Goal: Task Accomplishment & Management: Use online tool/utility

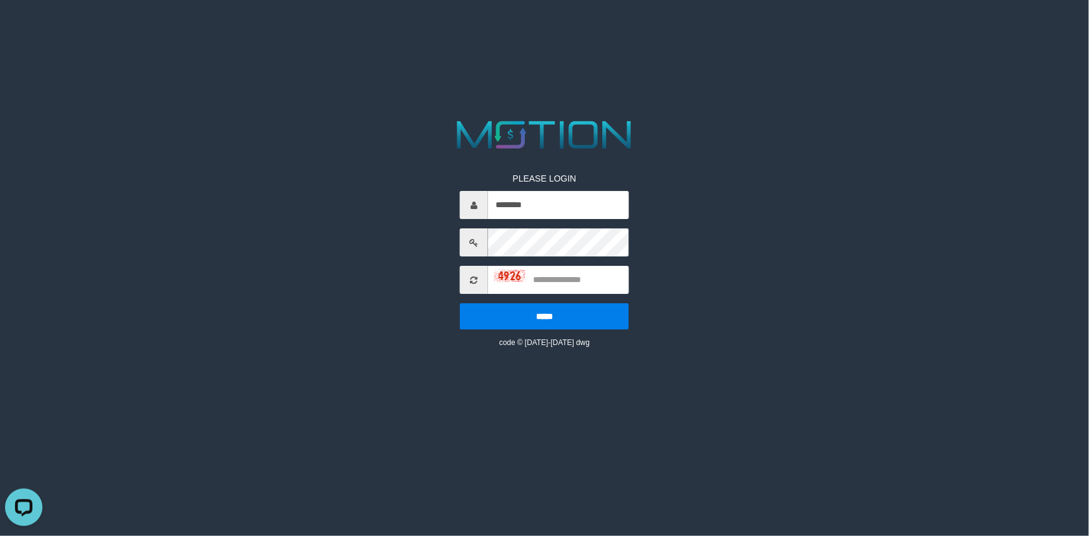
type input "********"
type input "****"
click at [460, 303] on input "*****" at bounding box center [544, 316] width 169 height 26
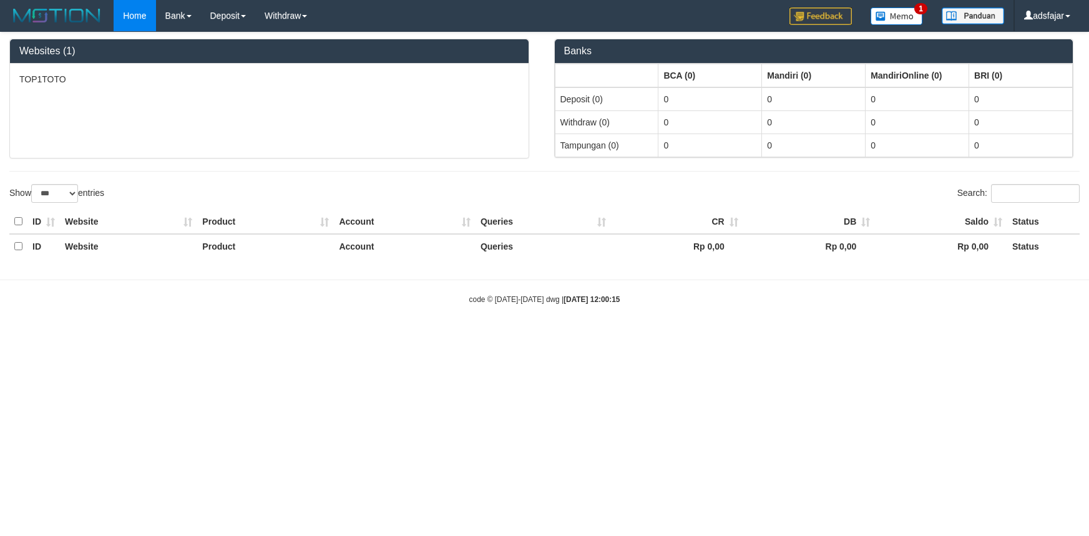
select select "***"
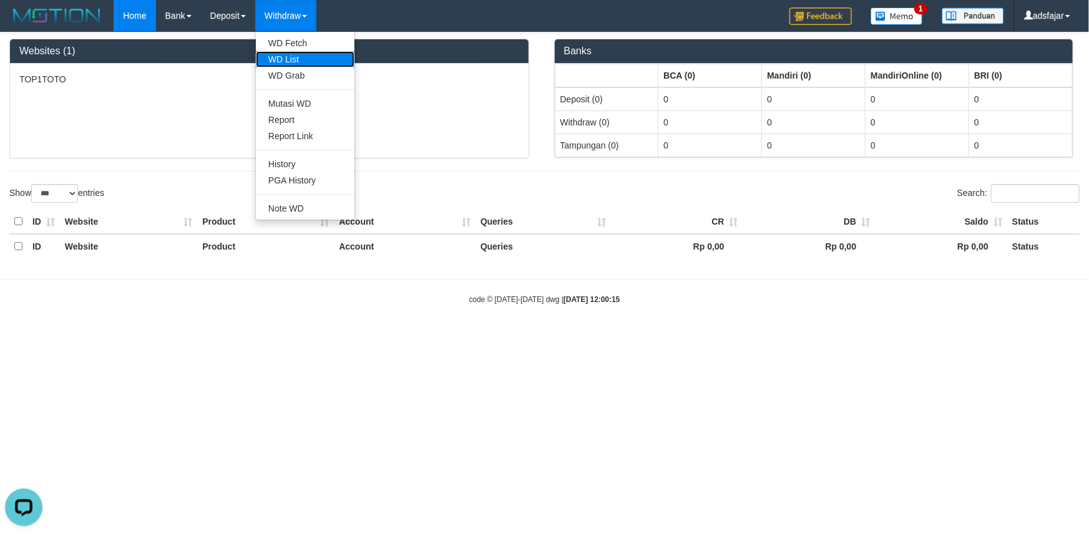
click at [289, 59] on link "WD List" at bounding box center [305, 59] width 99 height 16
click at [292, 50] on link "WD Fetch" at bounding box center [305, 43] width 99 height 16
click at [282, 59] on link "WD List" at bounding box center [305, 59] width 99 height 16
click at [274, 58] on link "WD List" at bounding box center [305, 59] width 99 height 16
click at [302, 42] on link "WD Fetch" at bounding box center [305, 43] width 99 height 16
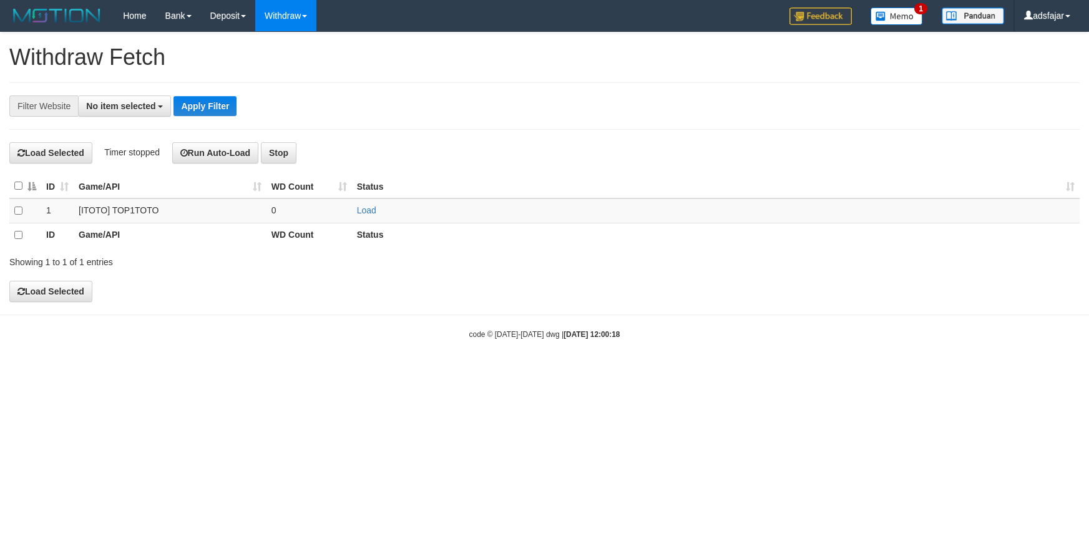
select select
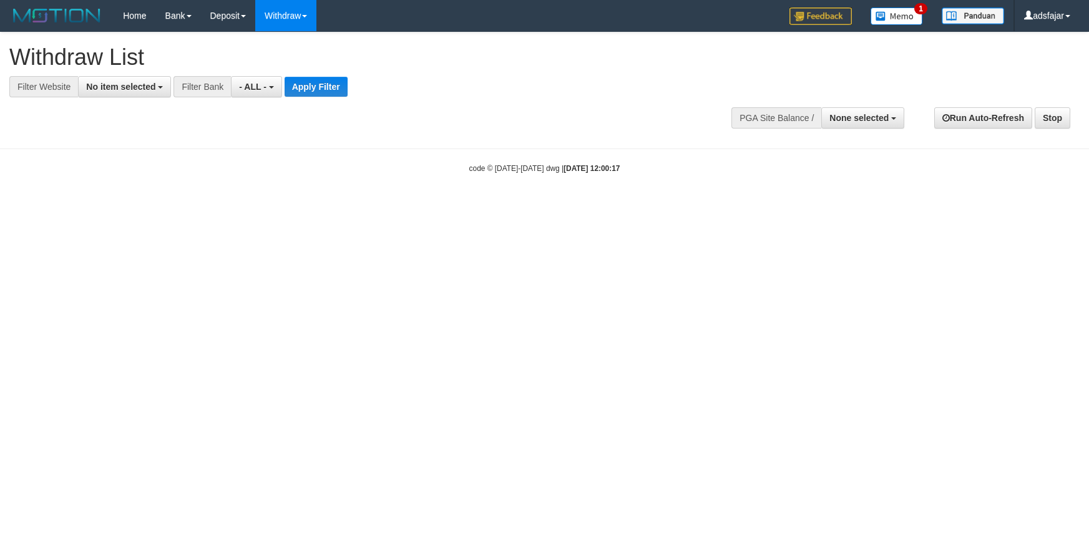
select select
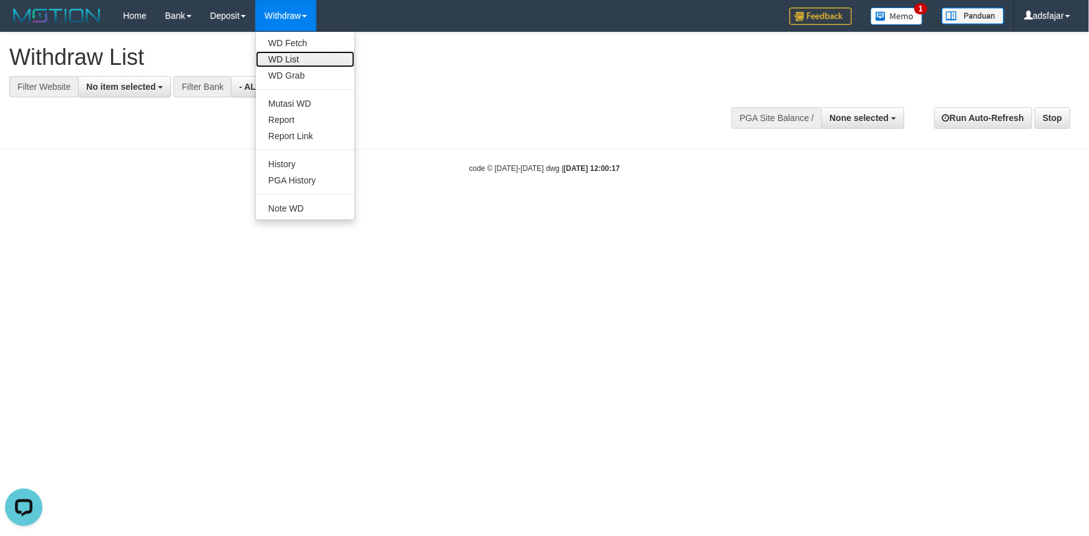
drag, startPoint x: 280, startPoint y: 62, endPoint x: 275, endPoint y: 67, distance: 7.1
click at [280, 62] on link "WD List" at bounding box center [305, 59] width 99 height 16
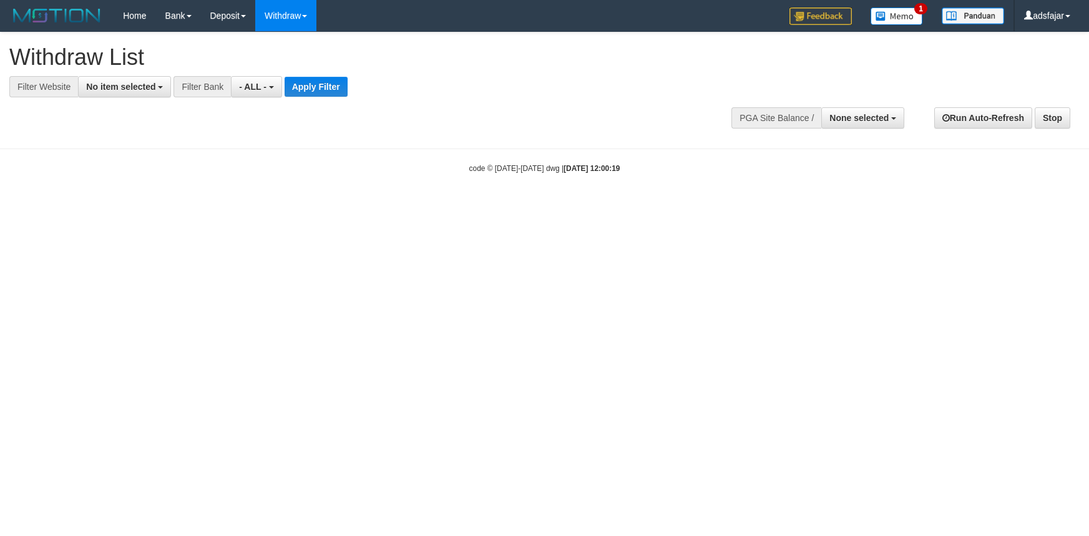
select select
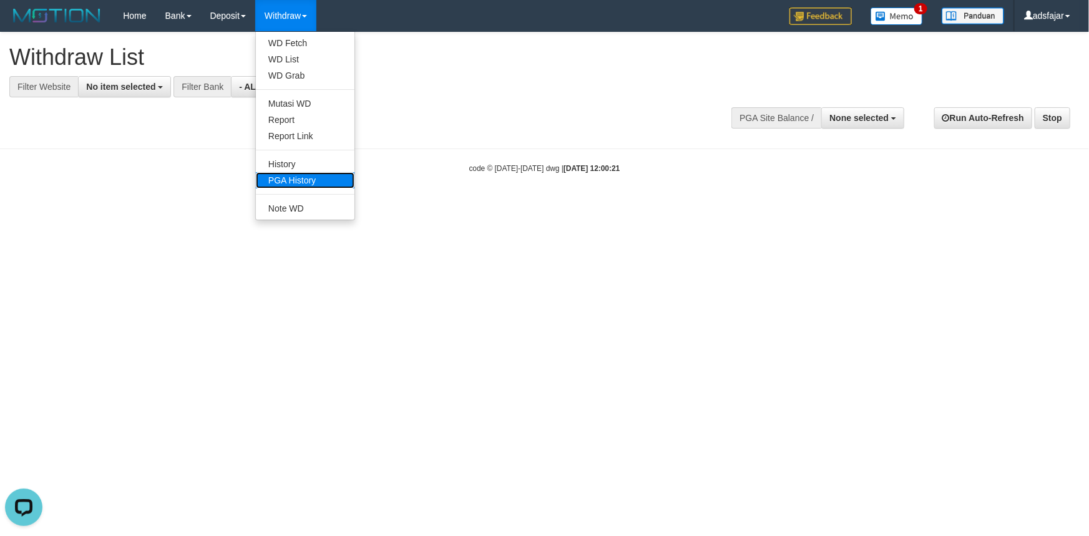
click at [309, 176] on link "PGA History" at bounding box center [305, 180] width 99 height 16
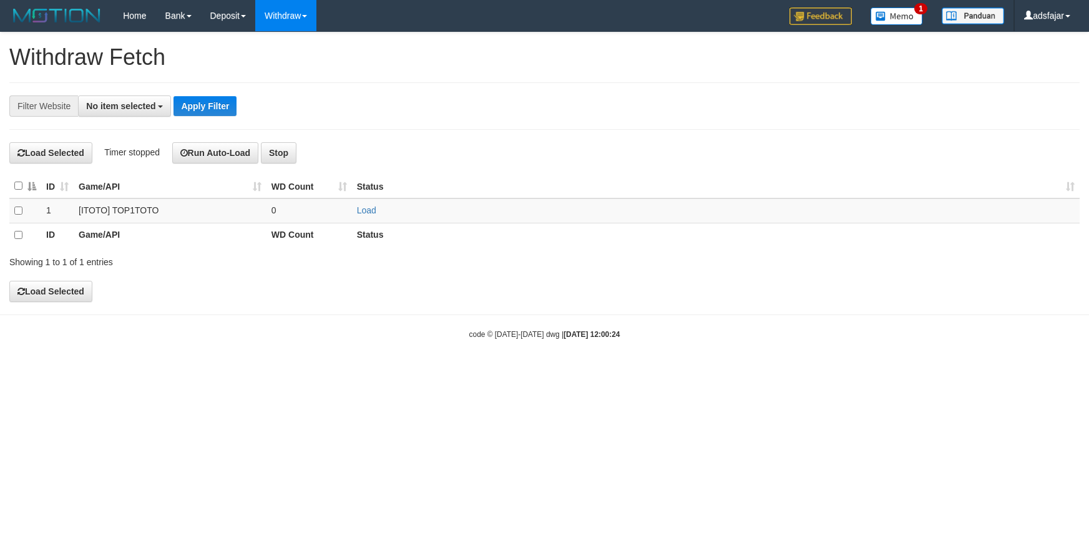
select select
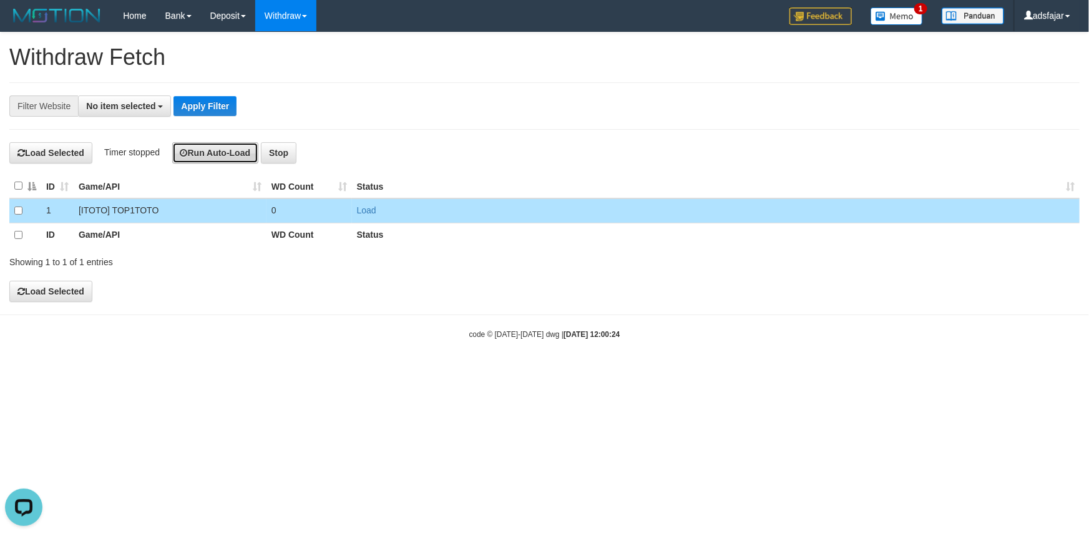
click at [202, 145] on button "Run Auto-Load" at bounding box center [215, 152] width 87 height 21
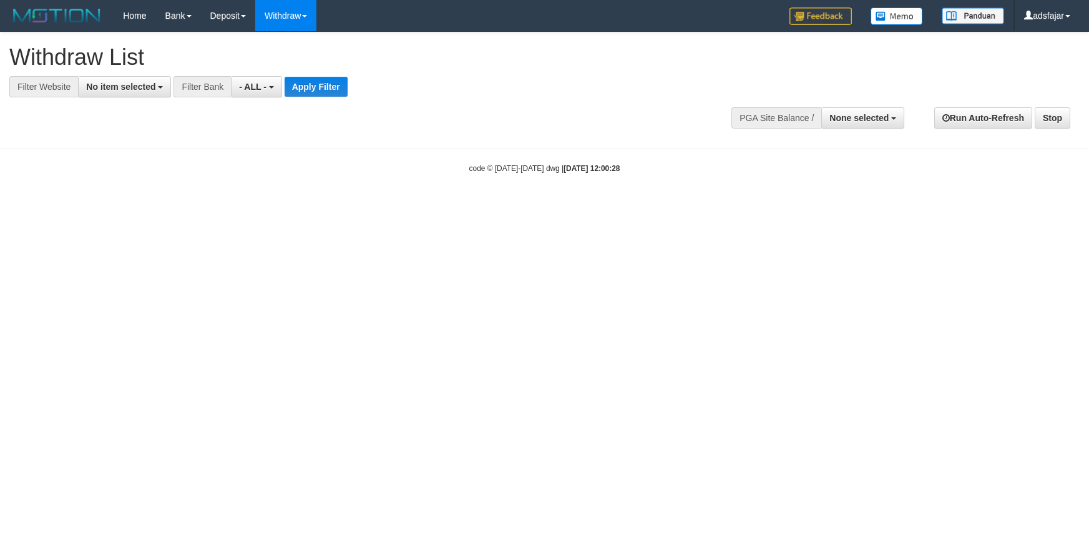
select select
click at [149, 88] on span "No item selected" at bounding box center [120, 87] width 69 height 10
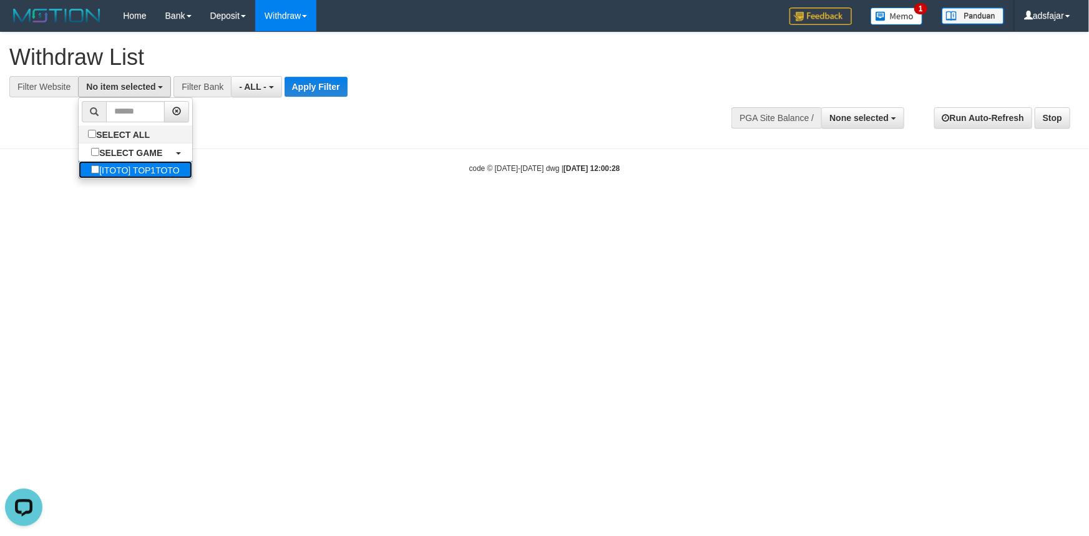
click at [139, 164] on label "[ITOTO] TOP1TOTO" at bounding box center [135, 169] width 113 height 17
select select "***"
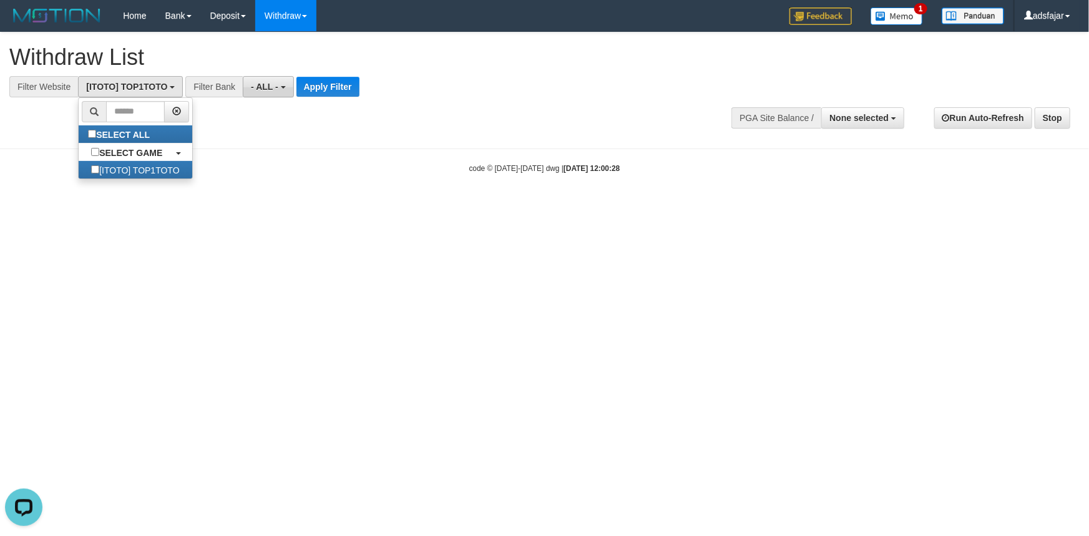
click at [258, 83] on span "- ALL -" at bounding box center [264, 87] width 27 height 10
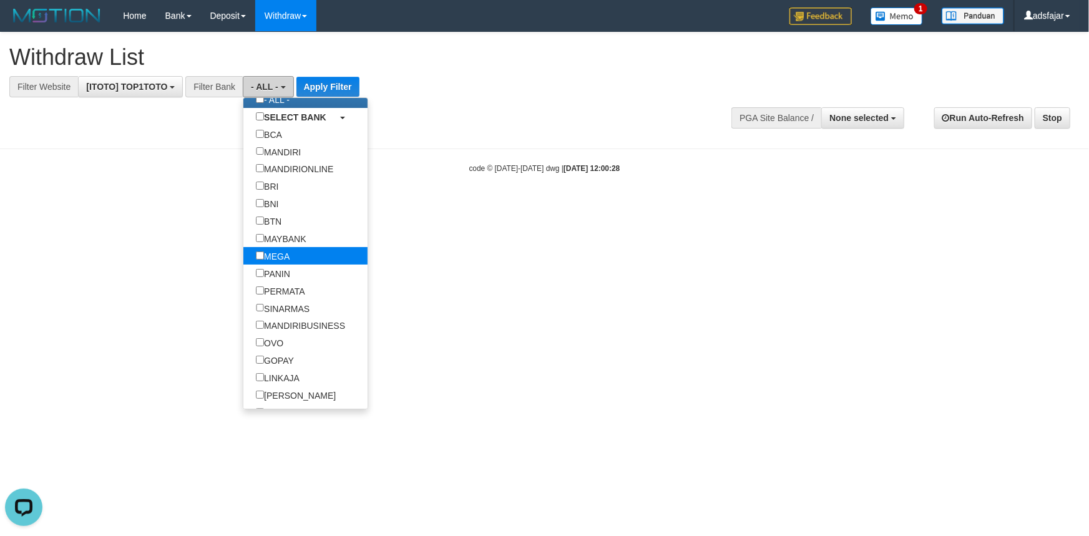
scroll to position [113, 0]
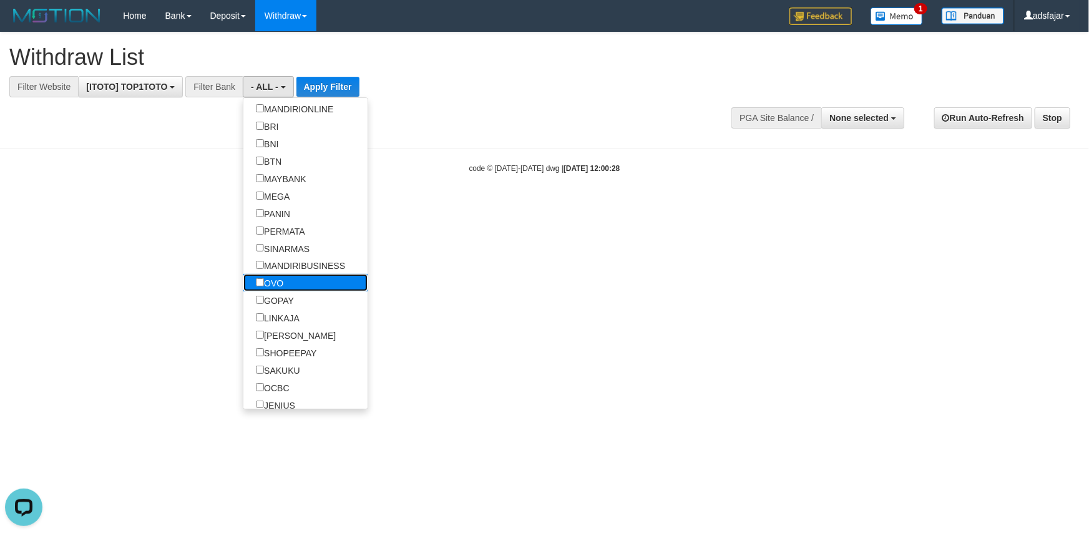
click at [271, 287] on label "OVO" at bounding box center [269, 282] width 52 height 17
select select "***"
click at [270, 298] on label "GOPAY" at bounding box center [274, 300] width 63 height 17
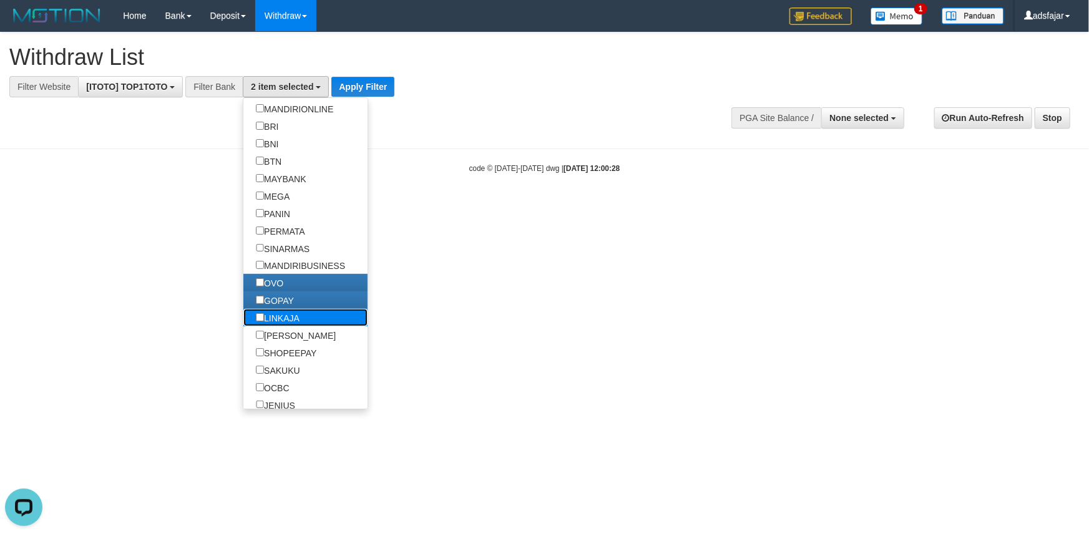
click at [269, 318] on label "LINKAJA" at bounding box center [277, 317] width 69 height 17
click at [266, 335] on label "[PERSON_NAME]" at bounding box center [295, 335] width 105 height 17
click at [357, 89] on button "Apply Filter" at bounding box center [363, 87] width 63 height 20
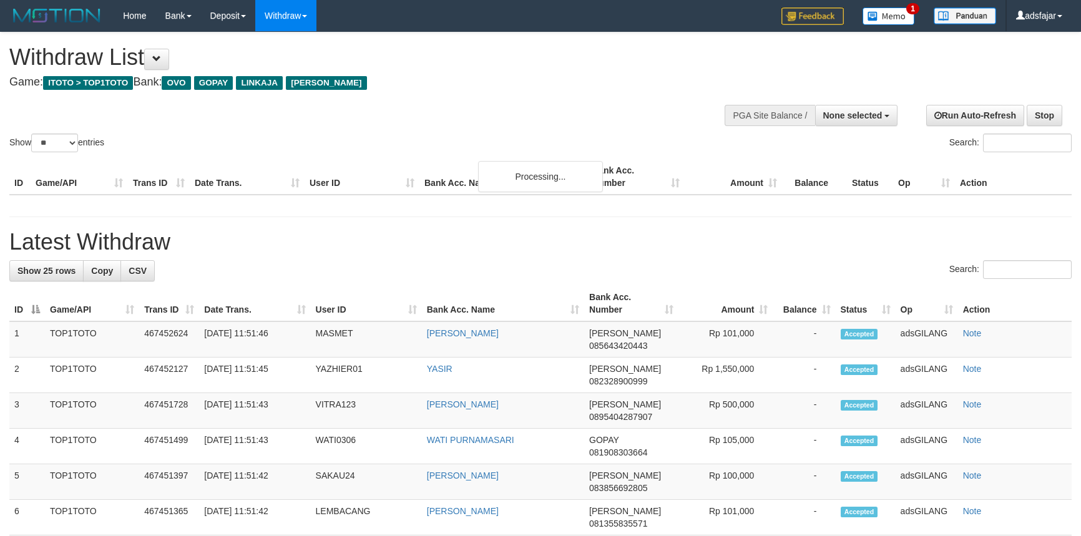
select select
select select "**"
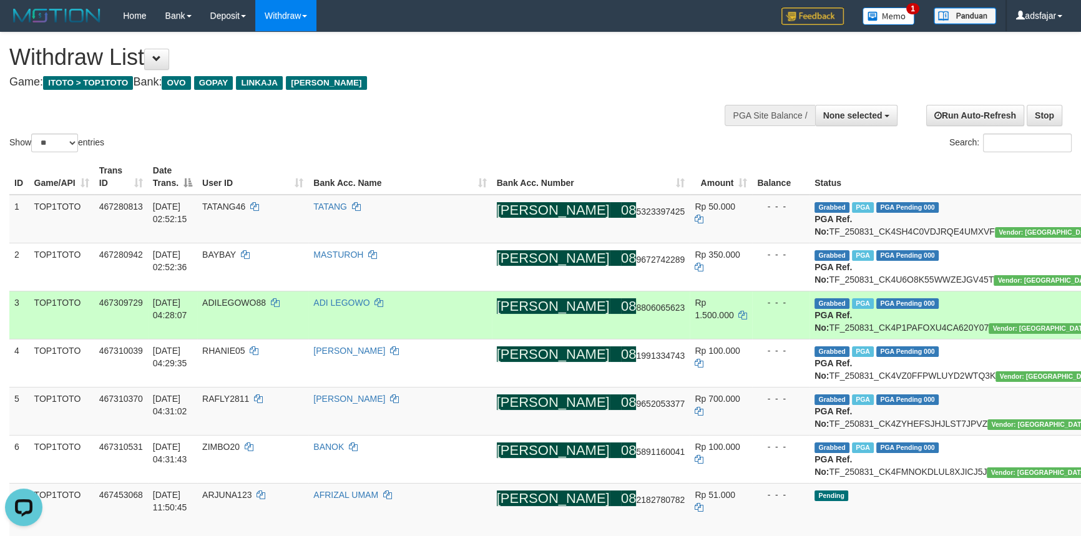
click at [266, 308] on span "ADILEGOWO88" at bounding box center [234, 303] width 64 height 10
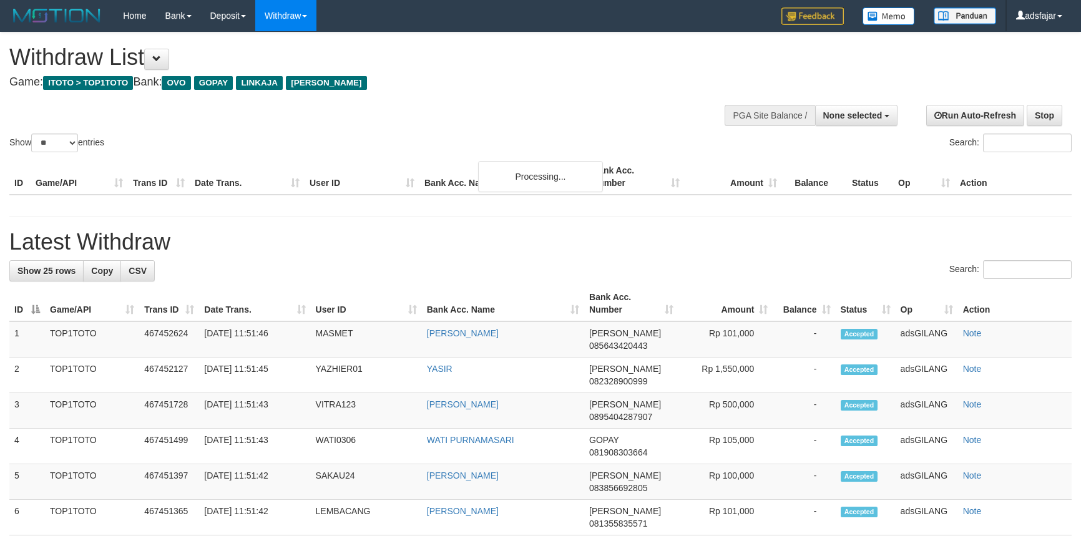
select select
click at [73, 139] on select "** ** ** ***" at bounding box center [54, 143] width 47 height 19
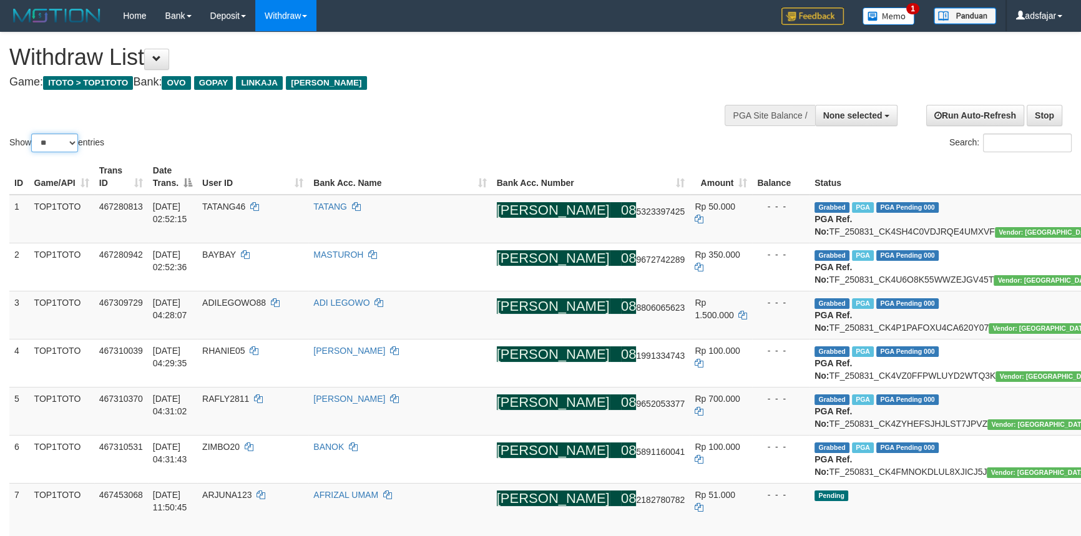
select select "***"
click at [33, 134] on select "** ** ** ***" at bounding box center [54, 143] width 47 height 19
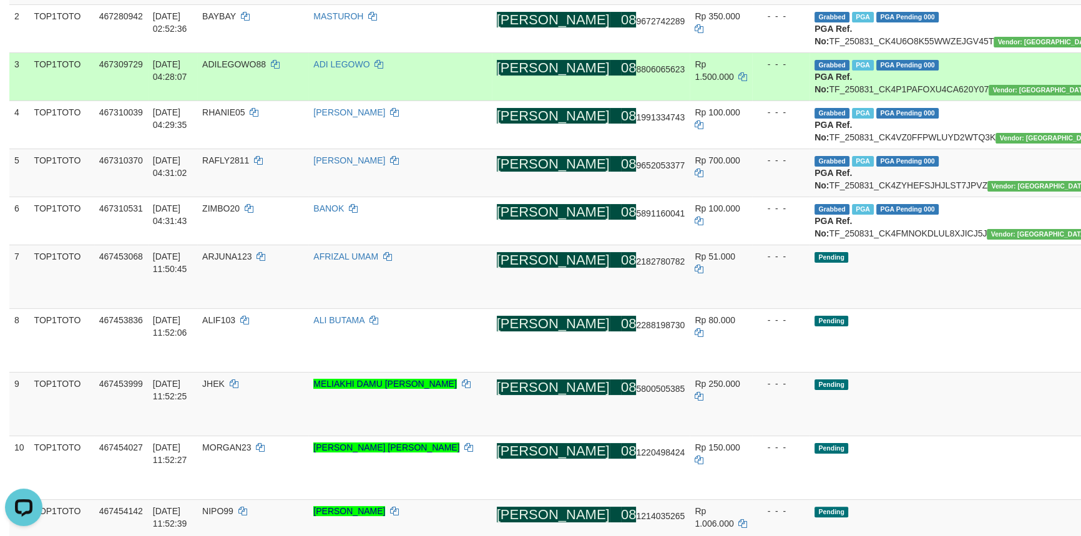
scroll to position [454, 0]
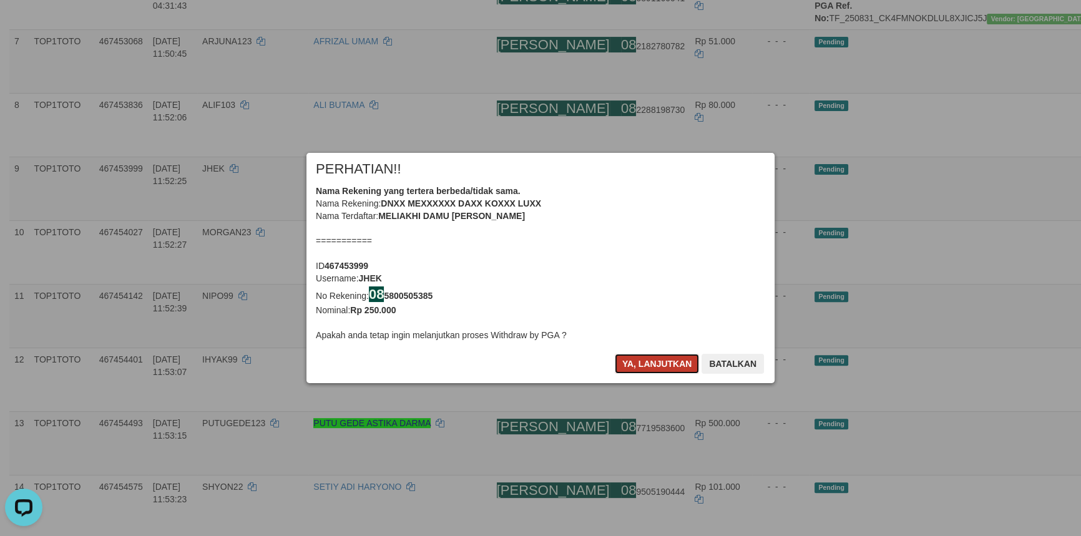
click at [662, 363] on button "Ya, lanjutkan" at bounding box center [657, 364] width 85 height 20
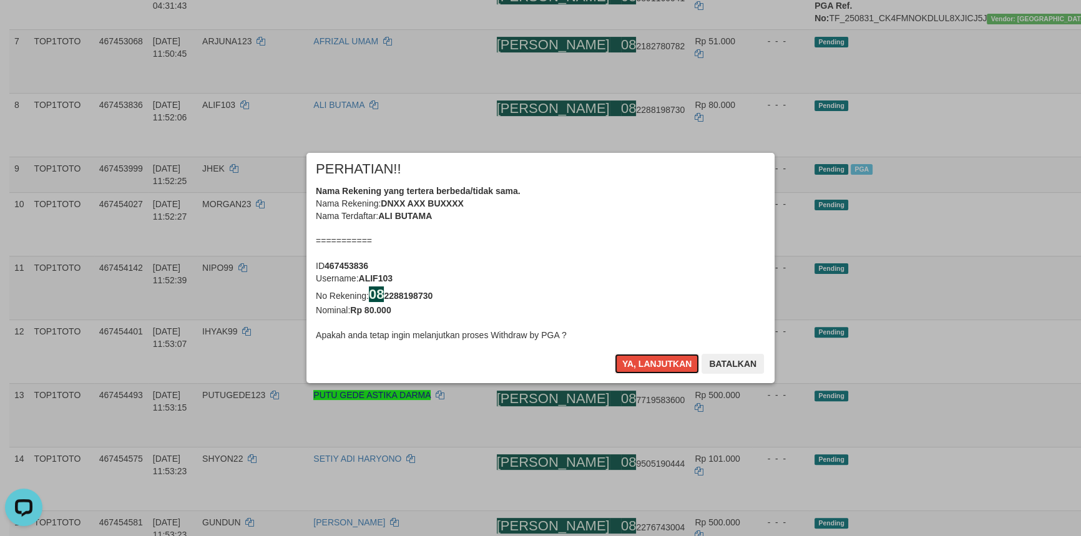
click at [662, 363] on button "Ya, lanjutkan" at bounding box center [657, 364] width 85 height 20
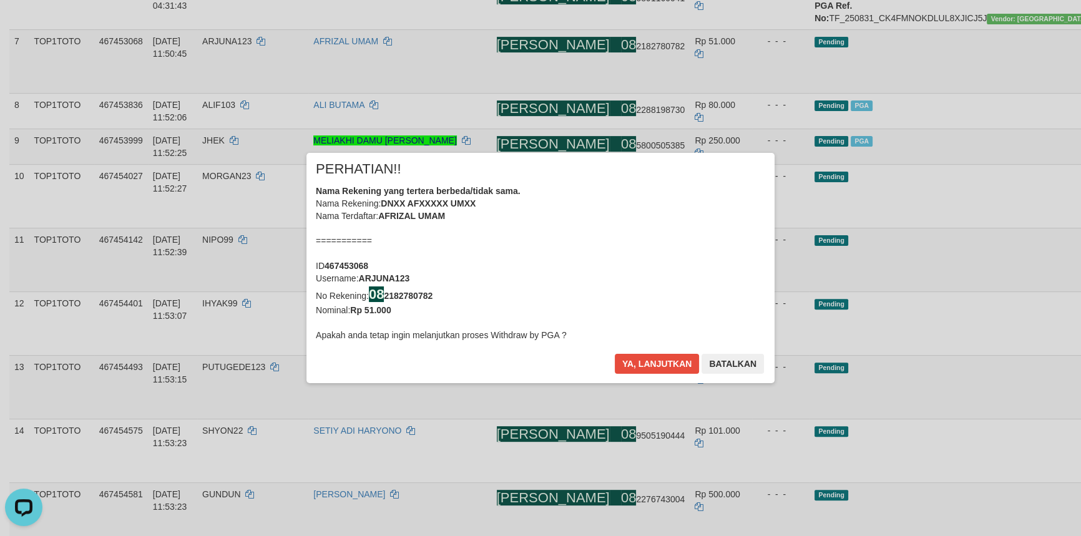
click at [662, 363] on button "Ya, lanjutkan" at bounding box center [657, 364] width 85 height 20
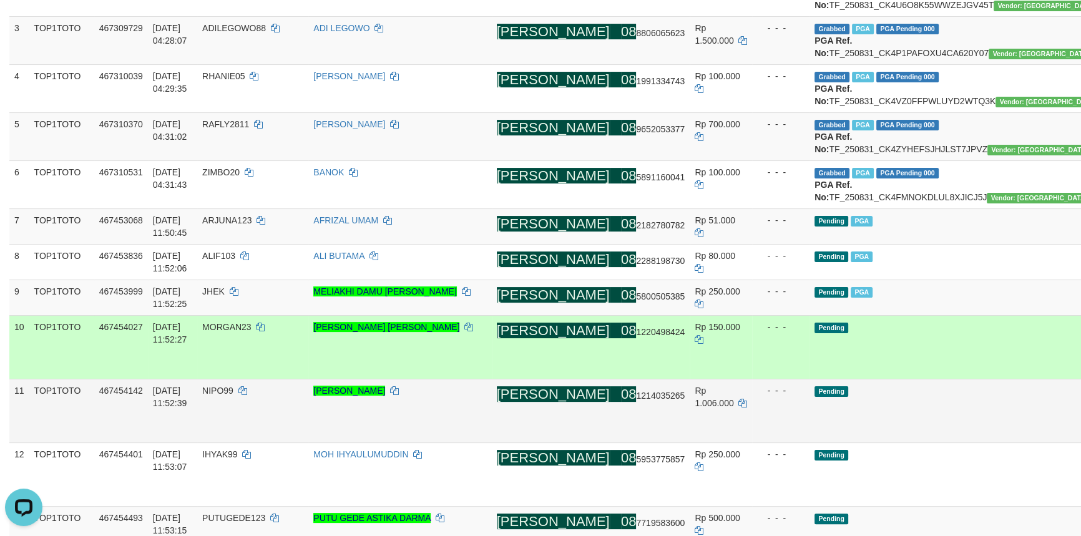
scroll to position [445, 0]
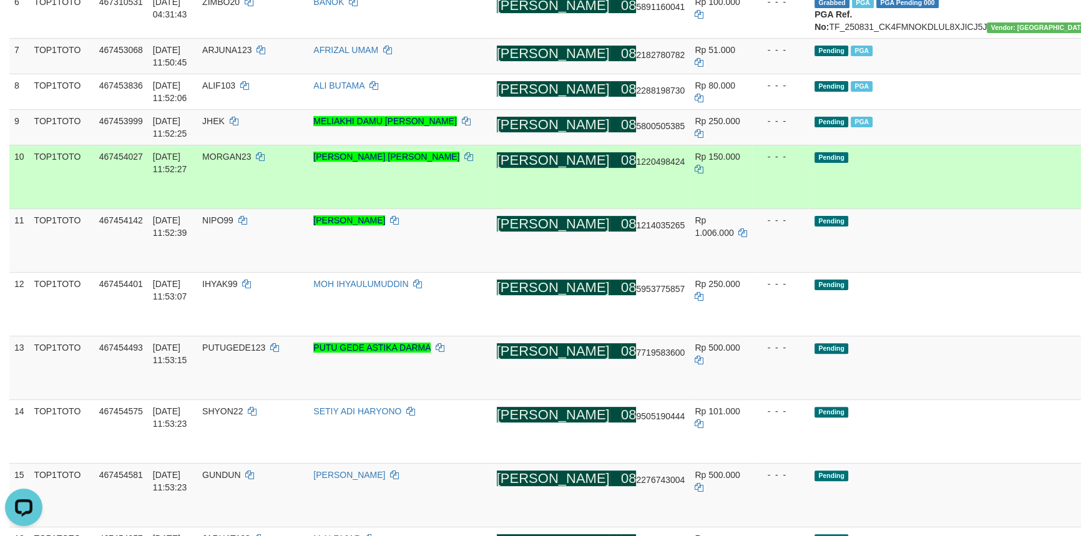
drag, startPoint x: 1008, startPoint y: 255, endPoint x: 995, endPoint y: 317, distance: 63.9
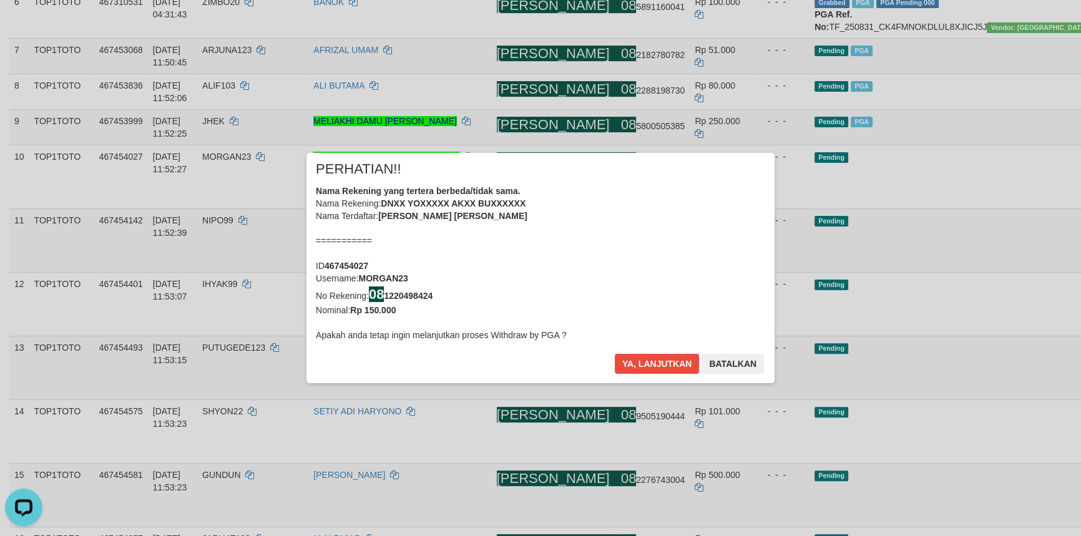
drag, startPoint x: 998, startPoint y: 355, endPoint x: 993, endPoint y: 361, distance: 8.4
click at [995, 361] on div "× PERHATIAN!! Nama Rekening yang tertera berbeda/tidak sama. Nama Rekening: DNX…" at bounding box center [540, 268] width 1081 height 281
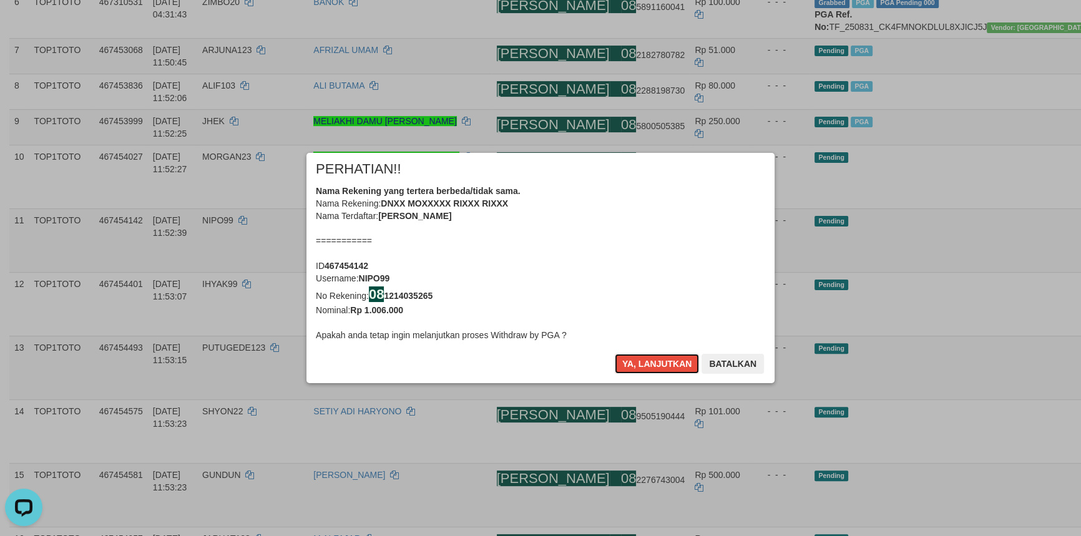
click at [654, 360] on button "Ya, lanjutkan" at bounding box center [657, 364] width 85 height 20
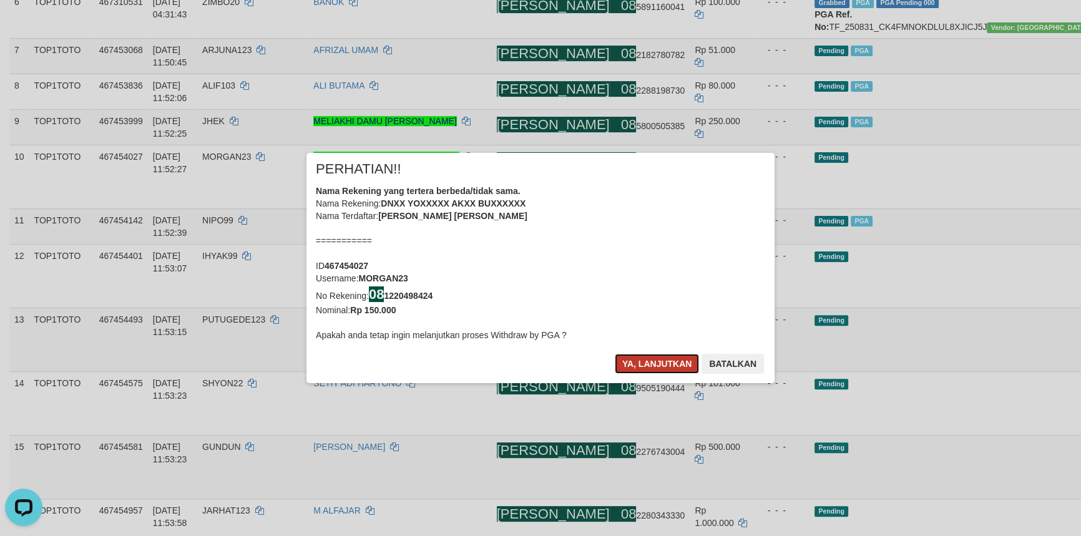
click at [654, 360] on button "Ya, lanjutkan" at bounding box center [657, 364] width 85 height 20
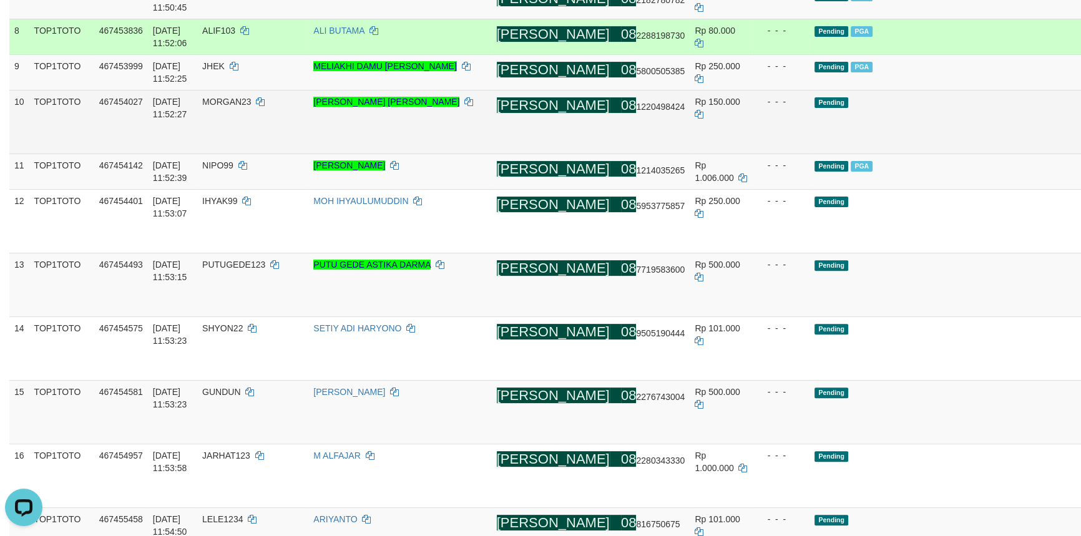
scroll to position [550, 0]
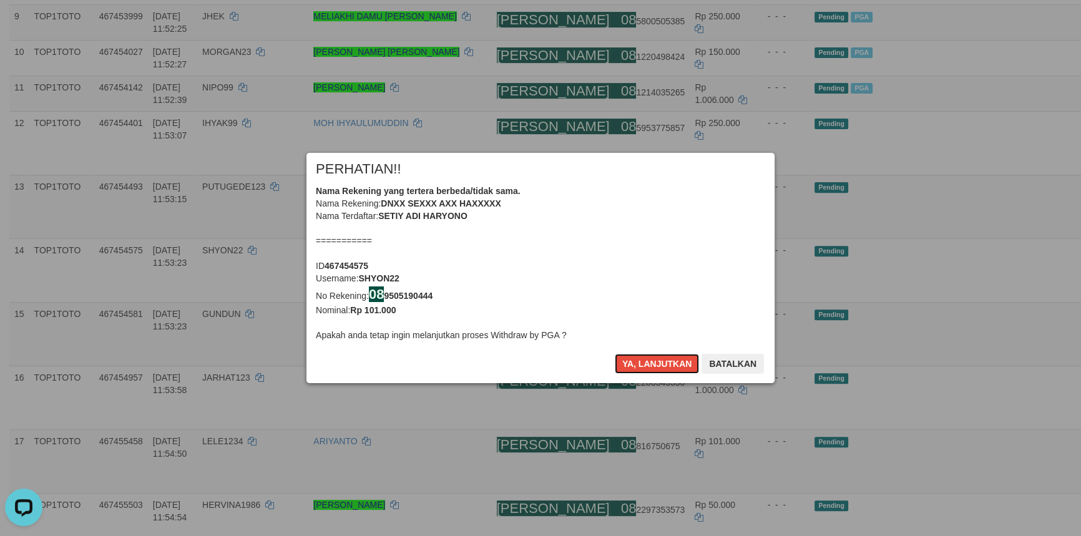
click at [636, 367] on button "Ya, lanjutkan" at bounding box center [657, 364] width 85 height 20
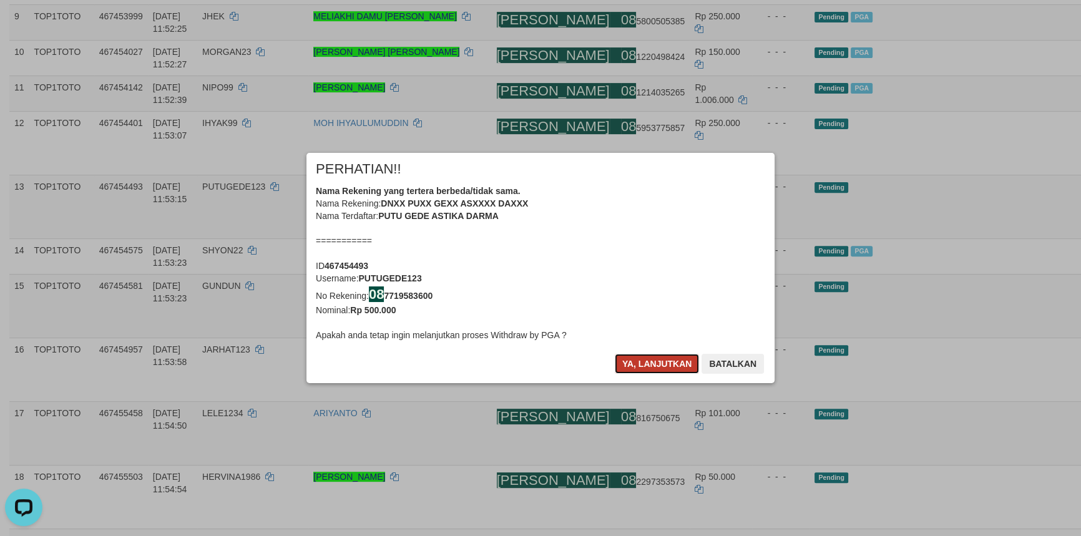
click at [636, 367] on button "Ya, lanjutkan" at bounding box center [657, 364] width 85 height 20
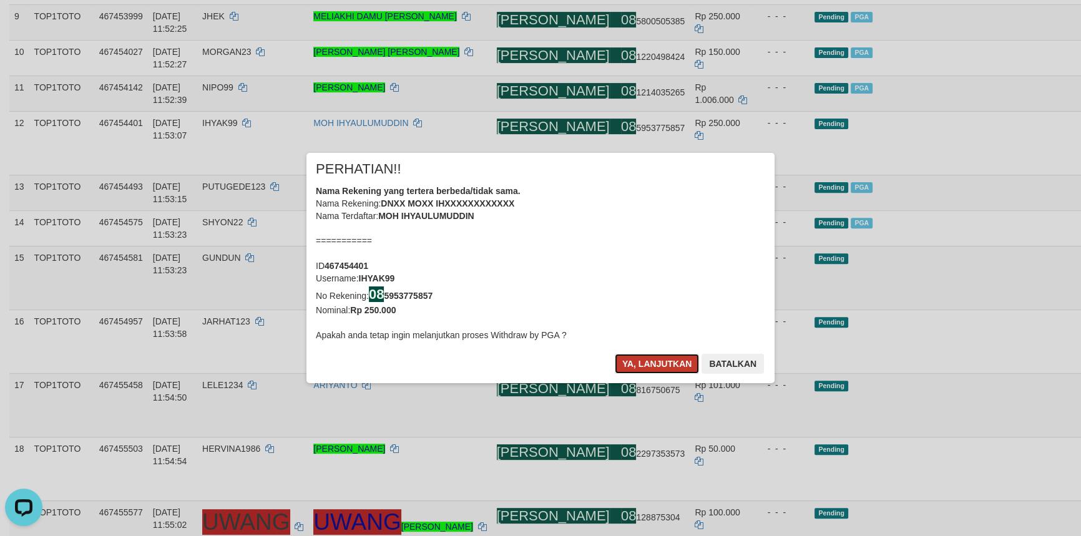
click at [636, 366] on button "Ya, lanjutkan" at bounding box center [657, 364] width 85 height 20
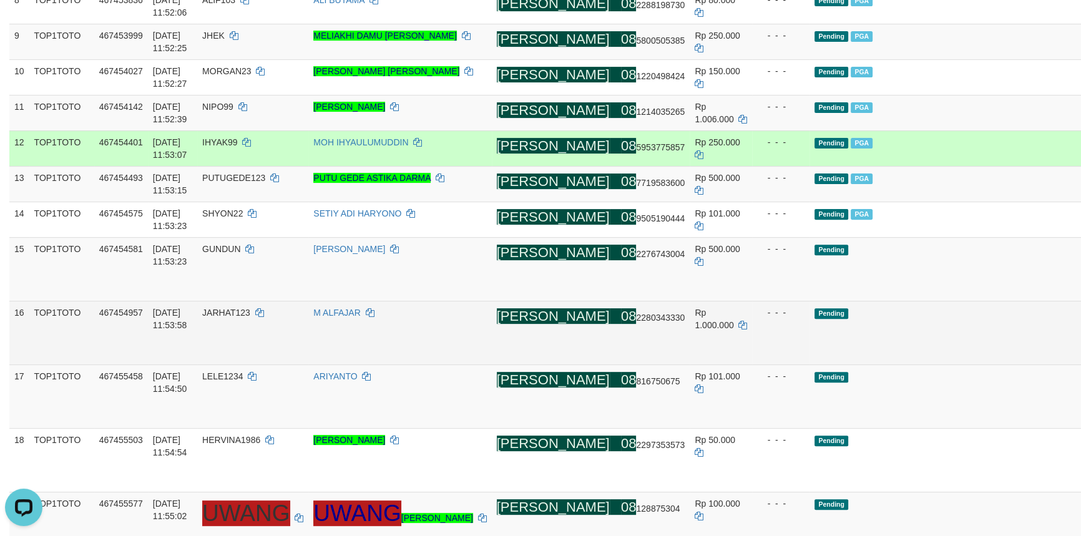
scroll to position [599, 0]
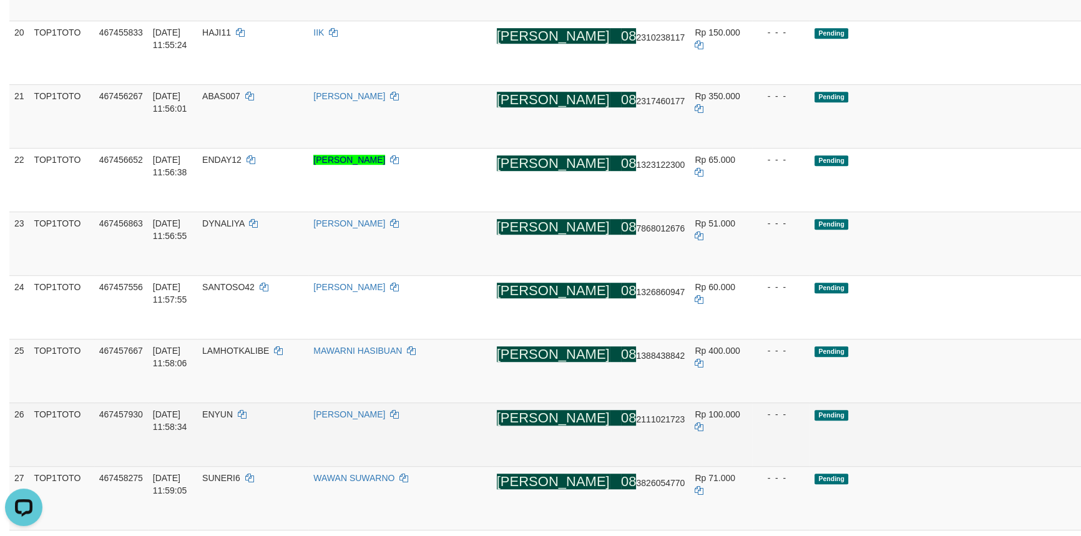
scroll to position [1068, 0]
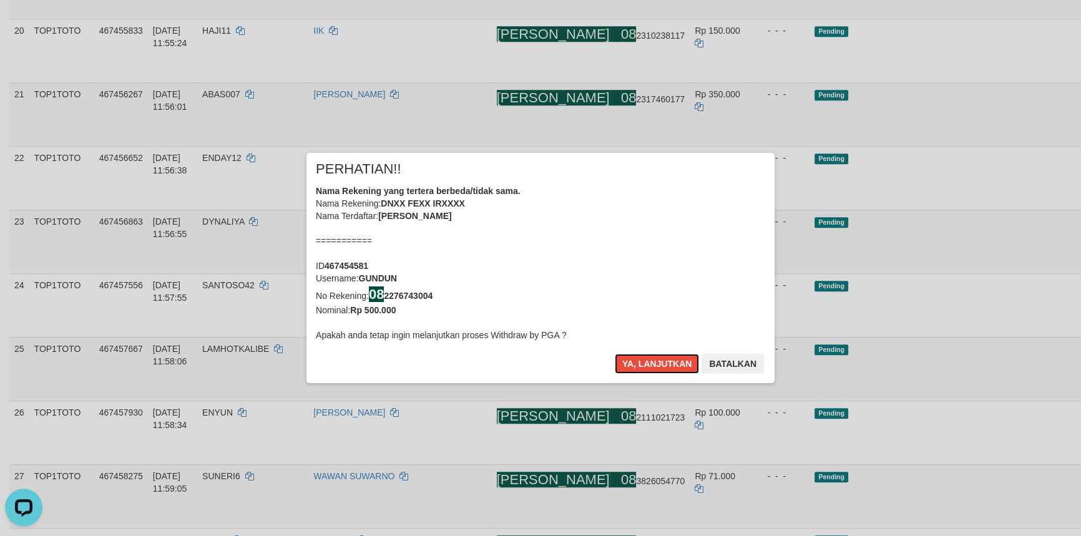
click at [615, 354] on button "Ya, lanjutkan" at bounding box center [657, 364] width 85 height 20
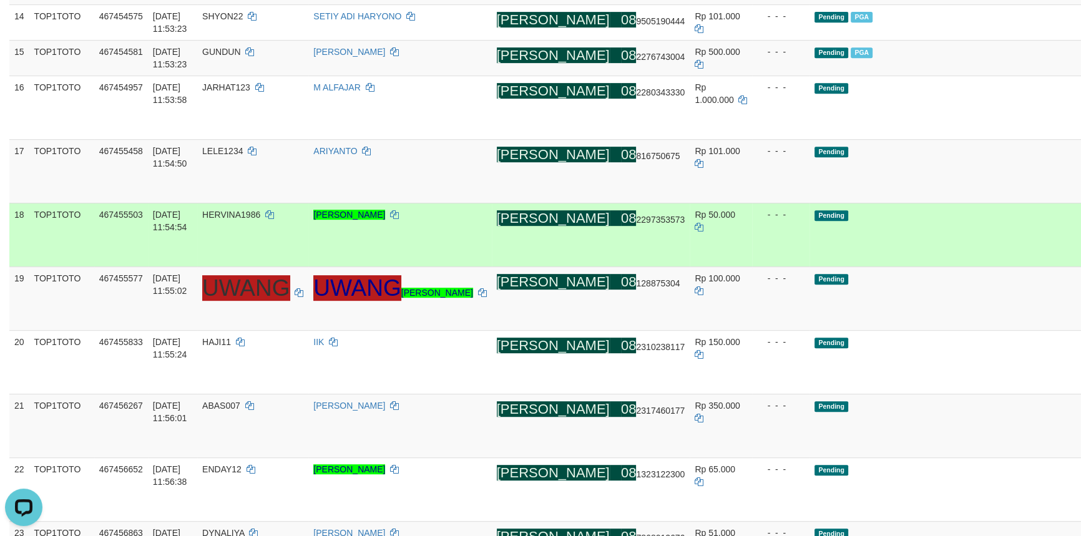
scroll to position [712, 0]
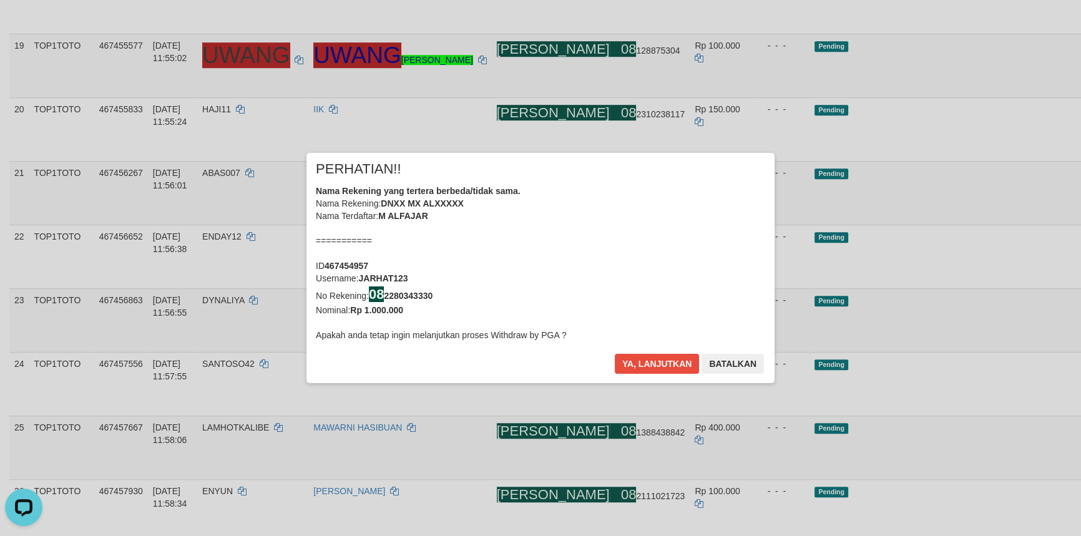
scroll to position [953, 0]
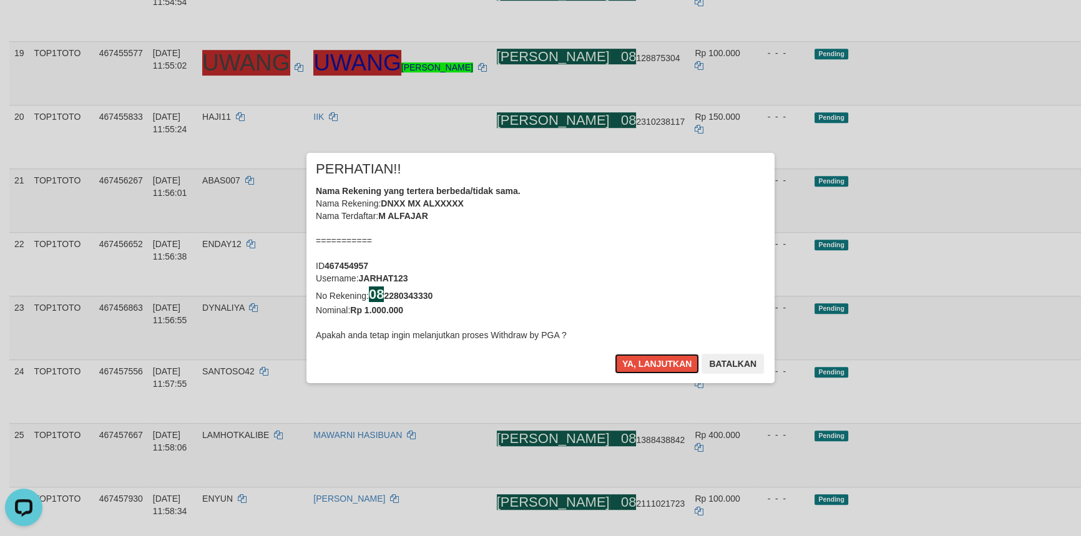
click at [615, 354] on button "Ya, lanjutkan" at bounding box center [657, 364] width 85 height 20
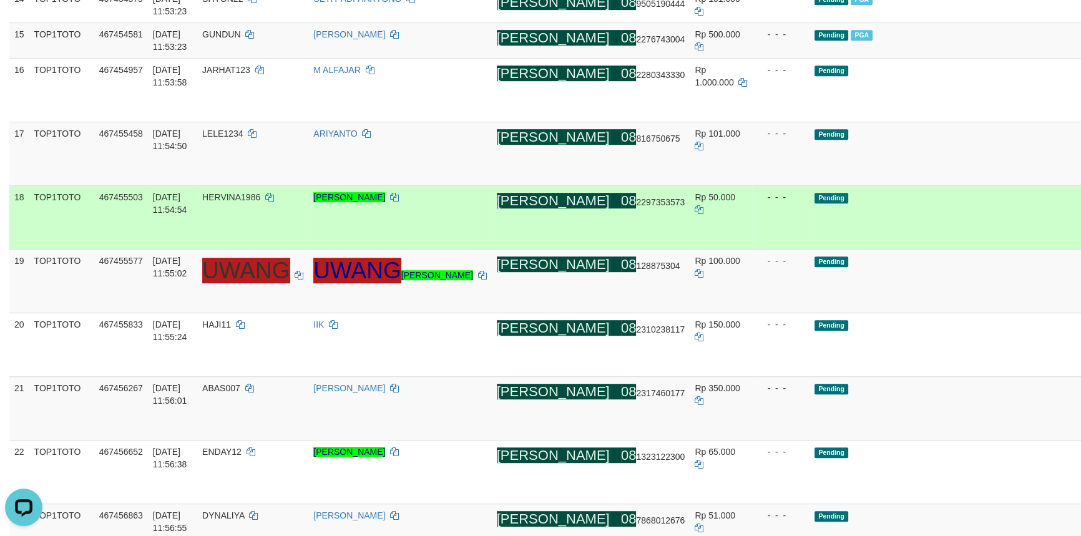
scroll to position [733, 0]
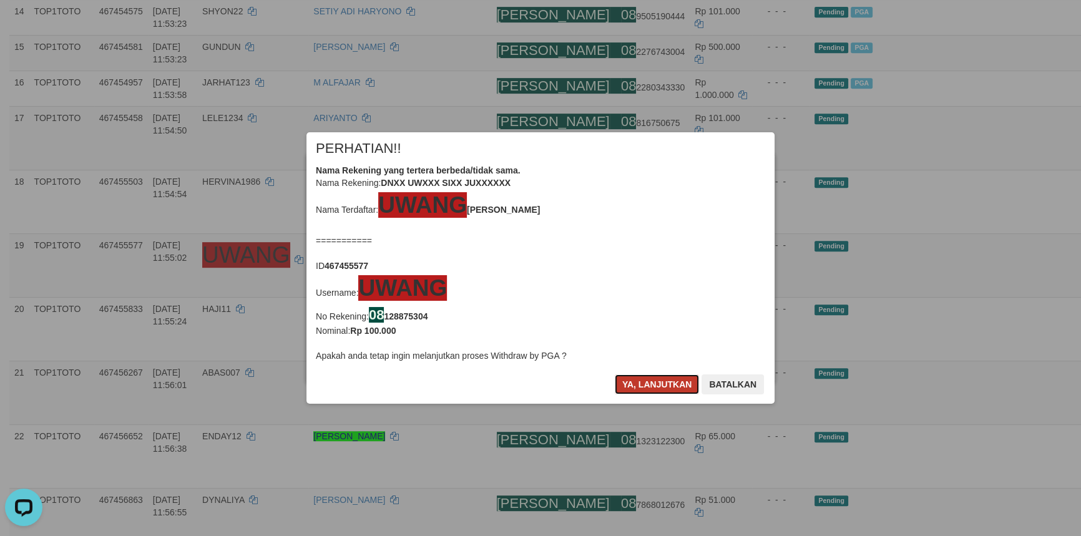
click at [643, 380] on button "Ya, lanjutkan" at bounding box center [657, 385] width 85 height 20
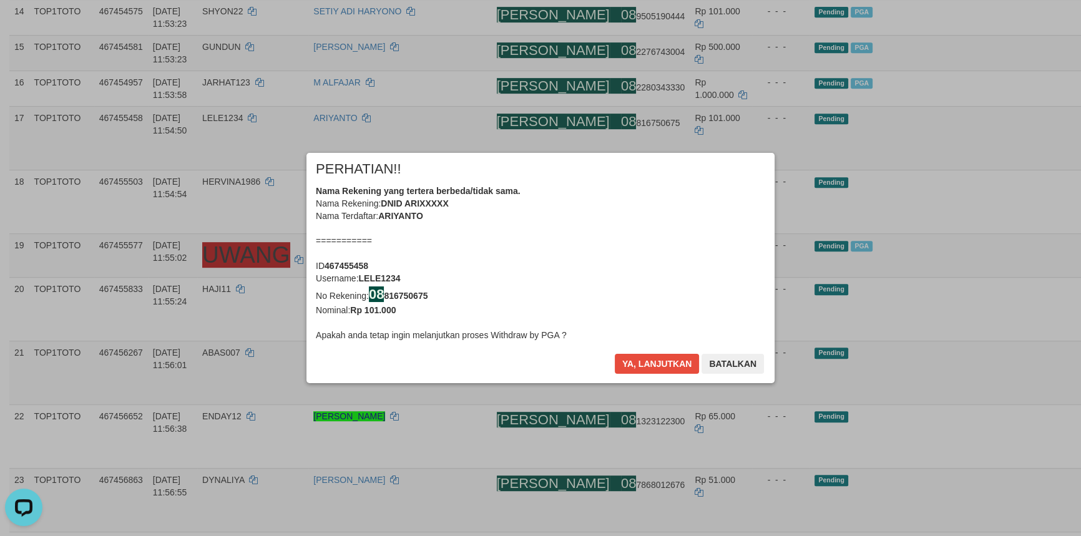
click at [643, 380] on div "Ya, lanjutkan Batalkan" at bounding box center [690, 368] width 152 height 29
click at [632, 371] on button "Ya, lanjutkan" at bounding box center [657, 364] width 85 height 20
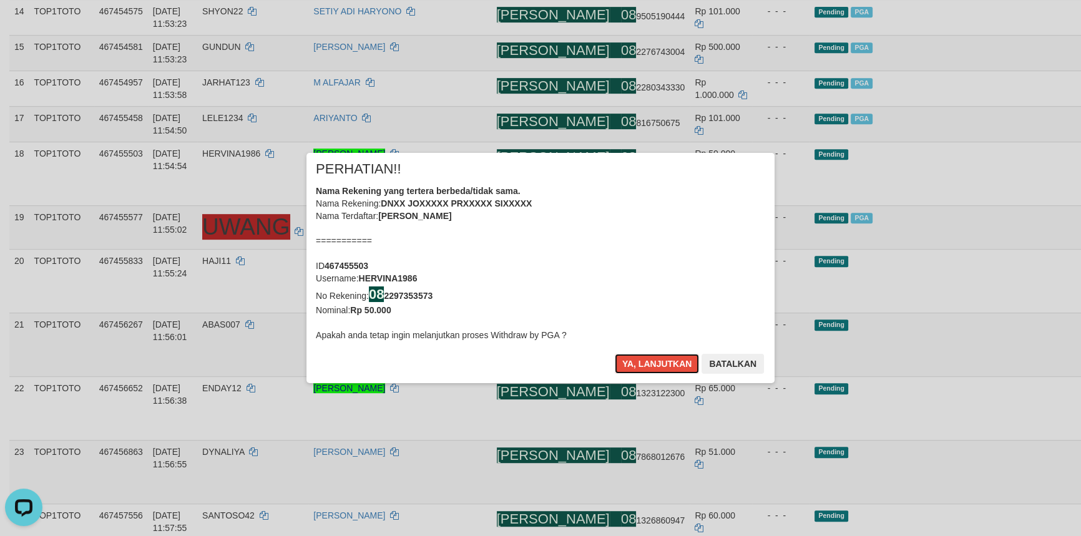
click at [632, 371] on button "Ya, lanjutkan" at bounding box center [657, 364] width 85 height 20
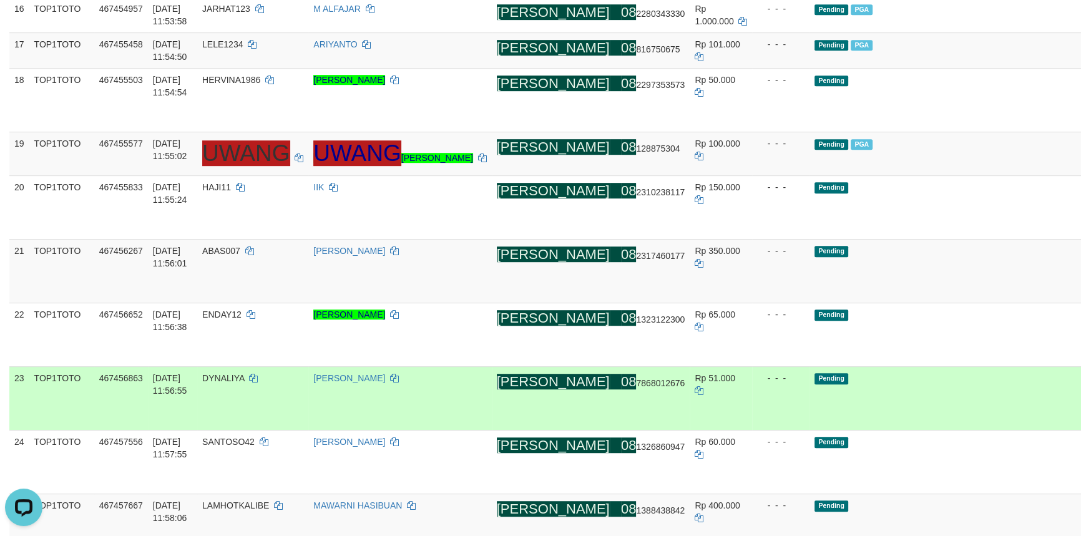
scroll to position [837, 0]
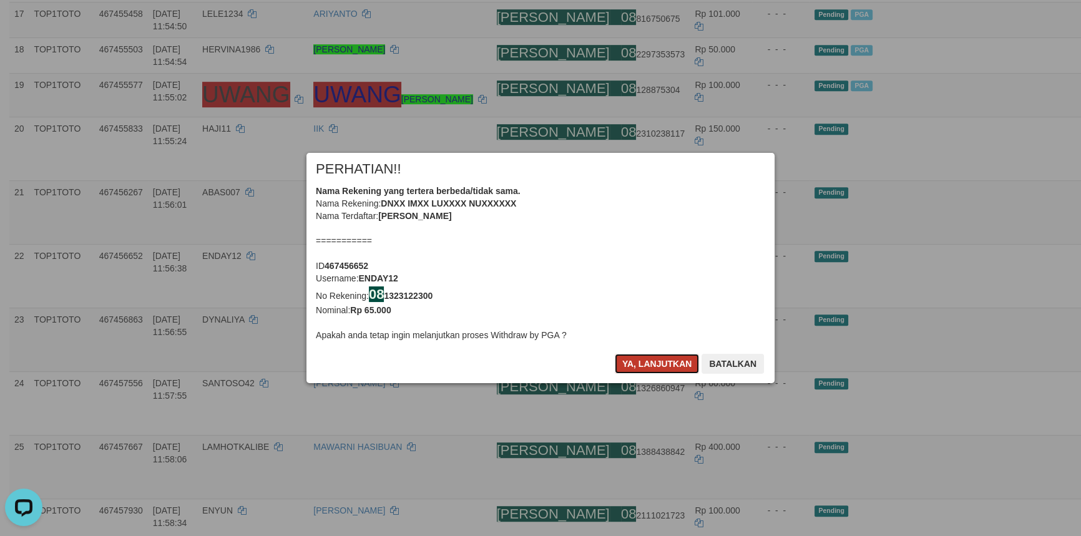
click at [637, 369] on button "Ya, lanjutkan" at bounding box center [657, 364] width 85 height 20
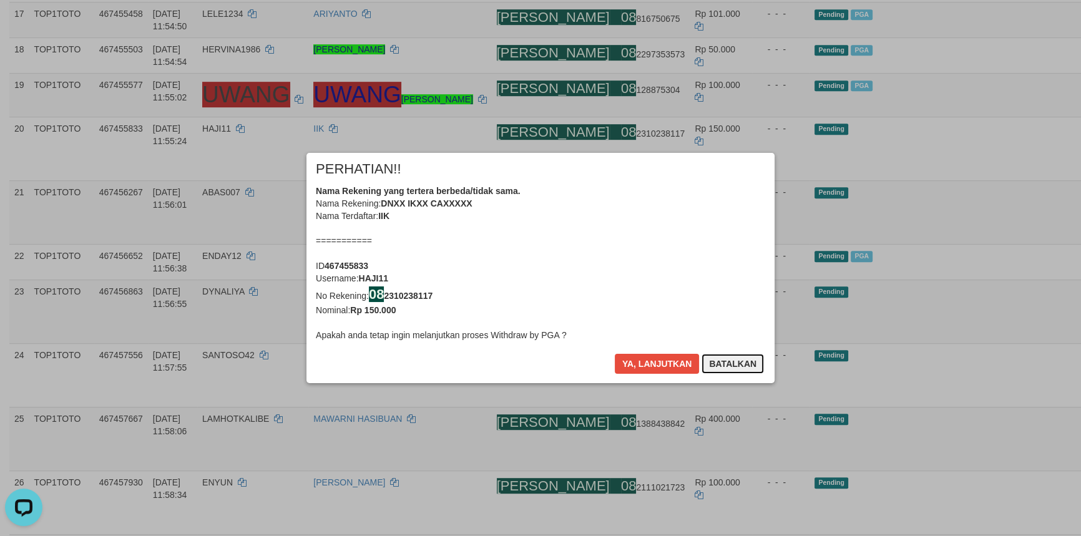
click at [741, 370] on button "Batalkan" at bounding box center [733, 364] width 62 height 20
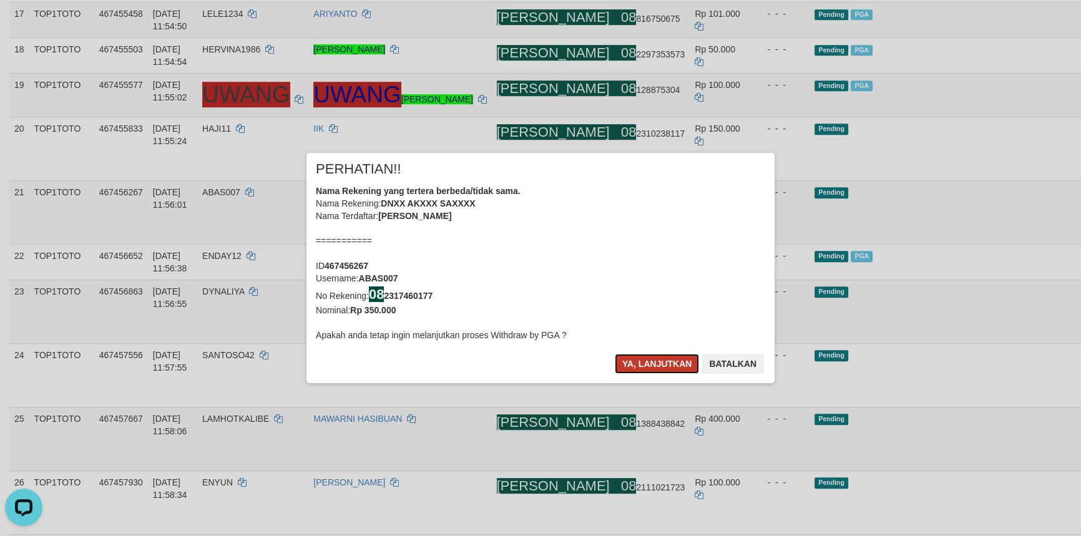
click at [617, 363] on button "Ya, lanjutkan" at bounding box center [657, 364] width 85 height 20
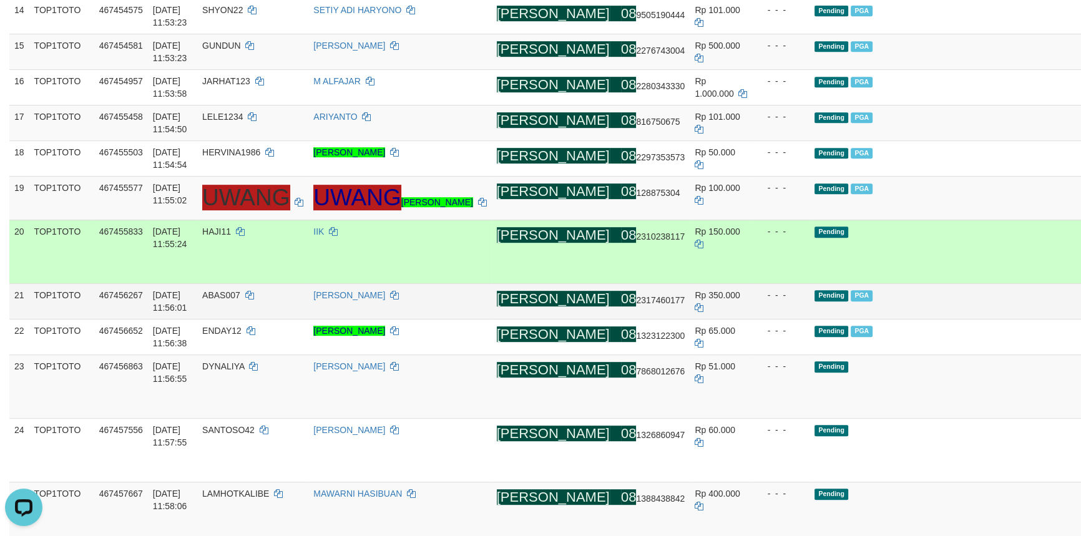
scroll to position [772, 0]
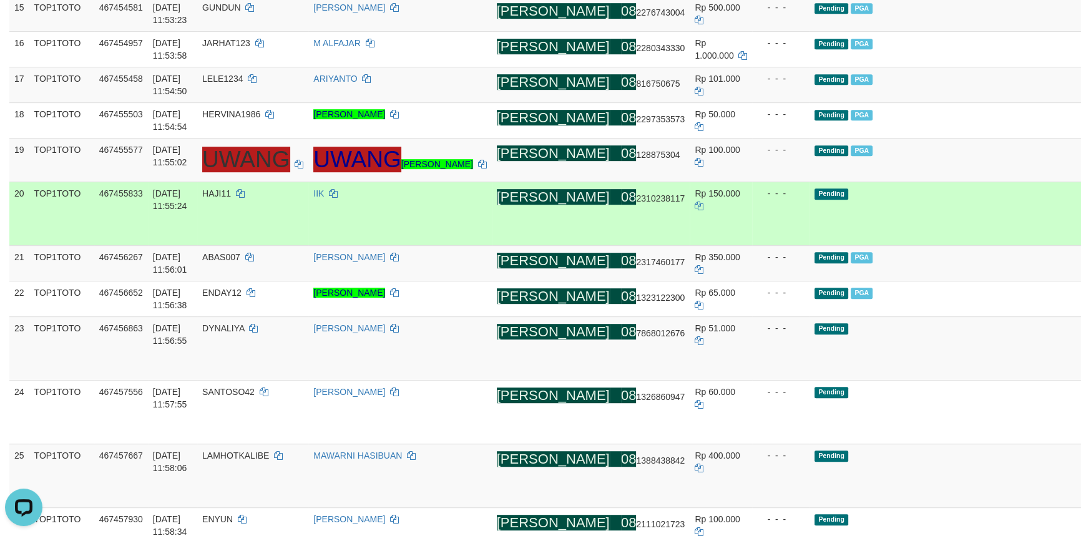
click at [553, 245] on td "DANA 08 2310238117" at bounding box center [591, 214] width 199 height 64
copy span "08 2310238117"
click at [260, 245] on td "HAJI11" at bounding box center [252, 214] width 111 height 64
copy span "HAJI11"
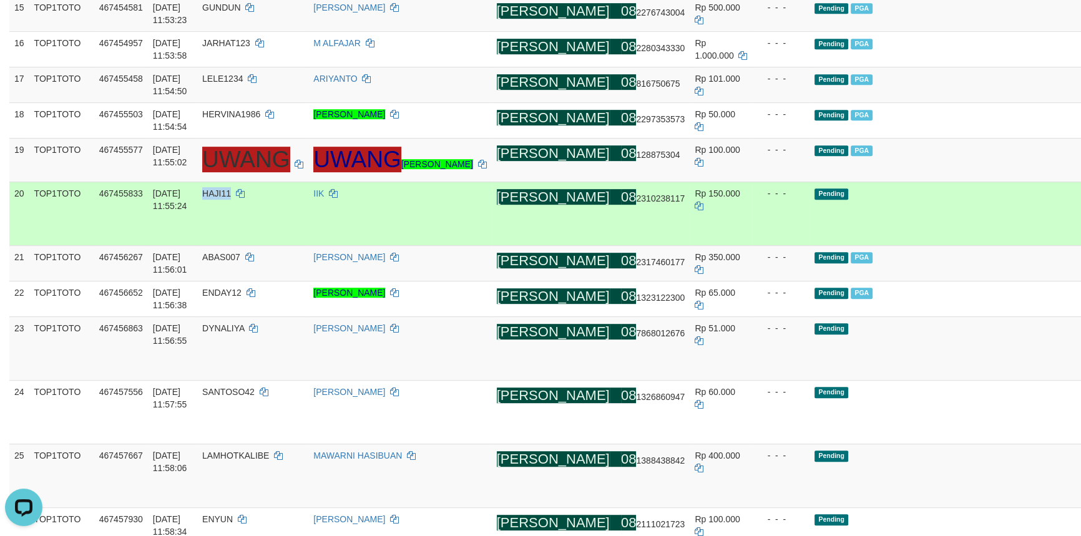
click at [258, 245] on td "HAJI11" at bounding box center [252, 214] width 111 height 64
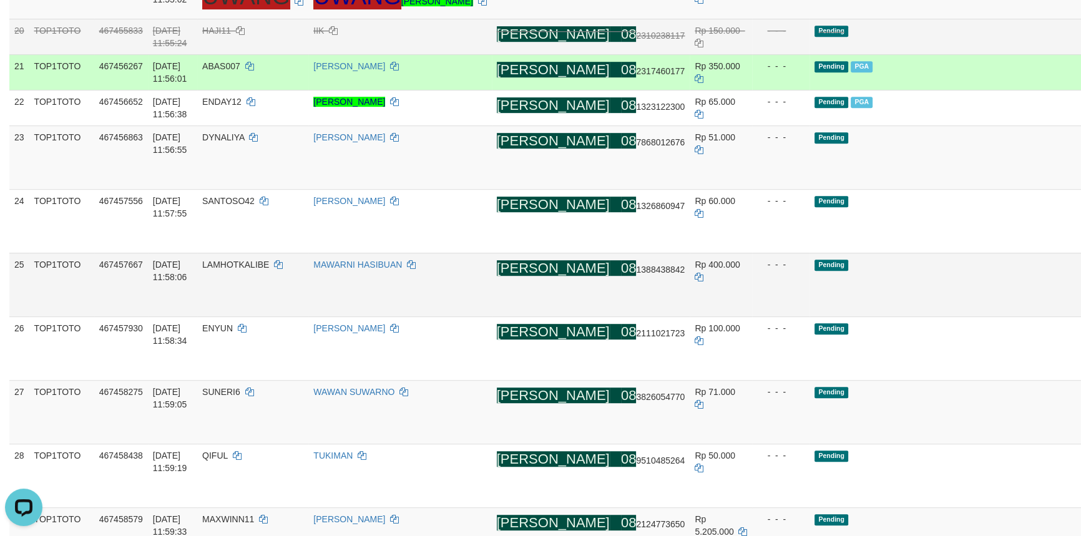
scroll to position [943, 0]
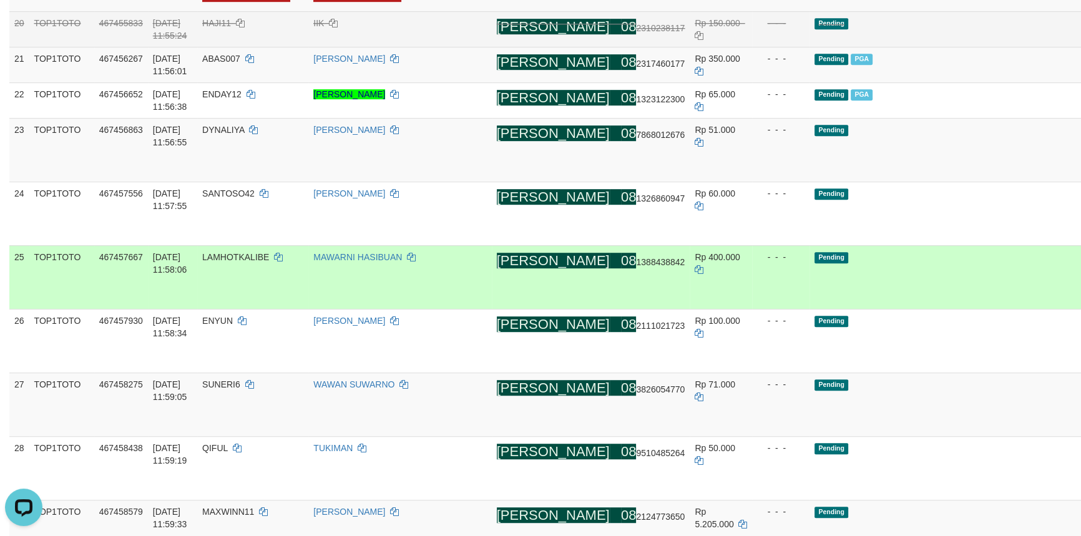
click at [757, 263] on div "- - -" at bounding box center [780, 257] width 47 height 12
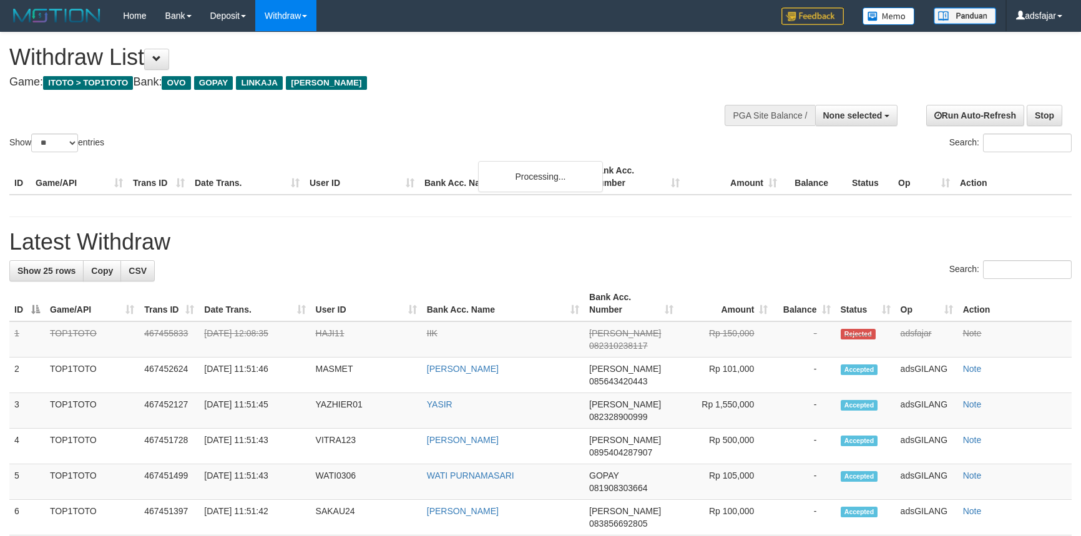
select select
select select "**"
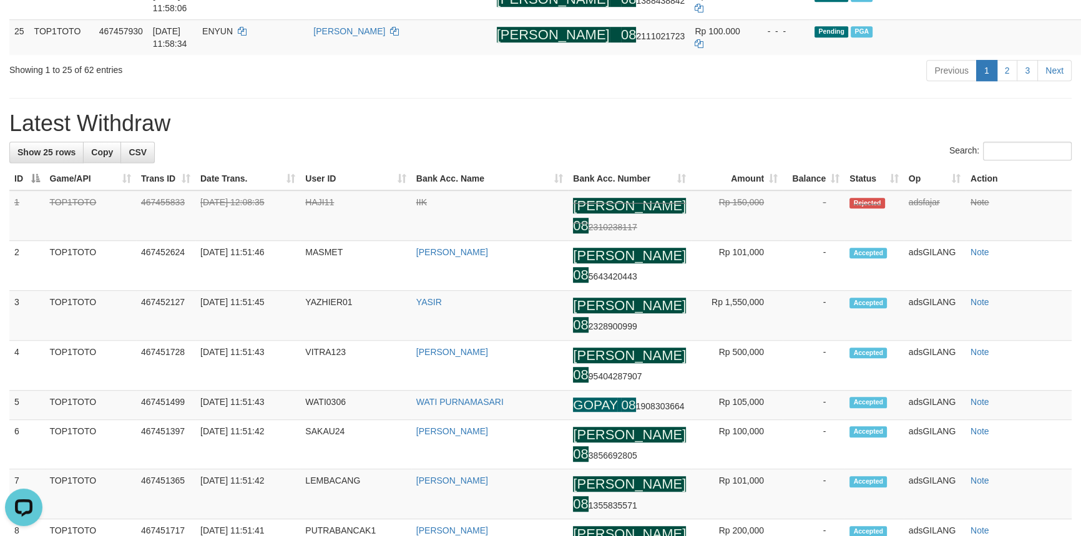
click at [603, 136] on h1 "Latest Withdraw" at bounding box center [540, 123] width 1063 height 25
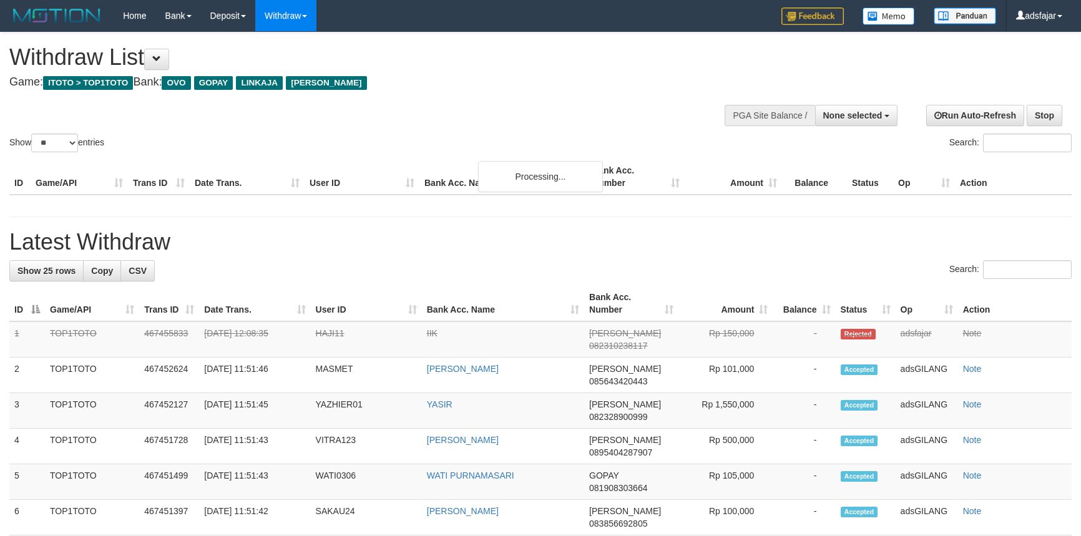
select select
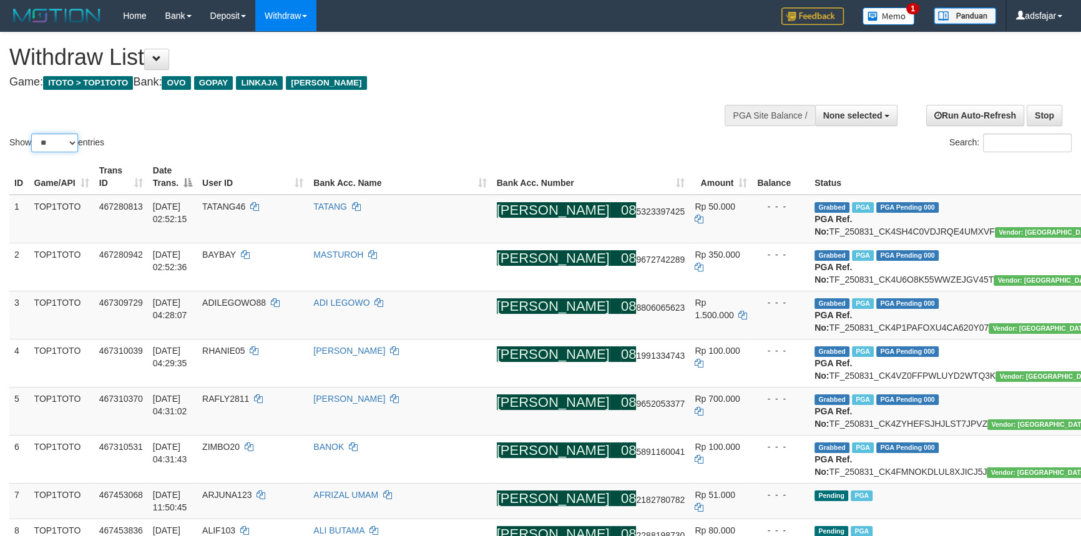
click at [52, 143] on select "** ** ** ***" at bounding box center [54, 143] width 47 height 19
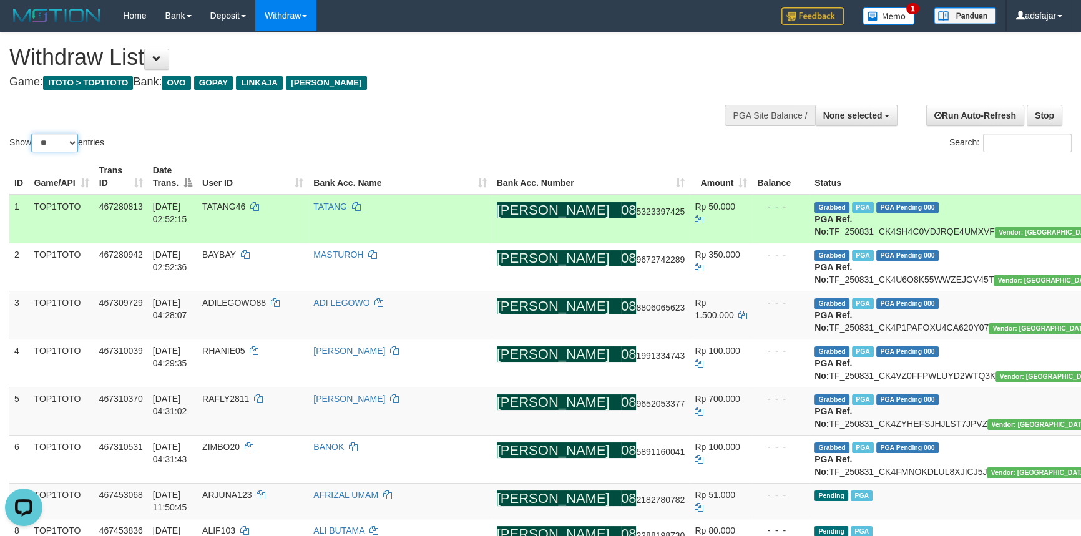
select select "***"
click at [33, 134] on select "** ** ** ***" at bounding box center [54, 143] width 47 height 19
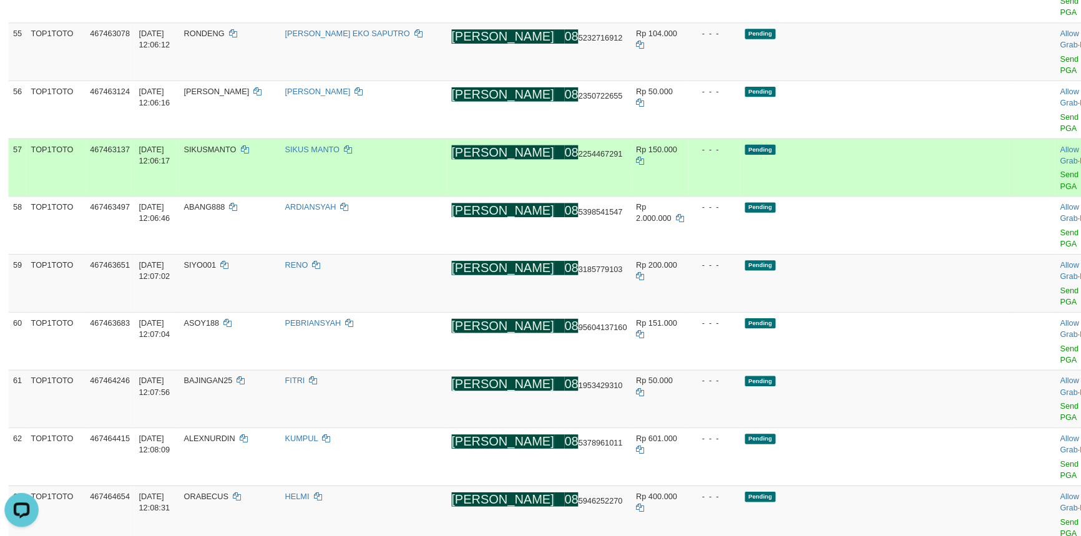
scroll to position [2203, 0]
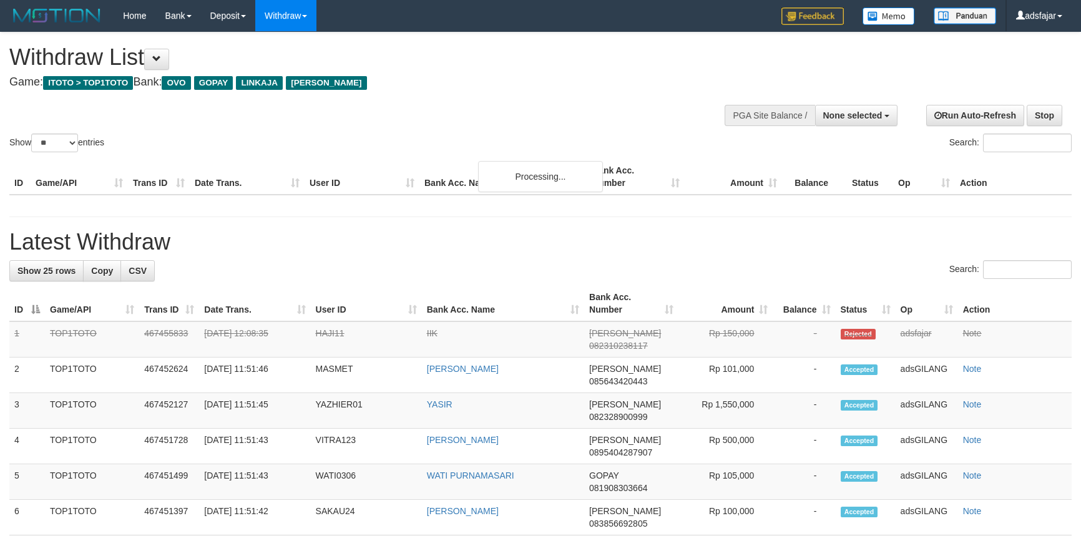
select select
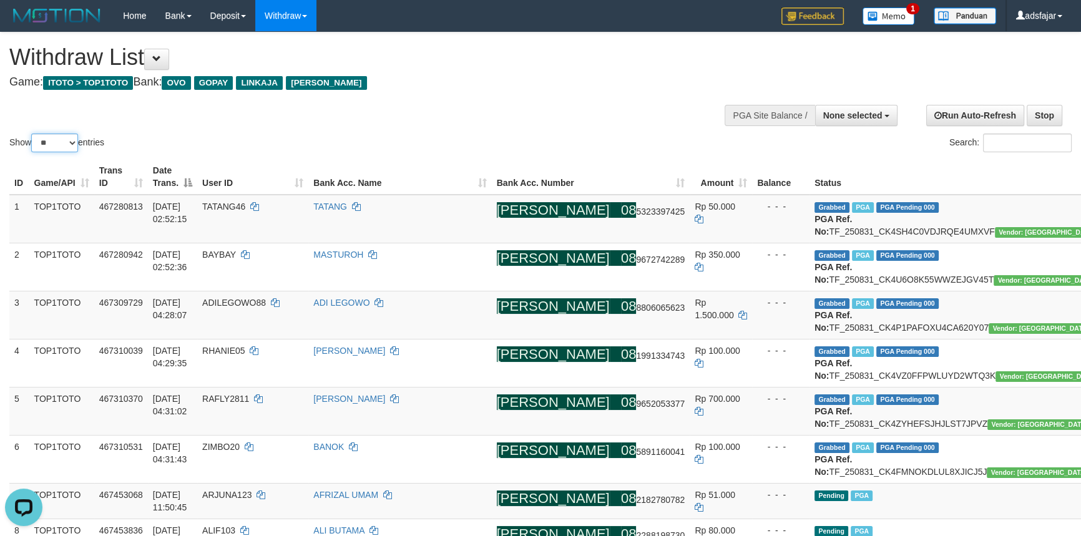
drag, startPoint x: 55, startPoint y: 139, endPoint x: 57, endPoint y: 150, distance: 11.4
click at [55, 139] on select "** ** ** ***" at bounding box center [54, 143] width 47 height 19
select select "***"
click at [33, 134] on select "** ** ** ***" at bounding box center [54, 143] width 47 height 19
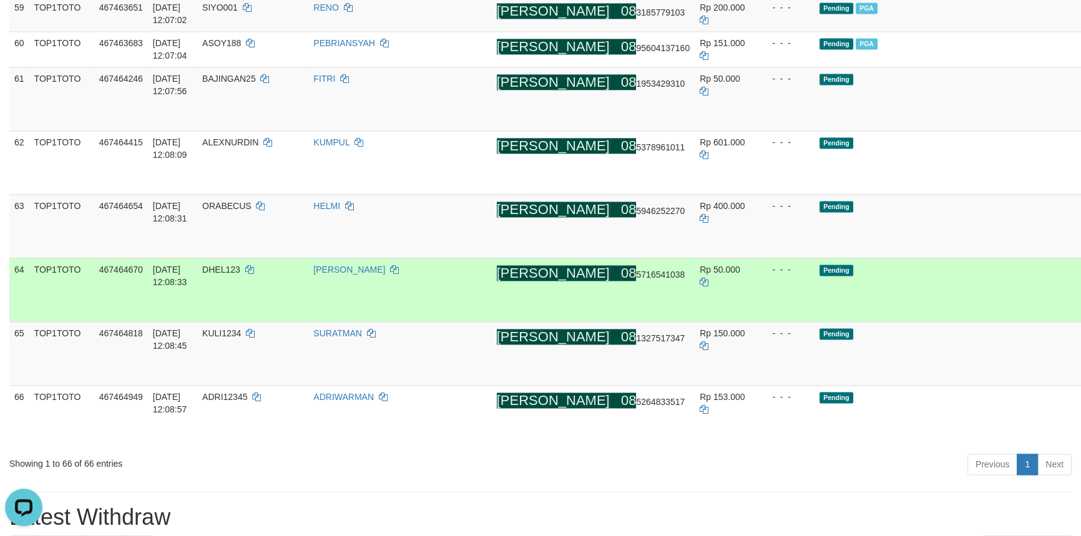
scroll to position [2610, 0]
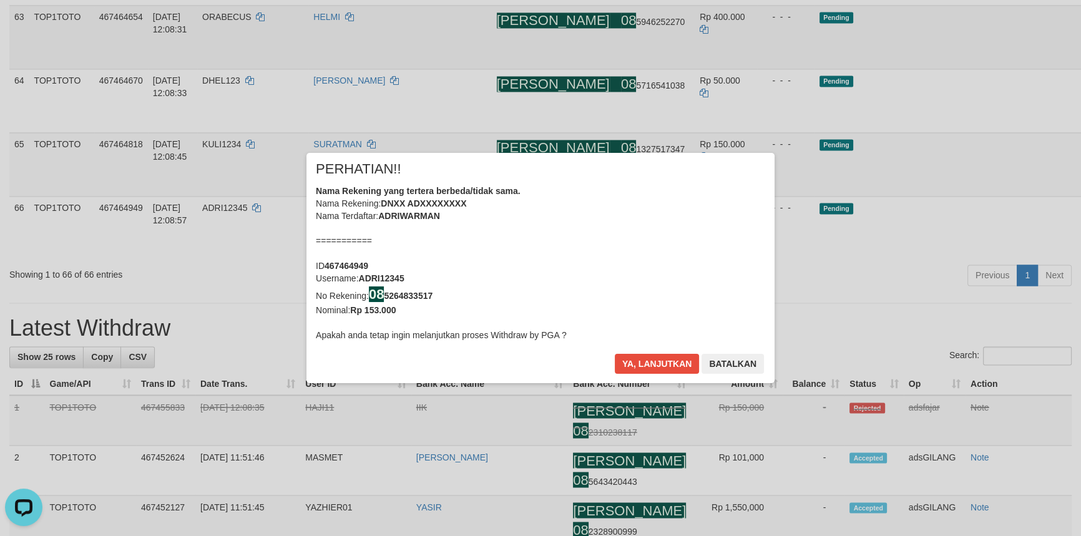
click at [998, 218] on div "× PERHATIAN!! Nama Rekening yang tertera berbeda/tidak sama. Nama Rekening: DNX…" at bounding box center [540, 268] width 1081 height 281
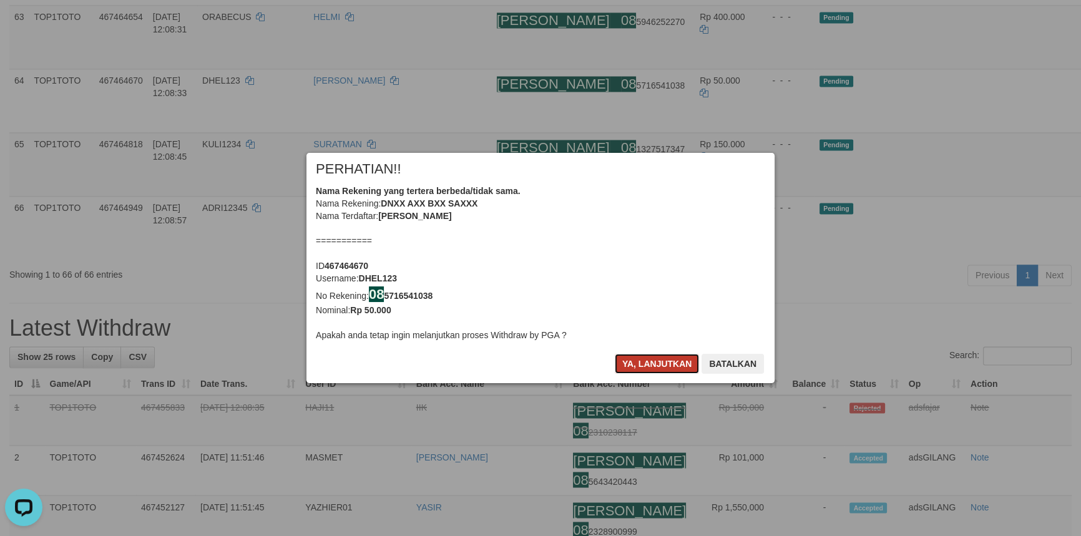
click at [652, 368] on button "Ya, lanjutkan" at bounding box center [657, 364] width 85 height 20
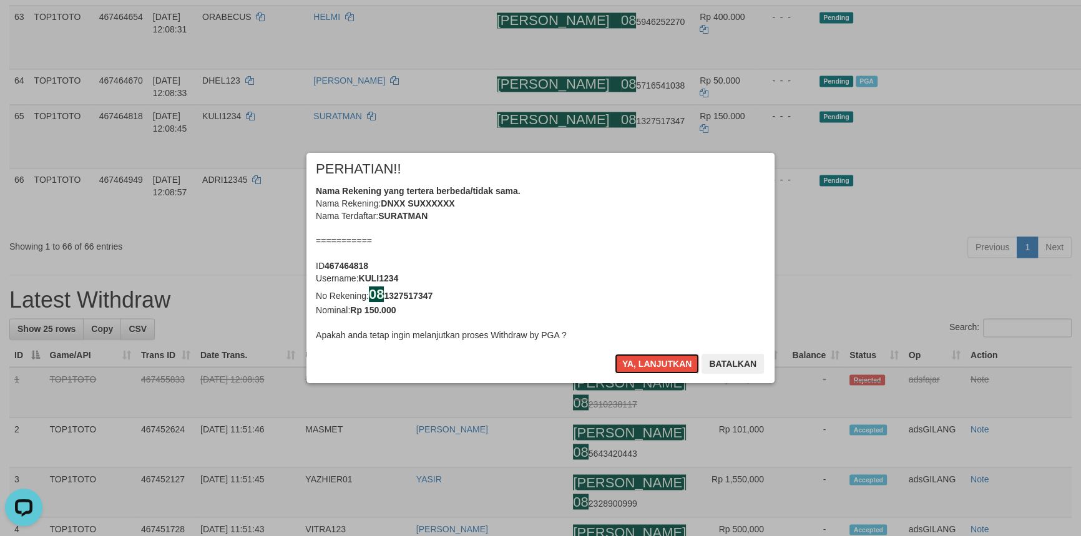
click at [652, 368] on button "Ya, lanjutkan" at bounding box center [657, 364] width 85 height 20
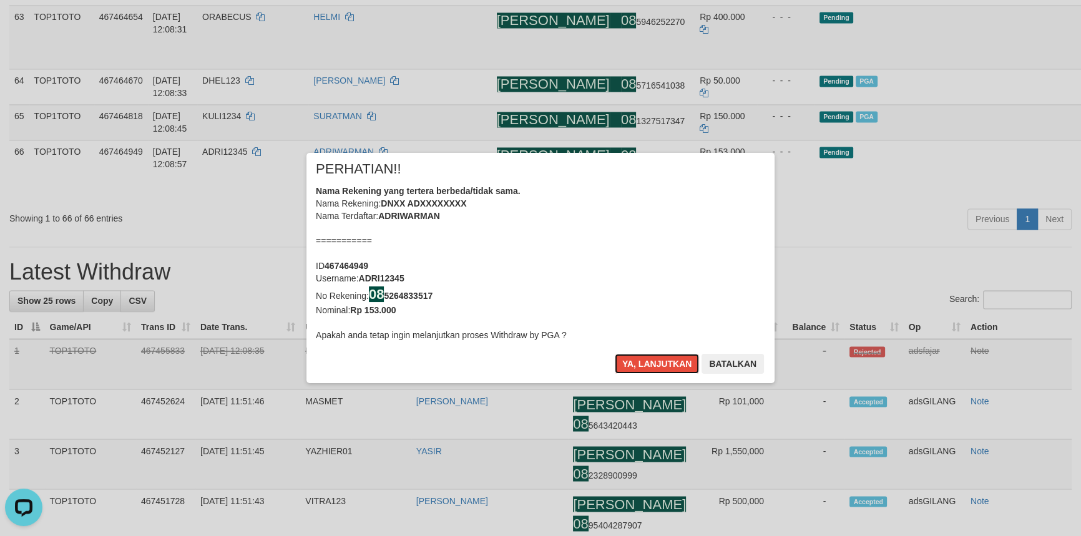
click at [652, 368] on button "Ya, lanjutkan" at bounding box center [657, 364] width 85 height 20
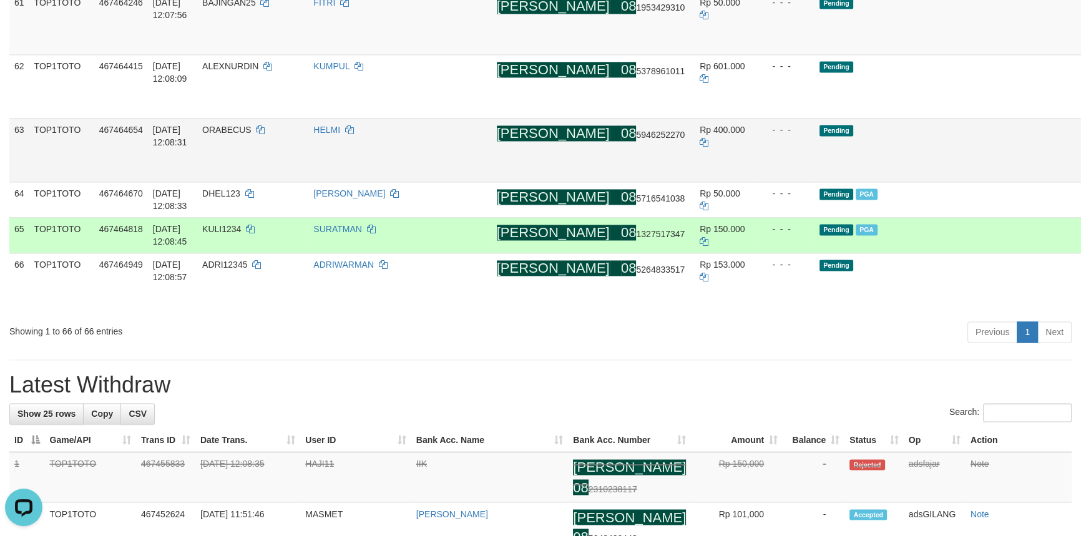
scroll to position [2432, 0]
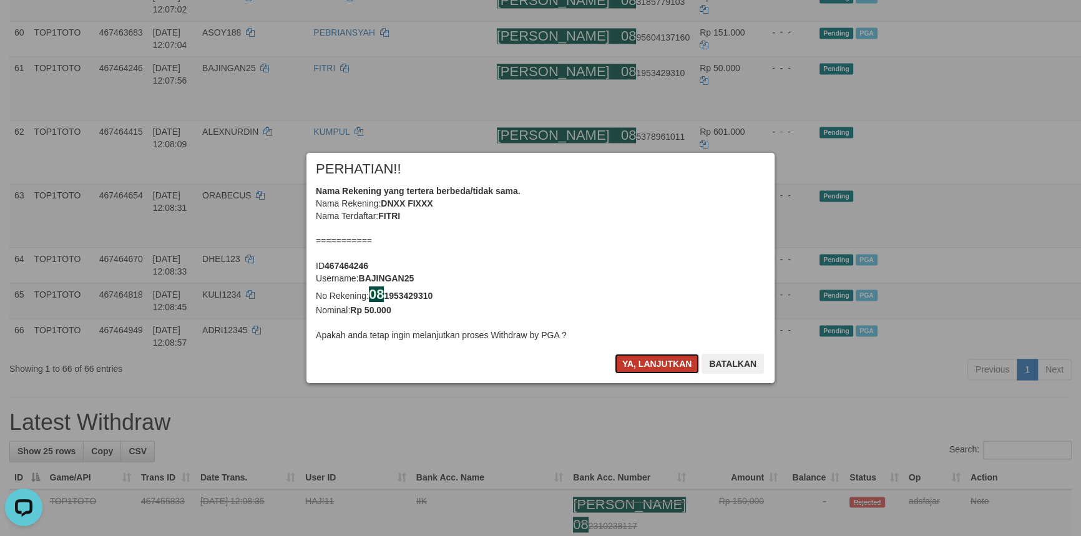
click at [631, 372] on button "Ya, lanjutkan" at bounding box center [657, 364] width 85 height 20
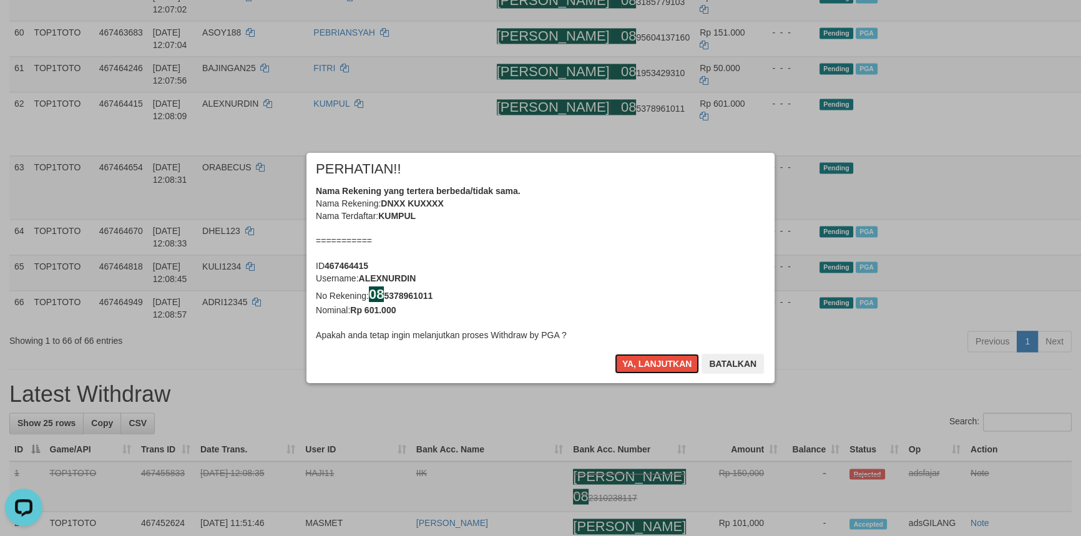
click at [631, 372] on button "Ya, lanjutkan" at bounding box center [657, 364] width 85 height 20
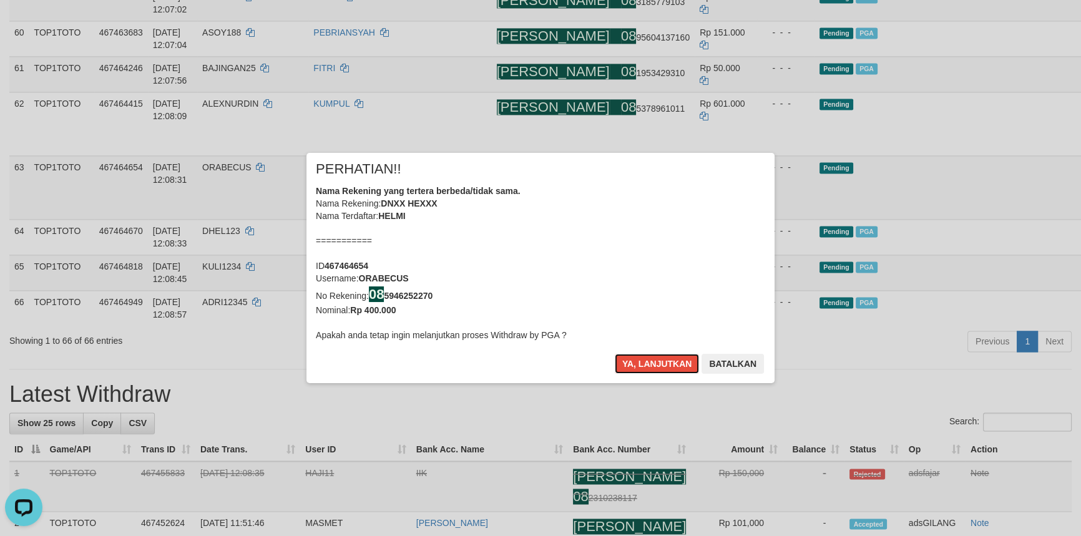
click at [631, 372] on button "Ya, lanjutkan" at bounding box center [657, 364] width 85 height 20
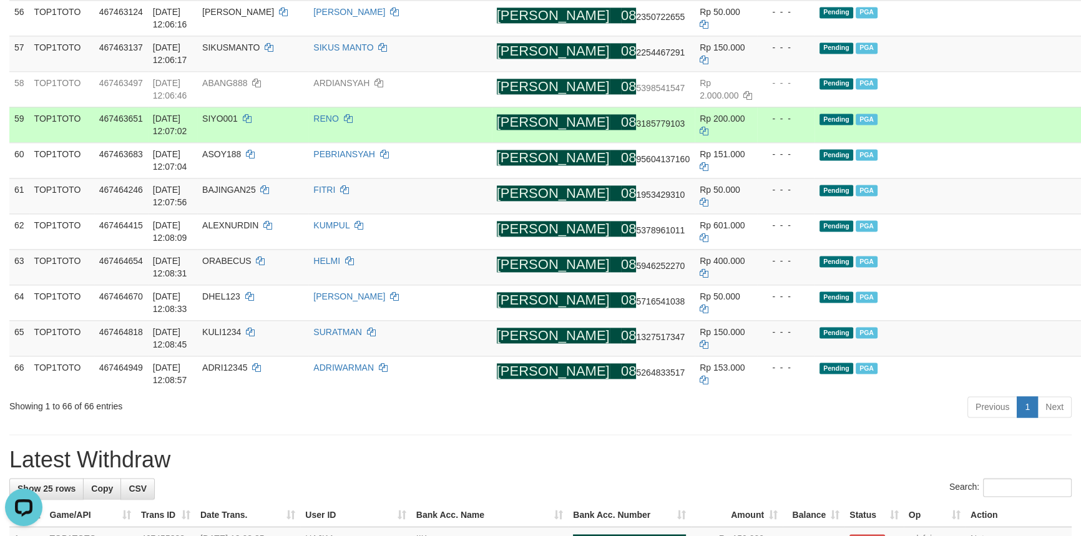
scroll to position [2310, 0]
click at [480, 142] on td "RENO" at bounding box center [399, 125] width 183 height 36
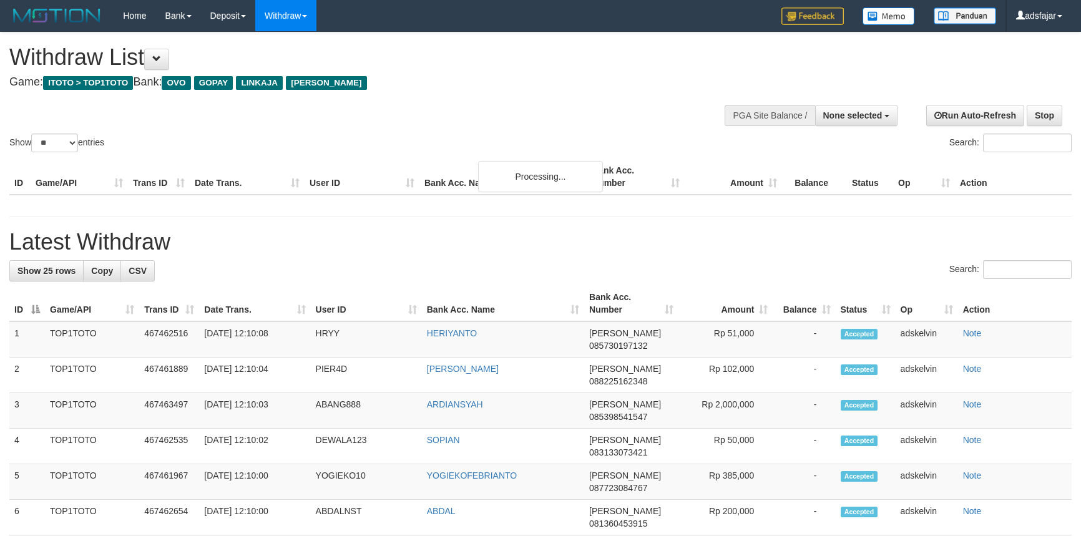
select select
select select "**"
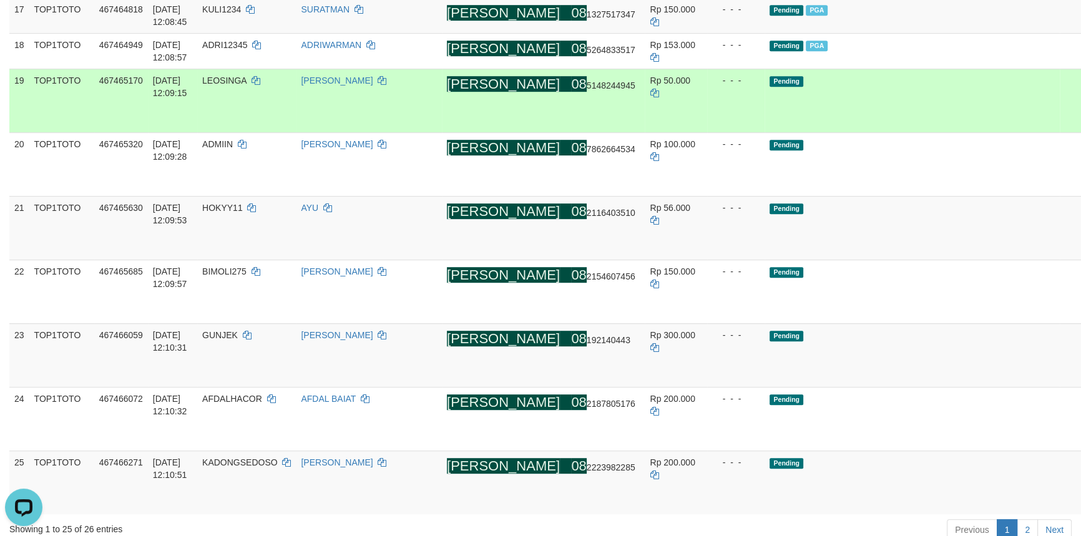
scroll to position [936, 0]
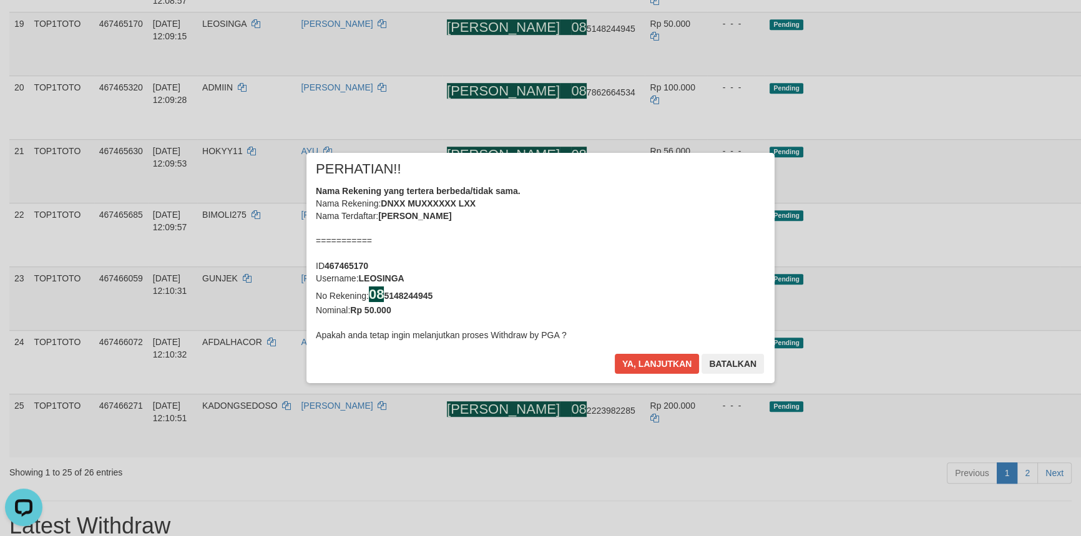
click at [1005, 268] on div "× PERHATIAN!! Nama Rekening yang tertera berbeda/tidak sama. Nama Rekening: DNX…" at bounding box center [540, 268] width 1081 height 281
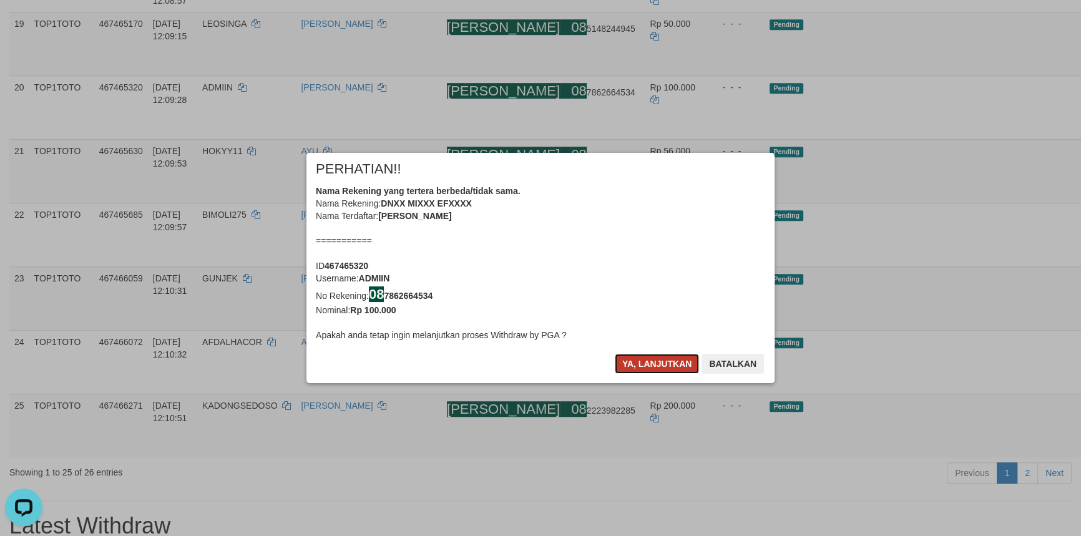
click at [628, 362] on button "Ya, lanjutkan" at bounding box center [657, 364] width 85 height 20
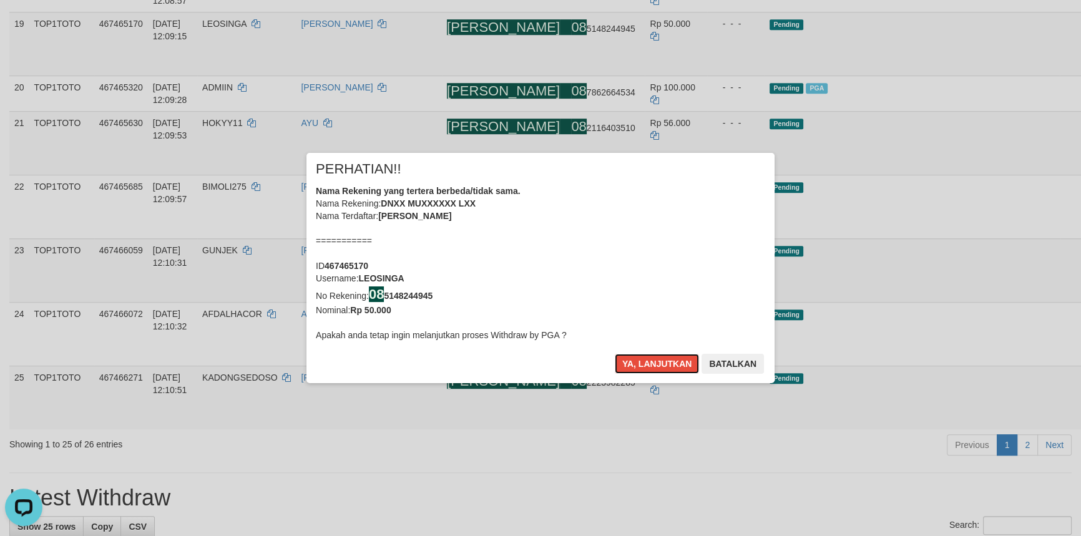
click at [628, 362] on button "Ya, lanjutkan" at bounding box center [657, 364] width 85 height 20
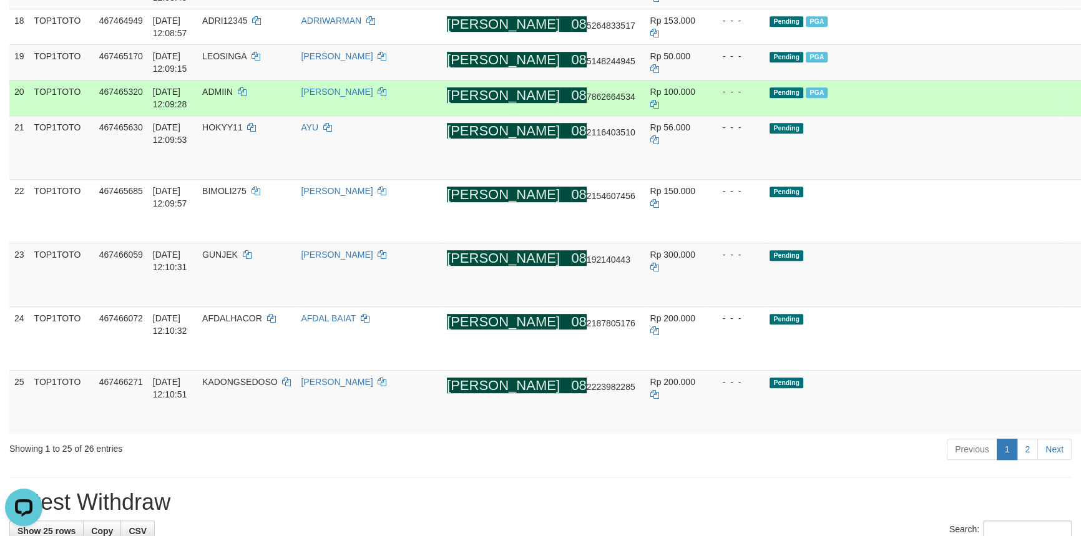
scroll to position [870, 0]
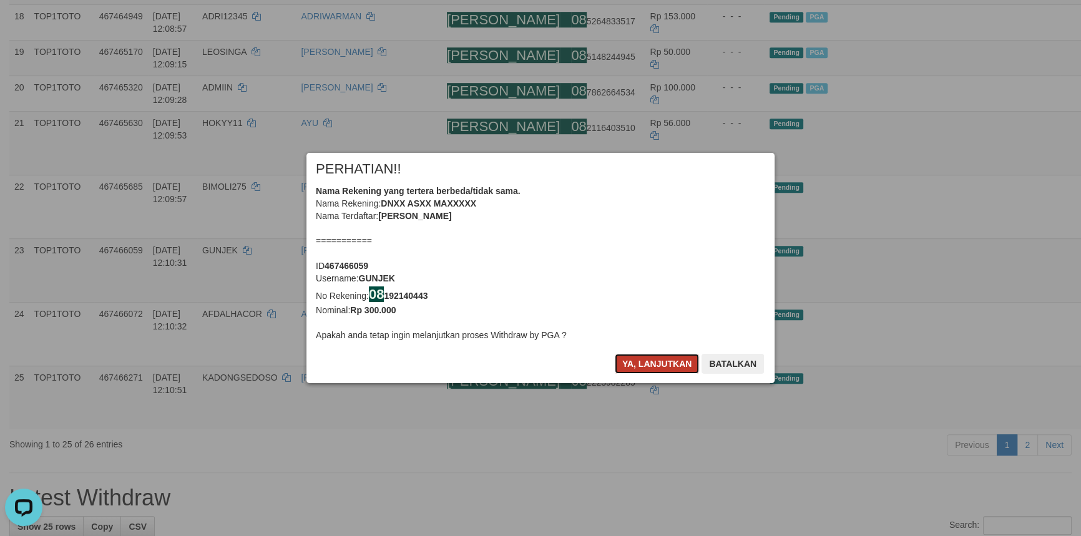
click at [641, 354] on button "Ya, lanjutkan" at bounding box center [657, 364] width 85 height 20
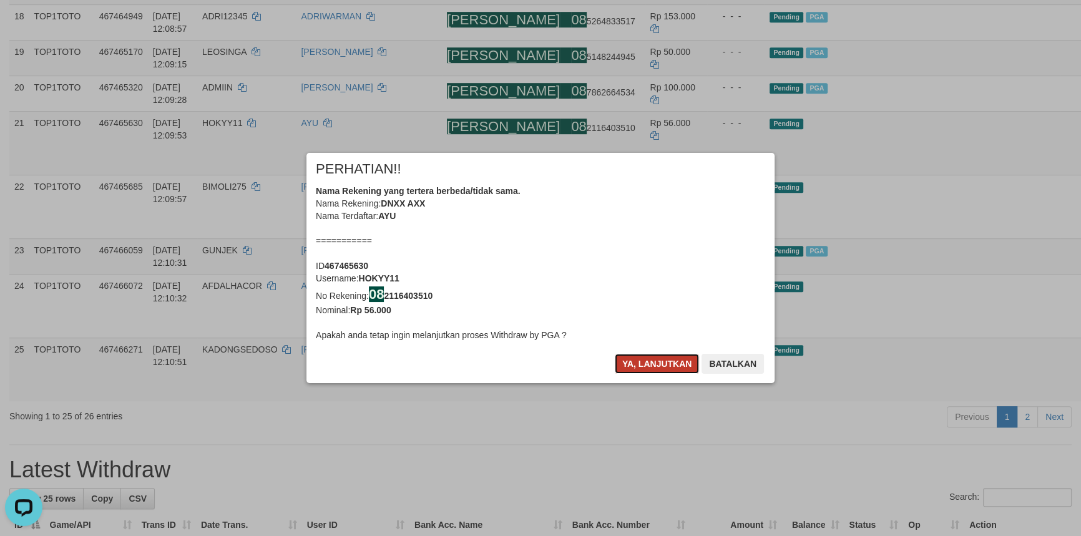
click at [641, 355] on button "Ya, lanjutkan" at bounding box center [657, 364] width 85 height 20
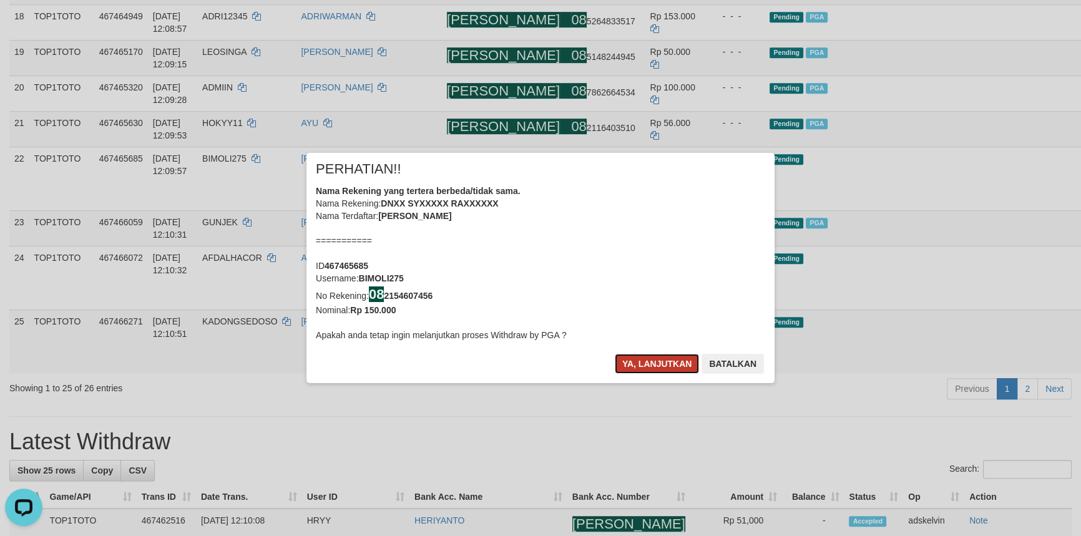
click at [638, 362] on button "Ya, lanjutkan" at bounding box center [657, 364] width 85 height 20
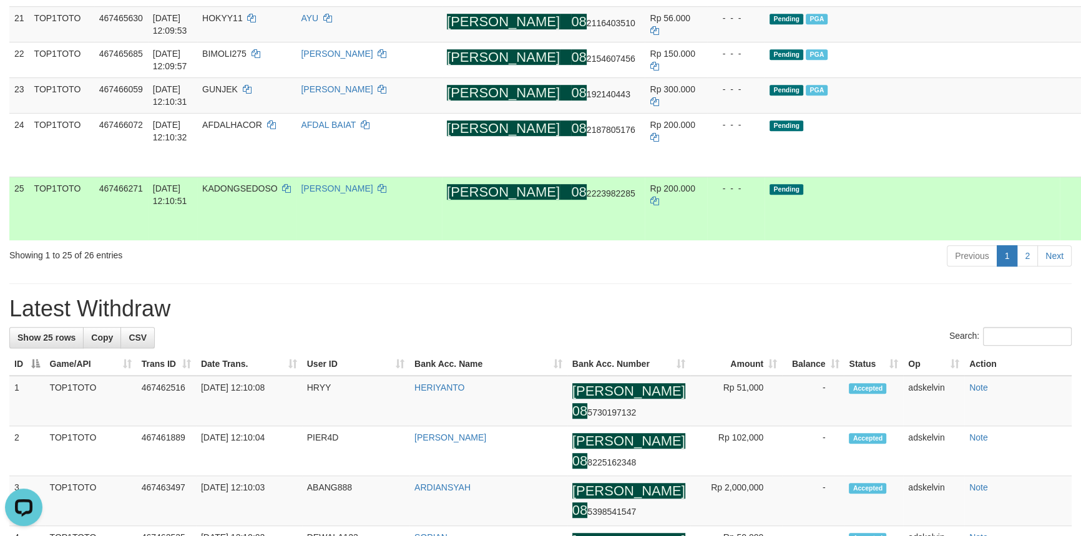
scroll to position [984, 0]
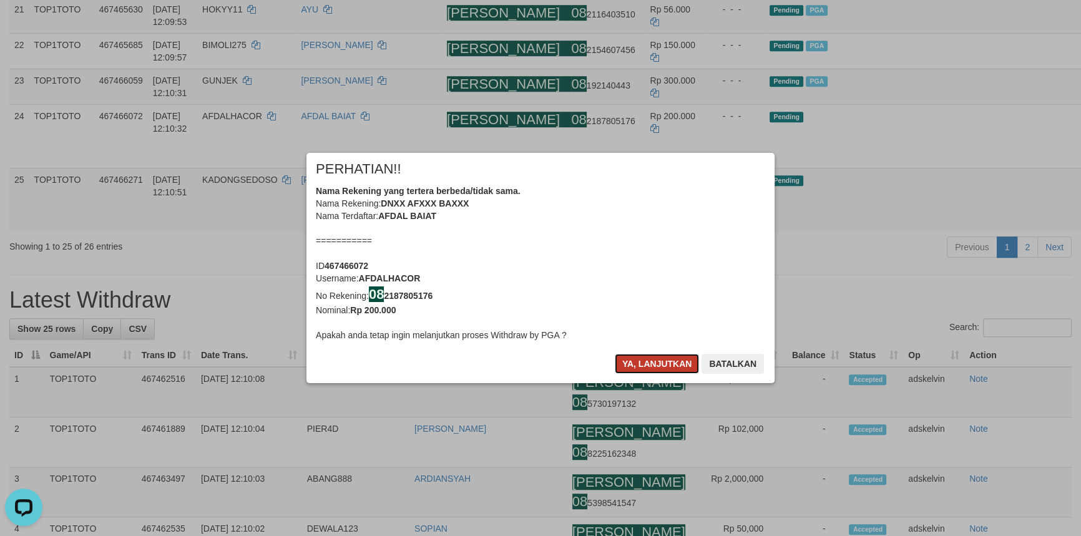
click at [646, 366] on button "Ya, lanjutkan" at bounding box center [657, 364] width 85 height 20
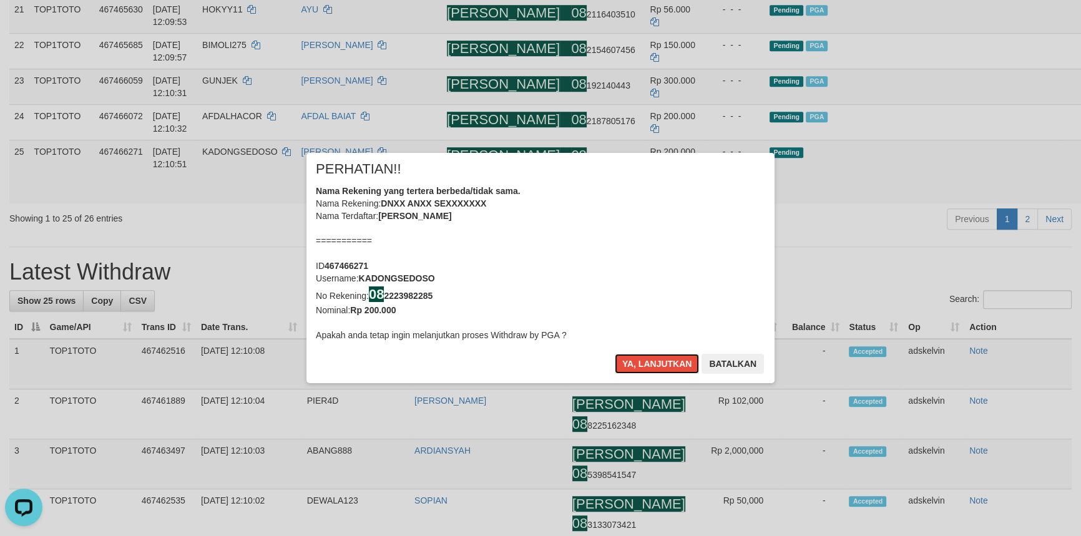
click at [646, 366] on button "Ya, lanjutkan" at bounding box center [657, 364] width 85 height 20
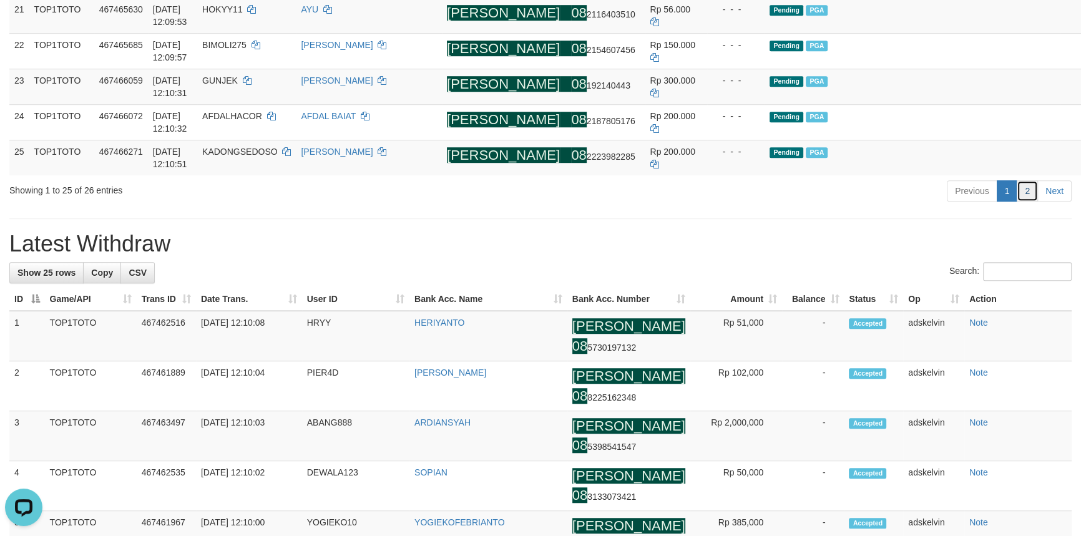
click at [1028, 202] on link "2" at bounding box center [1027, 190] width 21 height 21
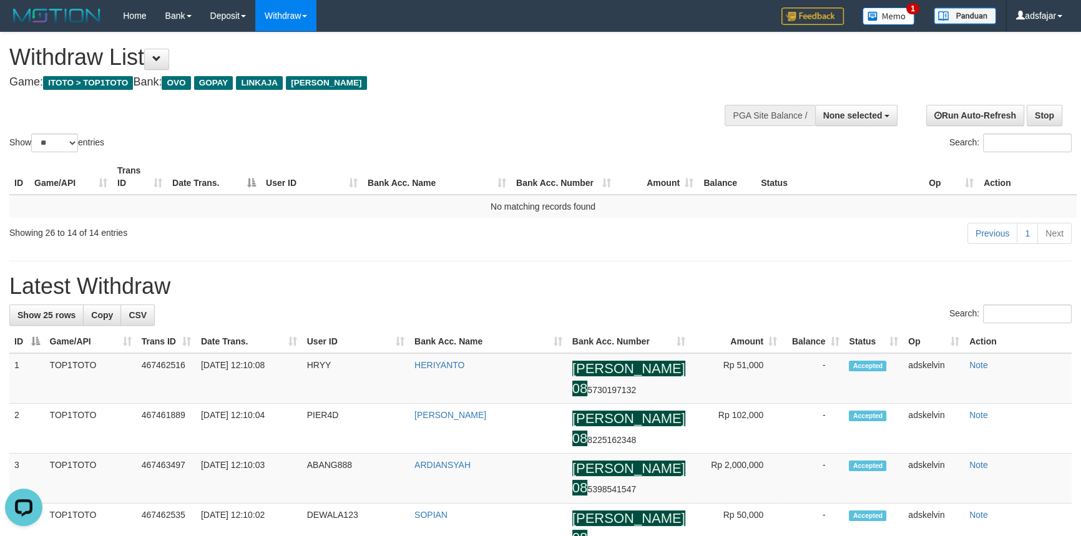
click at [592, 243] on div "Previous 1 Next" at bounding box center [766, 235] width 612 height 27
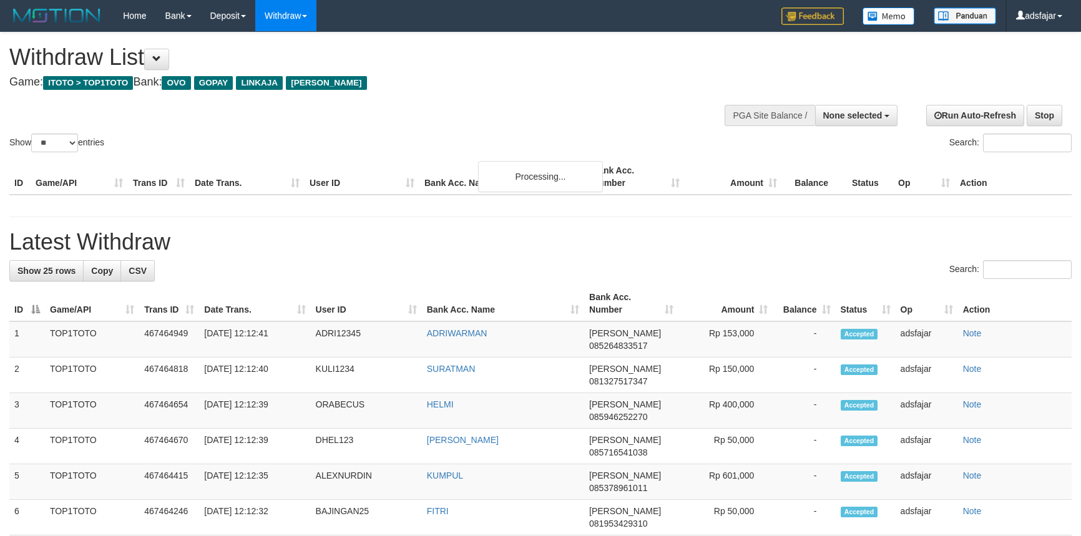
select select
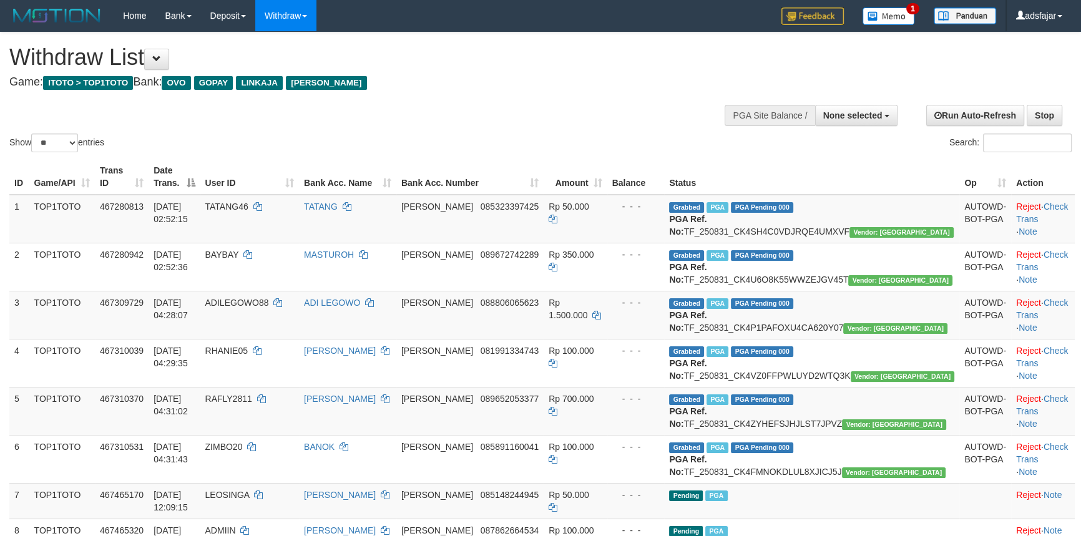
click at [72, 133] on div at bounding box center [540, 133] width 1063 height 1
click at [68, 141] on select "** ** ** ***" at bounding box center [54, 143] width 47 height 19
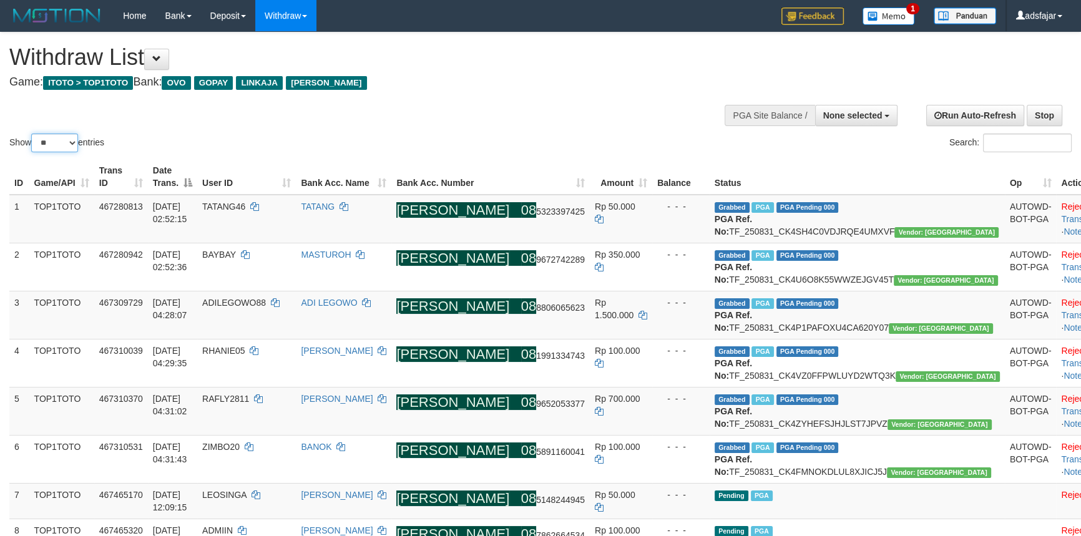
select select "***"
click at [33, 134] on select "** ** ** ***" at bounding box center [54, 143] width 47 height 19
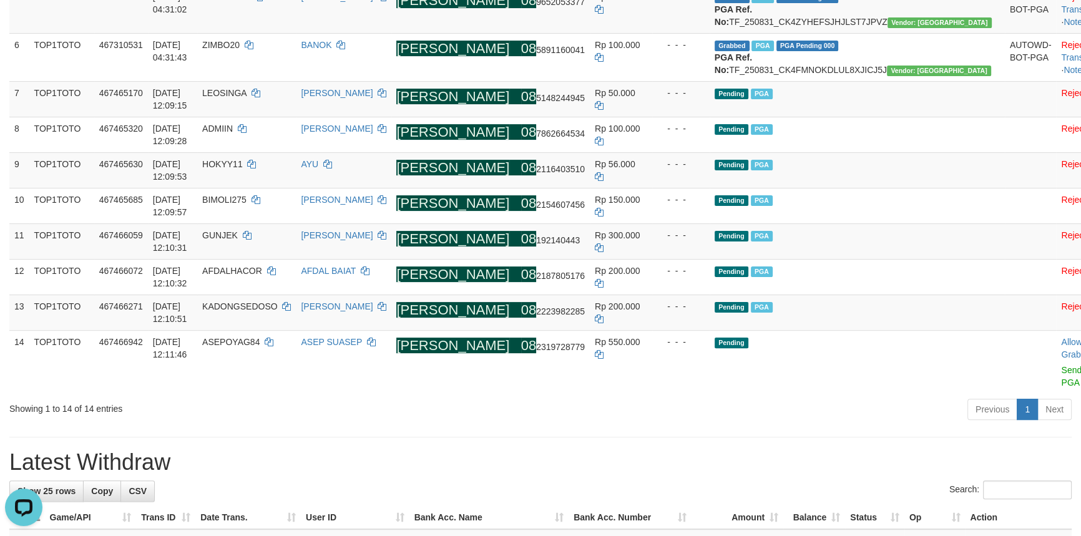
scroll to position [283, 0]
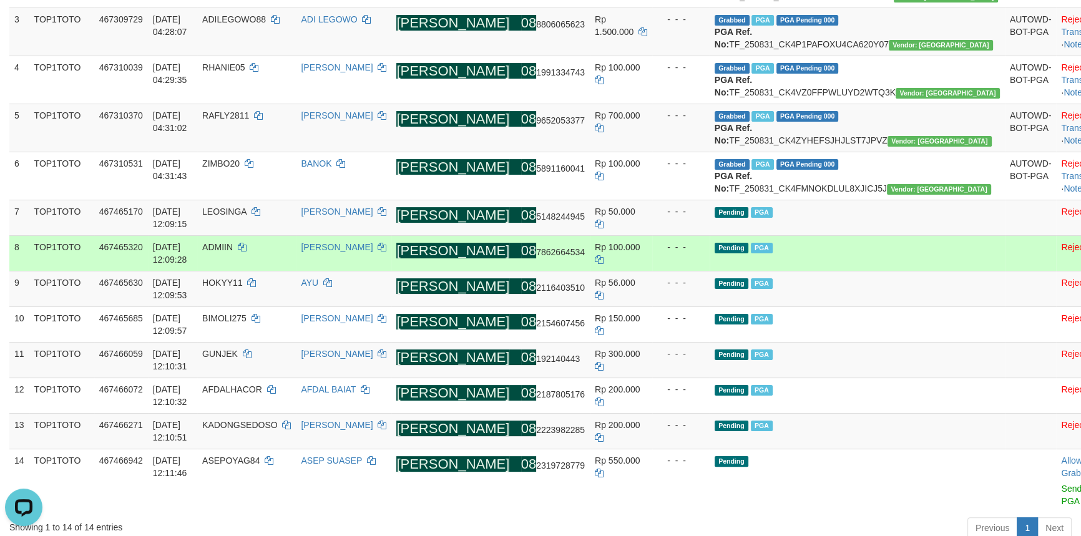
click at [652, 271] on td "Rp 100.000" at bounding box center [621, 253] width 62 height 36
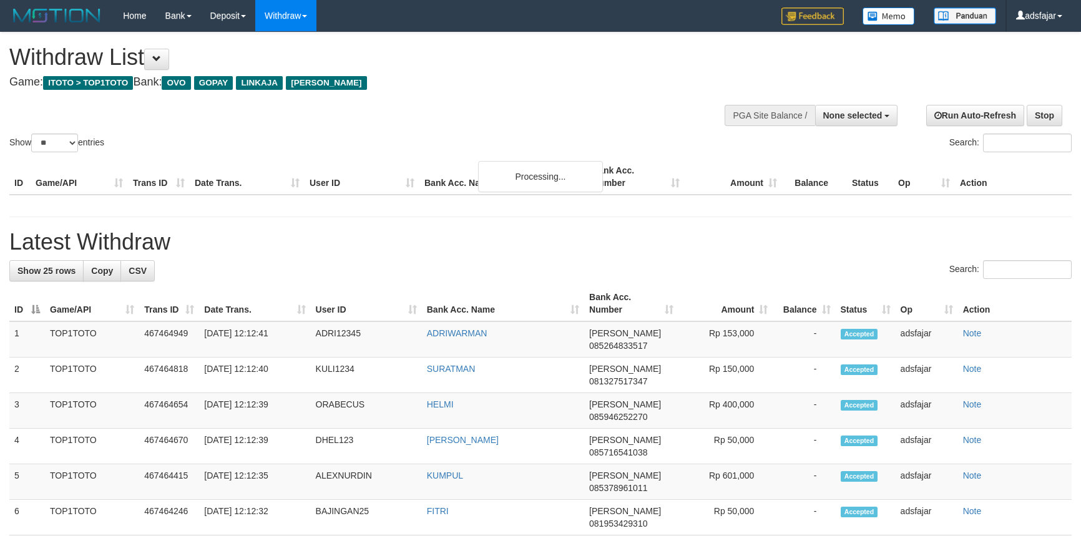
select select
select select "**"
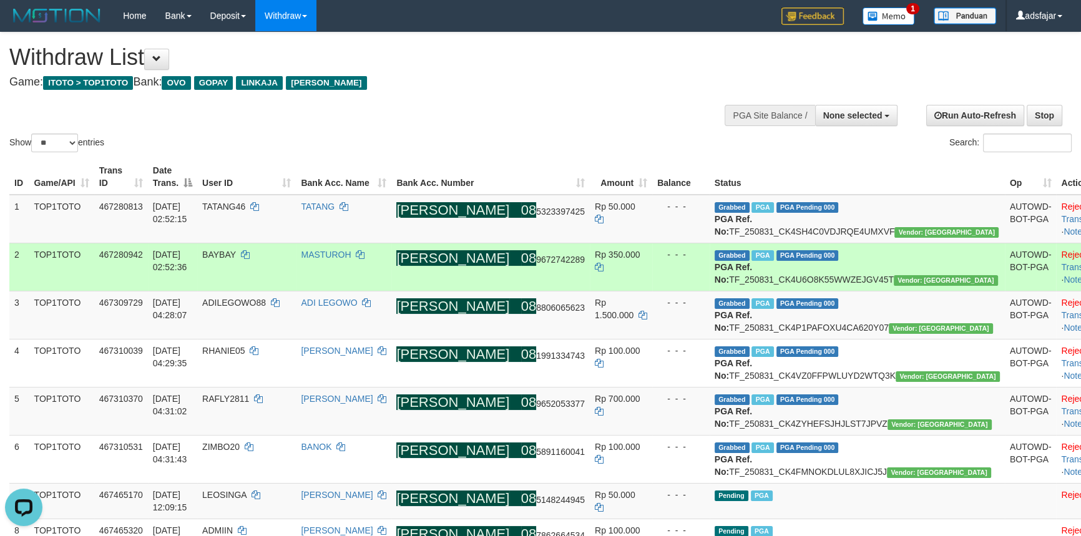
click at [391, 274] on td "MASTUROH" at bounding box center [344, 267] width 96 height 48
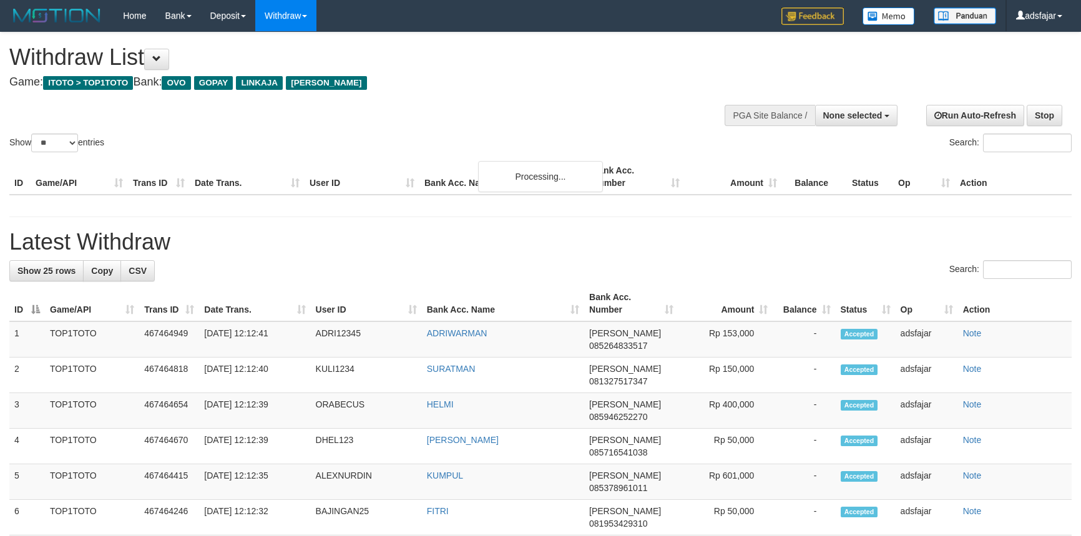
select select
select select "**"
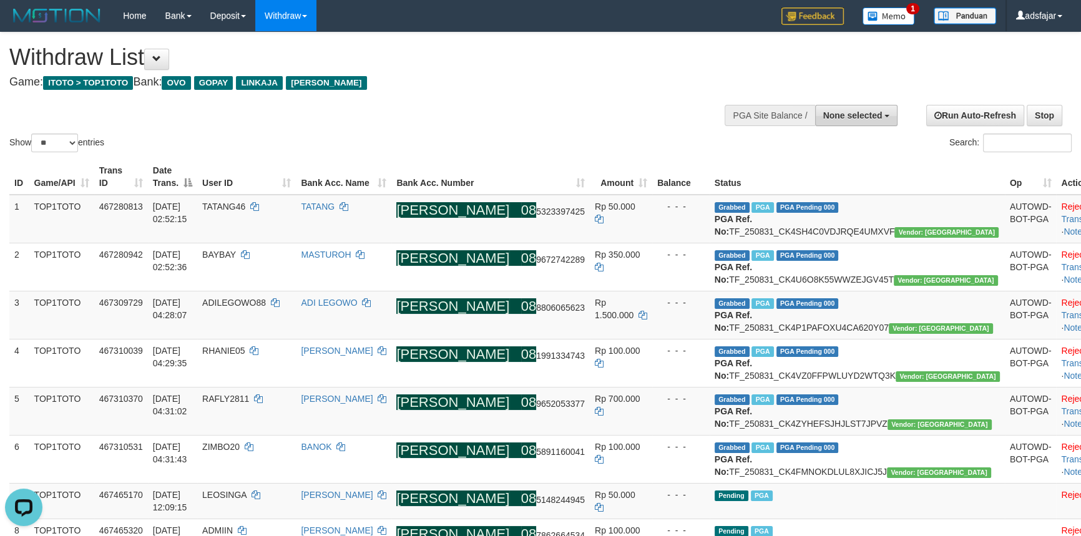
click at [852, 108] on button "None selected" at bounding box center [856, 115] width 83 height 21
drag, startPoint x: 811, startPoint y: 180, endPoint x: 804, endPoint y: 182, distance: 7.3
click at [811, 180] on label "[ITOTO] TOP1TOTO" at bounding box center [838, 178] width 117 height 16
select select "***"
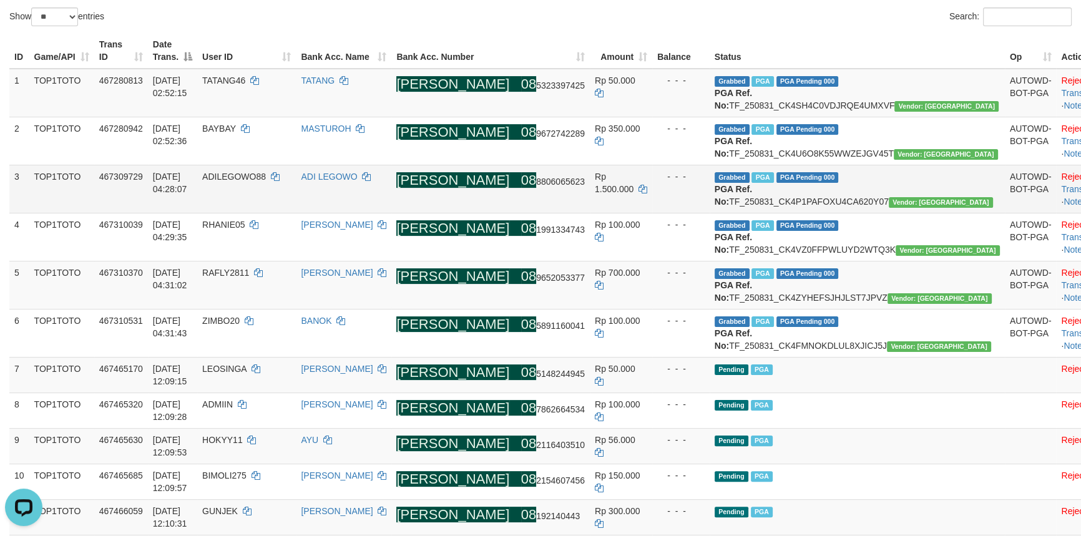
scroll to position [511, 0]
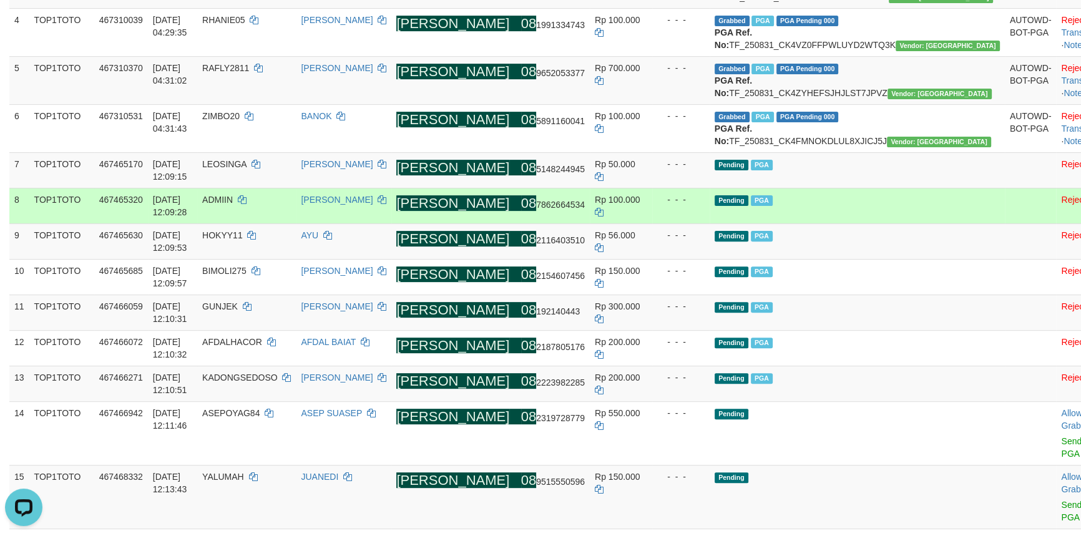
click at [365, 224] on td "[PERSON_NAME]" at bounding box center [344, 206] width 96 height 36
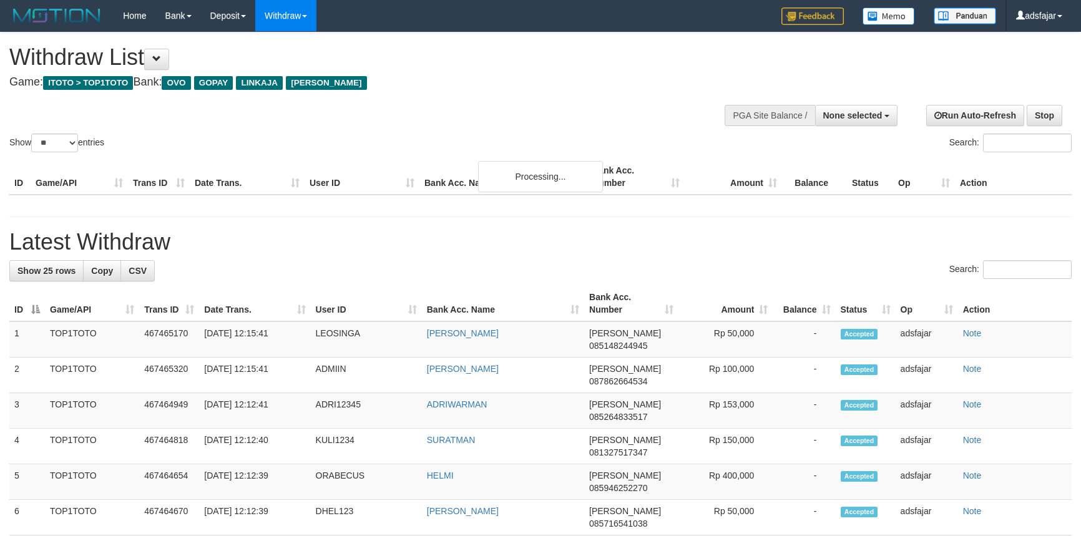
select select
select select "**"
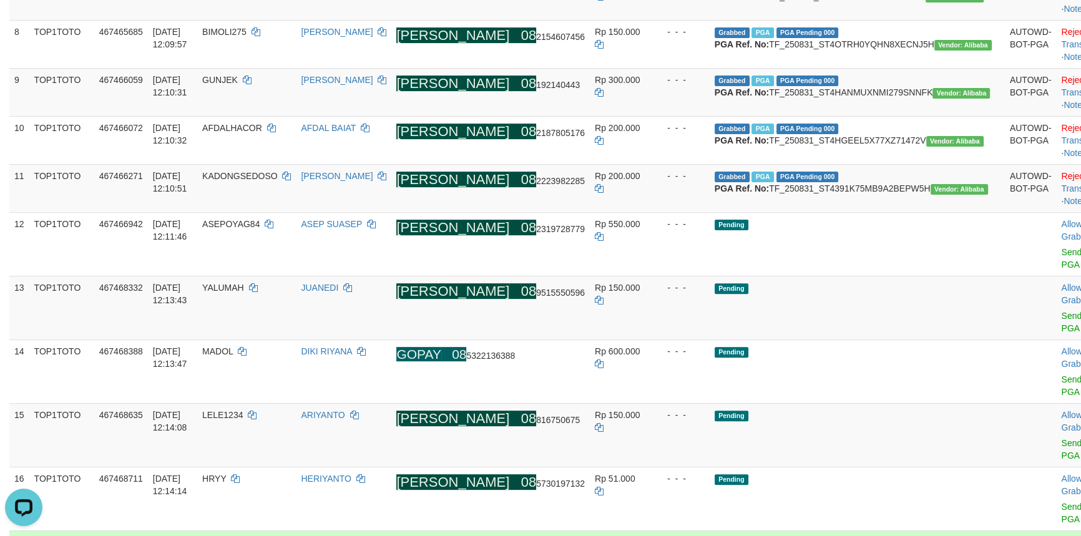
scroll to position [511, 0]
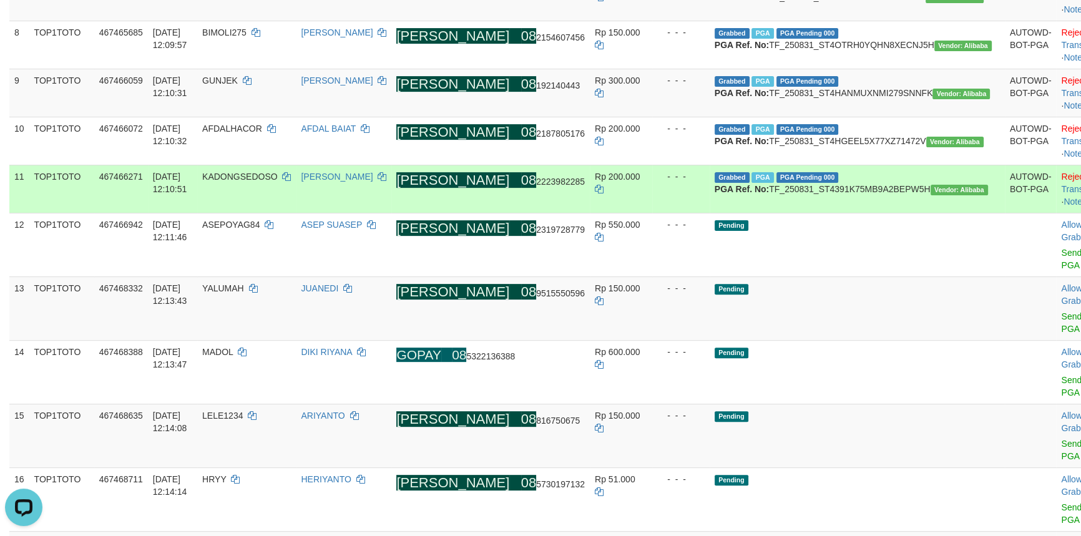
click at [295, 213] on td "KADONGSEDOSO" at bounding box center [246, 189] width 99 height 48
copy span "ON"
click at [277, 213] on td "KADONGSEDOSO" at bounding box center [246, 189] width 99 height 48
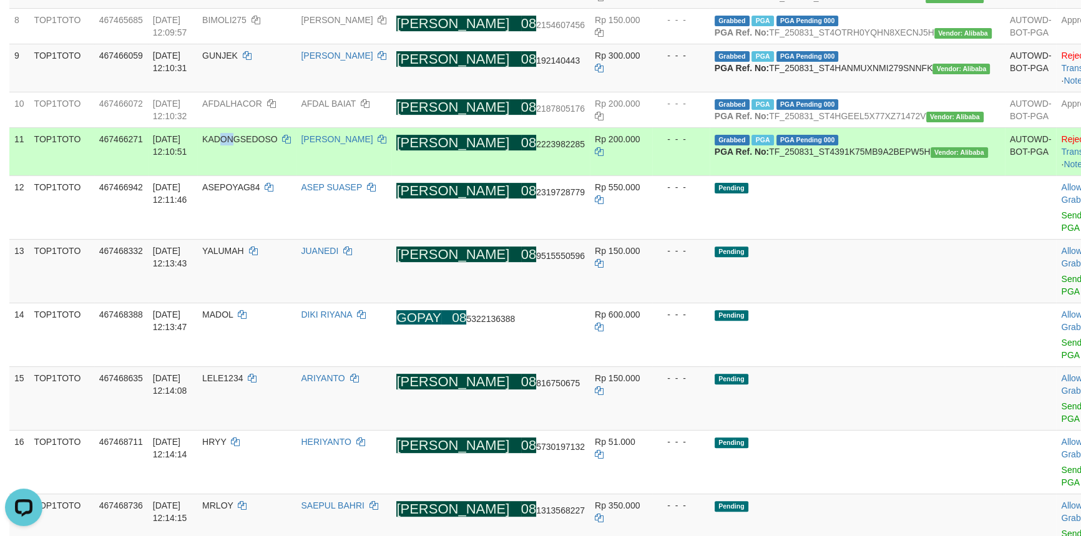
click at [285, 175] on td "KADONGSEDOSO" at bounding box center [246, 151] width 99 height 48
drag, startPoint x: 285, startPoint y: 309, endPoint x: 274, endPoint y: 312, distance: 11.5
click at [274, 175] on td "KADONGSEDOSO" at bounding box center [246, 151] width 99 height 48
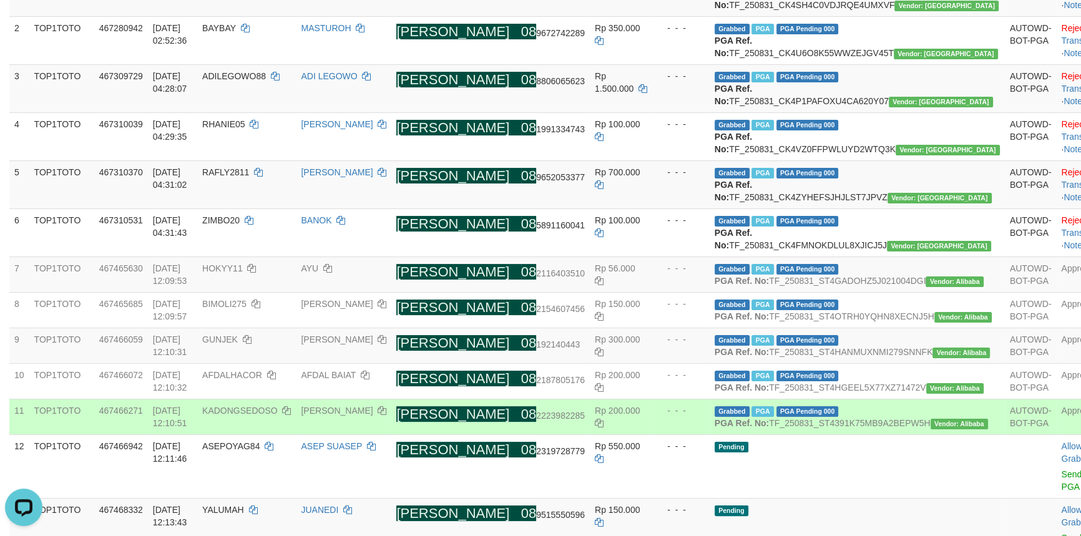
scroll to position [170, 0]
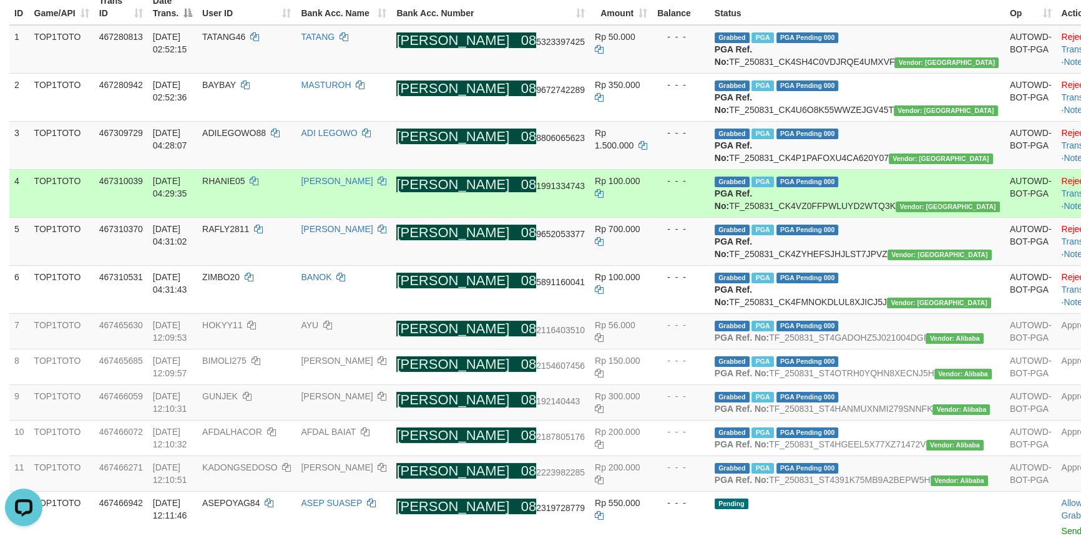
click at [501, 217] on td "DANA 08 1991334743" at bounding box center [490, 193] width 199 height 48
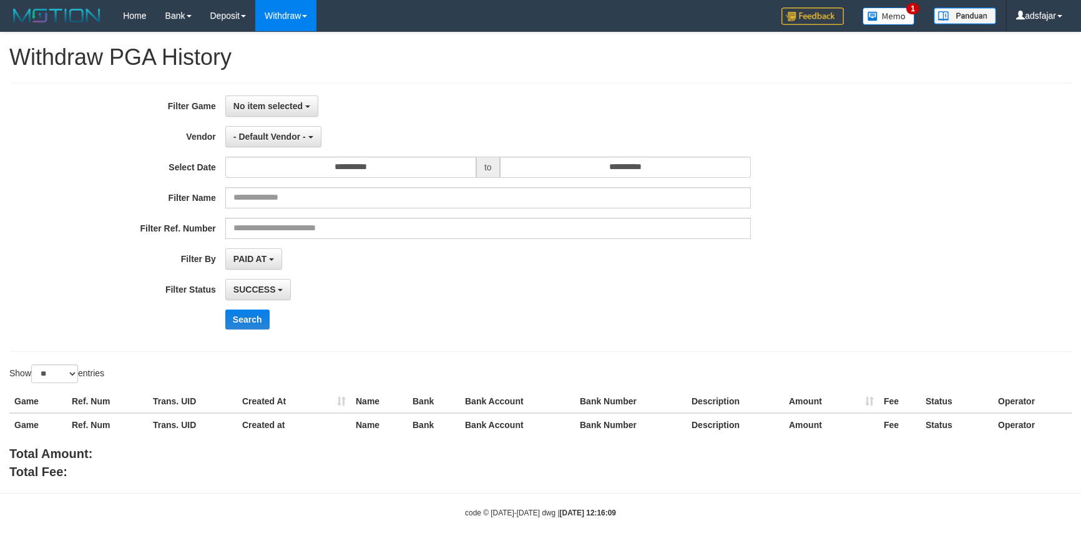
select select
select select "**"
click at [267, 106] on span "No item selected" at bounding box center [268, 106] width 69 height 10
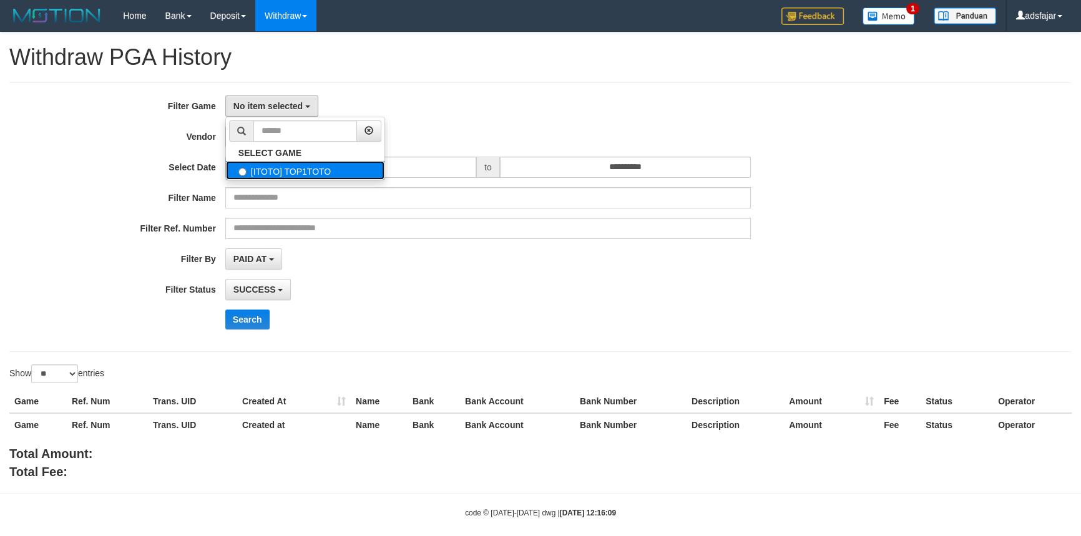
click at [288, 167] on label "[ITOTO] TOP1TOTO" at bounding box center [305, 170] width 159 height 19
select select "***"
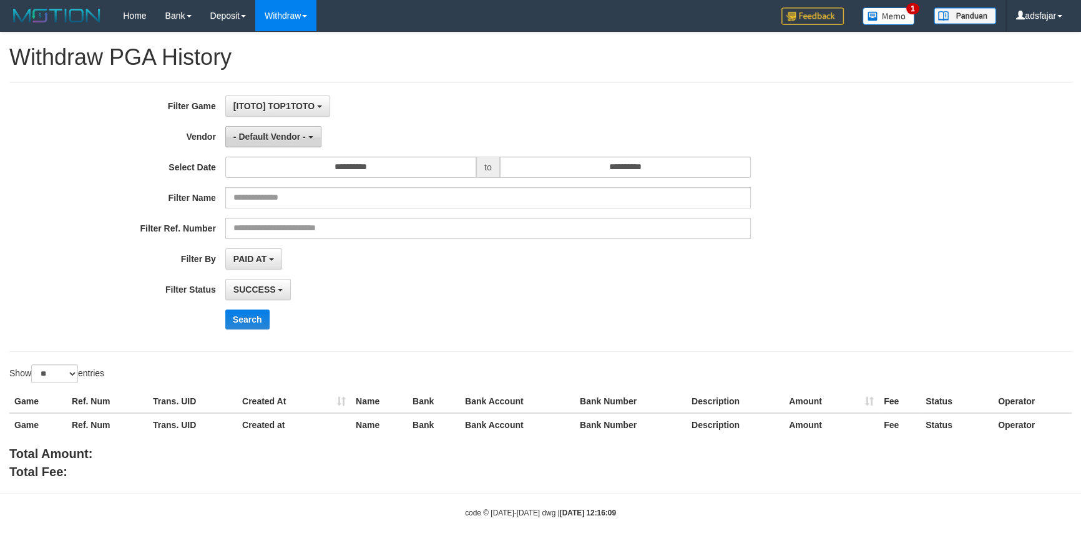
scroll to position [11, 0]
click at [277, 132] on span "- Default Vendor -" at bounding box center [270, 137] width 72 height 10
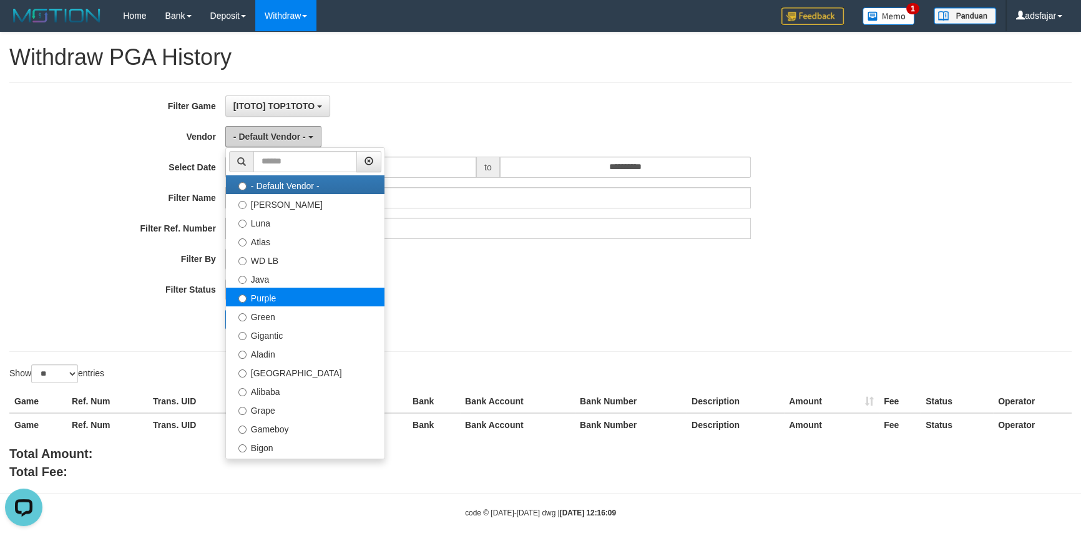
scroll to position [0, 0]
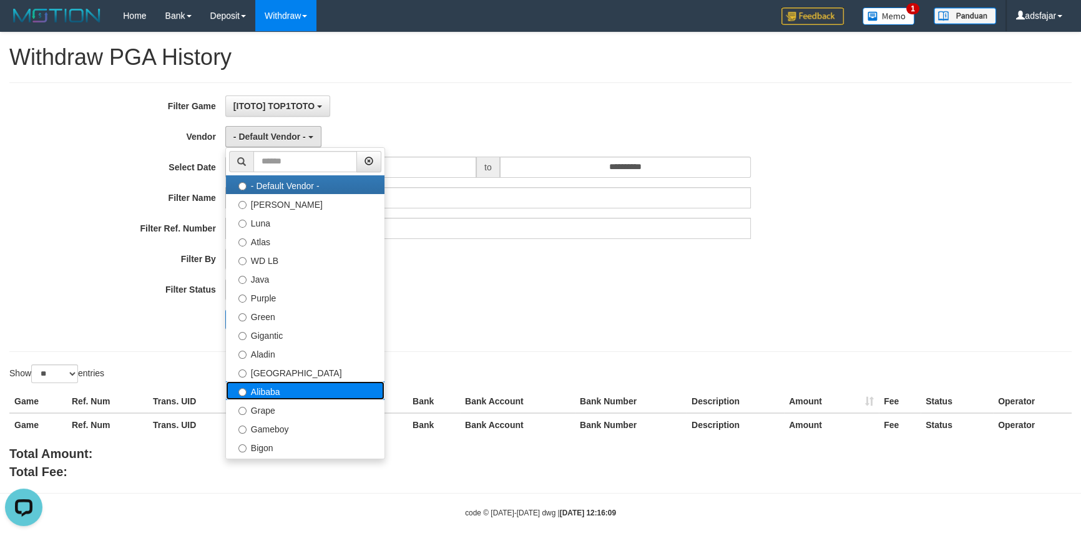
click at [280, 391] on label "Alibaba" at bounding box center [305, 390] width 159 height 19
select select "**********"
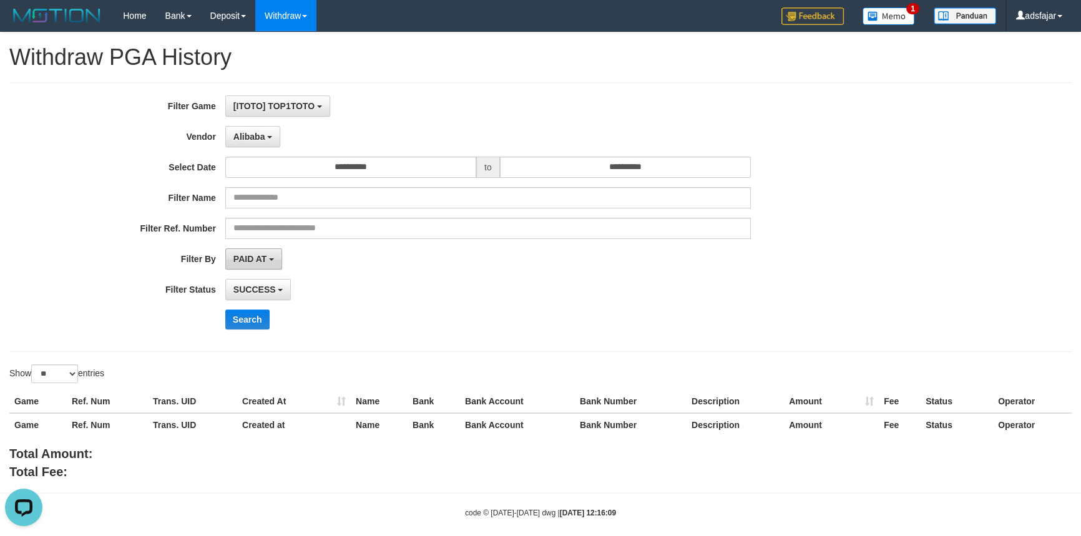
click at [257, 258] on span "PAID AT" at bounding box center [250, 259] width 33 height 10
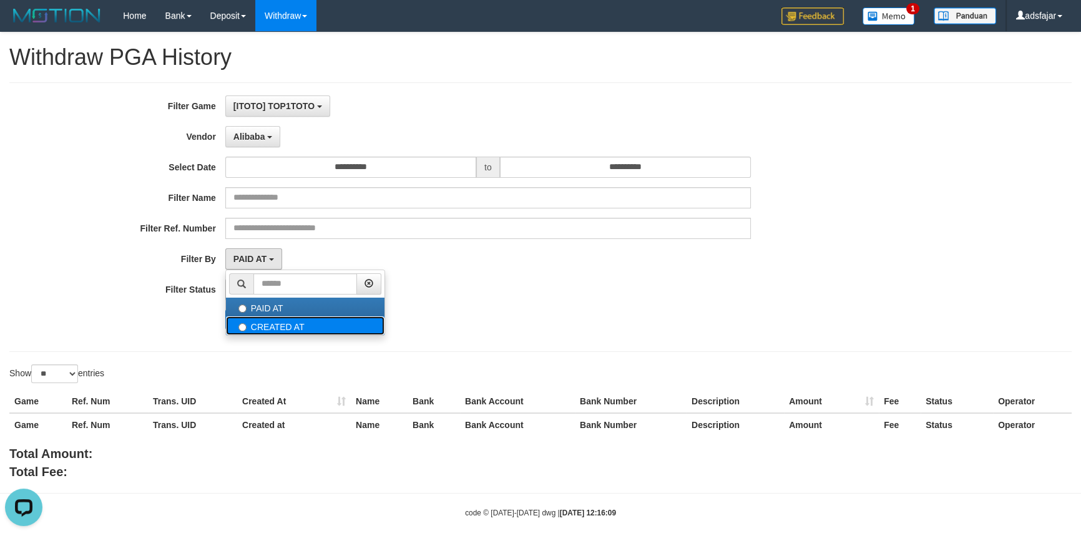
click at [270, 327] on label "CREATED AT" at bounding box center [305, 326] width 159 height 19
select select "*"
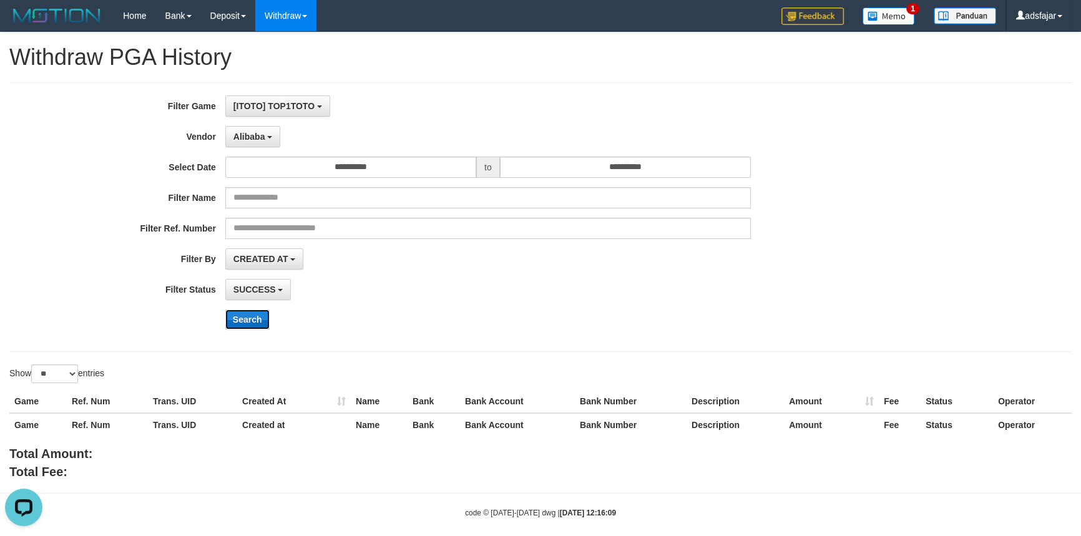
click at [253, 315] on button "Search" at bounding box center [247, 320] width 44 height 20
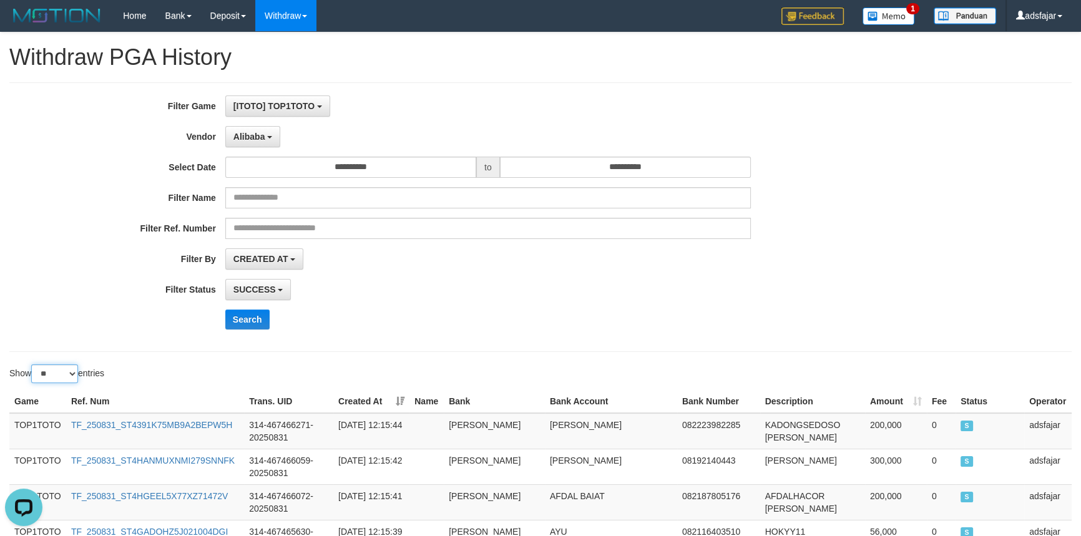
click at [56, 372] on select "** ** ** ***" at bounding box center [54, 374] width 47 height 19
select select "***"
click at [33, 365] on select "** ** ** ***" at bounding box center [54, 374] width 47 height 19
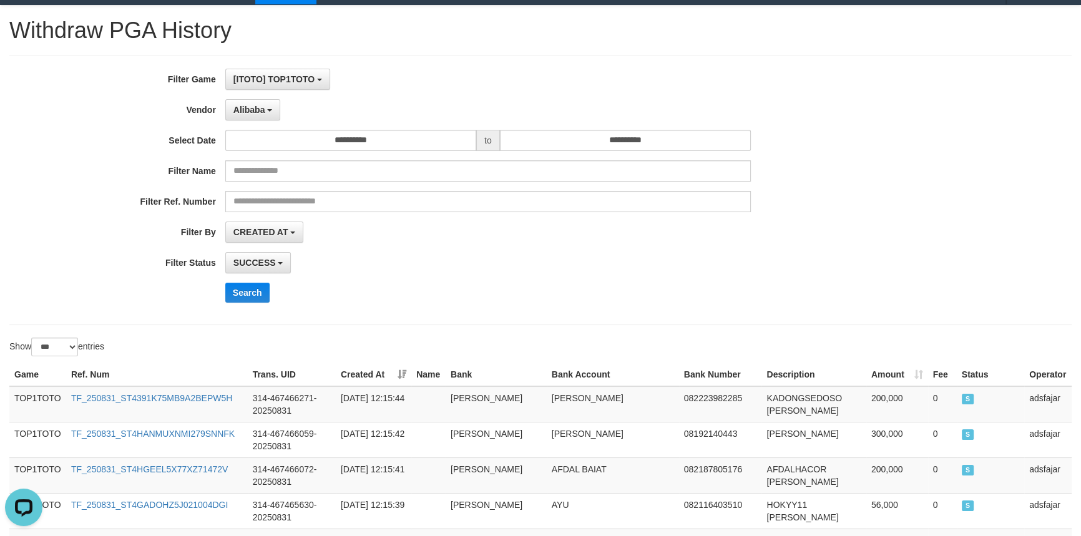
scroll to position [369, 0]
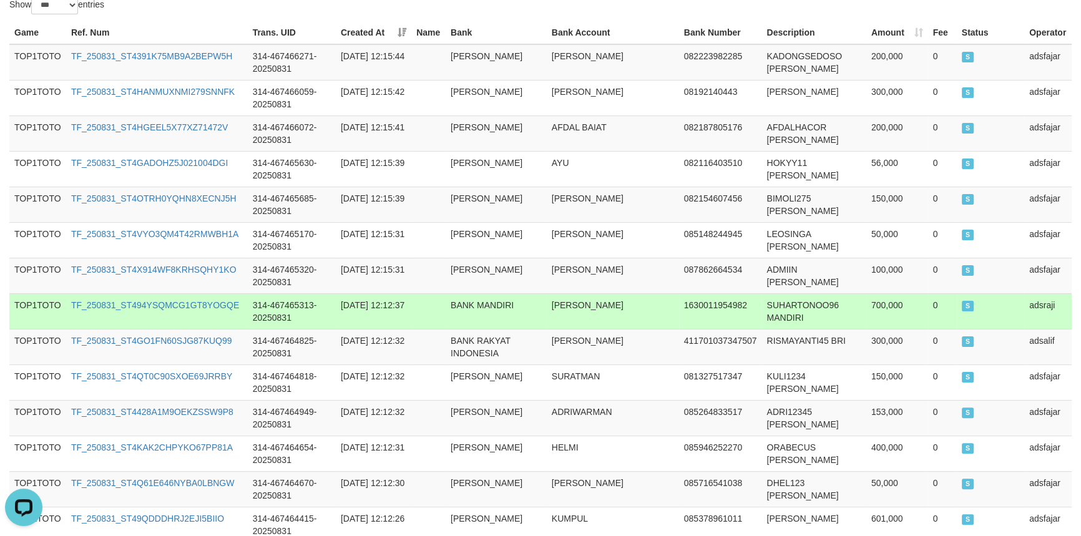
click at [558, 311] on td "FIRMAN HADIKUSUMO" at bounding box center [613, 311] width 132 height 36
copy td "FIRMAN HADIKUSUMO"
drag, startPoint x: 558, startPoint y: 311, endPoint x: 606, endPoint y: 312, distance: 47.5
click at [606, 312] on td "FIRMAN HADIKUSUMO" at bounding box center [613, 311] width 132 height 36
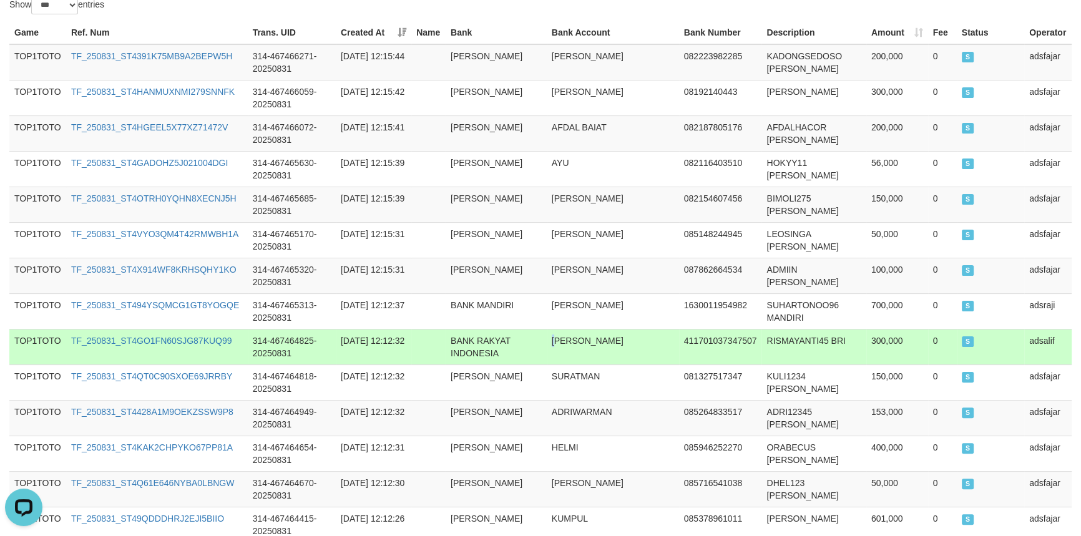
click at [551, 348] on td "AGUS GUNAWAN" at bounding box center [613, 347] width 132 height 36
drag, startPoint x: 551, startPoint y: 348, endPoint x: 561, endPoint y: 345, distance: 10.7
click at [578, 348] on td "AGUS GUNAWAN" at bounding box center [613, 347] width 132 height 36
click at [551, 343] on td "AGUS GUNAWAN" at bounding box center [613, 347] width 132 height 36
drag, startPoint x: 551, startPoint y: 343, endPoint x: 585, endPoint y: 343, distance: 34.3
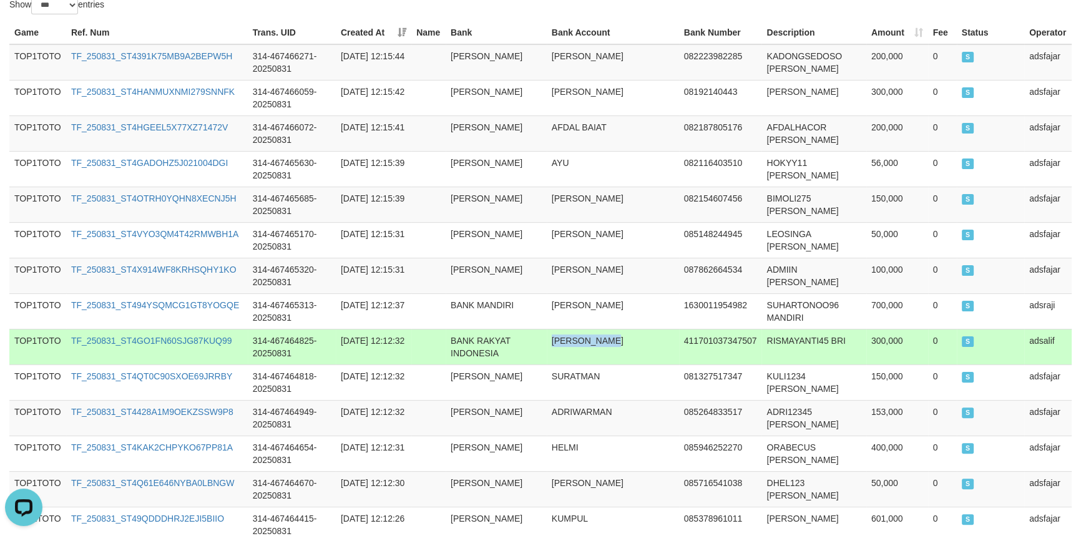
click at [585, 343] on td "AGUS GUNAWAN" at bounding box center [613, 347] width 132 height 36
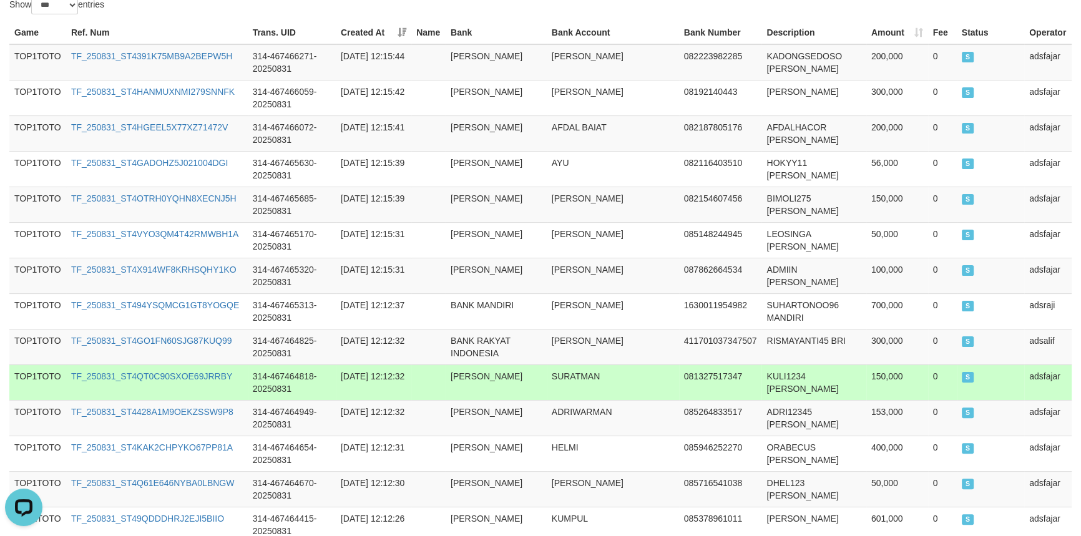
click at [561, 380] on td "SURATMAN" at bounding box center [613, 383] width 132 height 36
click at [562, 380] on td "SURATMAN" at bounding box center [613, 383] width 132 height 36
copy td "SURATMAN"
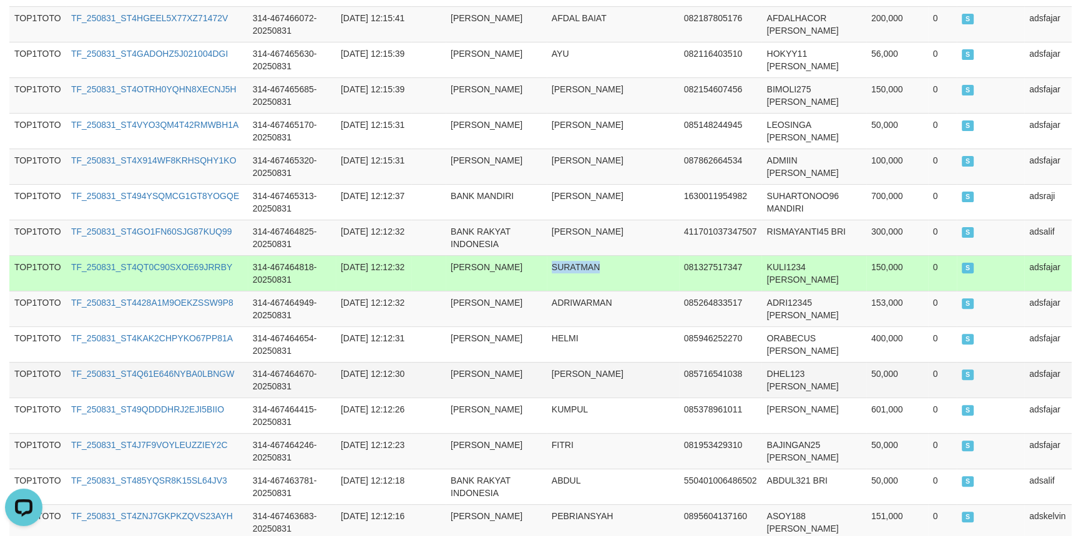
scroll to position [483, 0]
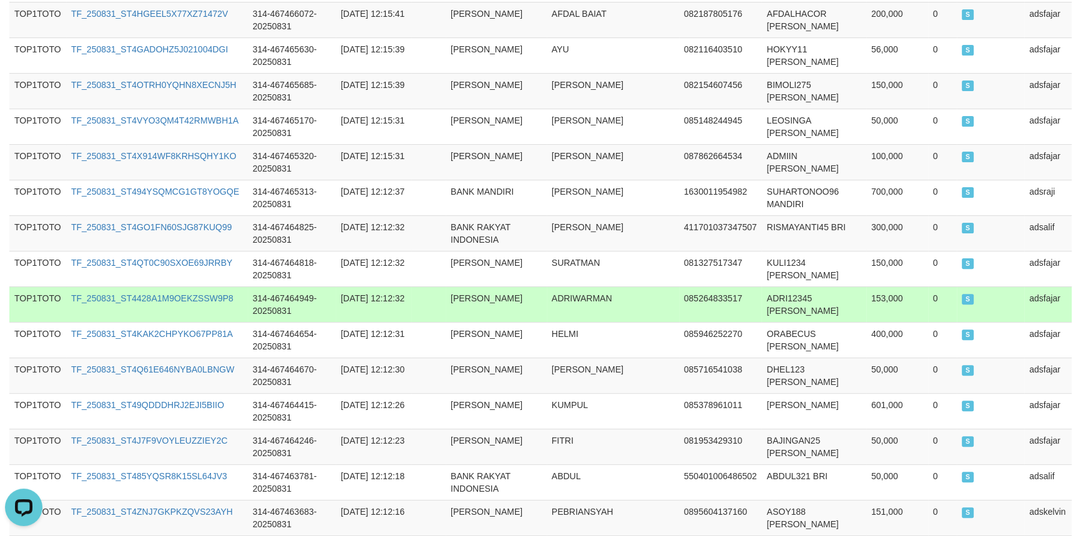
click at [554, 310] on td "ADRIWARMAN" at bounding box center [613, 305] width 132 height 36
copy td "ADRIWARMAN"
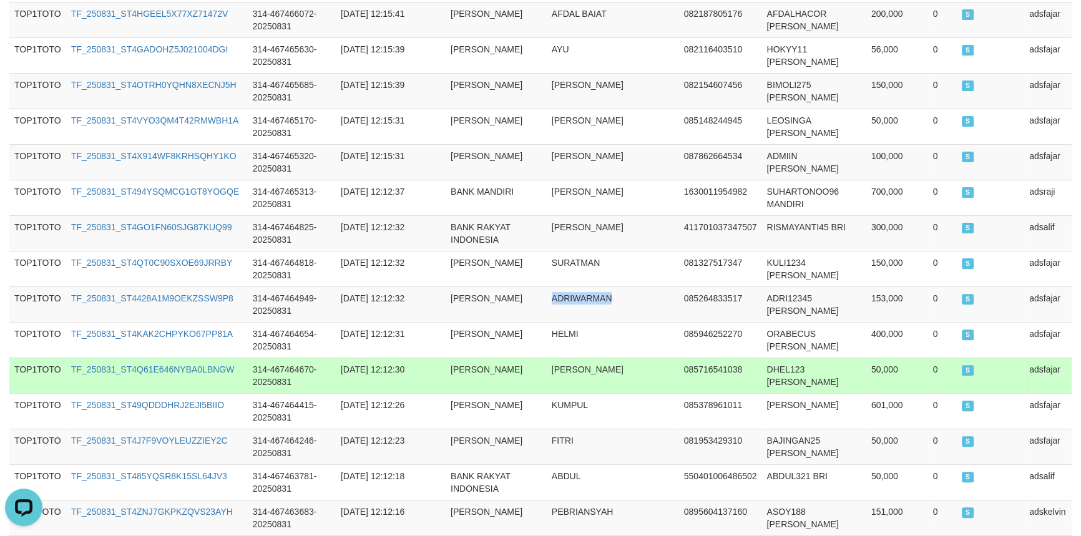
scroll to position [539, 0]
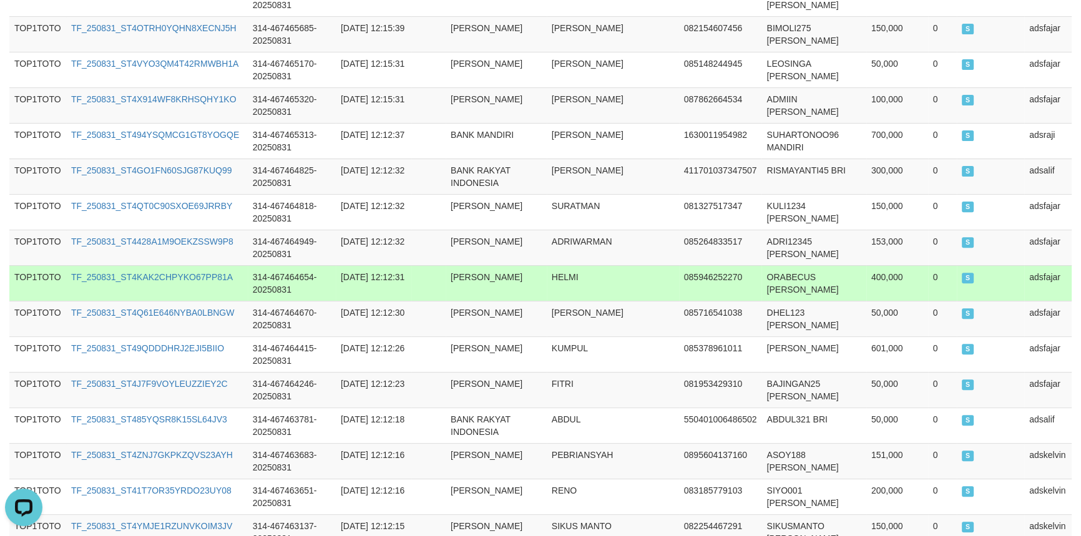
click at [560, 287] on td "HELMI" at bounding box center [613, 283] width 132 height 36
copy td "HELMI"
click at [560, 287] on td "HELMI" at bounding box center [613, 283] width 132 height 36
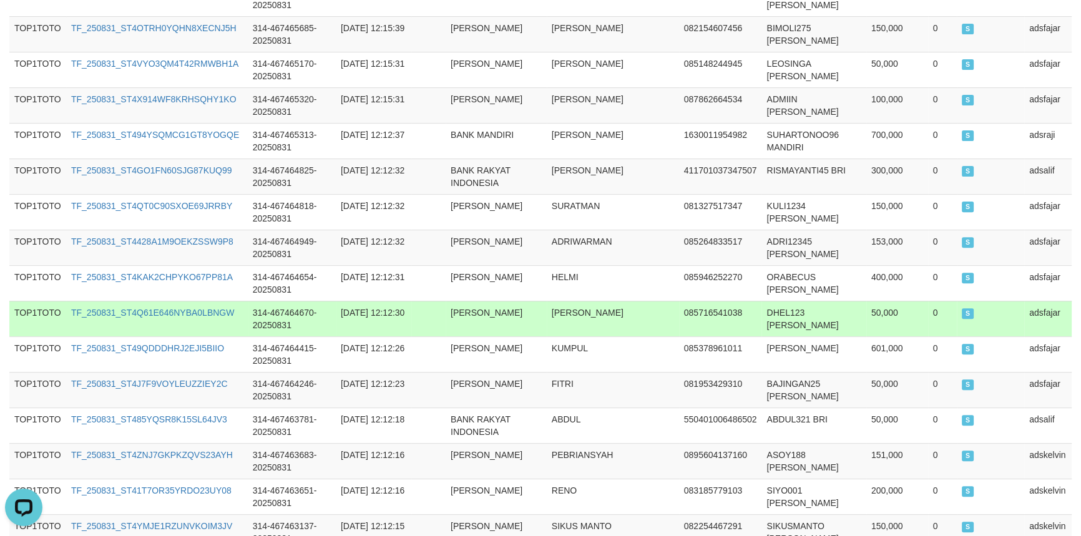
click at [551, 317] on td "ADE BIN SANDI" at bounding box center [613, 319] width 132 height 36
copy td "ADE BIN SANDI"
drag, startPoint x: 551, startPoint y: 318, endPoint x: 601, endPoint y: 320, distance: 49.4
click at [601, 320] on td "ADE BIN SANDI" at bounding box center [613, 319] width 132 height 36
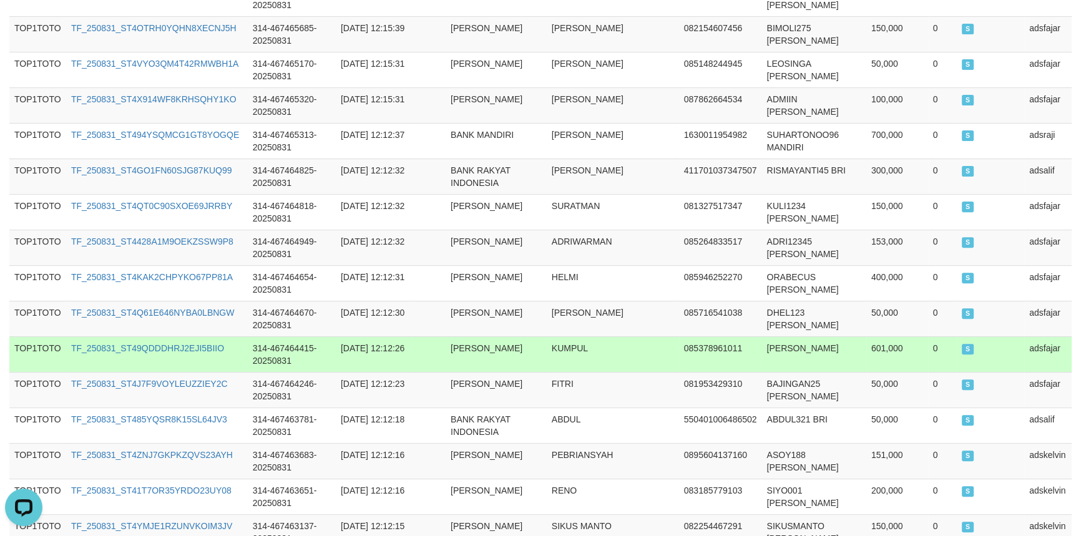
click at [554, 356] on td "KUMPUL" at bounding box center [613, 355] width 132 height 36
copy td "KUMPUL"
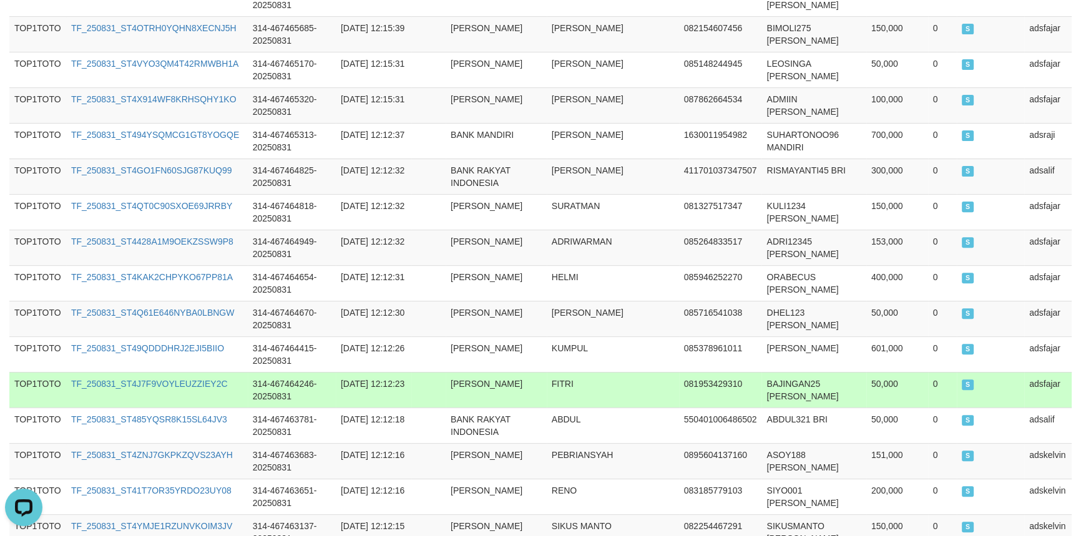
click at [555, 393] on td "FITRI" at bounding box center [613, 390] width 132 height 36
copy td "FITRI"
click at [555, 393] on td "FITRI" at bounding box center [613, 390] width 132 height 36
click at [780, 393] on td "BAJINGAN25 DANA" at bounding box center [814, 390] width 104 height 36
click at [779, 393] on td "BAJINGAN25 DANA" at bounding box center [814, 390] width 104 height 36
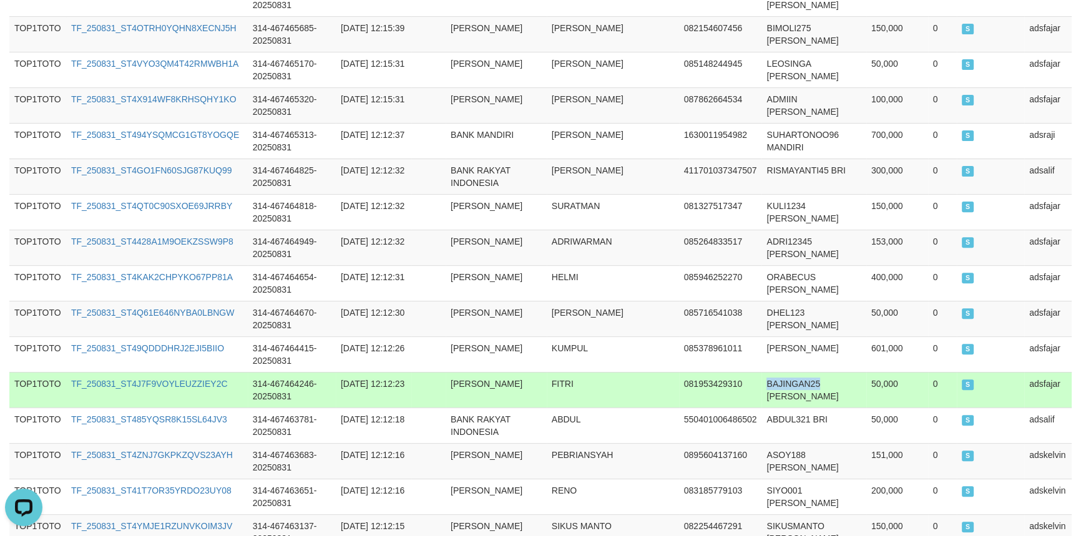
copy td "BAJINGAN25"
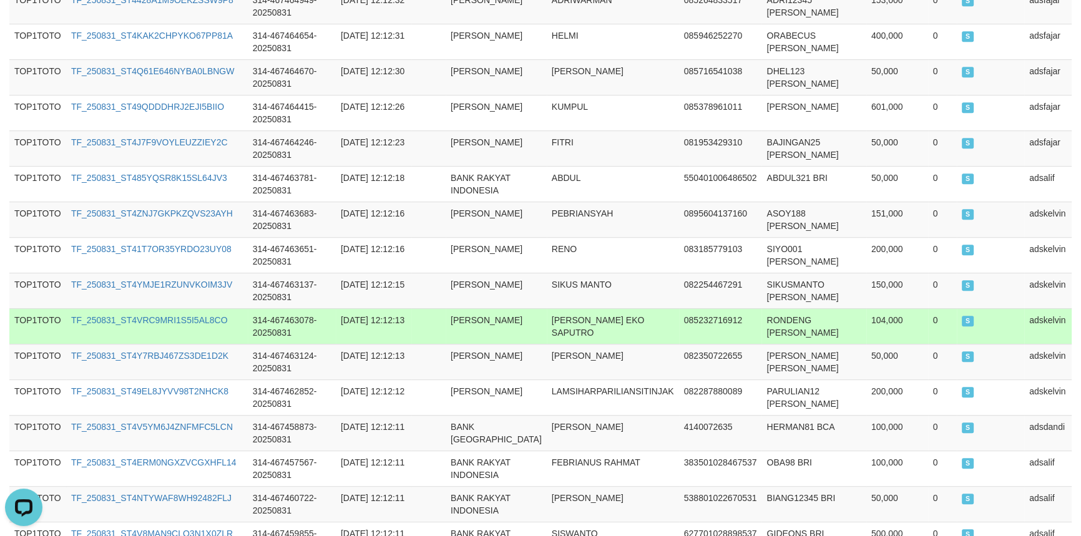
scroll to position [1113, 0]
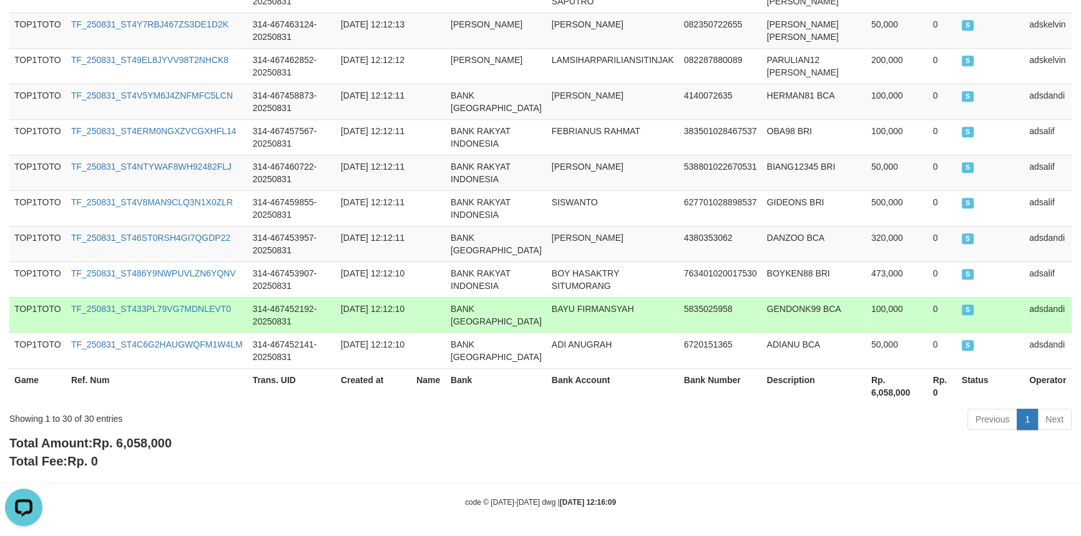
click at [559, 320] on td "BAYU FIRMANSYAH" at bounding box center [613, 315] width 132 height 36
copy td "BAYU FIRMANSYAH"
drag, startPoint x: 559, startPoint y: 320, endPoint x: 586, endPoint y: 321, distance: 26.9
click at [586, 321] on td "BAYU FIRMANSYAH" at bounding box center [613, 315] width 132 height 36
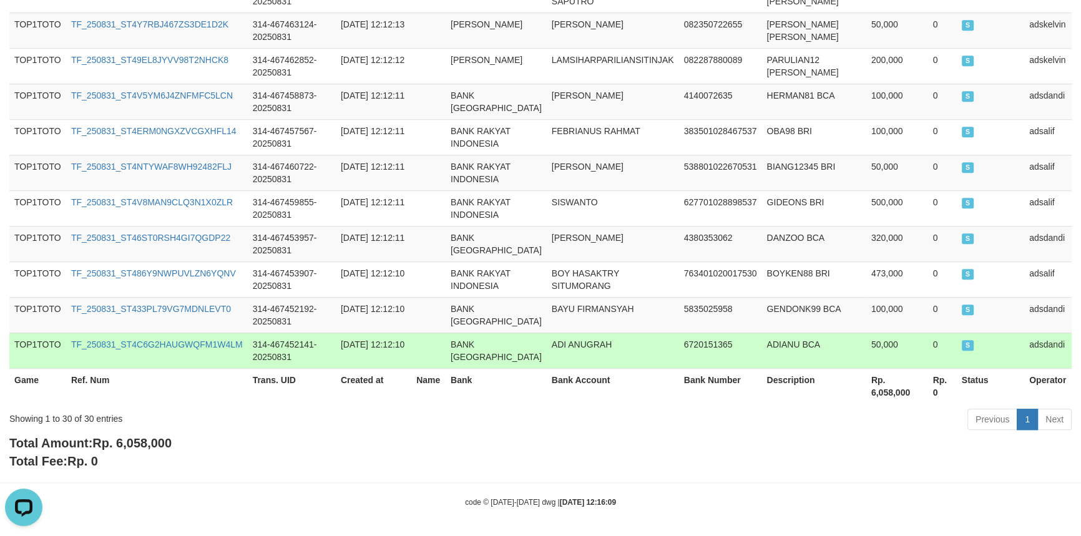
click at [554, 350] on td "ADI ANUGRAH" at bounding box center [613, 351] width 132 height 36
copy td "ADI ANUGRAH"
drag, startPoint x: 554, startPoint y: 350, endPoint x: 589, endPoint y: 355, distance: 34.7
click at [589, 355] on td "ADI ANUGRAH" at bounding box center [613, 351] width 132 height 36
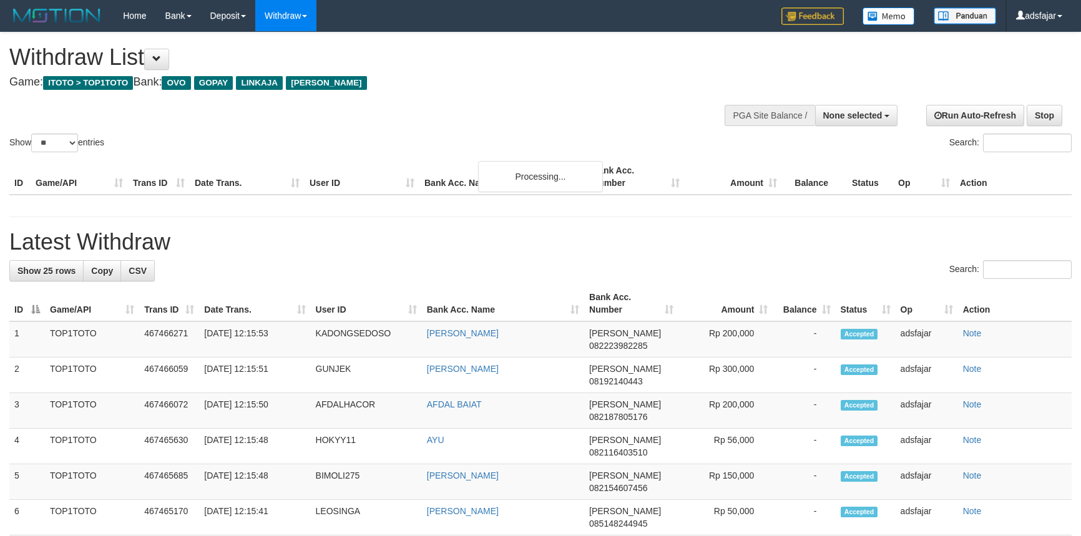
select select
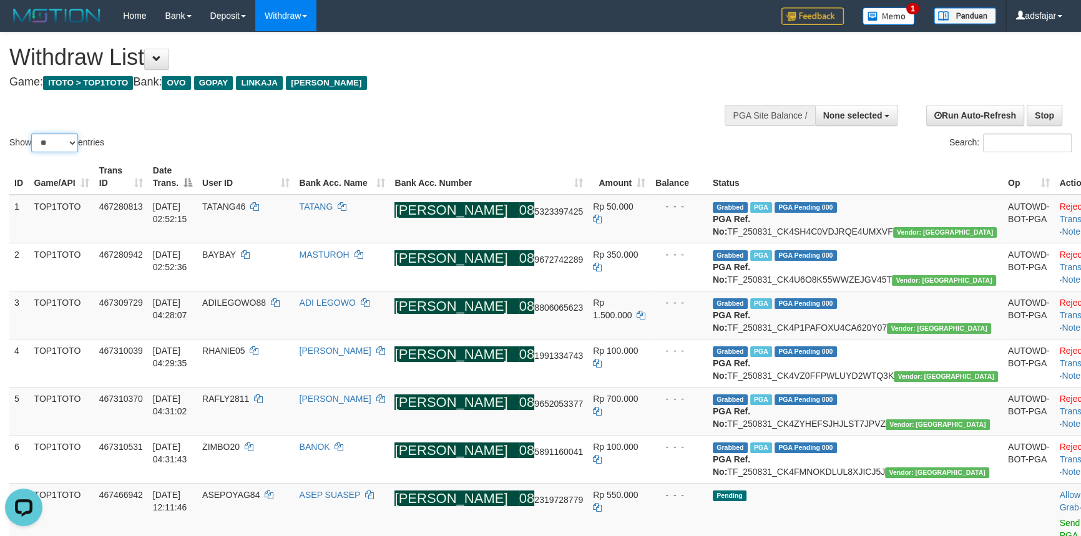
drag, startPoint x: 70, startPoint y: 139, endPoint x: 71, endPoint y: 150, distance: 11.9
click at [70, 139] on select "** ** ** ***" at bounding box center [54, 143] width 47 height 19
select select "***"
click at [33, 134] on select "** ** ** ***" at bounding box center [54, 143] width 47 height 19
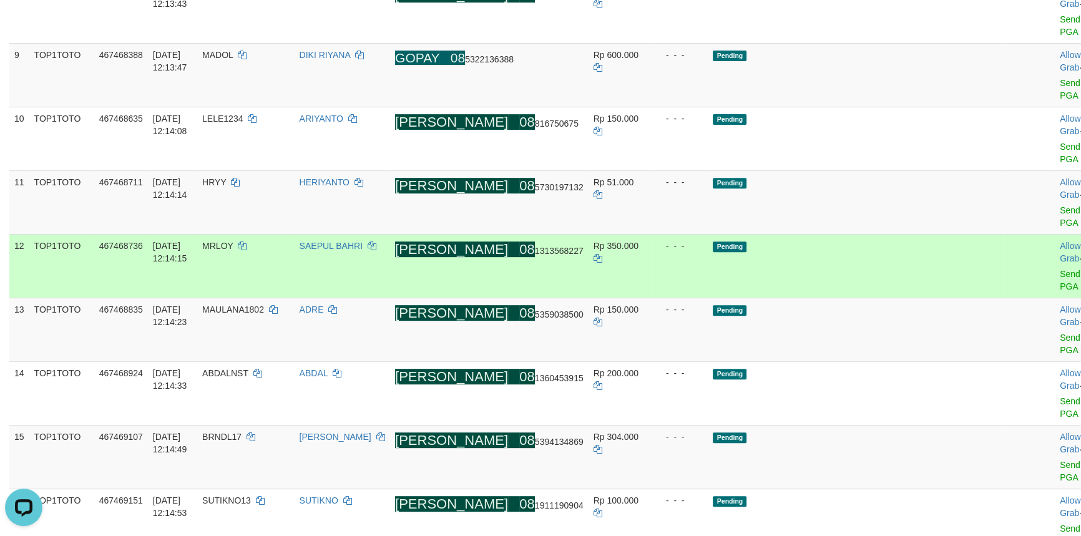
scroll to position [283, 0]
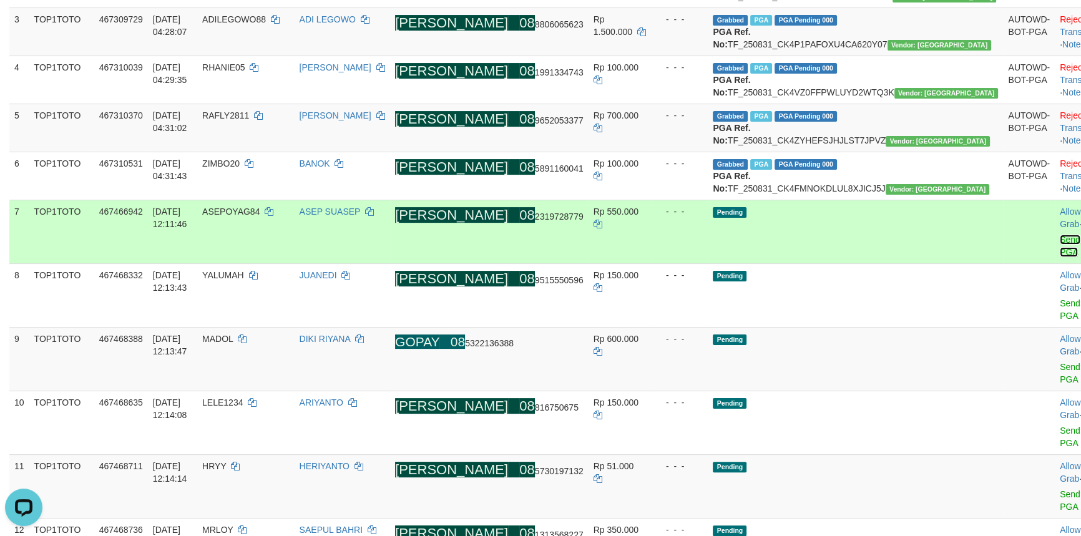
click at [1060, 257] on link "Send PGA" at bounding box center [1070, 246] width 21 height 22
click at [1060, 321] on link "Send PGA" at bounding box center [1070, 309] width 21 height 22
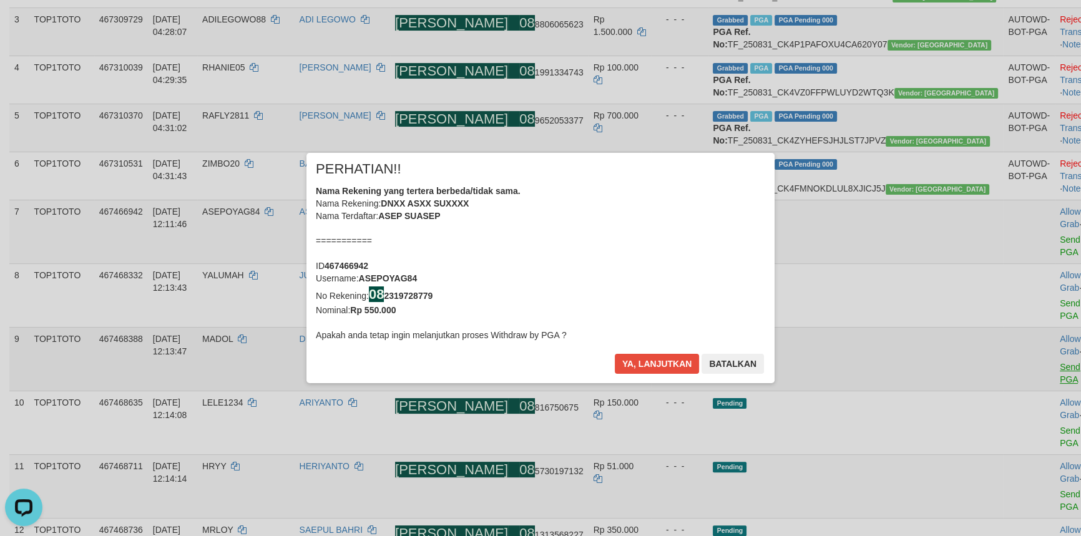
click at [999, 381] on div "× PERHATIAN!! Nama Rekening yang tertera berbeda/tidak sama. Nama Rekening: DNX…" at bounding box center [540, 268] width 1081 height 281
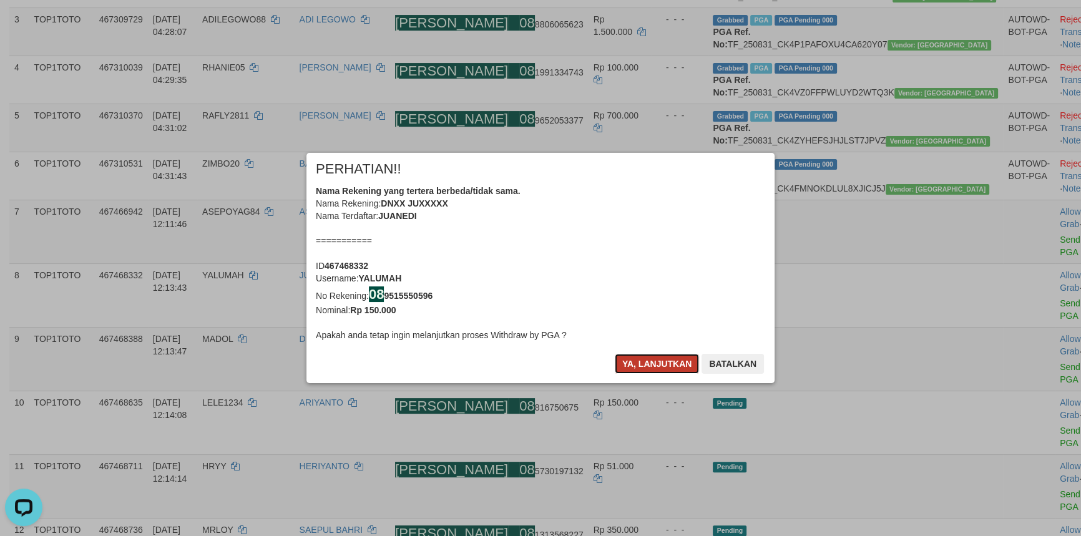
click at [665, 368] on button "Ya, lanjutkan" at bounding box center [657, 364] width 85 height 20
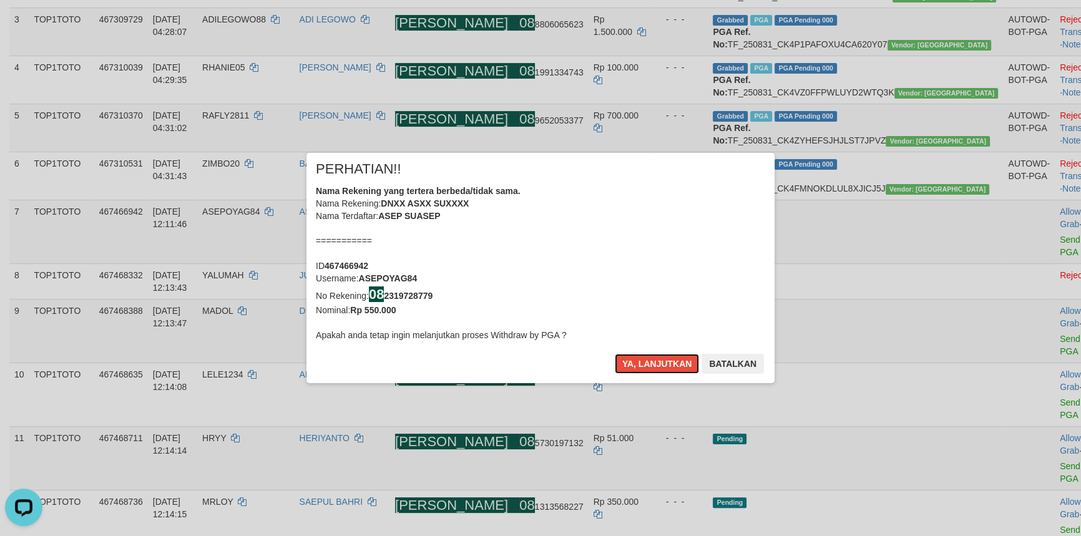
click at [665, 368] on button "Ya, lanjutkan" at bounding box center [657, 364] width 85 height 20
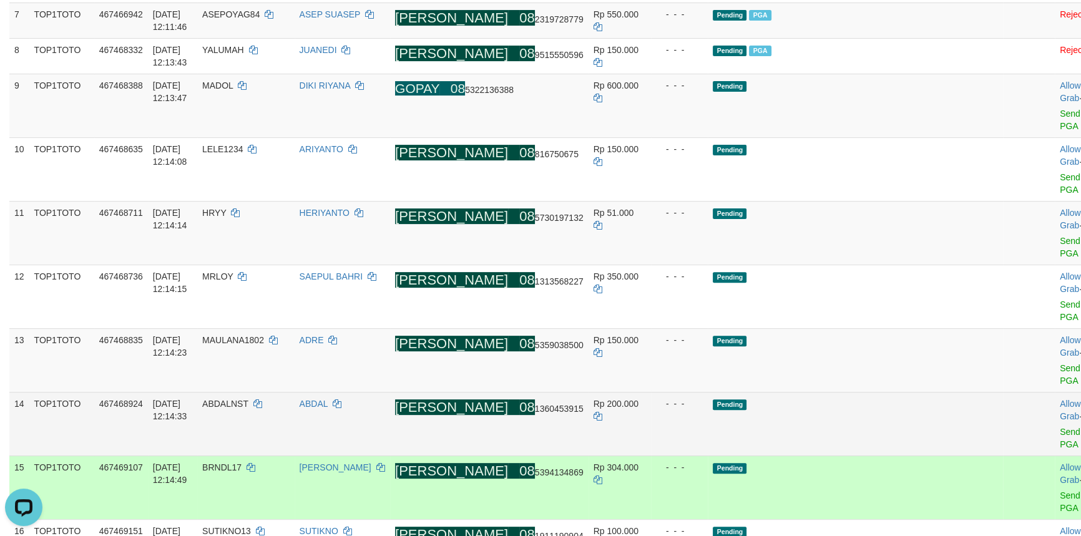
scroll to position [489, 0]
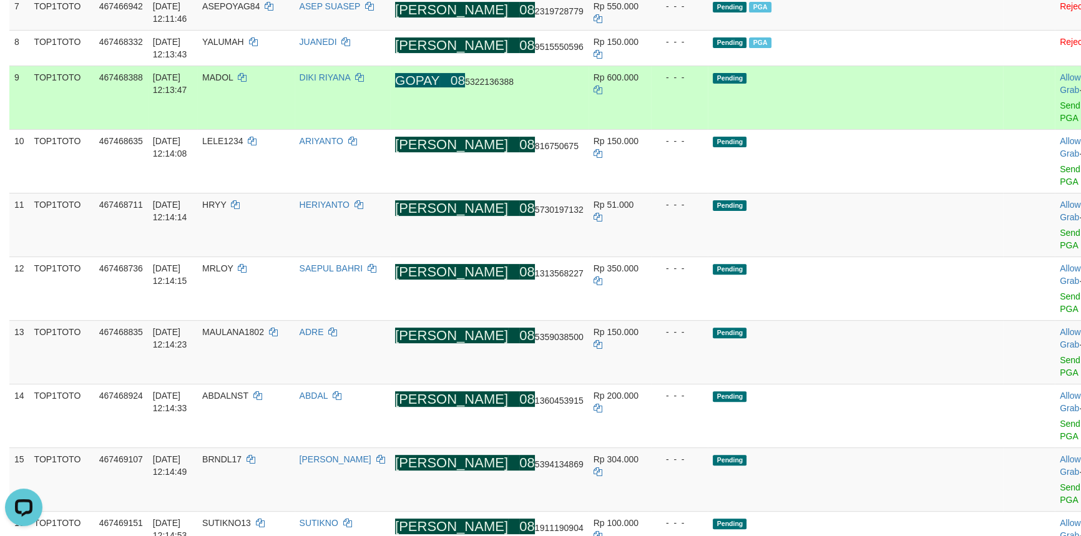
click at [1055, 129] on td "Allow Grab · Reject Send PGA · Note" at bounding box center [1086, 98] width 62 height 64
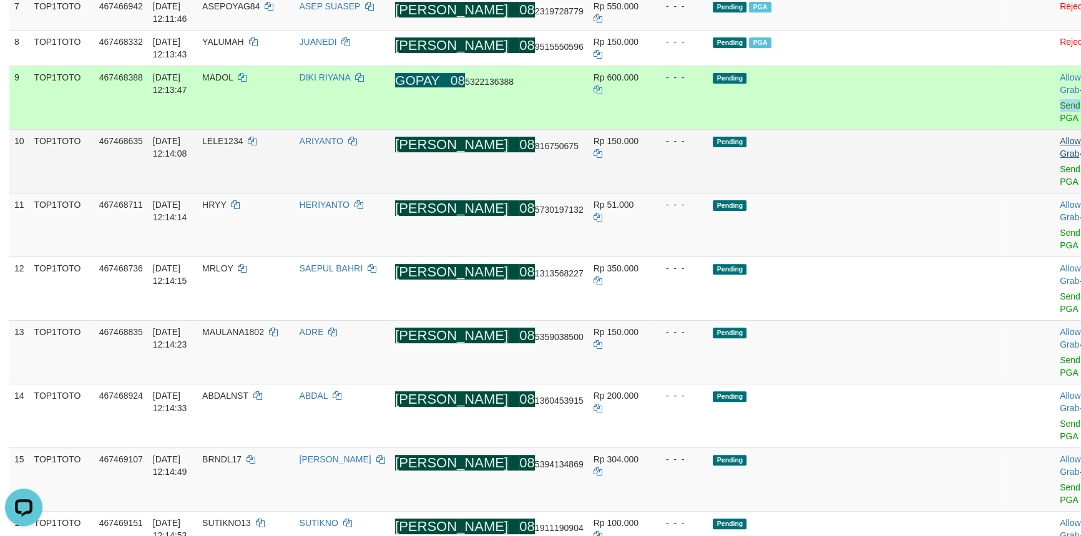
drag, startPoint x: 1004, startPoint y: 160, endPoint x: 986, endPoint y: 185, distance: 30.8
click at [1060, 123] on span "Send PGA" at bounding box center [1086, 109] width 52 height 27
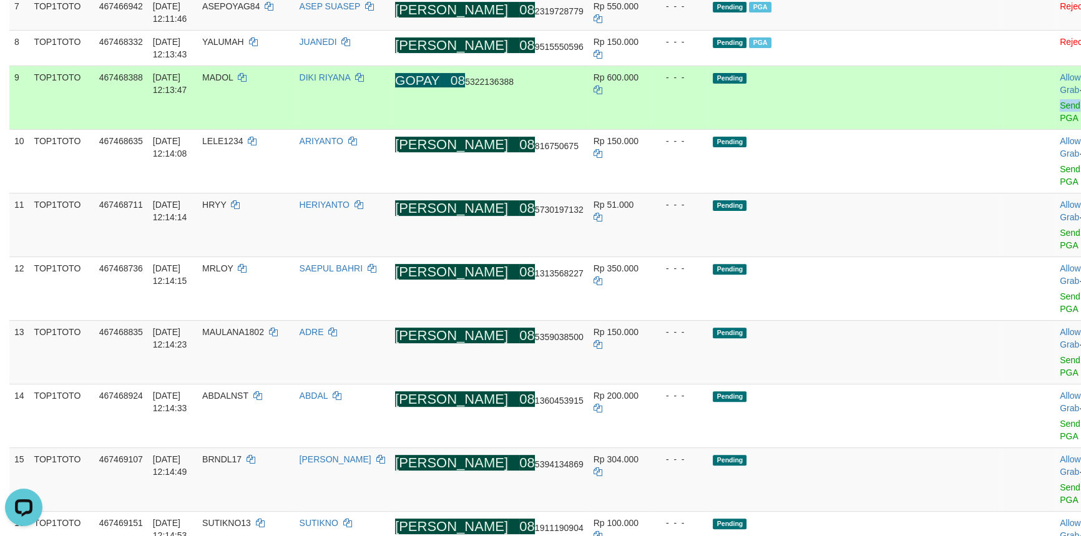
click at [1055, 129] on td "Allow Grab · Reject Send PGA · Note" at bounding box center [1086, 98] width 62 height 64
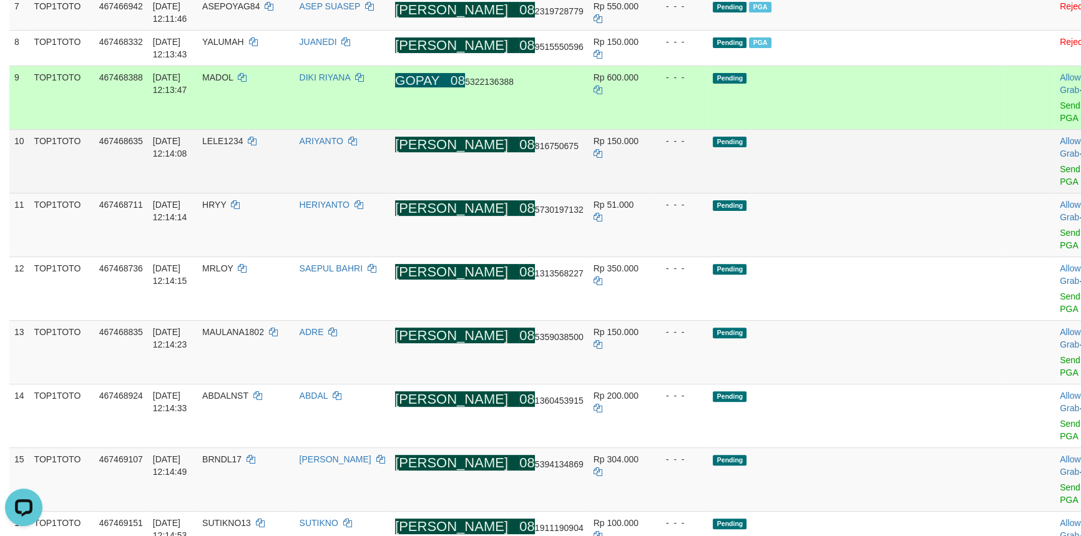
drag, startPoint x: 999, startPoint y: 172, endPoint x: 992, endPoint y: 196, distance: 25.3
click at [1055, 129] on td "Allow Grab · Reject Send PGA · Note" at bounding box center [1086, 98] width 62 height 64
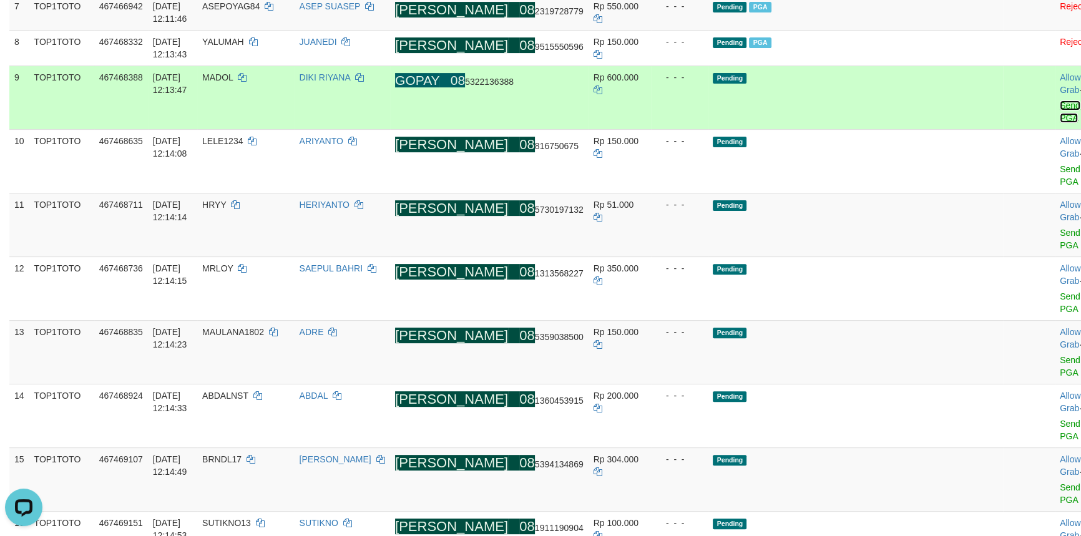
click at [1060, 123] on link "Send PGA" at bounding box center [1070, 112] width 21 height 22
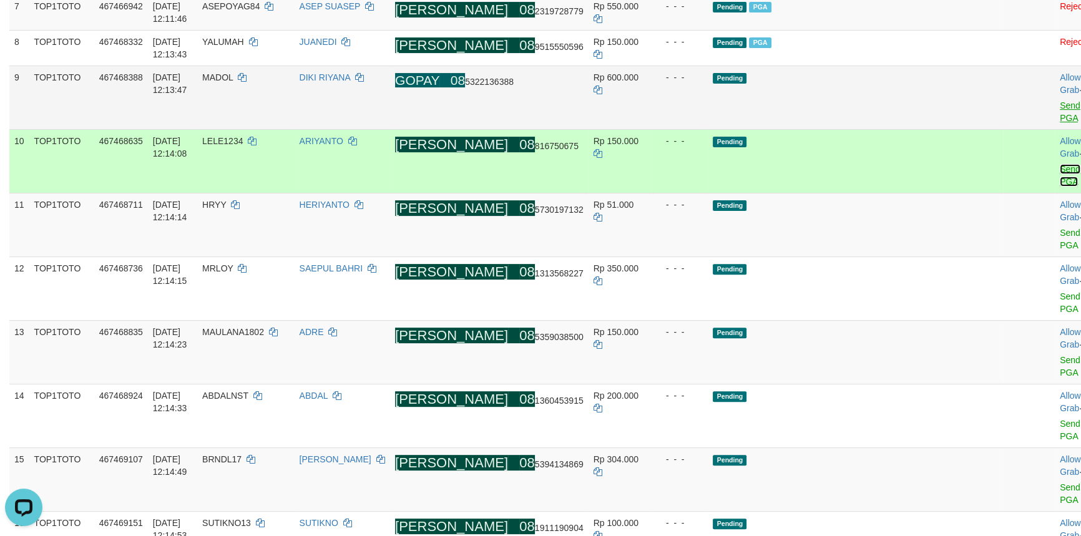
click at [1060, 187] on link "Send PGA" at bounding box center [1070, 175] width 21 height 22
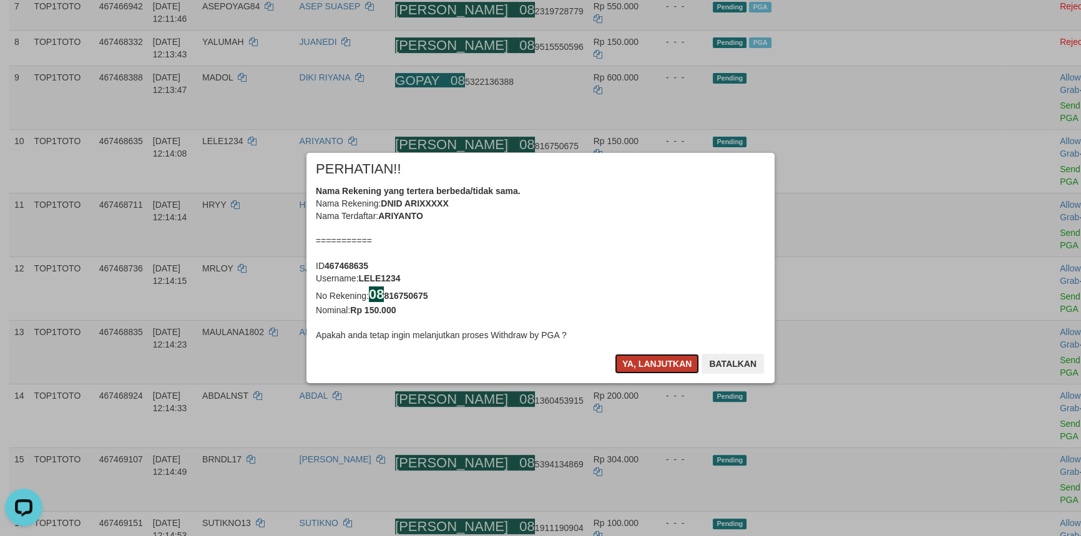
click at [646, 363] on button "Ya, lanjutkan" at bounding box center [657, 364] width 85 height 20
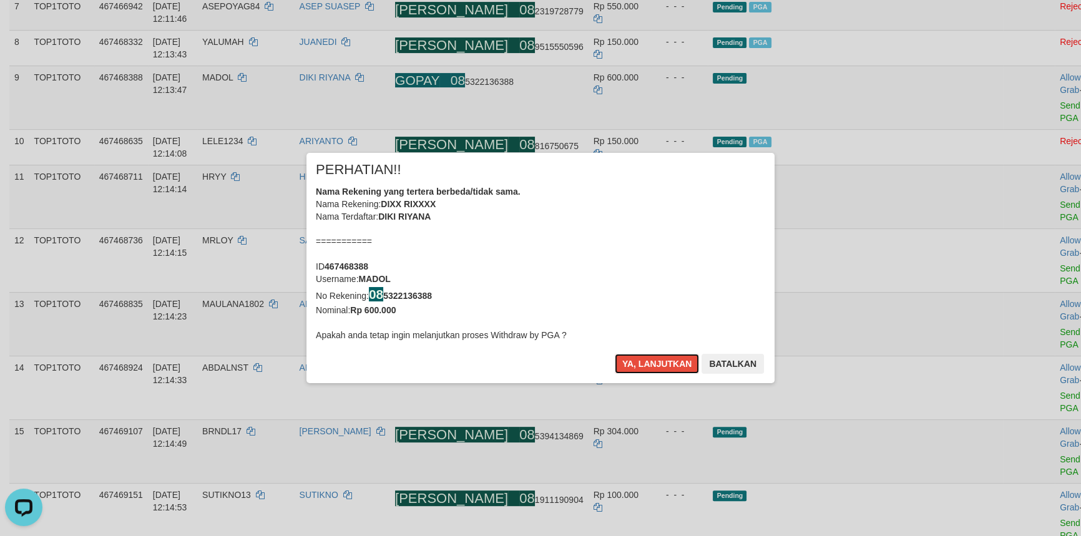
click at [646, 363] on button "Ya, lanjutkan" at bounding box center [657, 364] width 85 height 20
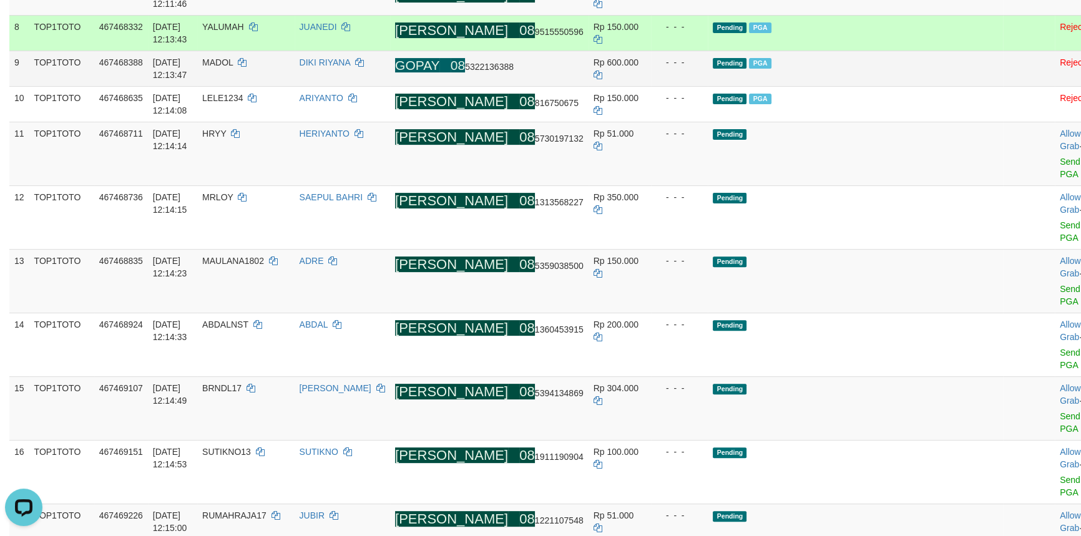
scroll to position [537, 0]
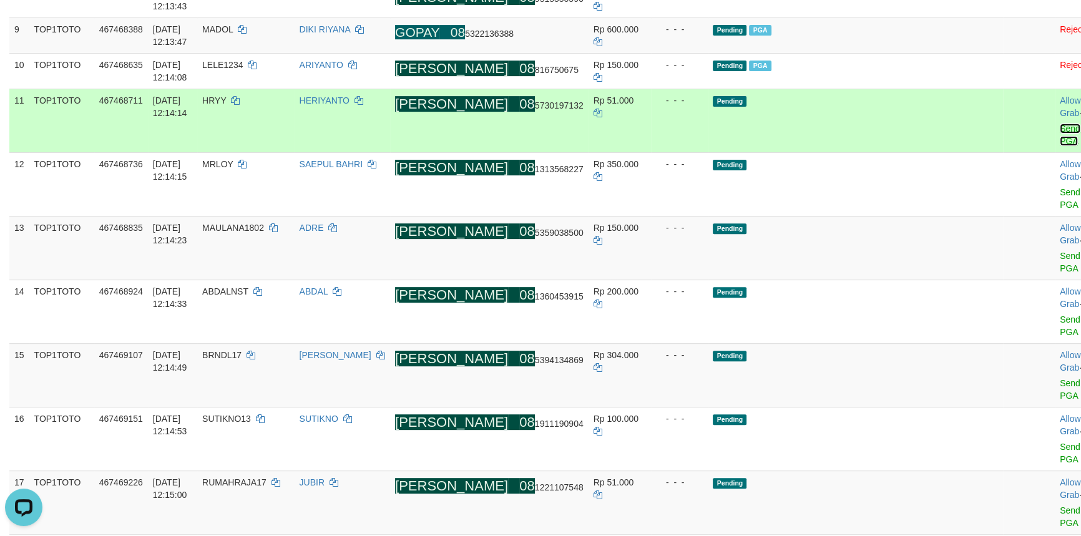
click at [1060, 146] on link "Send PGA" at bounding box center [1070, 135] width 21 height 22
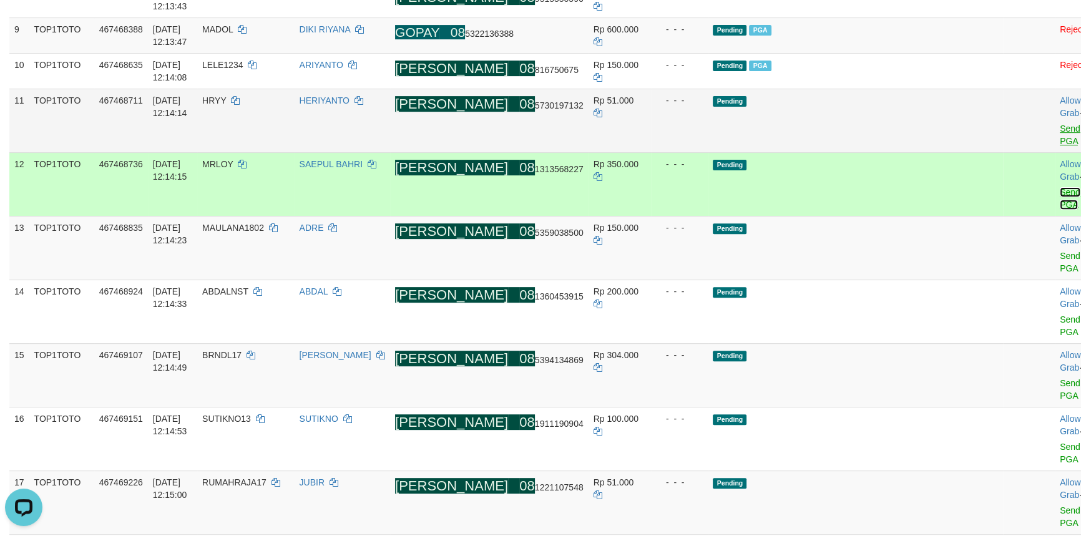
click at [1060, 210] on link "Send PGA" at bounding box center [1070, 198] width 21 height 22
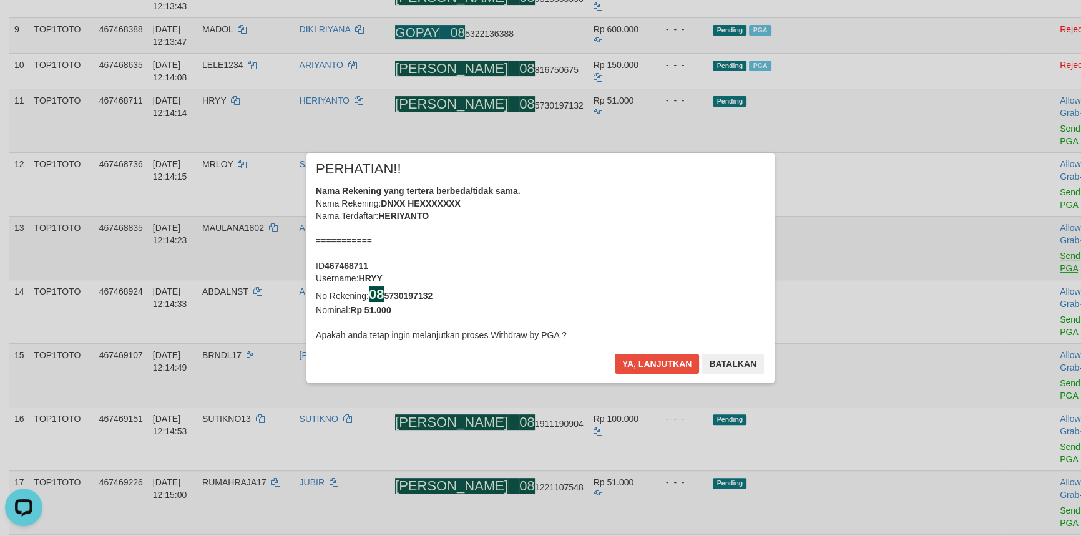
click at [993, 270] on div "× PERHATIAN!! Nama Rekening yang tertera berbeda/tidak sama. Nama Rekening: DNX…" at bounding box center [540, 268] width 1081 height 281
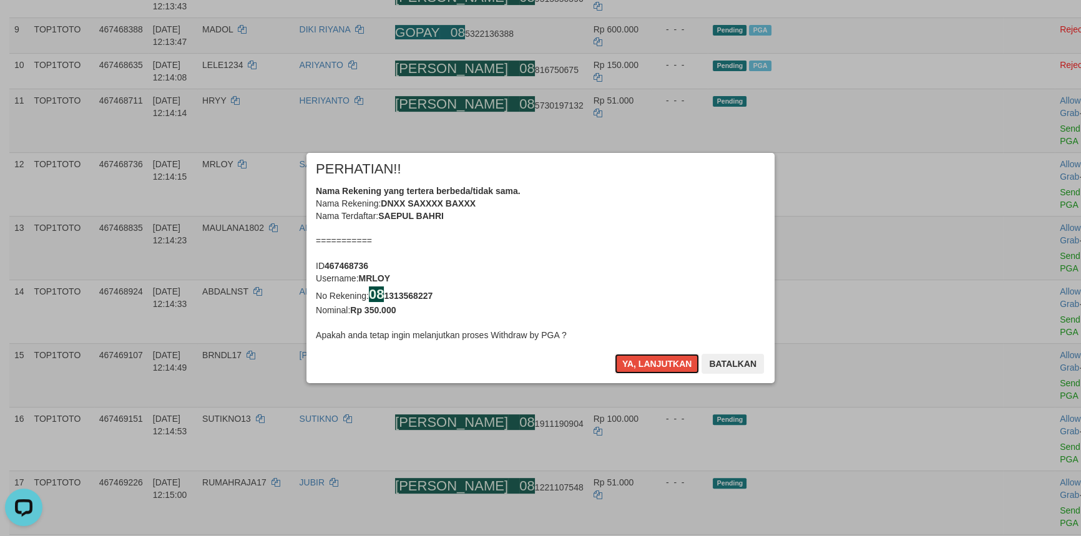
click at [662, 360] on button "Ya, lanjutkan" at bounding box center [657, 364] width 85 height 20
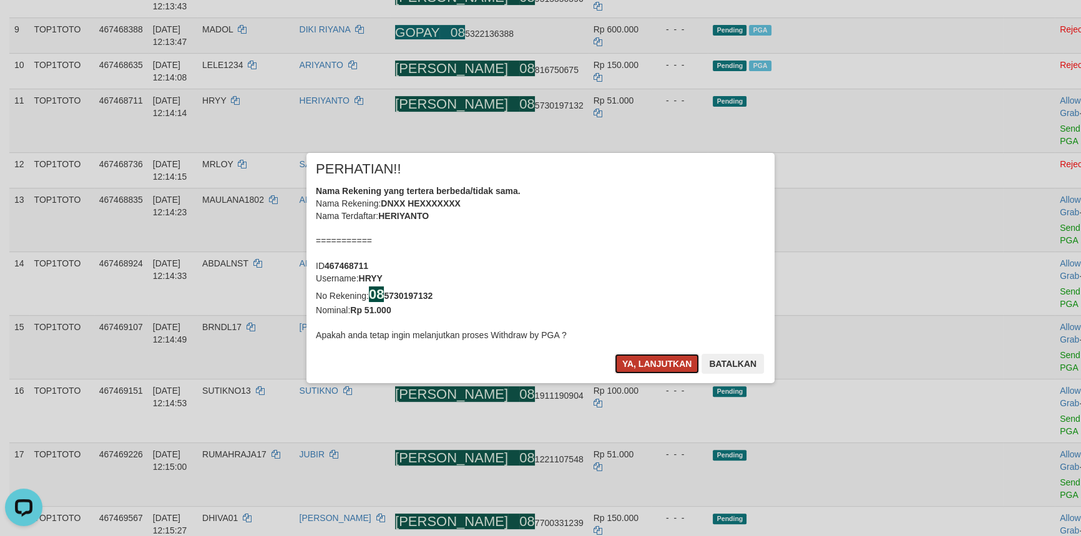
click at [662, 360] on button "Ya, lanjutkan" at bounding box center [657, 364] width 85 height 20
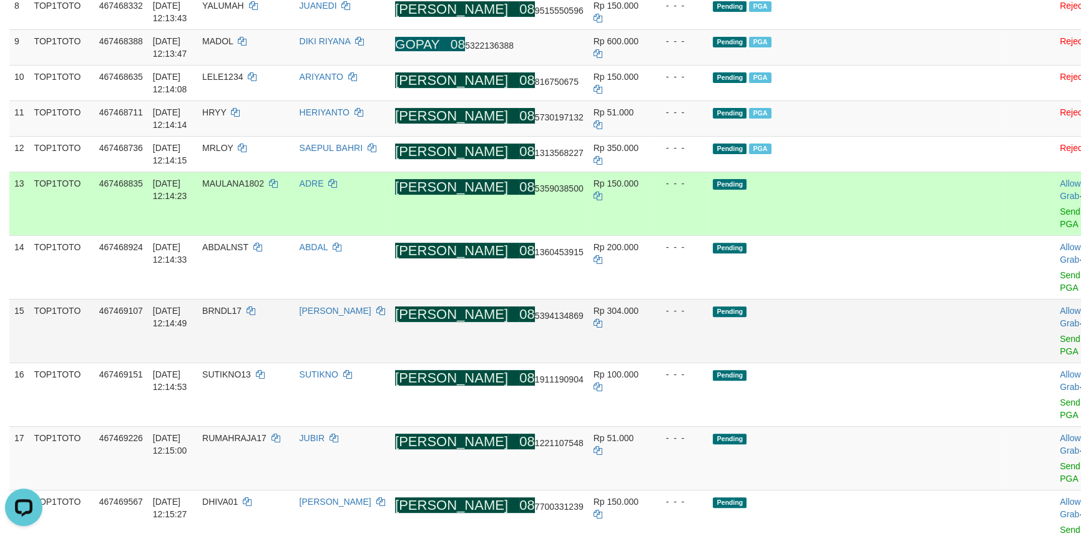
scroll to position [585, 0]
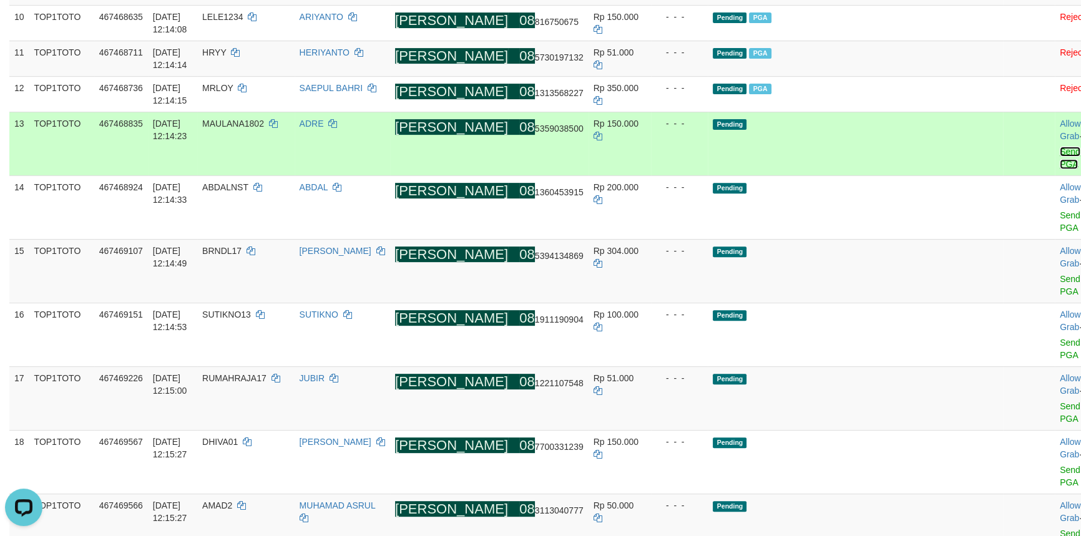
click at [1060, 169] on link "Send PGA" at bounding box center [1070, 158] width 21 height 22
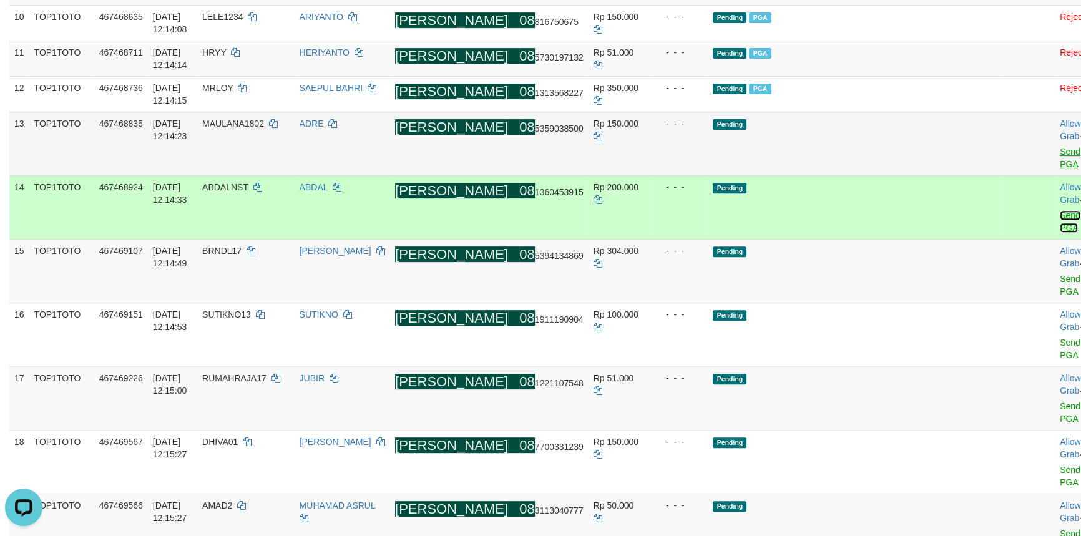
click at [1060, 233] on link "Send PGA" at bounding box center [1070, 221] width 21 height 22
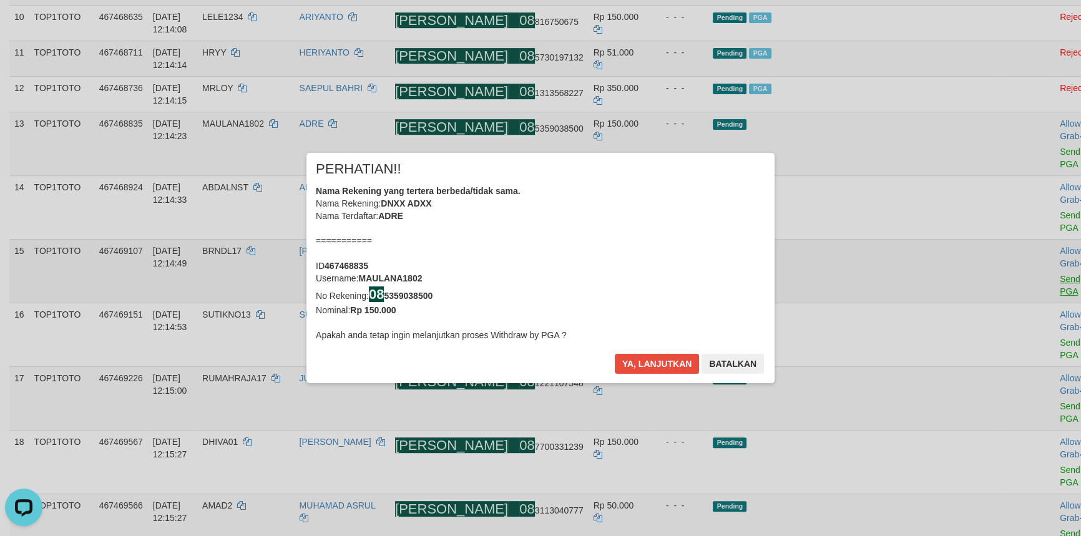
click at [999, 292] on div "× PERHATIAN!! Nama Rekening yang tertera berbeda/tidak sama. Nama Rekening: DNX…" at bounding box center [540, 268] width 1081 height 281
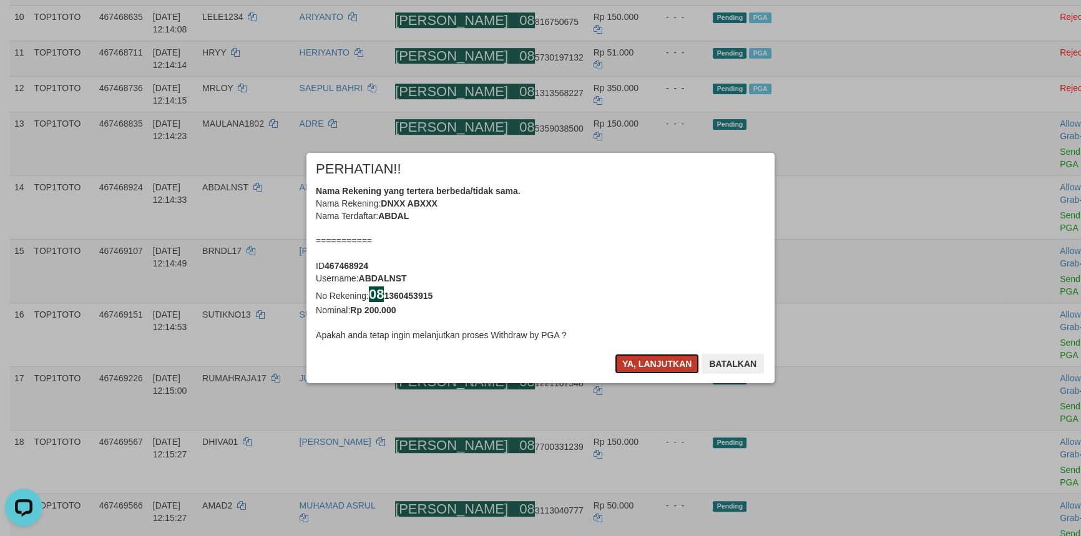
click at [647, 368] on button "Ya, lanjutkan" at bounding box center [657, 364] width 85 height 20
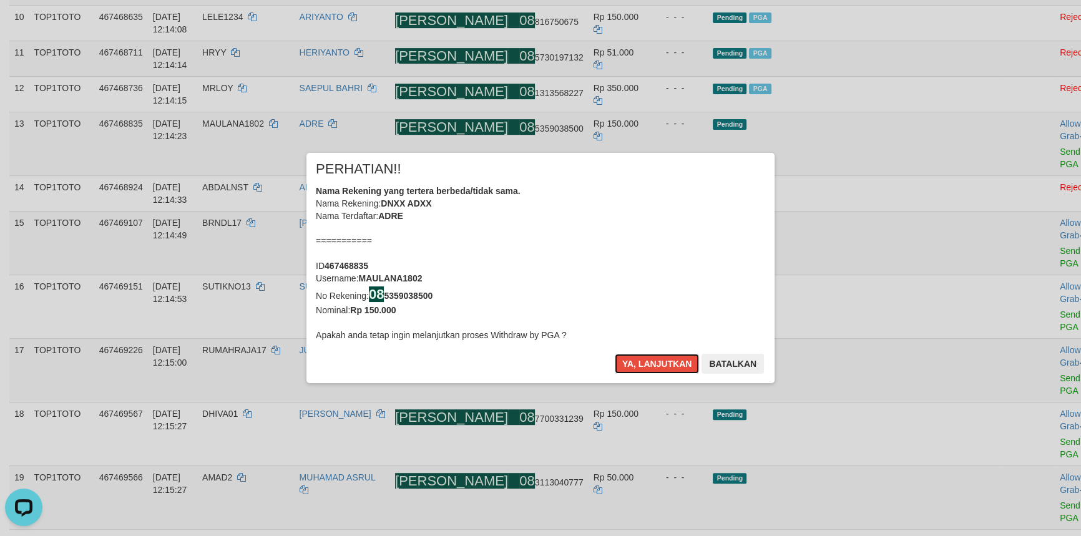
click at [647, 368] on button "Ya, lanjutkan" at bounding box center [657, 364] width 85 height 20
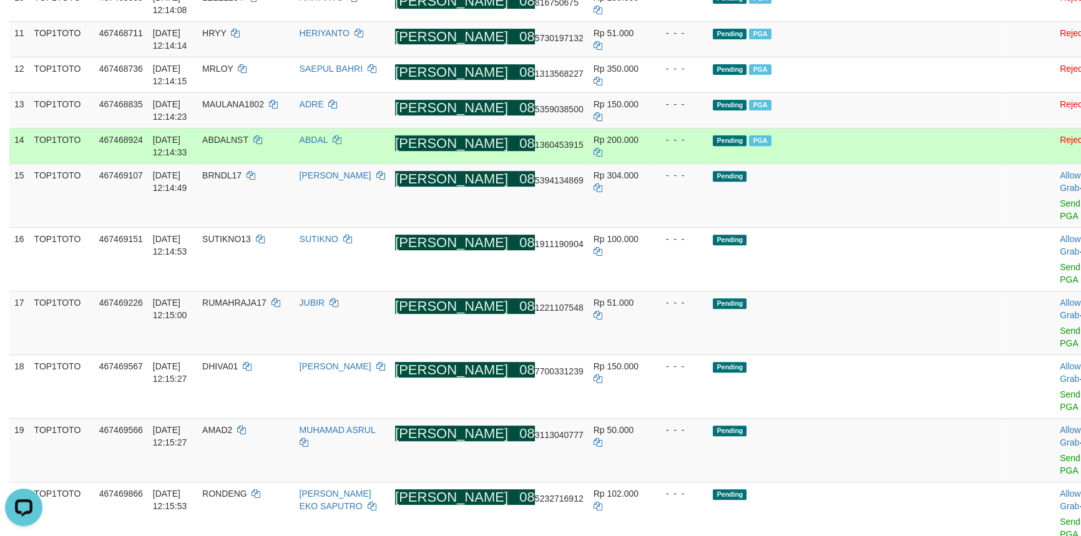
scroll to position [605, 0]
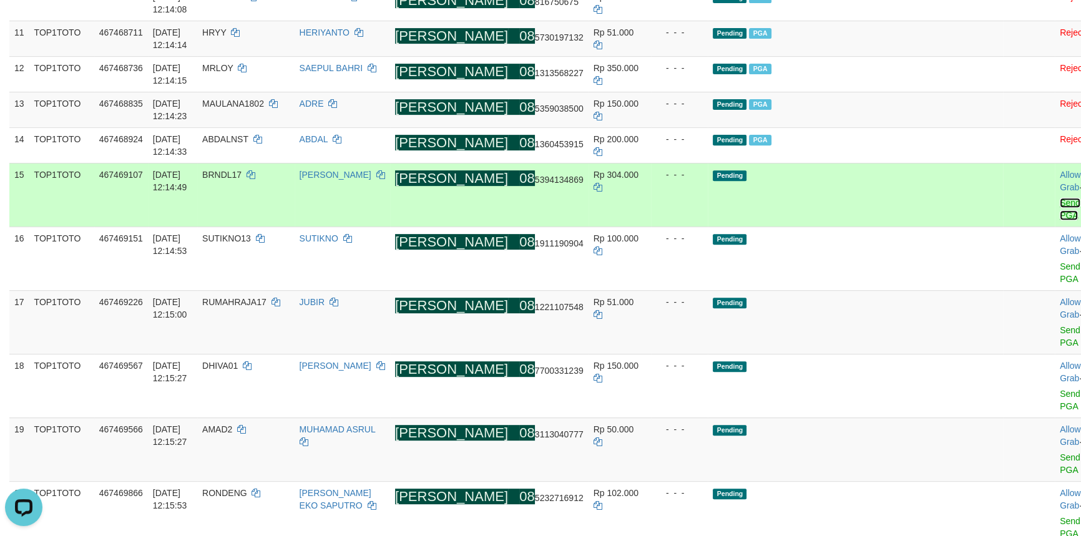
click at [1060, 220] on link "Send PGA" at bounding box center [1070, 209] width 21 height 22
click at [1060, 284] on link "Send PGA" at bounding box center [1070, 273] width 21 height 22
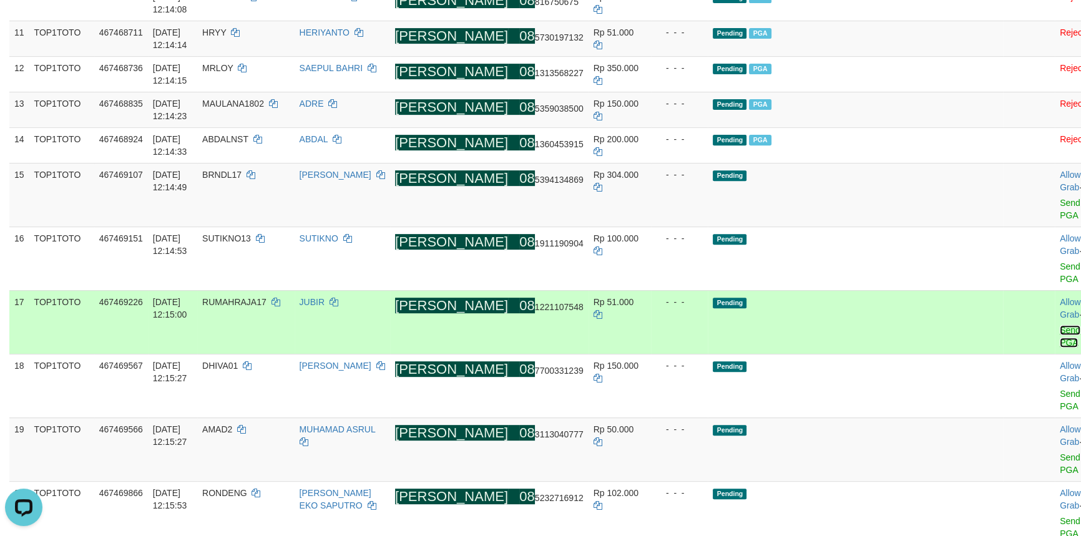
click at [1060, 342] on link "Send PGA" at bounding box center [1070, 336] width 21 height 22
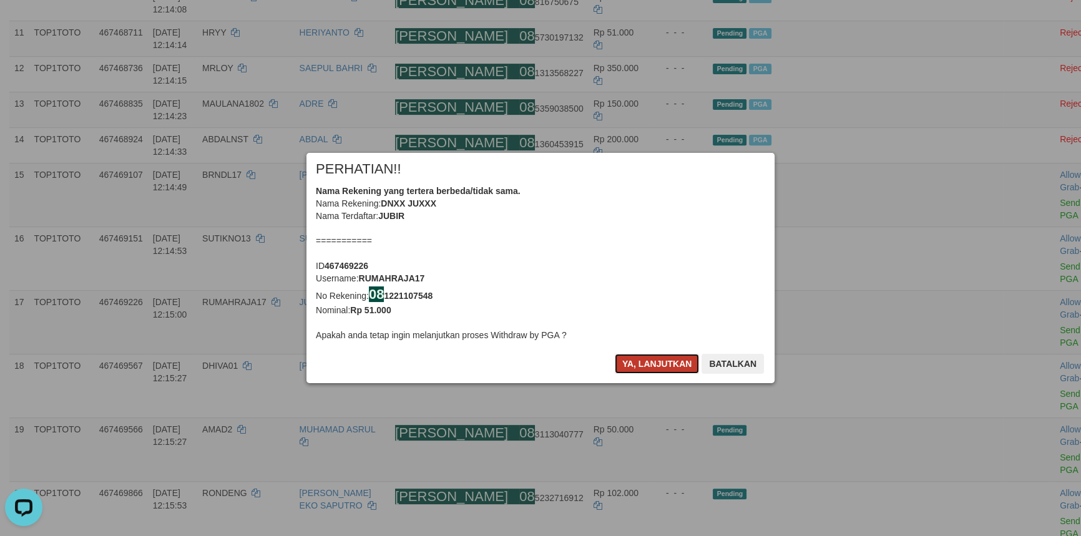
click at [647, 360] on button "Ya, lanjutkan" at bounding box center [657, 364] width 85 height 20
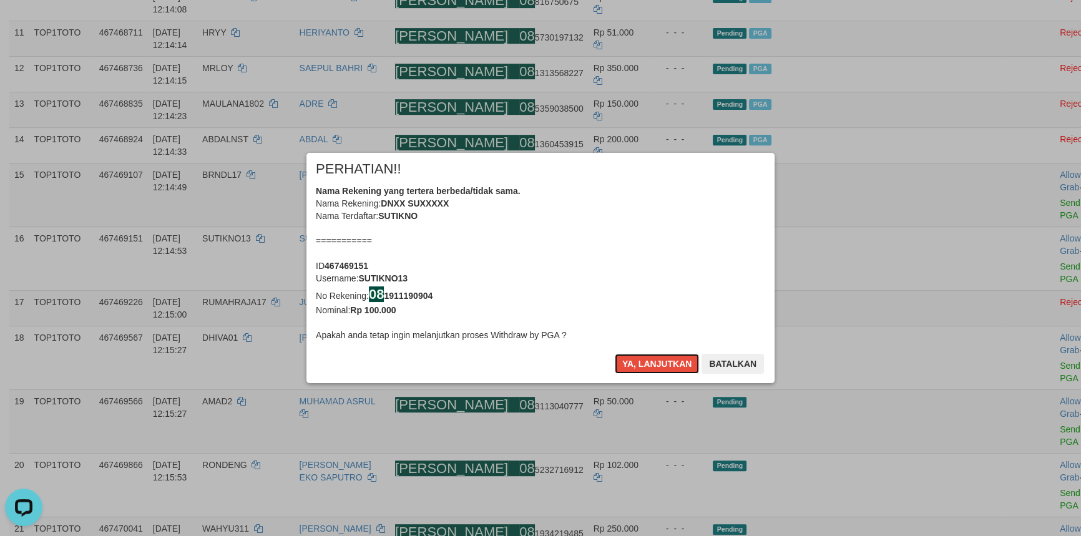
click at [646, 360] on button "Ya, lanjutkan" at bounding box center [657, 364] width 85 height 20
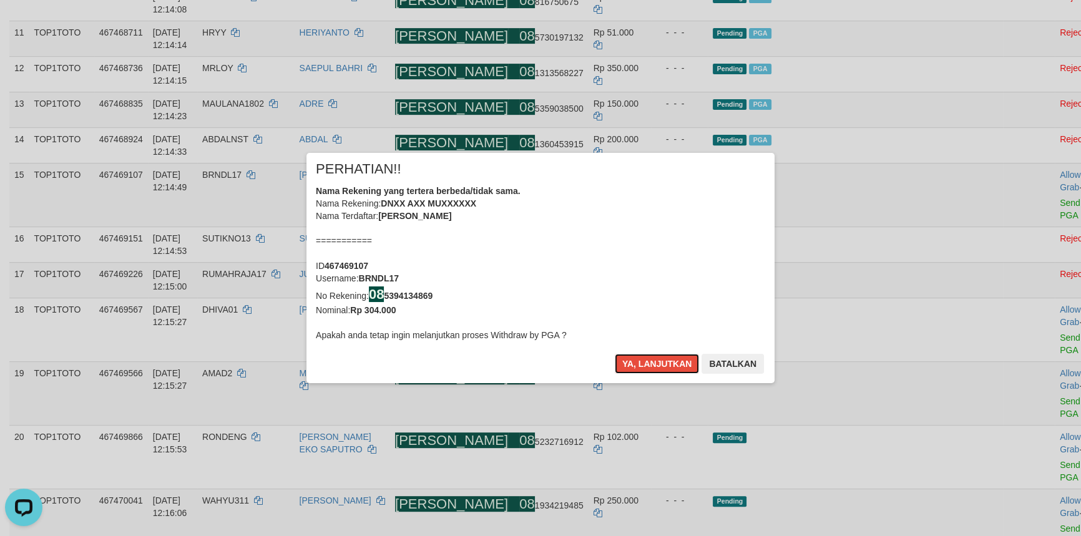
click at [646, 360] on button "Ya, lanjutkan" at bounding box center [657, 364] width 85 height 20
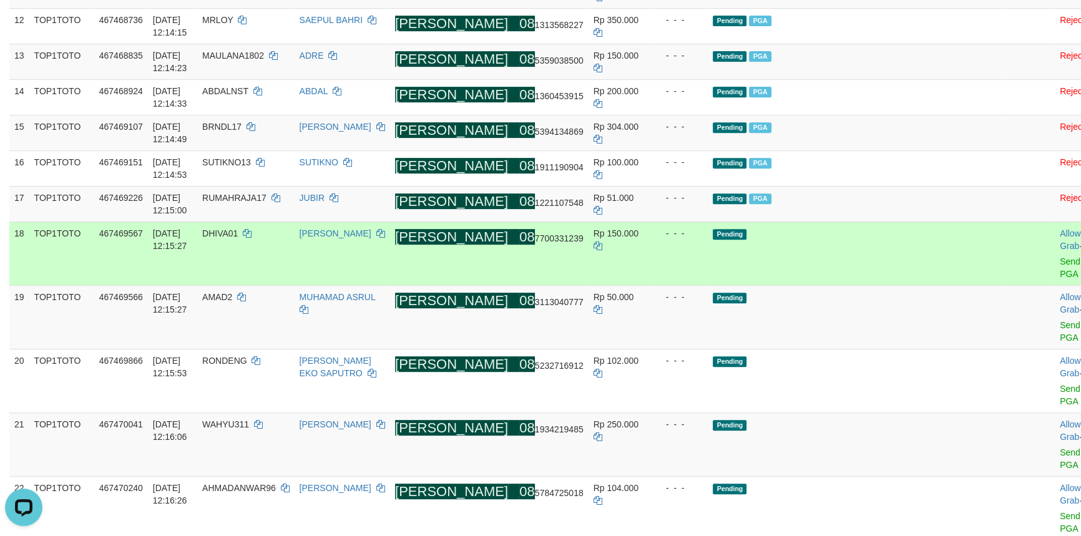
scroll to position [718, 0]
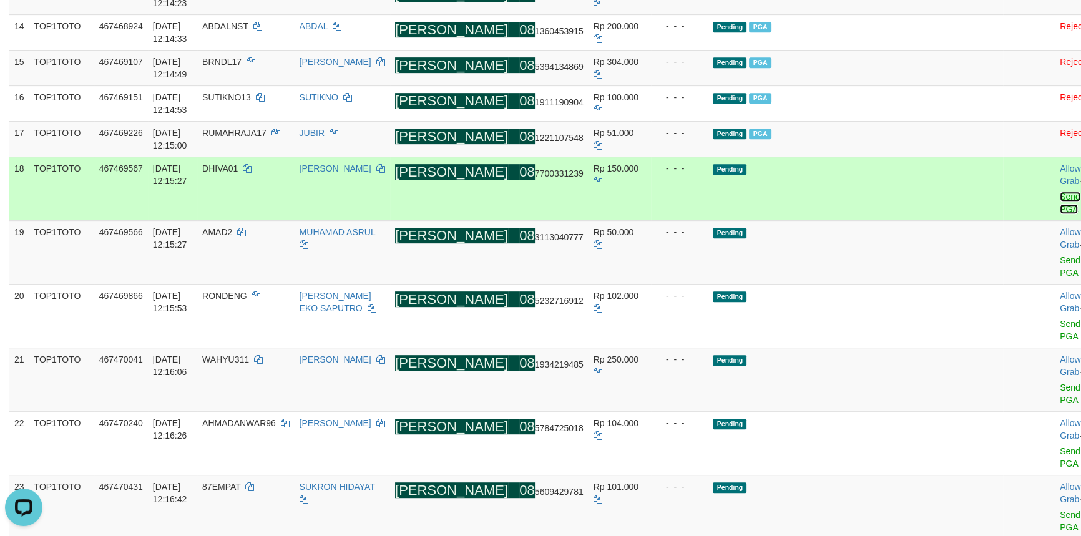
click at [1060, 214] on link "Send PGA" at bounding box center [1070, 203] width 21 height 22
click at [1060, 278] on link "Send PGA" at bounding box center [1070, 266] width 21 height 22
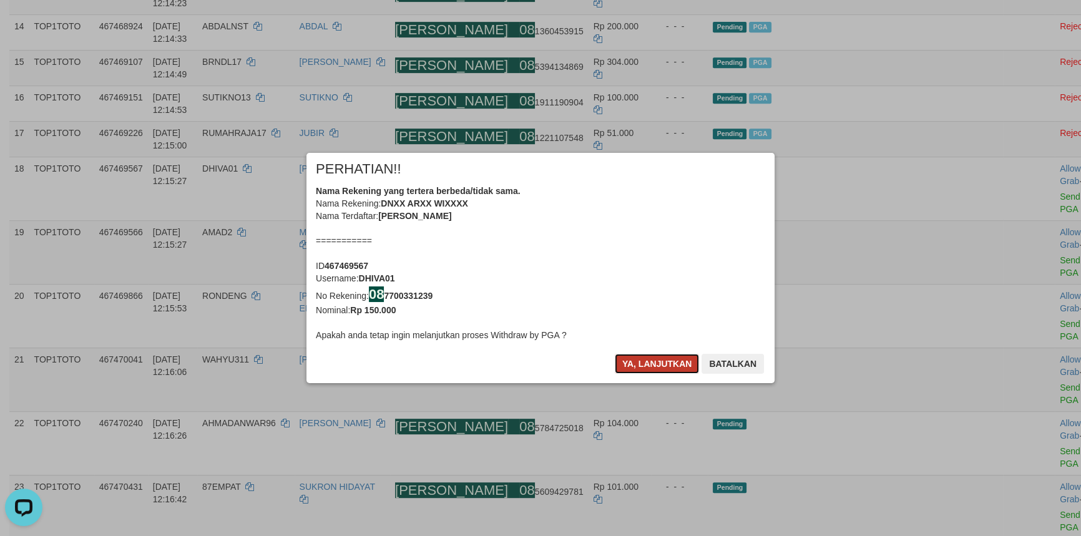
click at [643, 355] on button "Ya, lanjutkan" at bounding box center [657, 364] width 85 height 20
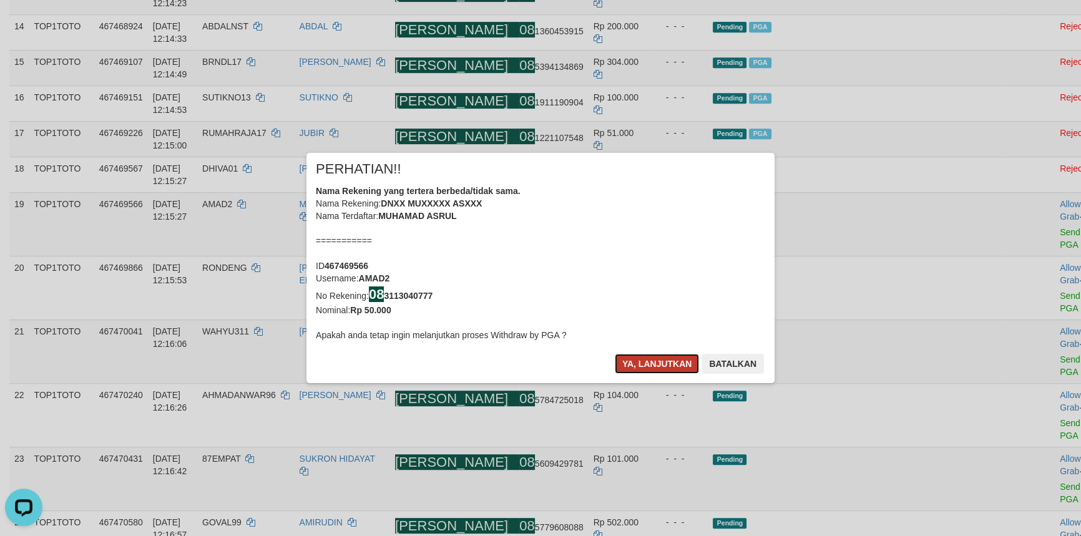
click at [645, 362] on button "Ya, lanjutkan" at bounding box center [657, 364] width 85 height 20
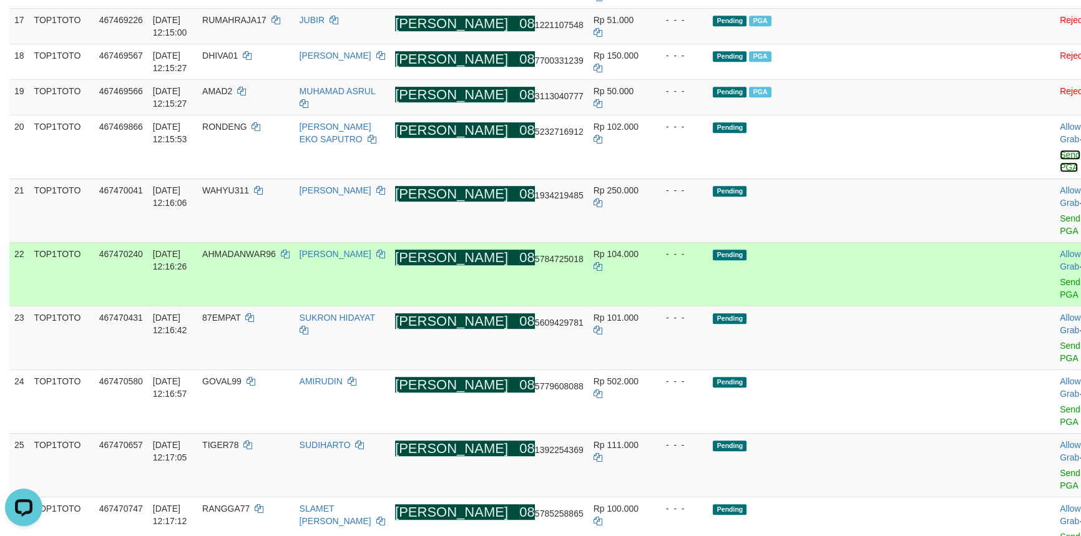
scroll to position [832, 0]
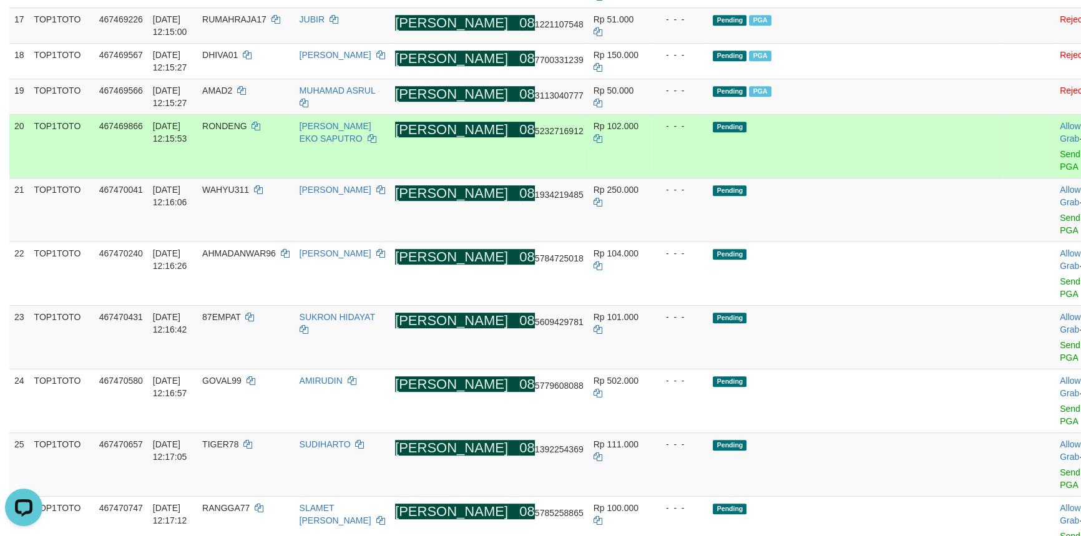
click at [1055, 178] on td "Allow Grab · Reject Send PGA · Note" at bounding box center [1086, 146] width 62 height 64
click at [1060, 172] on link "Send PGA" at bounding box center [1070, 160] width 21 height 22
click at [1060, 235] on link "Send PGA" at bounding box center [1070, 224] width 21 height 22
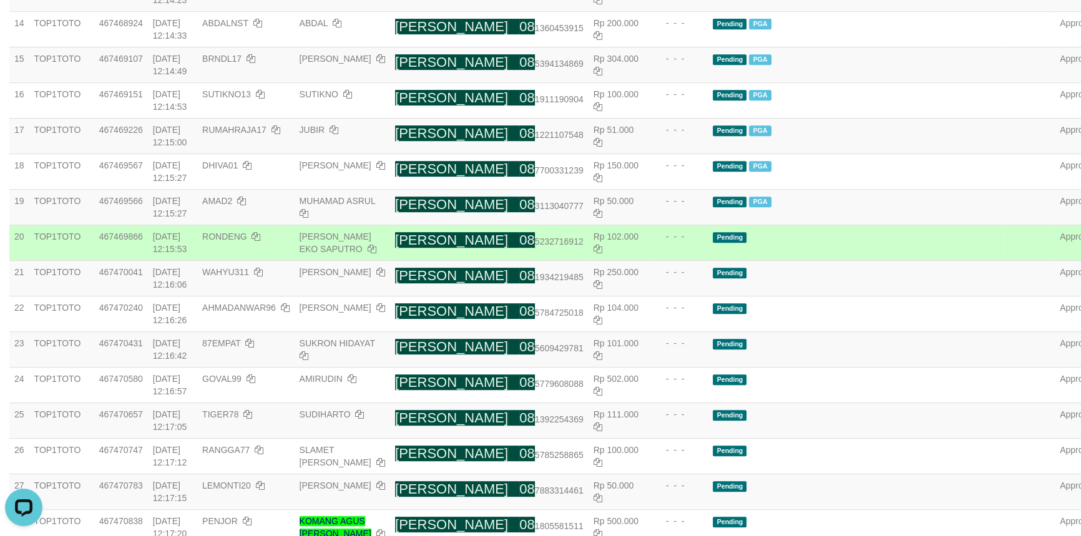
scroll to position [491, 0]
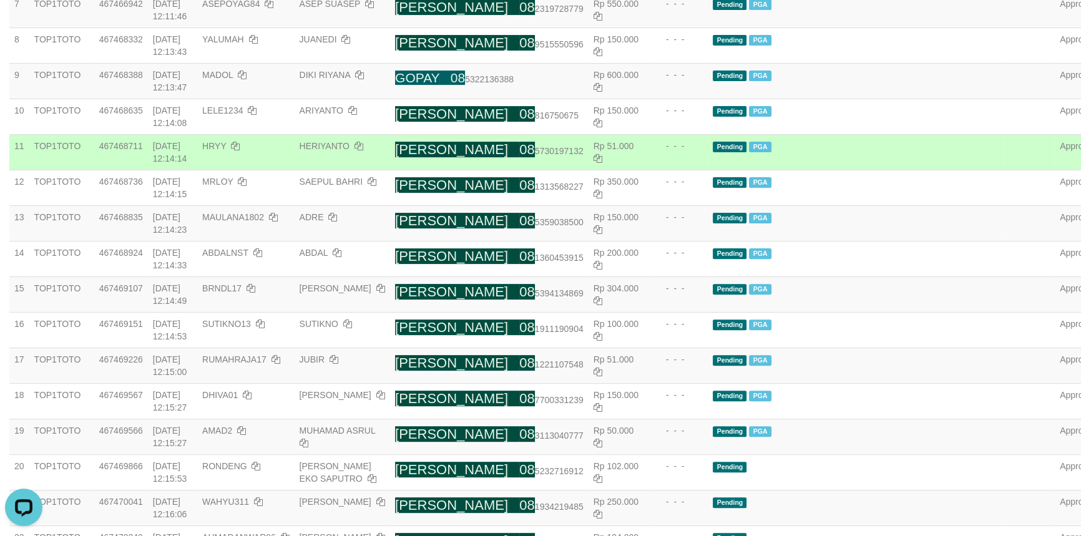
click at [549, 170] on td "DANA 08 5730197132" at bounding box center [489, 152] width 199 height 36
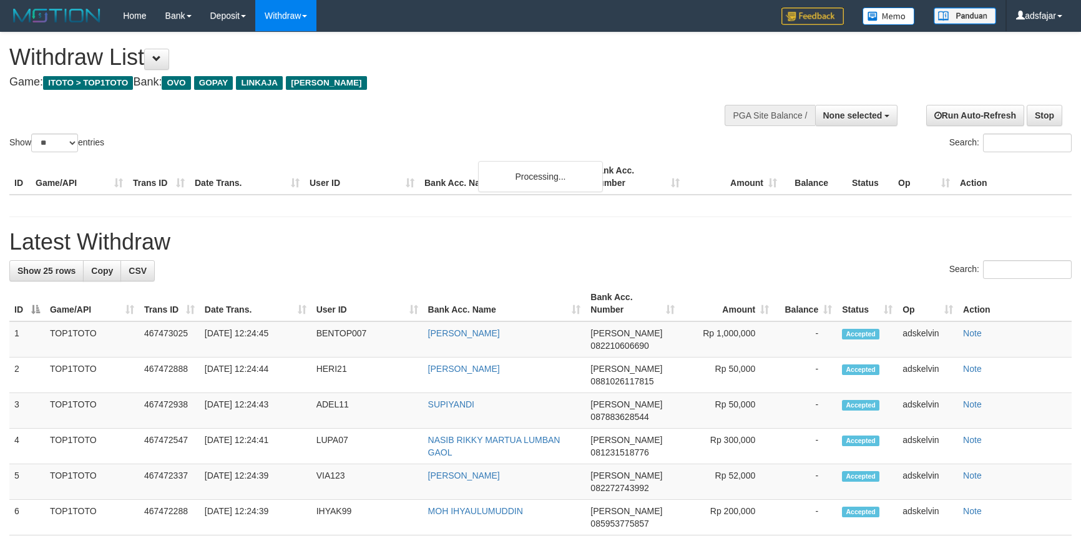
select select
select select "**"
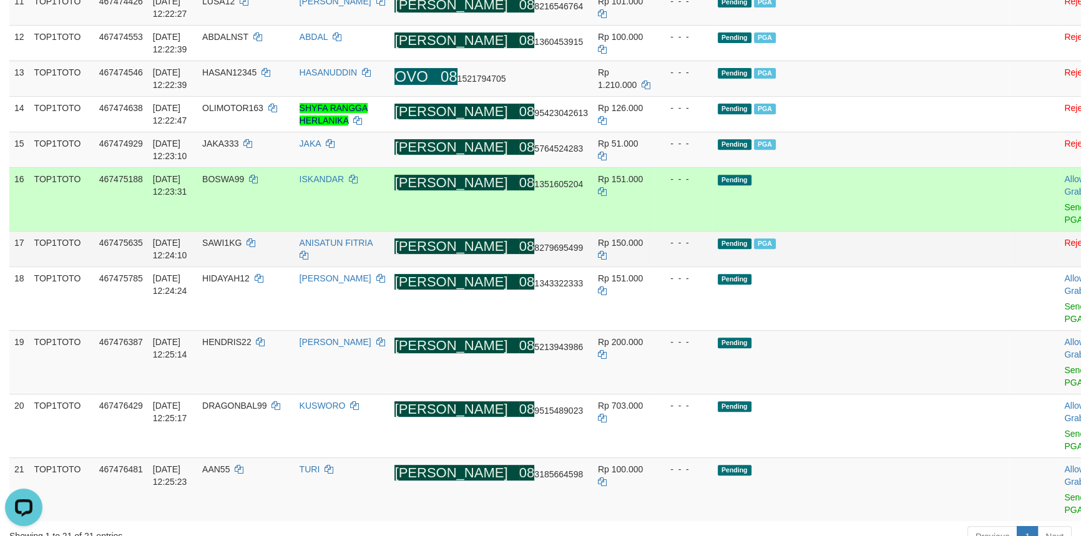
scroll to position [662, 0]
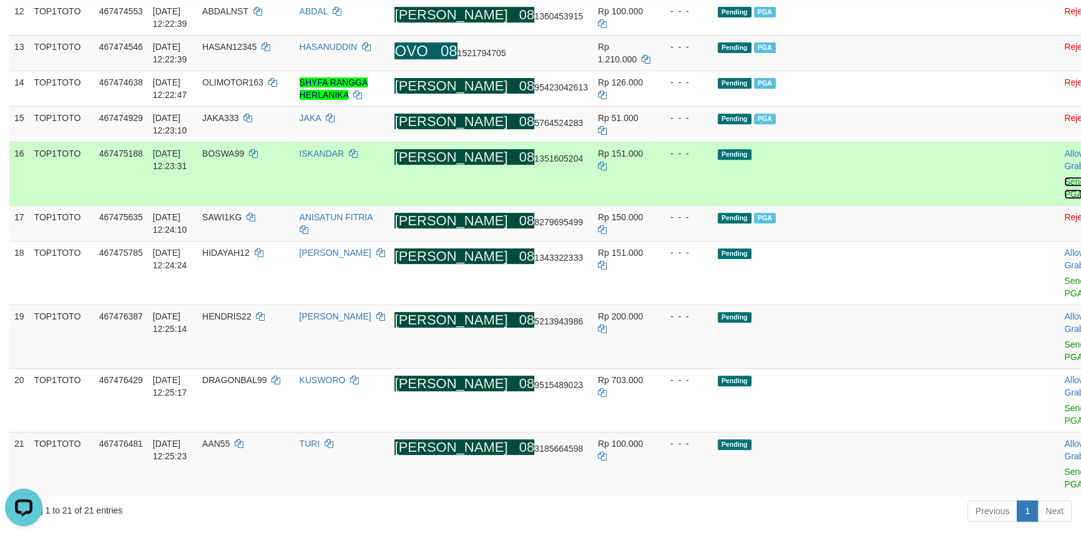
click at [1065, 199] on link "Send PGA" at bounding box center [1075, 188] width 21 height 22
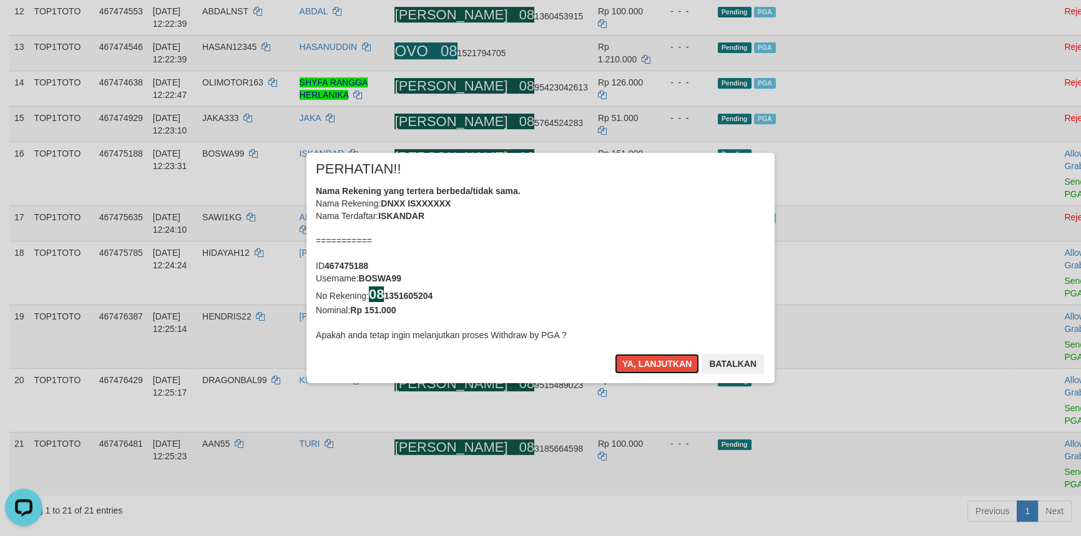
click at [615, 354] on button "Ya, lanjutkan" at bounding box center [657, 364] width 85 height 20
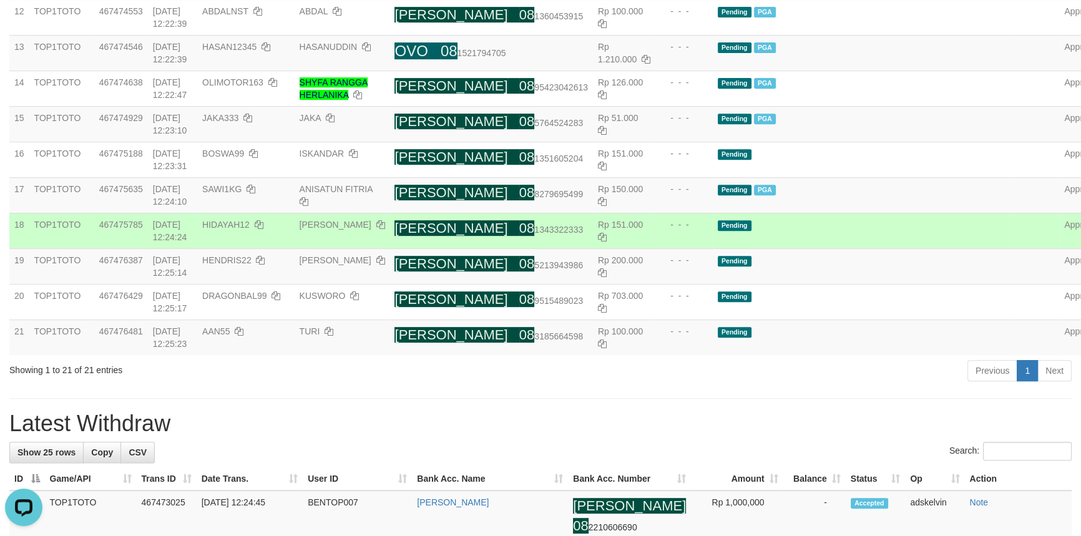
click at [488, 248] on td "[PERSON_NAME] 08 1343322333" at bounding box center [491, 231] width 203 height 36
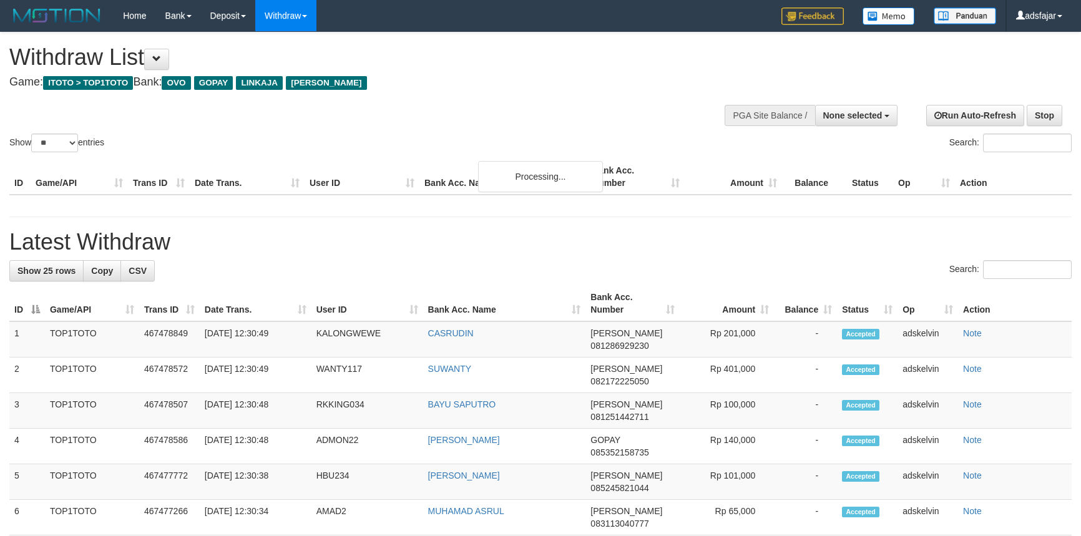
select select
select select "**"
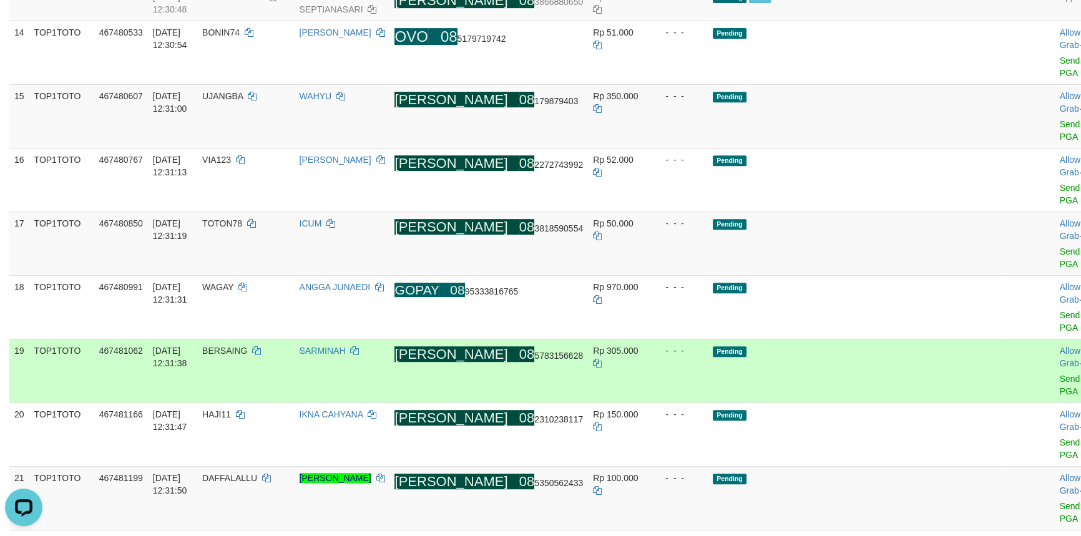
click at [508, 339] on td "DANA 08 5783156628" at bounding box center [489, 371] width 199 height 64
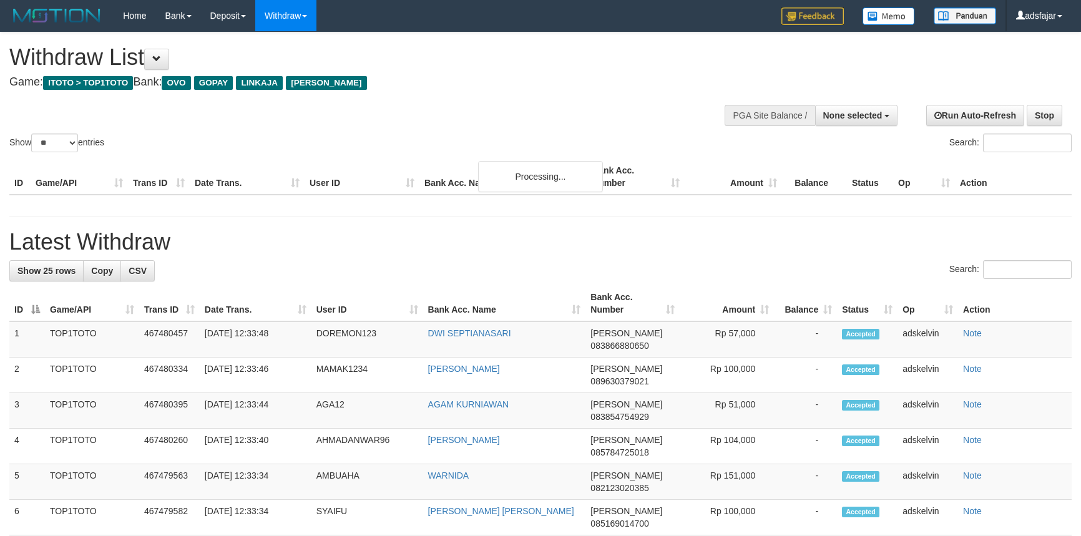
select select
select select "**"
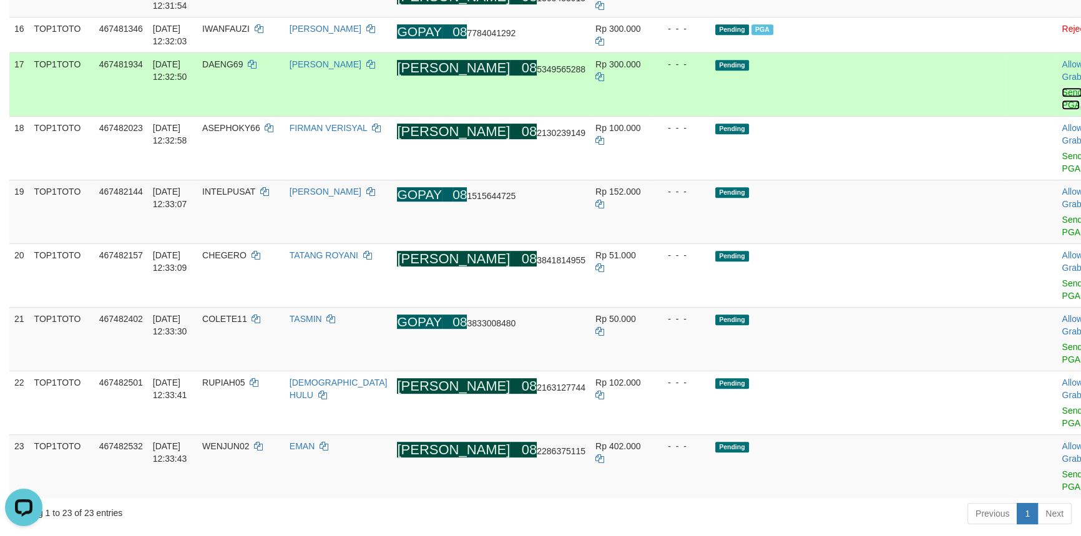
click at [1062, 110] on link "Send PGA" at bounding box center [1072, 98] width 21 height 22
click at [1062, 174] on link "Send PGA" at bounding box center [1072, 162] width 21 height 22
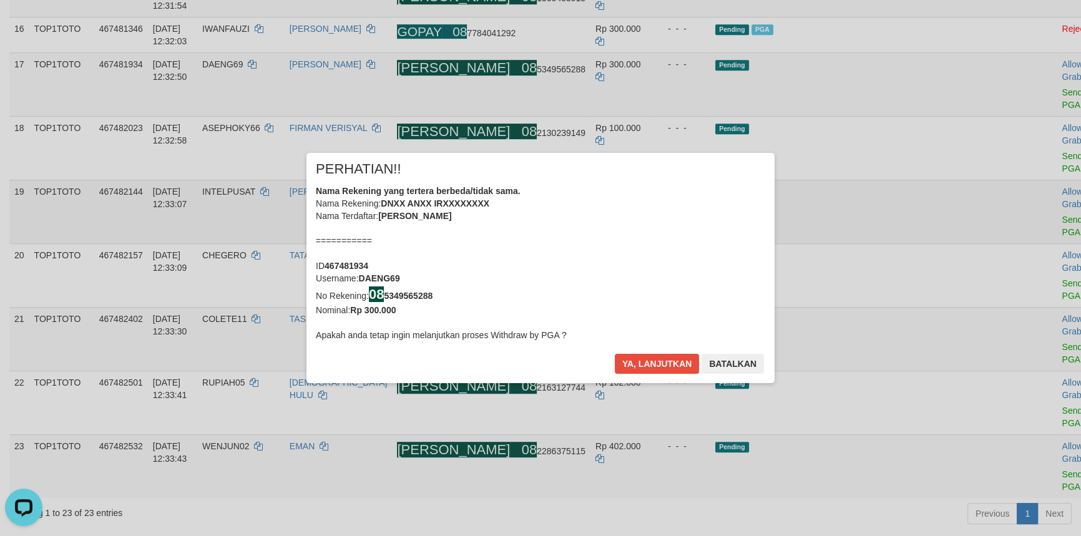
click at [1000, 233] on div "× PERHATIAN!! Nama Rekening yang tertera berbeda/tidak sama. Nama Rekening: DNX…" at bounding box center [540, 268] width 1081 height 281
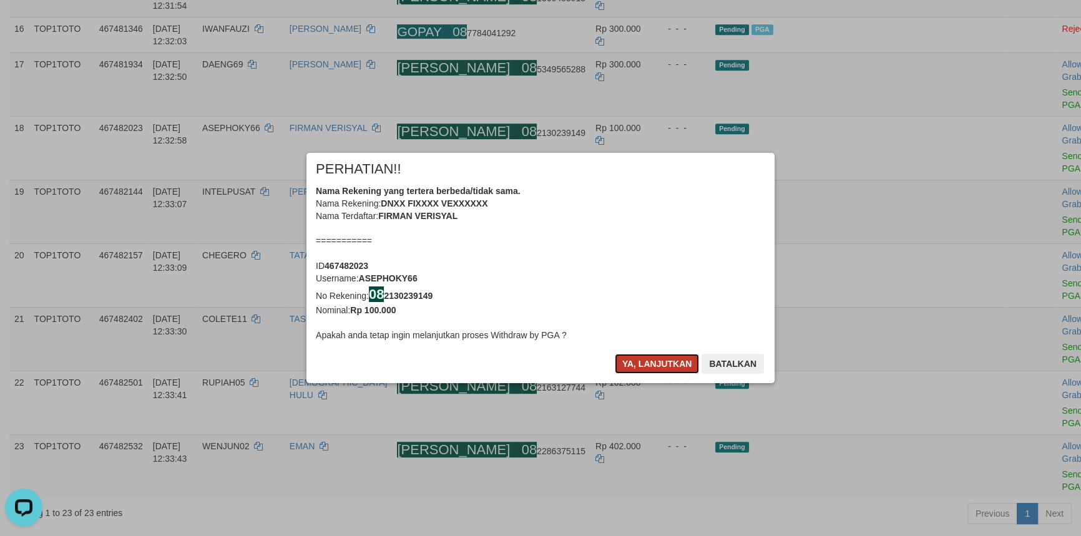
click at [631, 365] on button "Ya, lanjutkan" at bounding box center [657, 364] width 85 height 20
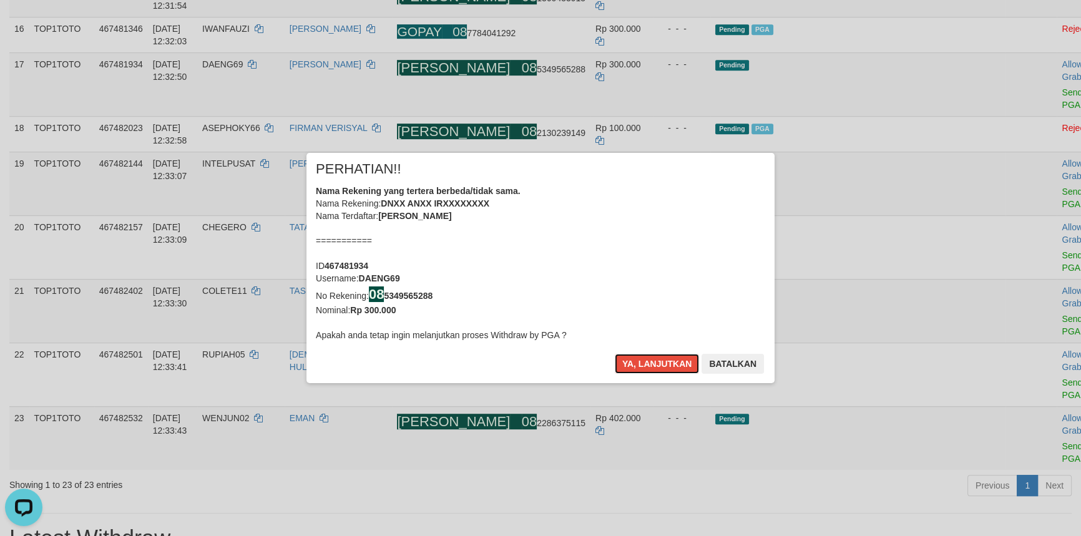
click at [631, 365] on button "Ya, lanjutkan" at bounding box center [657, 364] width 85 height 20
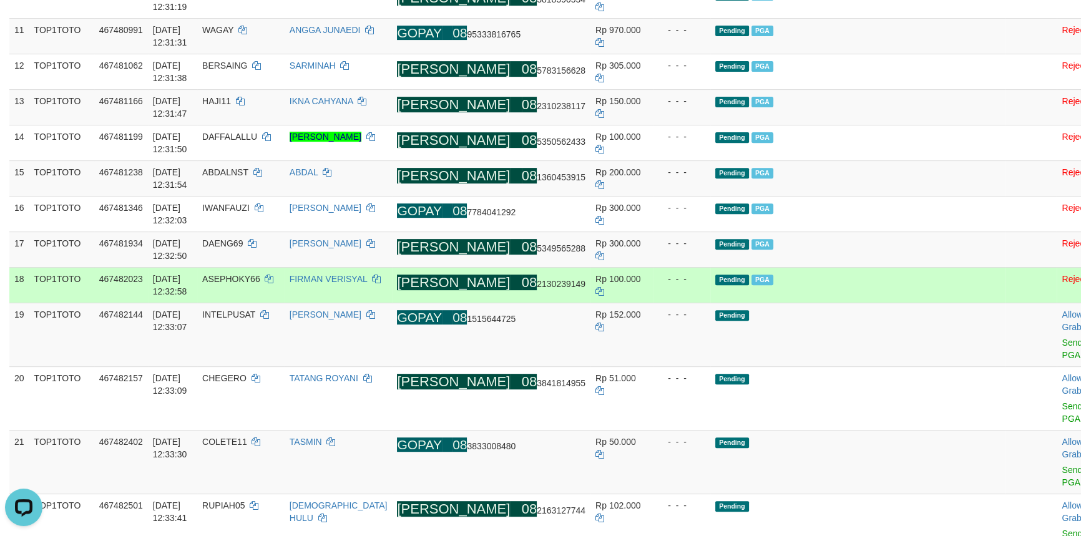
scroll to position [721, 0]
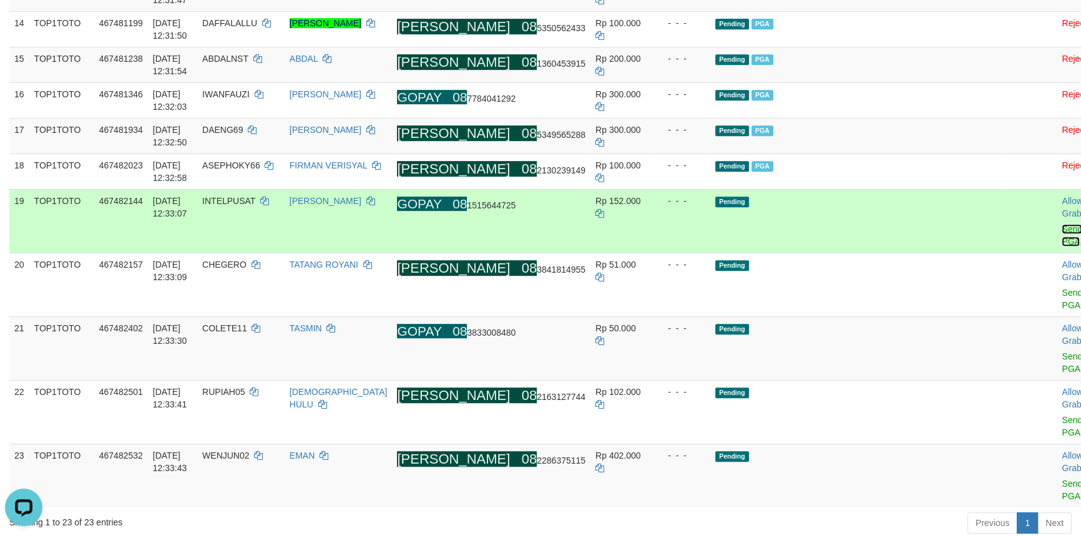
click at [1062, 247] on link "Send PGA" at bounding box center [1072, 235] width 21 height 22
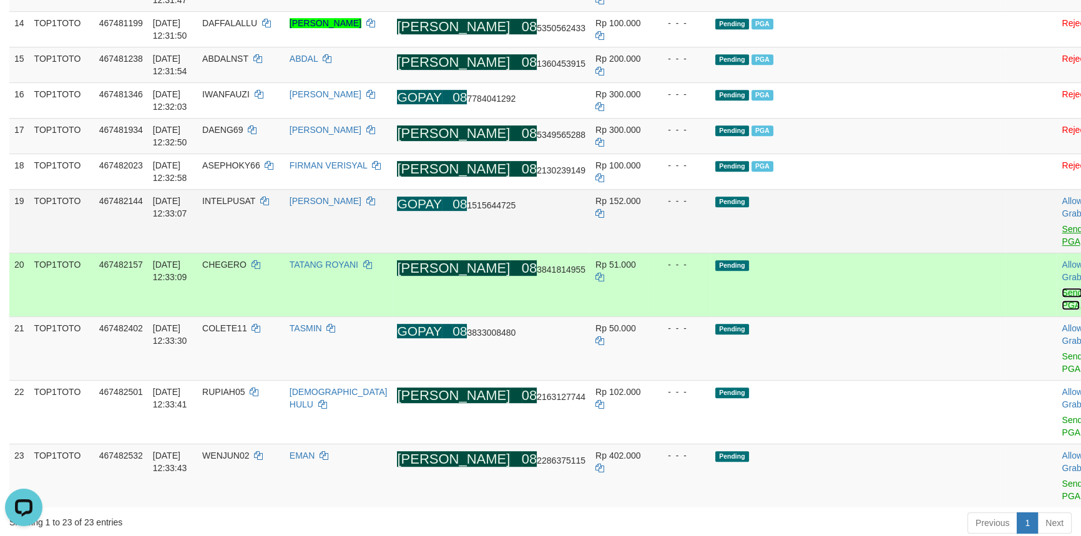
click at [1062, 310] on link "Send PGA" at bounding box center [1072, 299] width 21 height 22
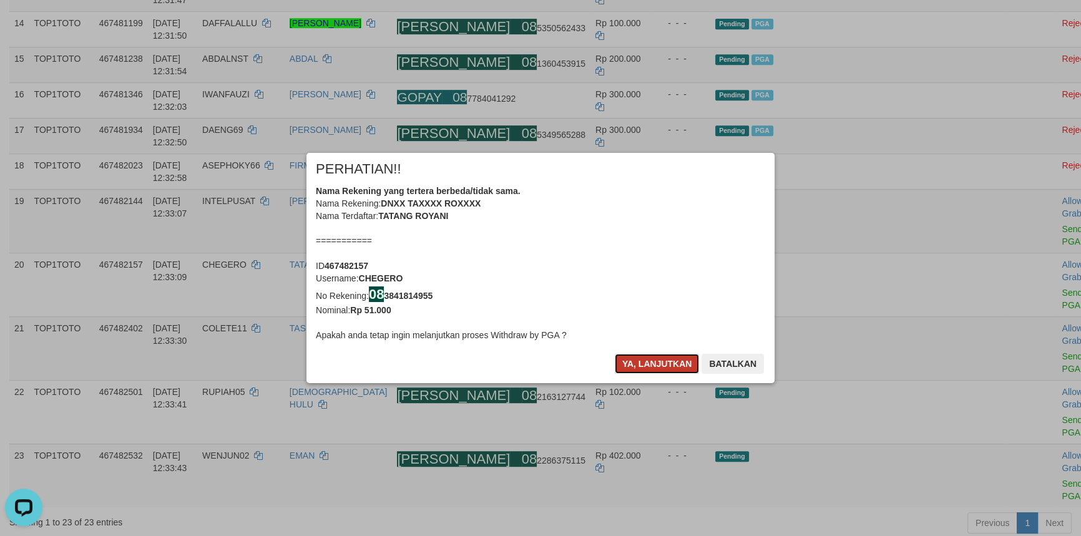
click at [649, 366] on button "Ya, lanjutkan" at bounding box center [657, 364] width 85 height 20
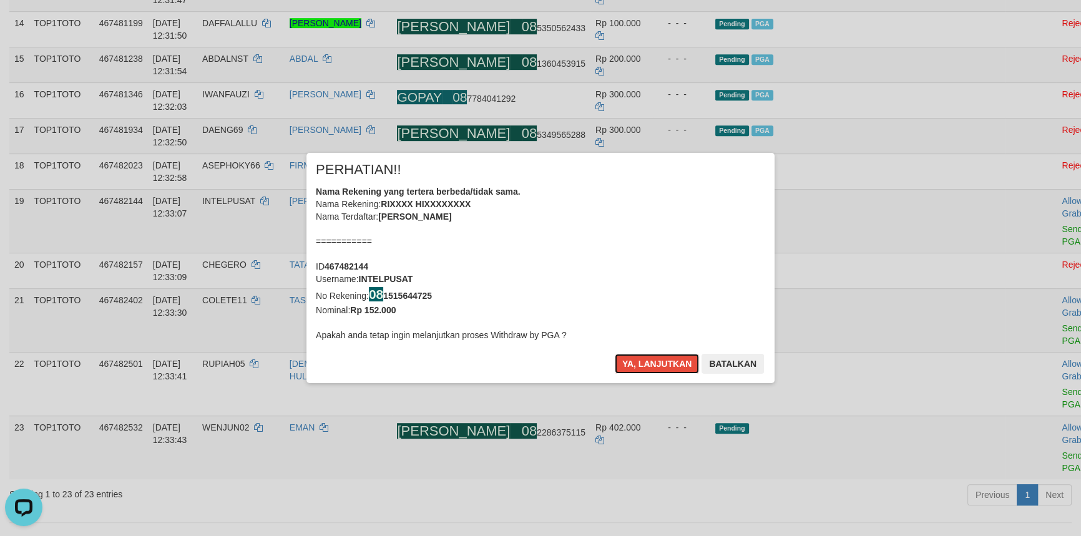
click at [649, 366] on button "Ya, lanjutkan" at bounding box center [657, 364] width 85 height 20
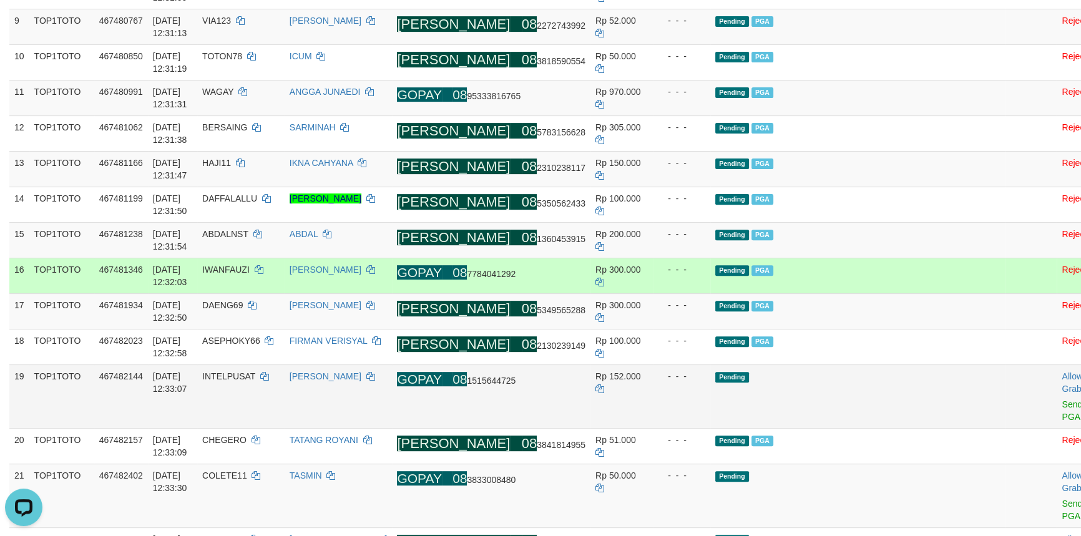
scroll to position [656, 0]
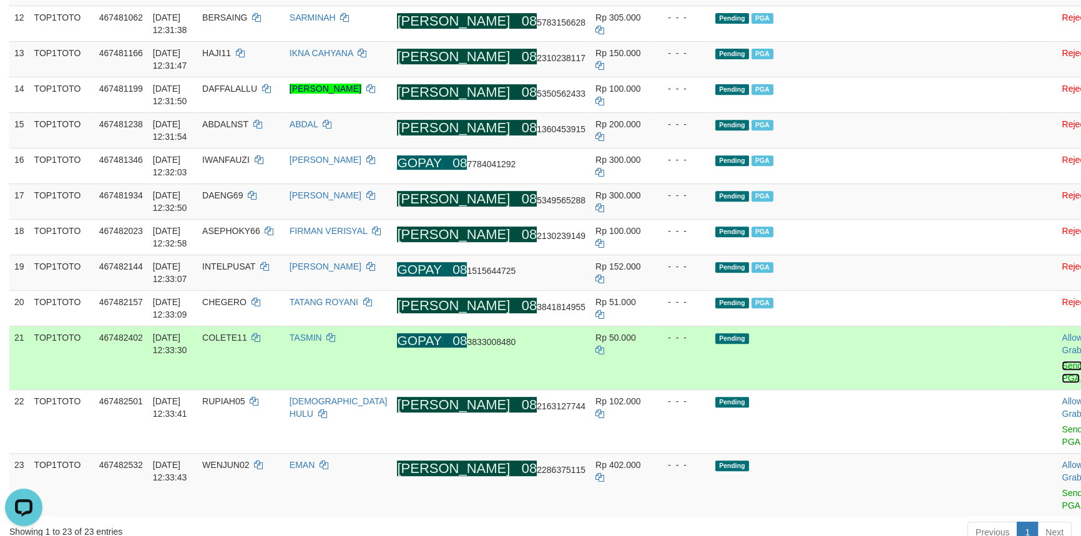
click at [1062, 383] on link "Send PGA" at bounding box center [1072, 372] width 21 height 22
click at [1062, 447] on link "Send PGA" at bounding box center [1072, 436] width 21 height 22
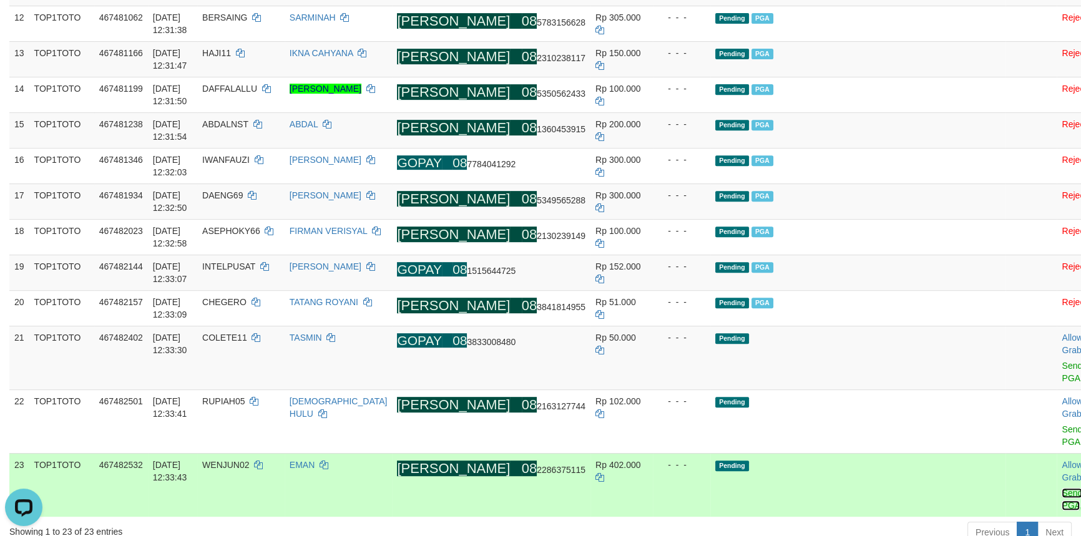
drag, startPoint x: 1005, startPoint y: 505, endPoint x: 871, endPoint y: 503, distance: 134.2
click at [1062, 505] on link "Send PGA" at bounding box center [1072, 499] width 21 height 22
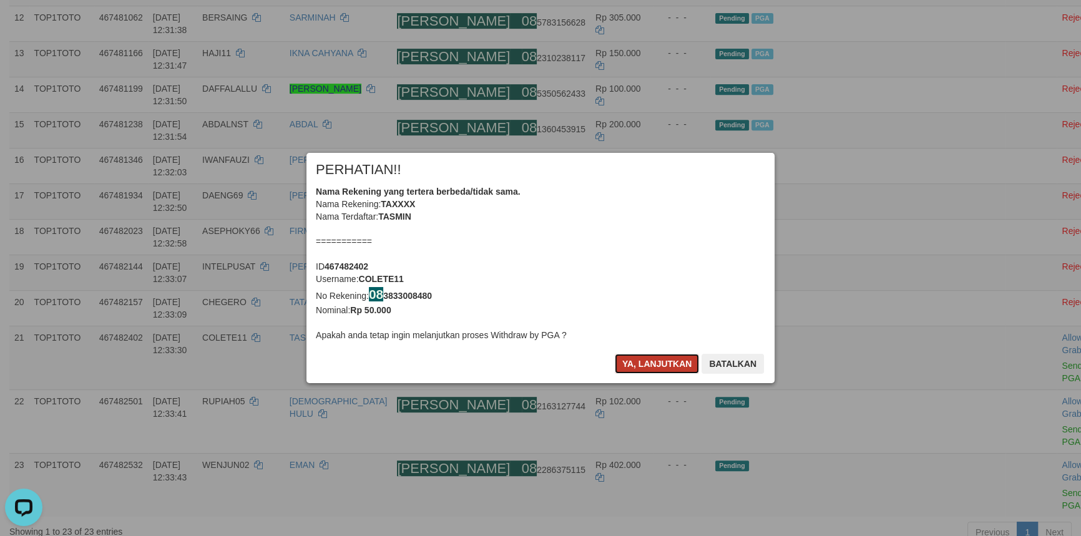
click at [642, 356] on button "Ya, lanjutkan" at bounding box center [657, 364] width 85 height 20
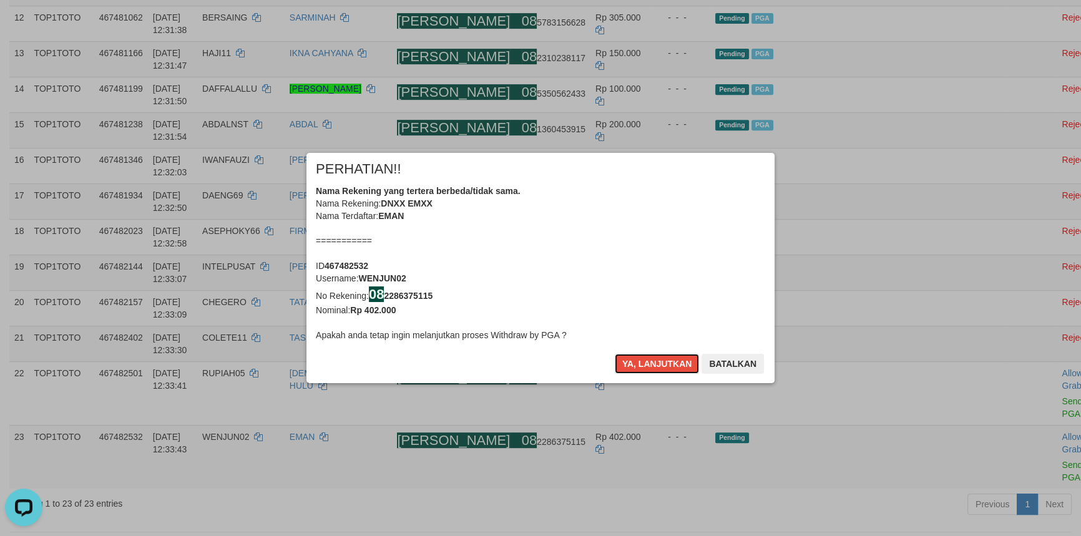
click at [642, 356] on button "Ya, lanjutkan" at bounding box center [657, 364] width 85 height 20
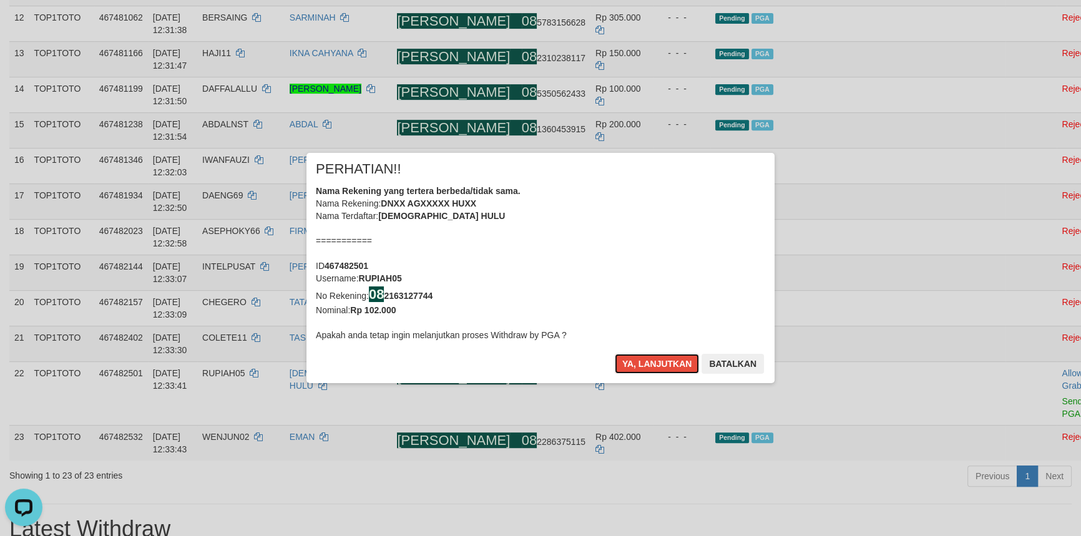
click at [642, 356] on button "Ya, lanjutkan" at bounding box center [657, 364] width 85 height 20
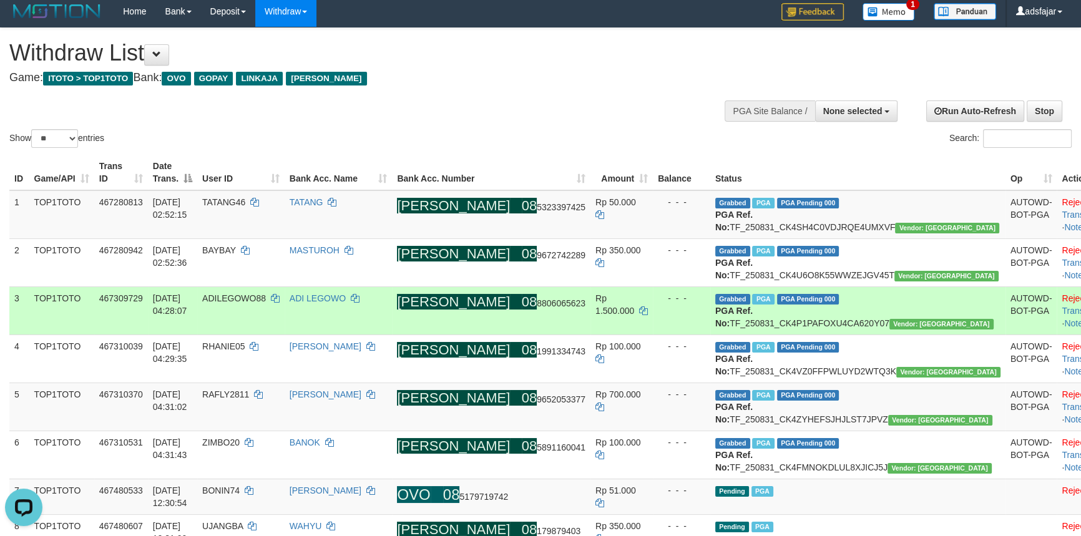
scroll to position [0, 0]
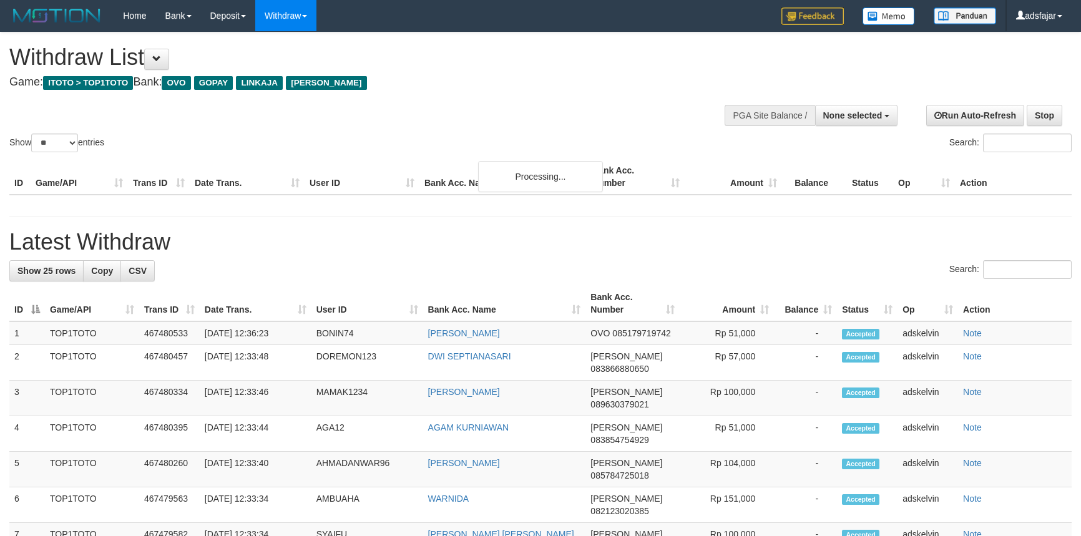
select select
select select "**"
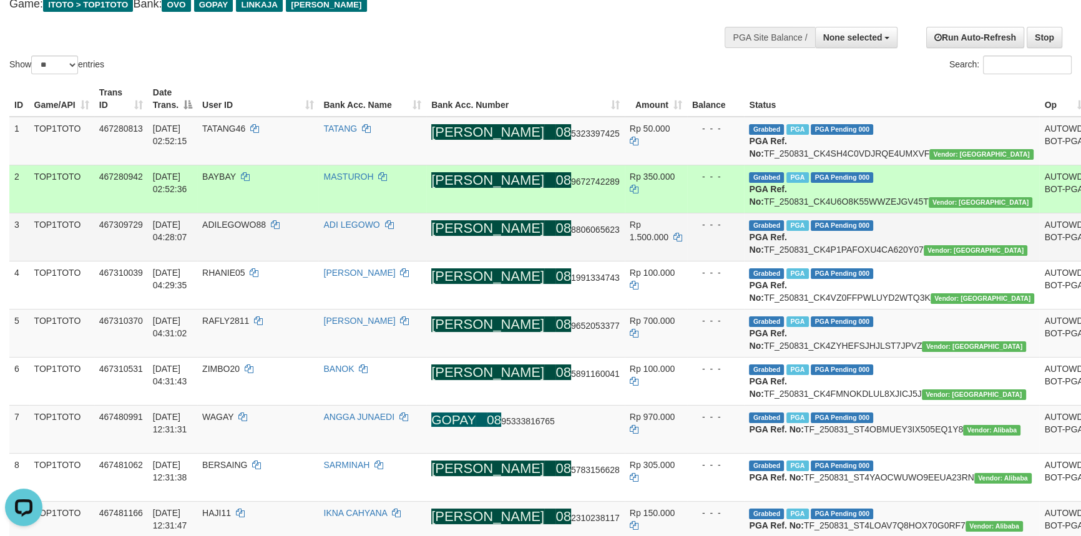
scroll to position [113, 0]
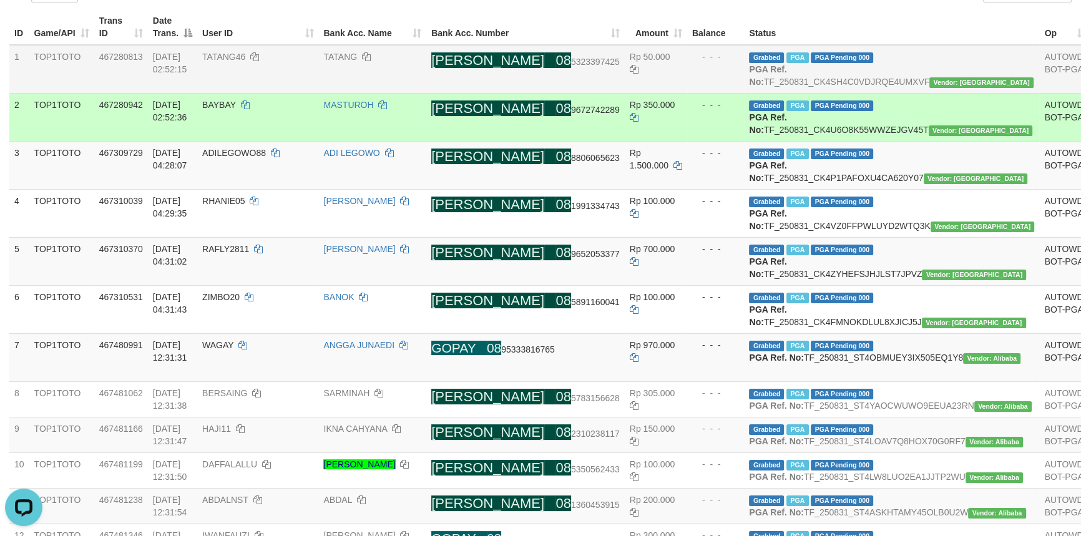
scroll to position [170, 0]
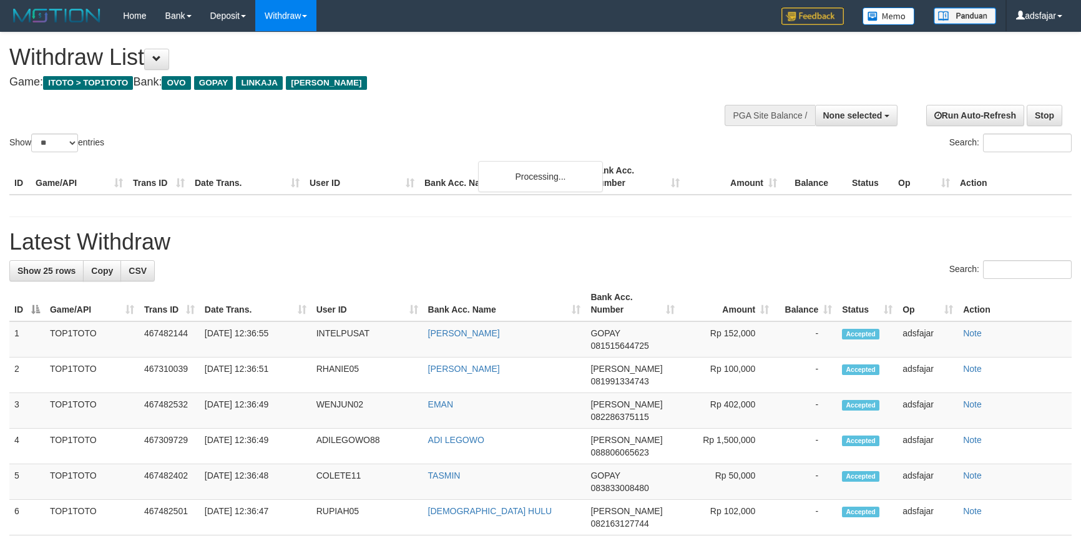
select select
select select "**"
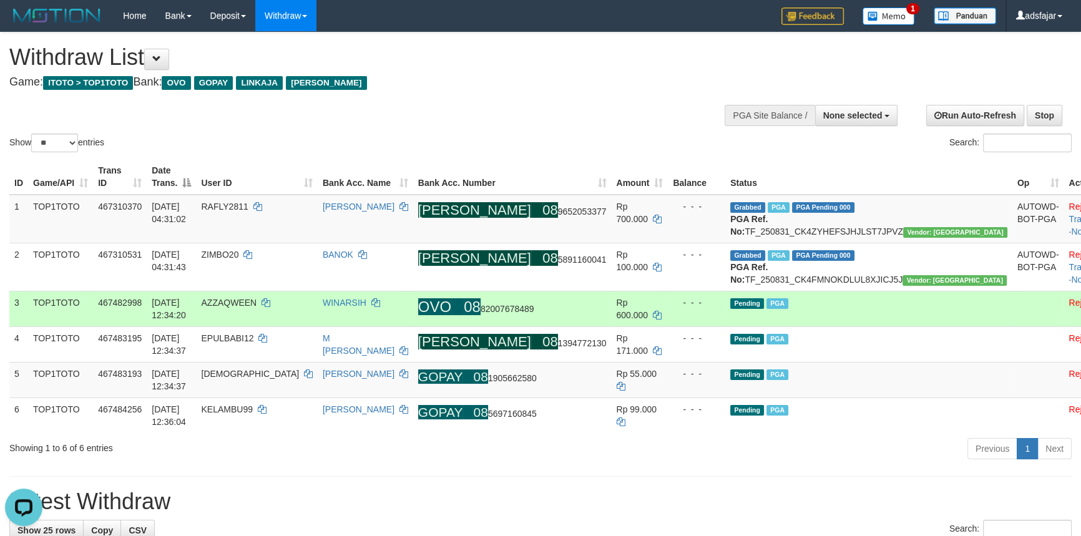
click at [413, 316] on td "WINARSIH" at bounding box center [366, 309] width 96 height 36
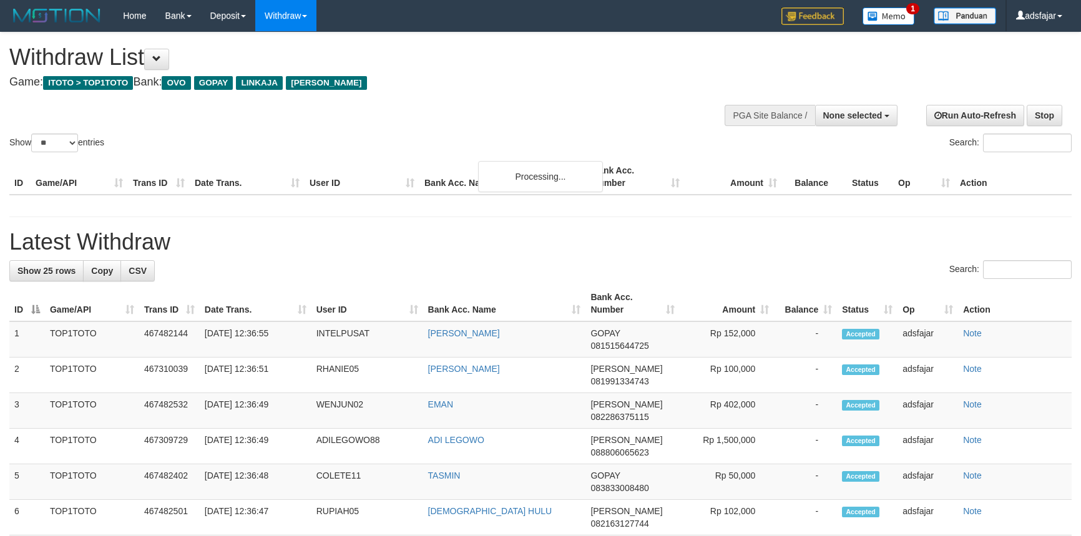
select select
select select "**"
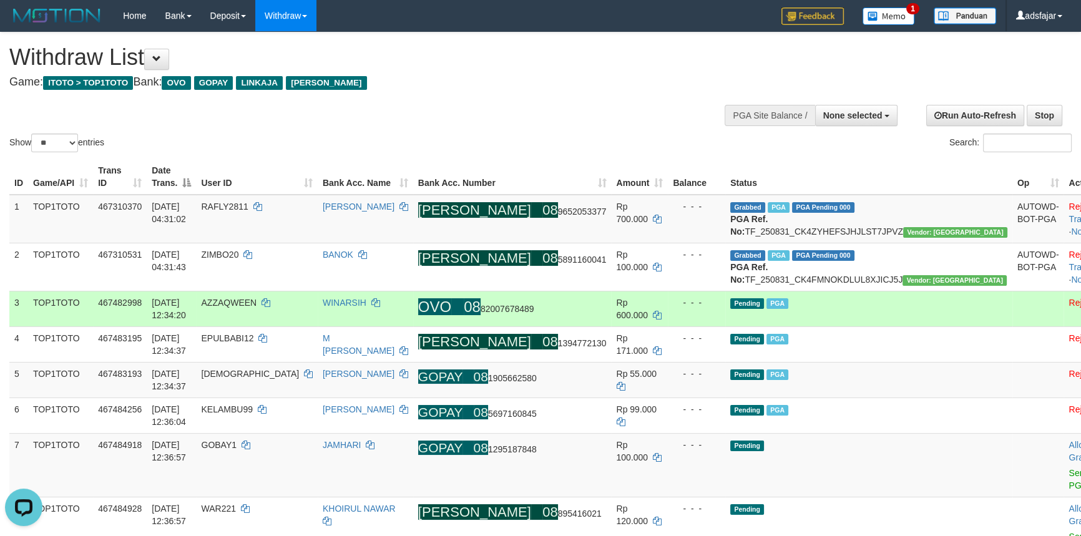
click at [413, 327] on td "WINARSIH" at bounding box center [366, 309] width 96 height 36
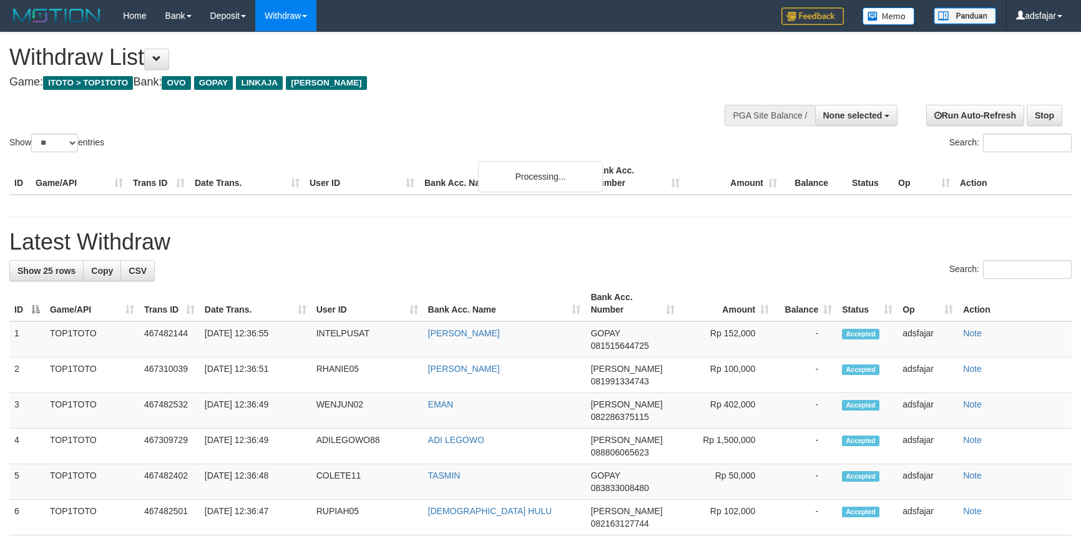
select select
select select "**"
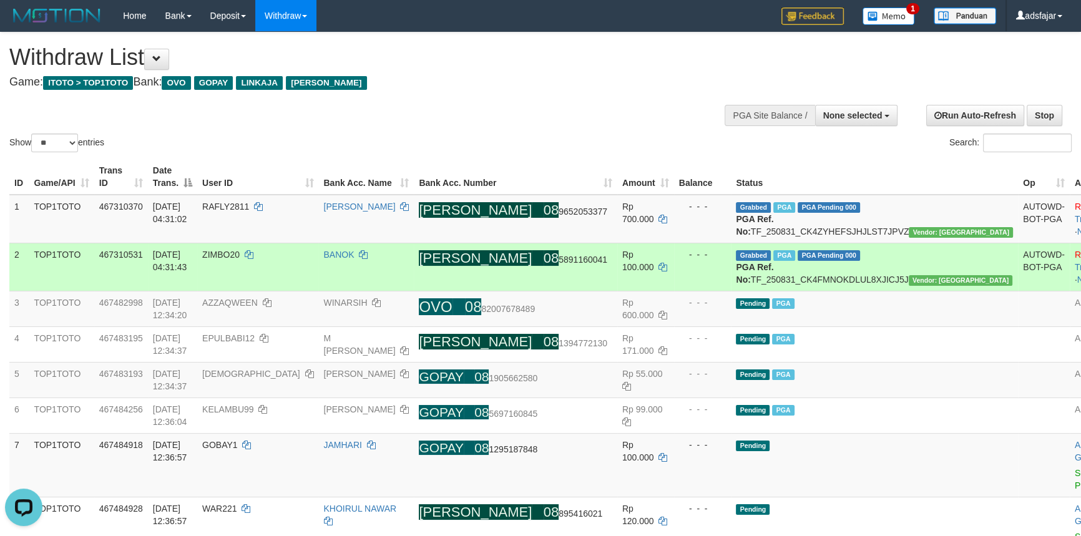
click at [396, 291] on td "BANOK" at bounding box center [366, 267] width 96 height 48
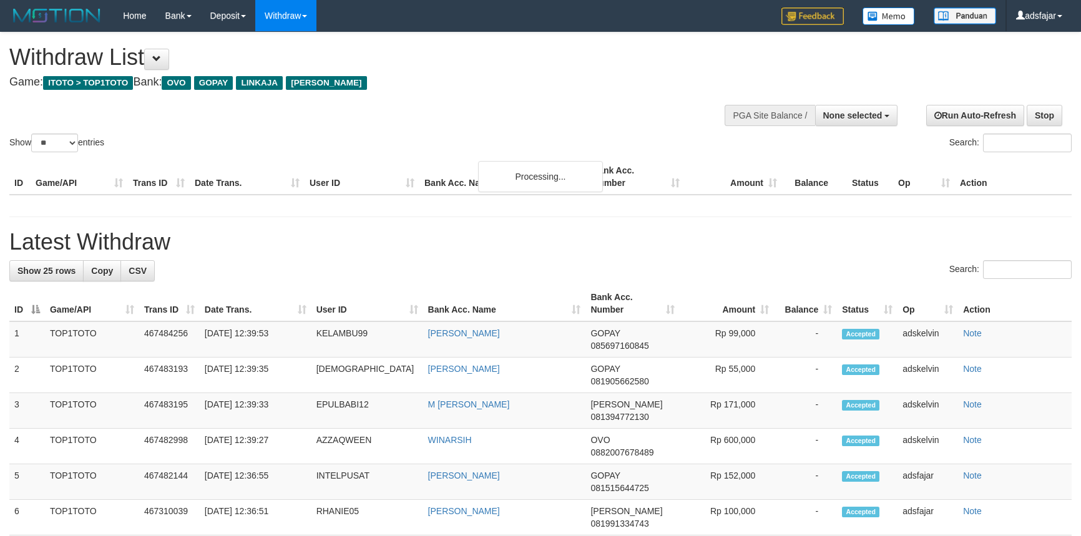
select select
select select "**"
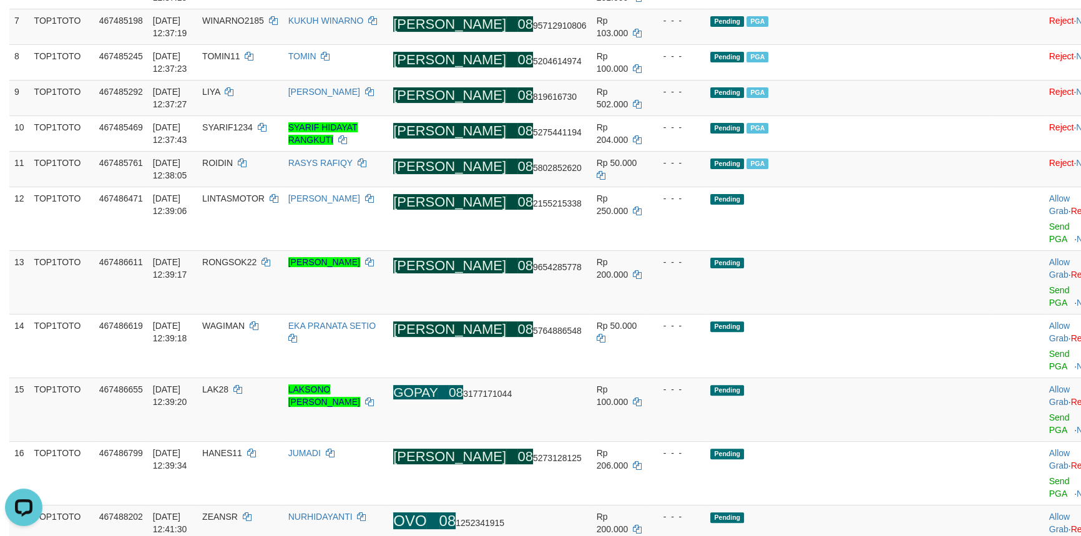
scroll to position [568, 0]
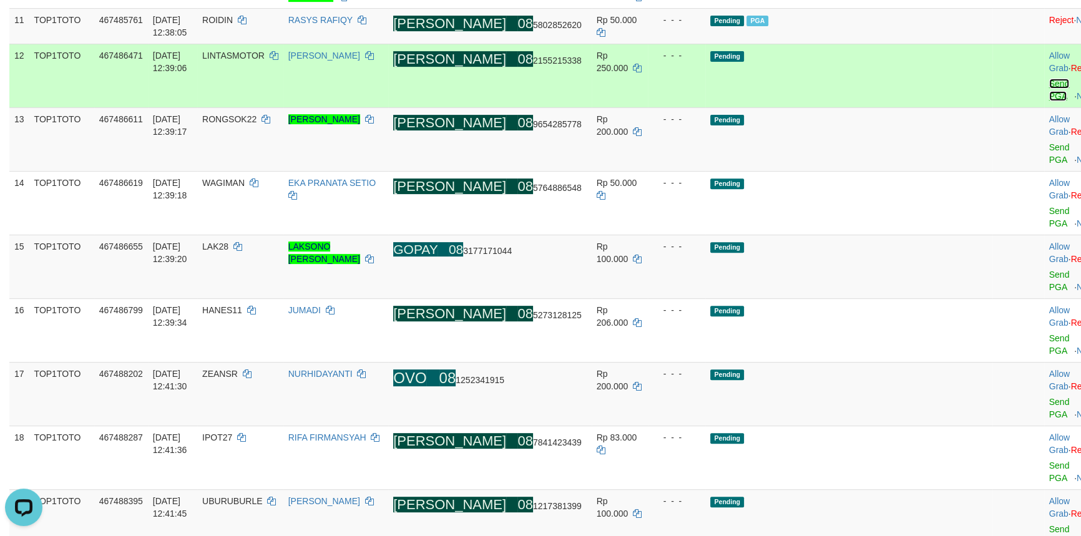
click at [1050, 79] on link "Send PGA" at bounding box center [1060, 90] width 21 height 22
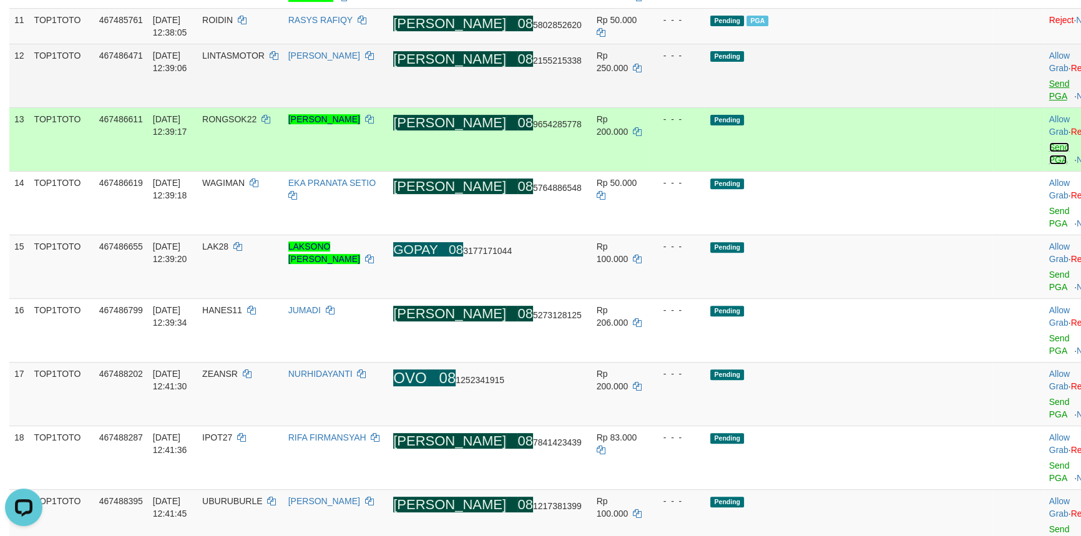
click at [1050, 142] on link "Send PGA" at bounding box center [1060, 153] width 21 height 22
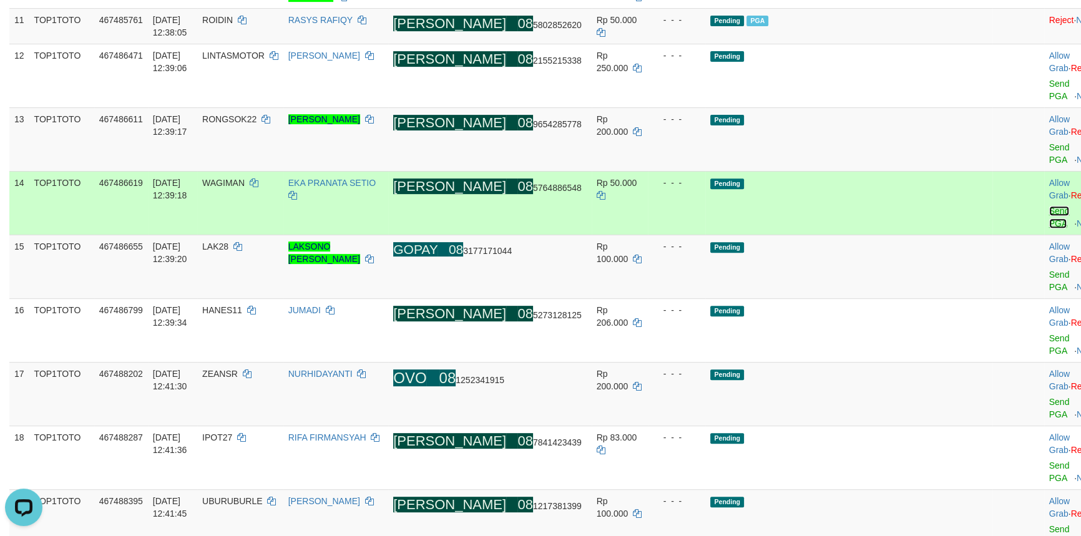
click at [1050, 206] on link "Send PGA" at bounding box center [1060, 217] width 21 height 22
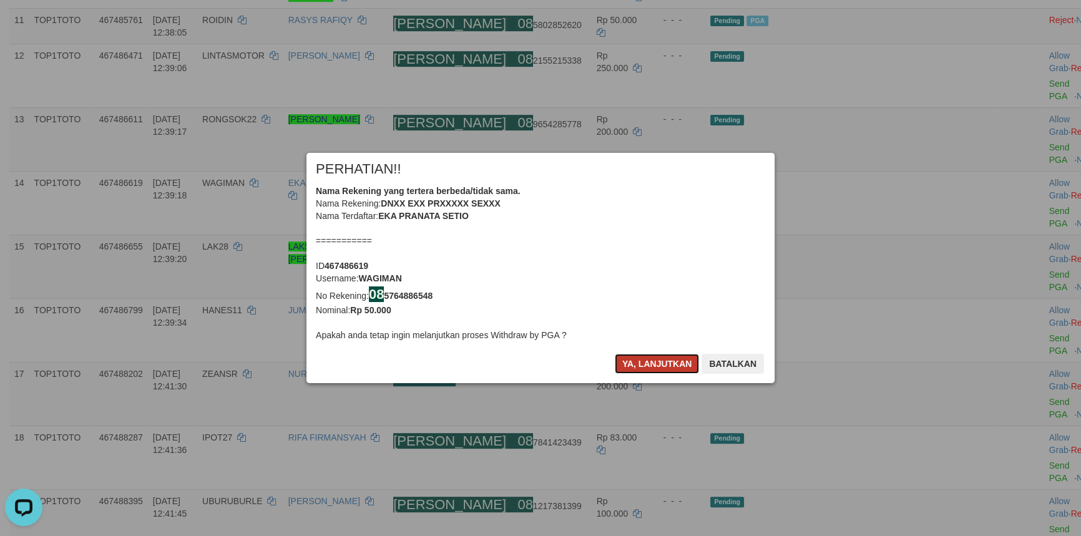
click at [630, 367] on button "Ya, lanjutkan" at bounding box center [657, 364] width 85 height 20
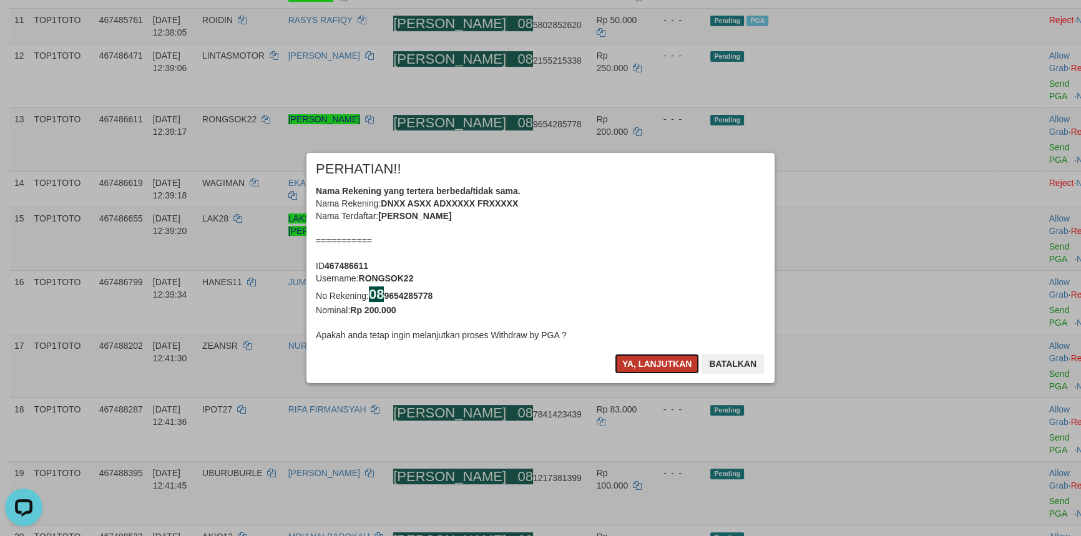
click at [624, 363] on button "Ya, lanjutkan" at bounding box center [657, 364] width 85 height 20
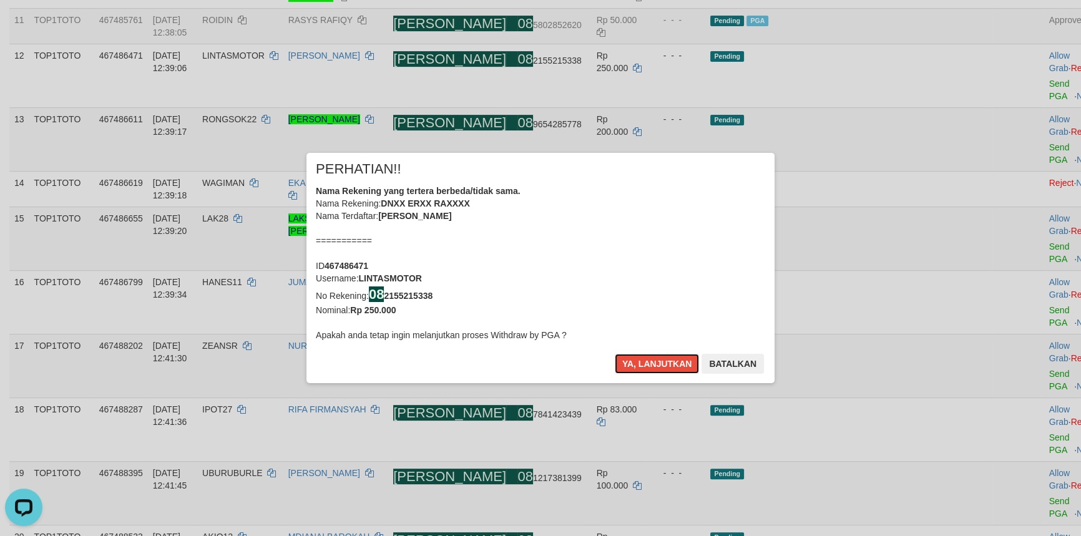
click at [625, 363] on button "Ya, lanjutkan" at bounding box center [657, 364] width 85 height 20
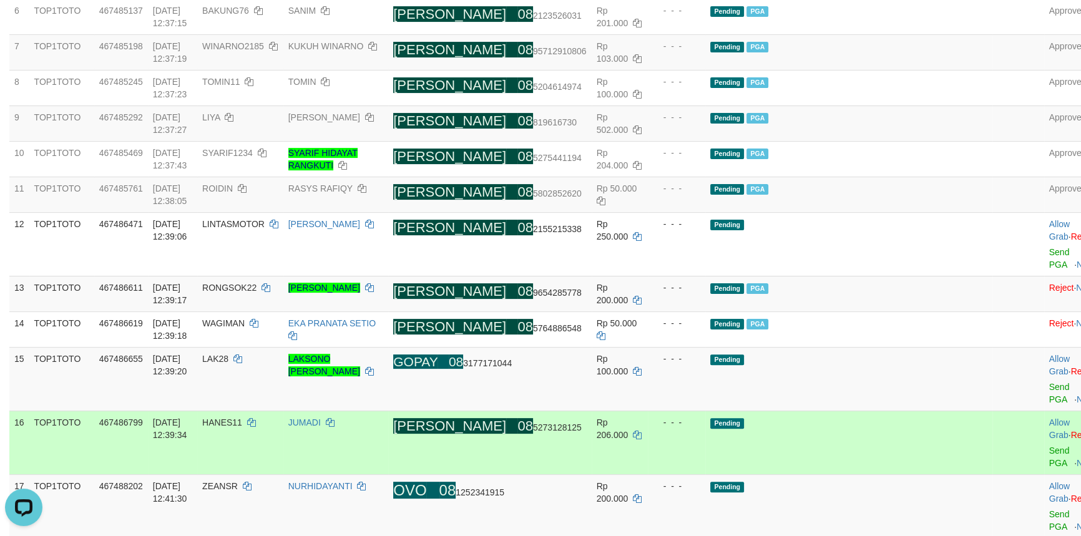
scroll to position [388, 0]
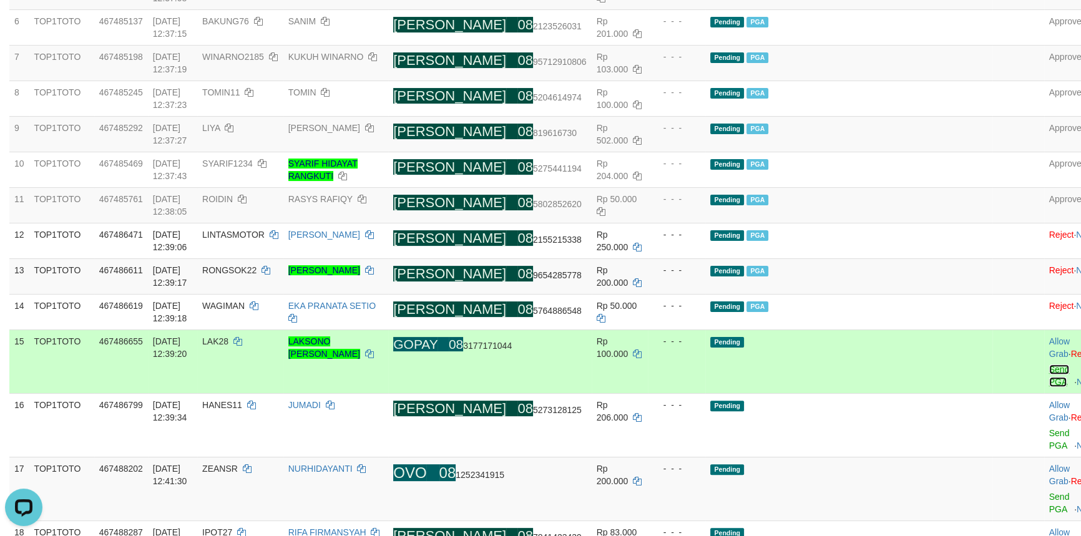
click at [1050, 365] on link "Send PGA" at bounding box center [1060, 376] width 21 height 22
click at [1050, 428] on link "Send PGA" at bounding box center [1060, 439] width 21 height 22
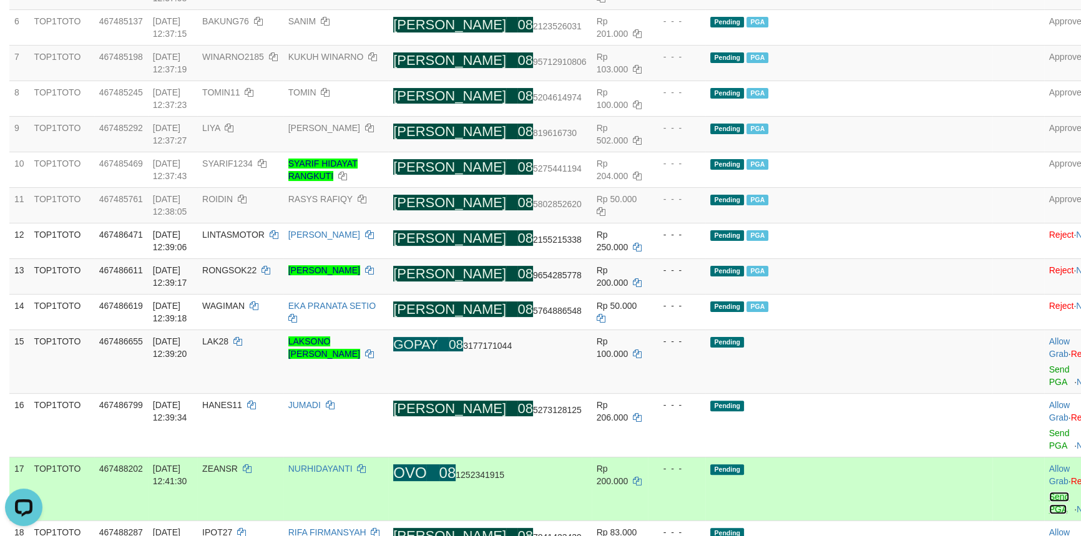
click at [1050, 492] on link "Send PGA" at bounding box center [1060, 503] width 21 height 22
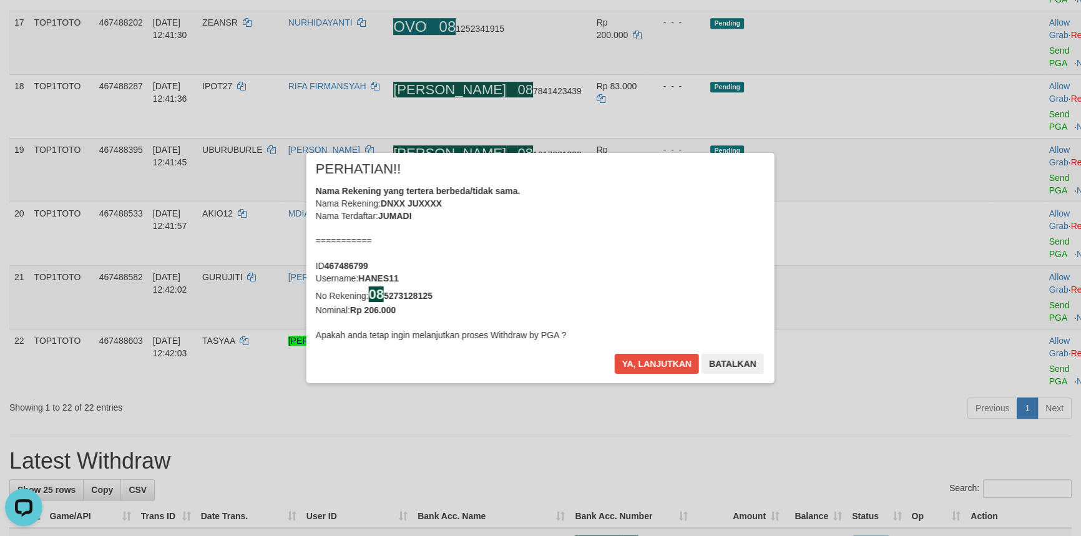
scroll to position [857, 0]
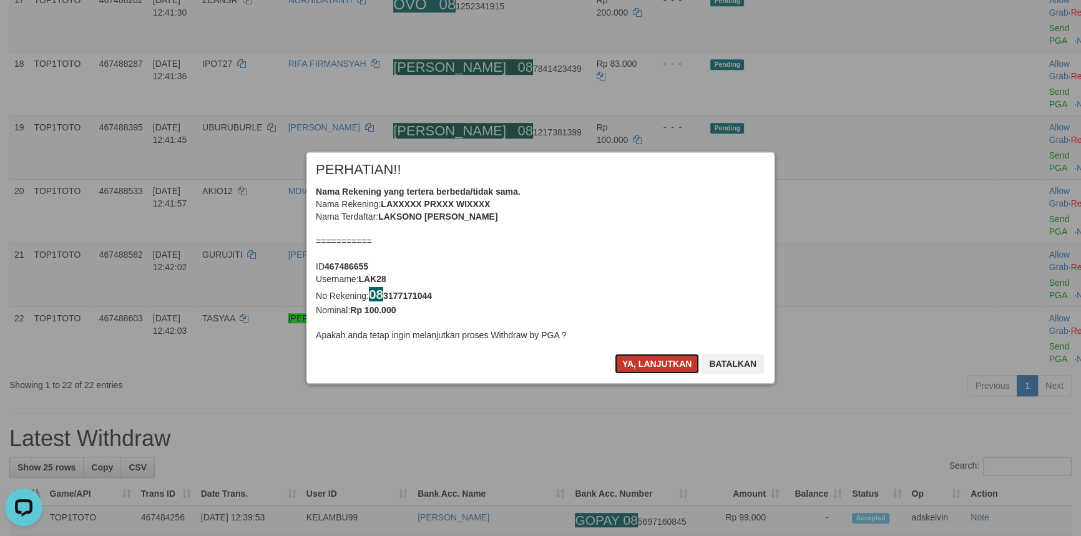
click at [659, 364] on button "Ya, lanjutkan" at bounding box center [657, 364] width 85 height 20
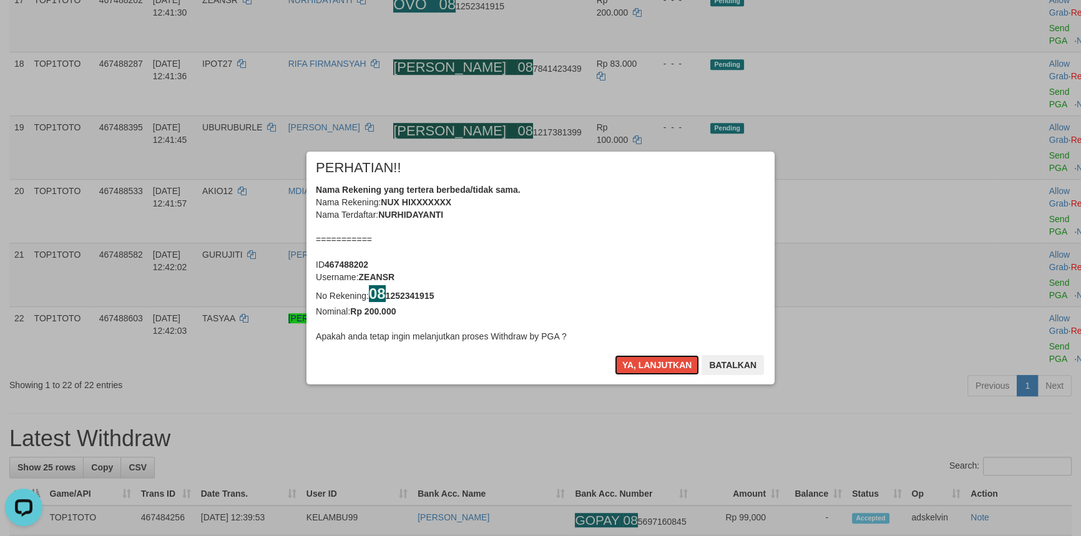
click at [659, 364] on button "Ya, lanjutkan" at bounding box center [657, 365] width 85 height 20
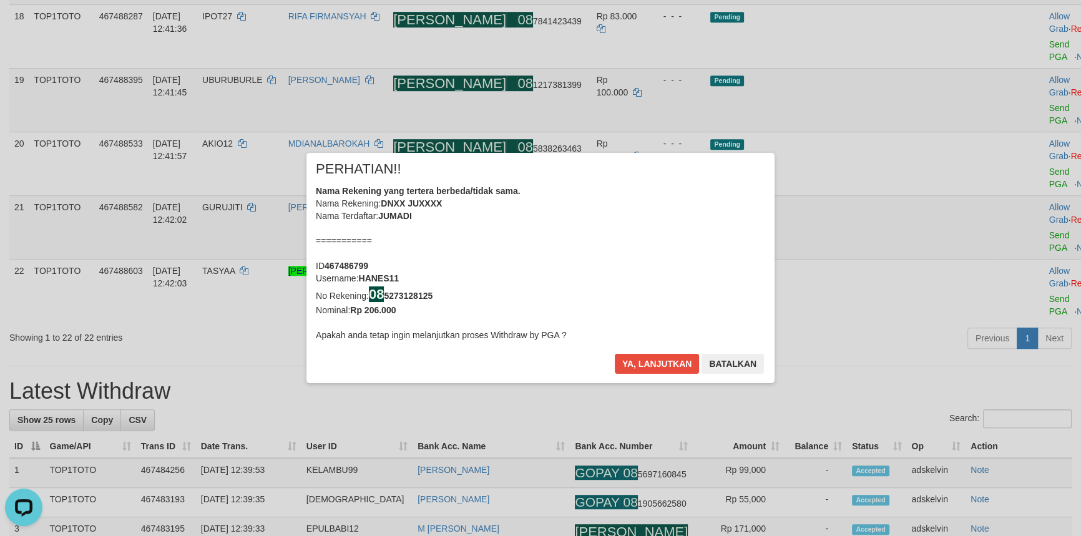
scroll to position [842, 0]
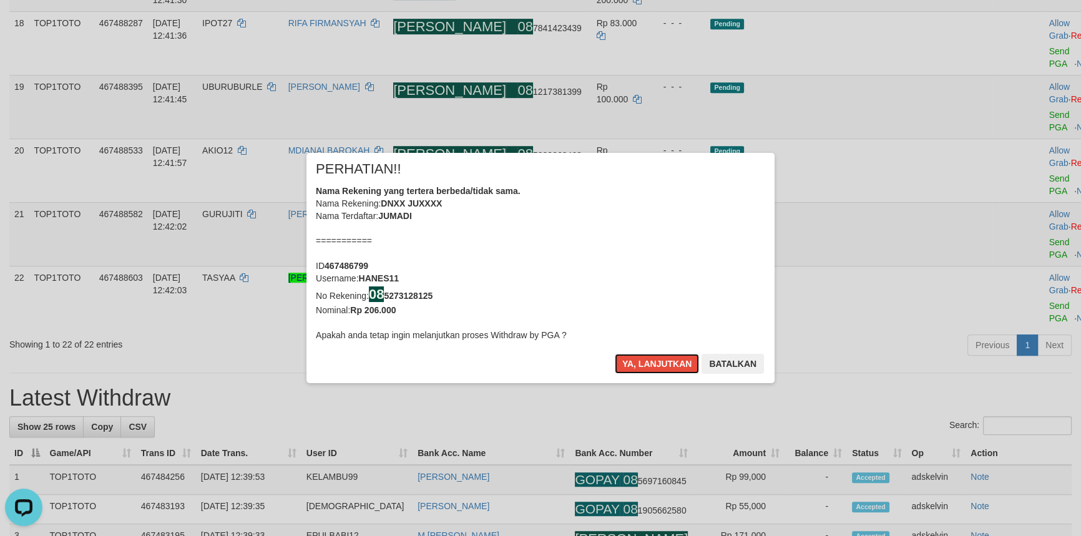
click at [659, 364] on button "Ya, lanjutkan" at bounding box center [657, 364] width 85 height 20
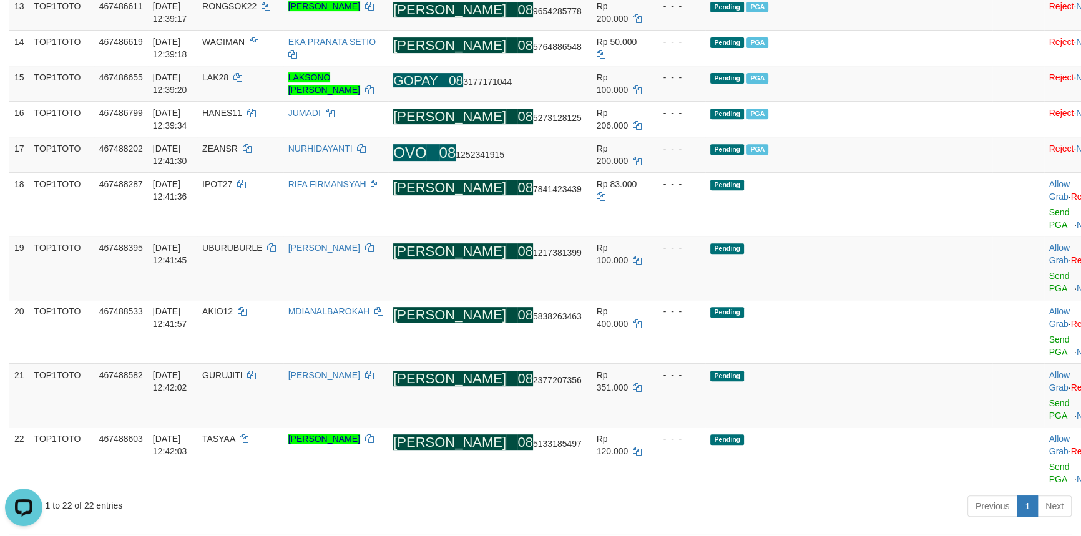
scroll to position [549, 0]
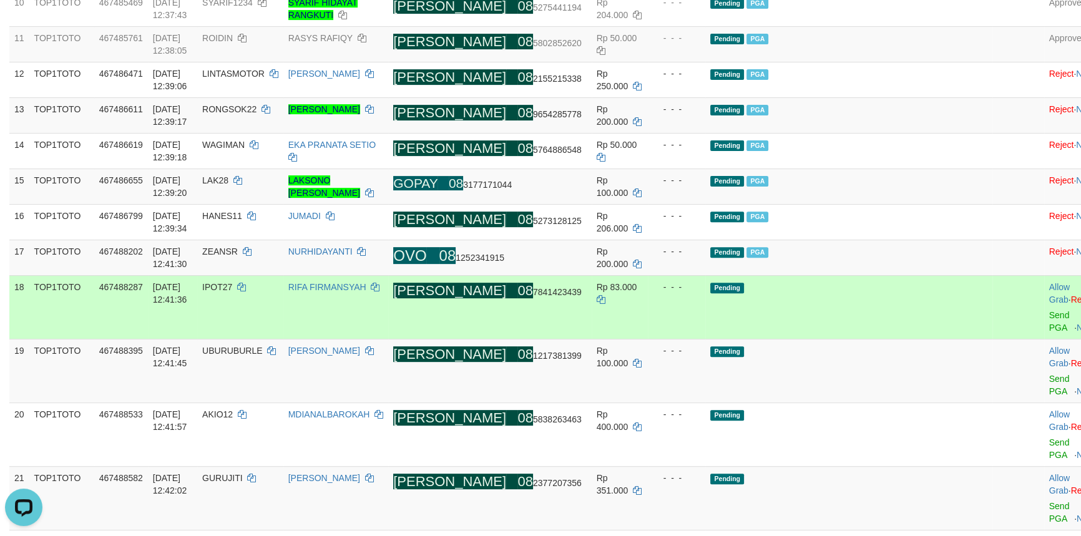
click at [1045, 275] on td "Allow Grab · Reject Send PGA · Note" at bounding box center [1076, 307] width 62 height 64
click at [1050, 310] on link "Send PGA" at bounding box center [1060, 321] width 21 height 22
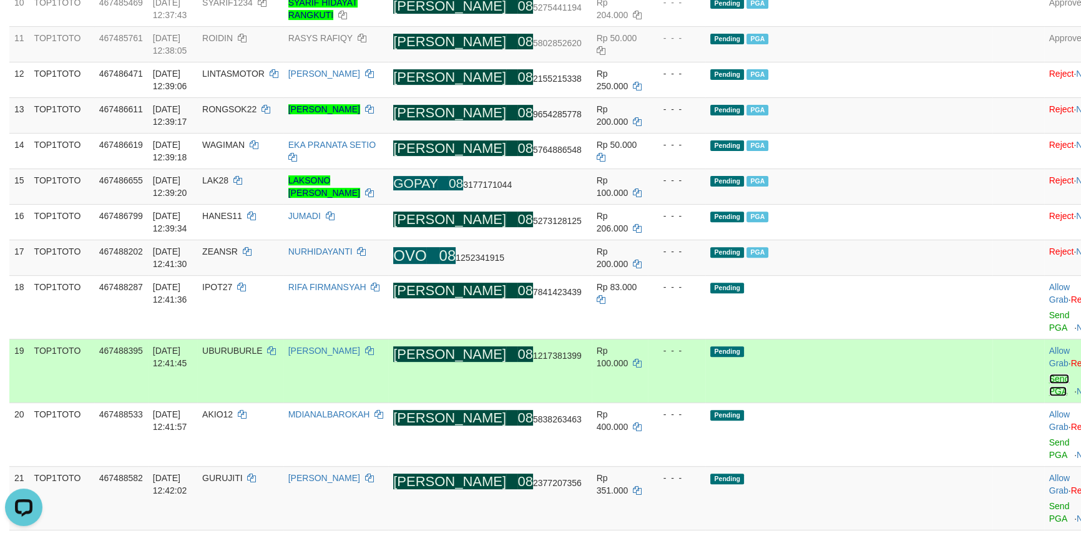
click at [1050, 374] on link "Send PGA" at bounding box center [1060, 385] width 21 height 22
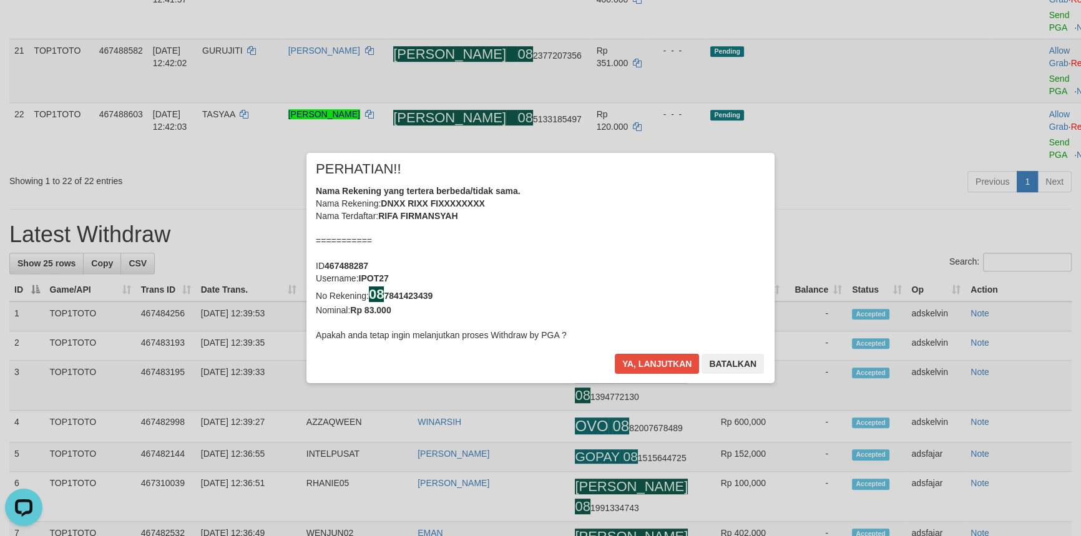
scroll to position [1018, 0]
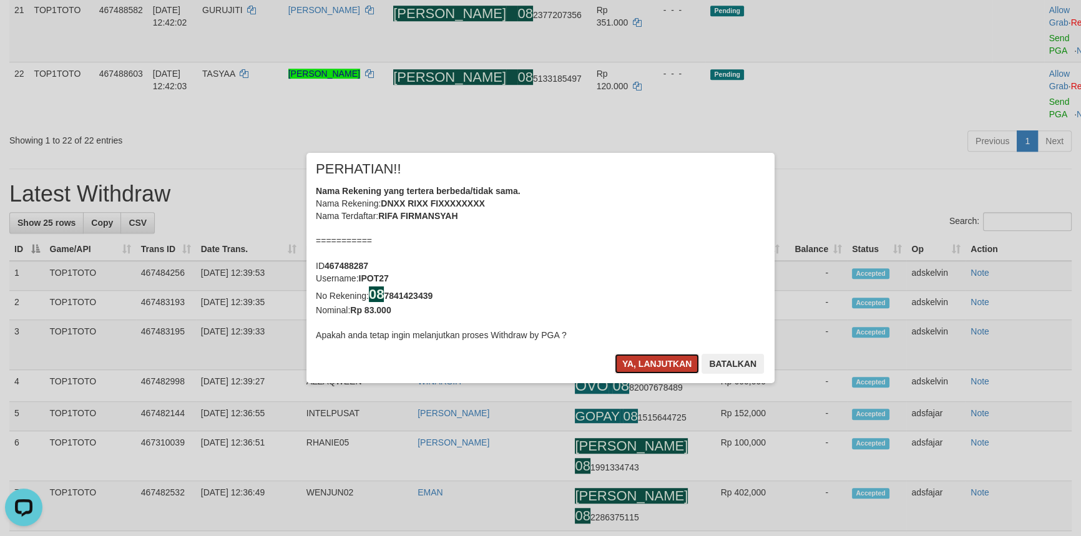
click at [656, 363] on button "Ya, lanjutkan" at bounding box center [657, 364] width 85 height 20
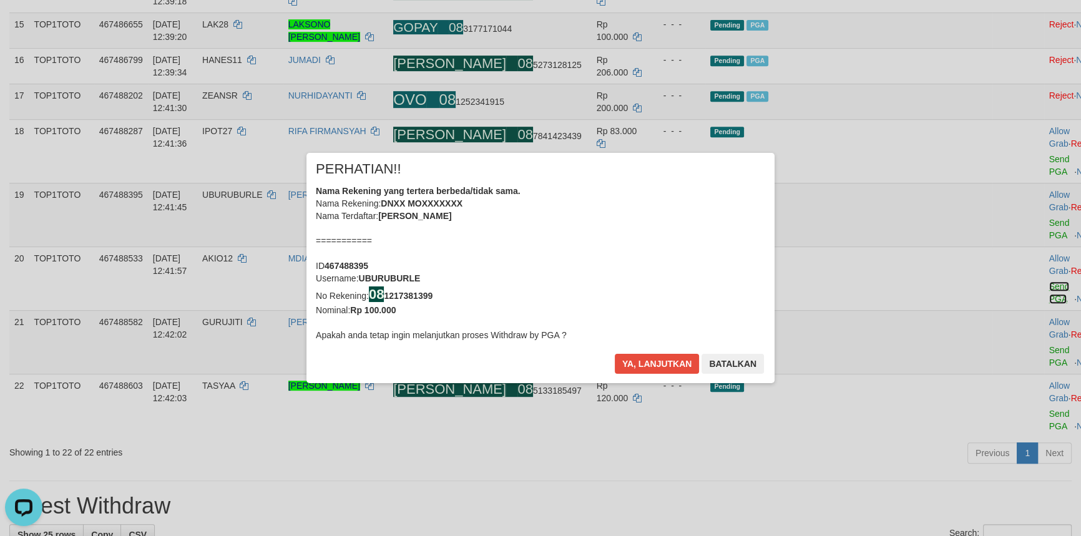
scroll to position [694, 0]
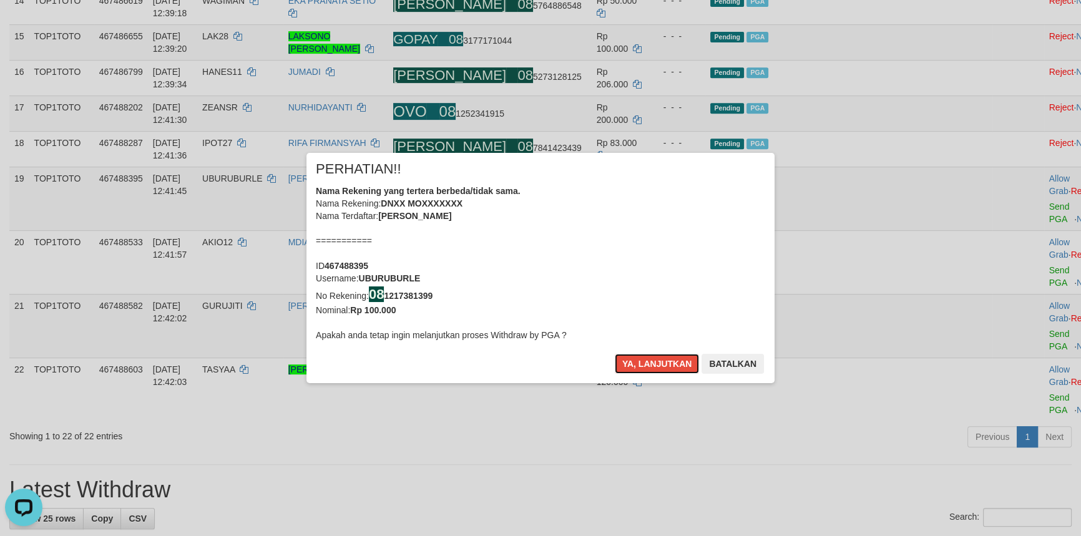
click at [656, 363] on button "Ya, lanjutkan" at bounding box center [657, 364] width 85 height 20
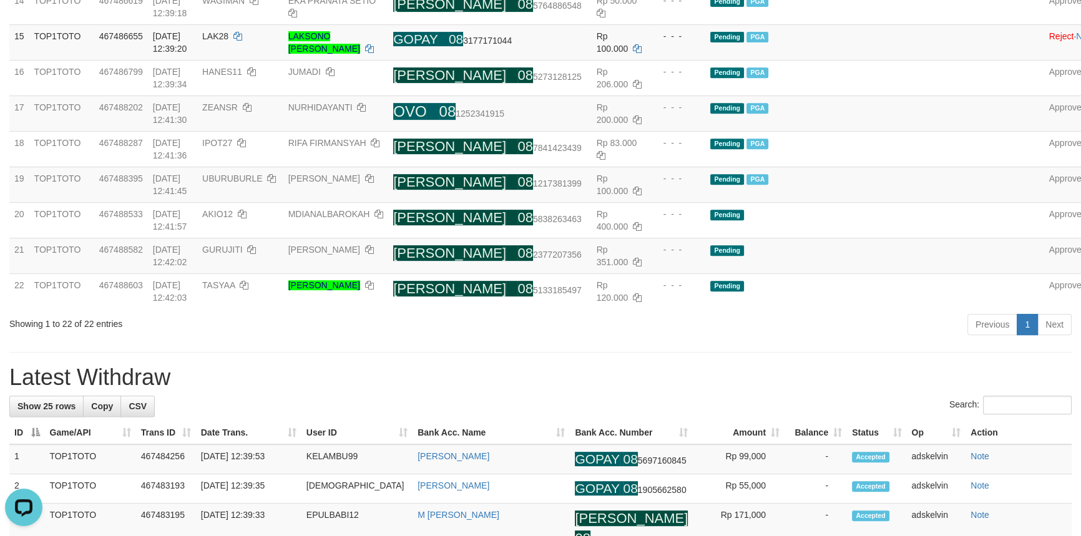
click at [608, 267] on div "**********" at bounding box center [540, 480] width 1081 height 2283
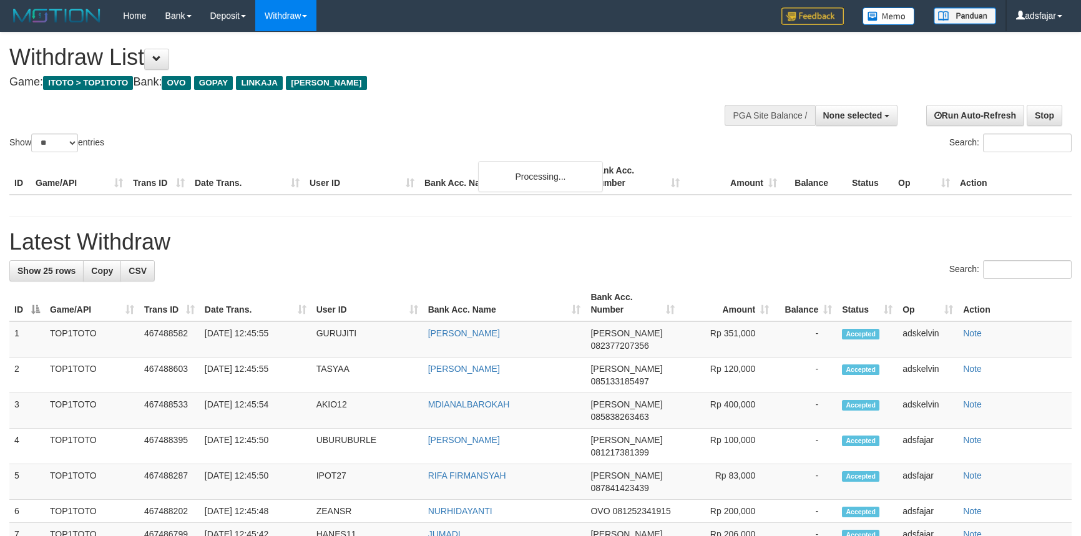
select select
select select "**"
